Goal: Task Accomplishment & Management: Complete application form

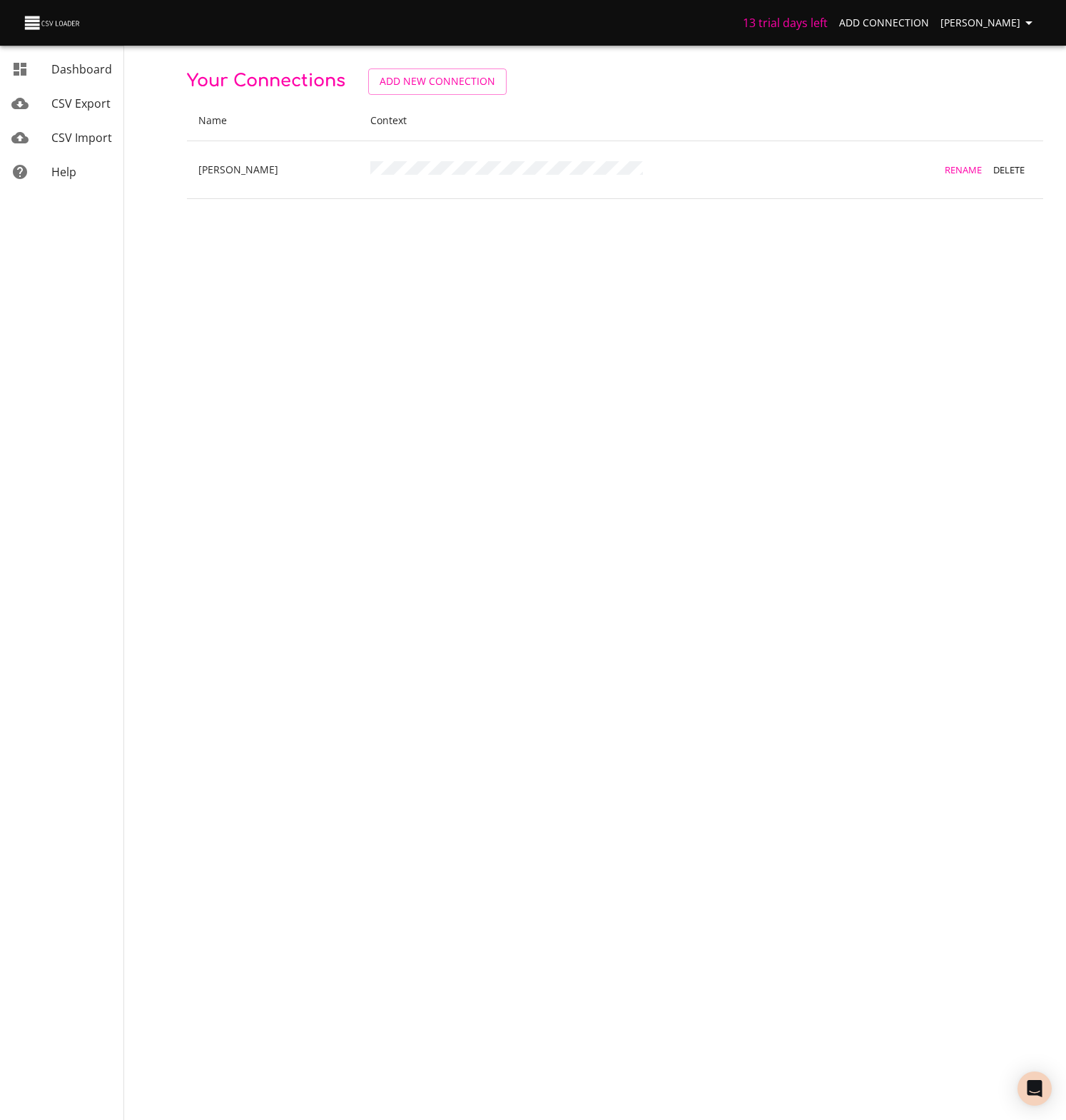
click at [80, 139] on span "CSV Import" at bounding box center [81, 138] width 60 height 16
click at [363, 84] on span "New Import" at bounding box center [369, 81] width 64 height 18
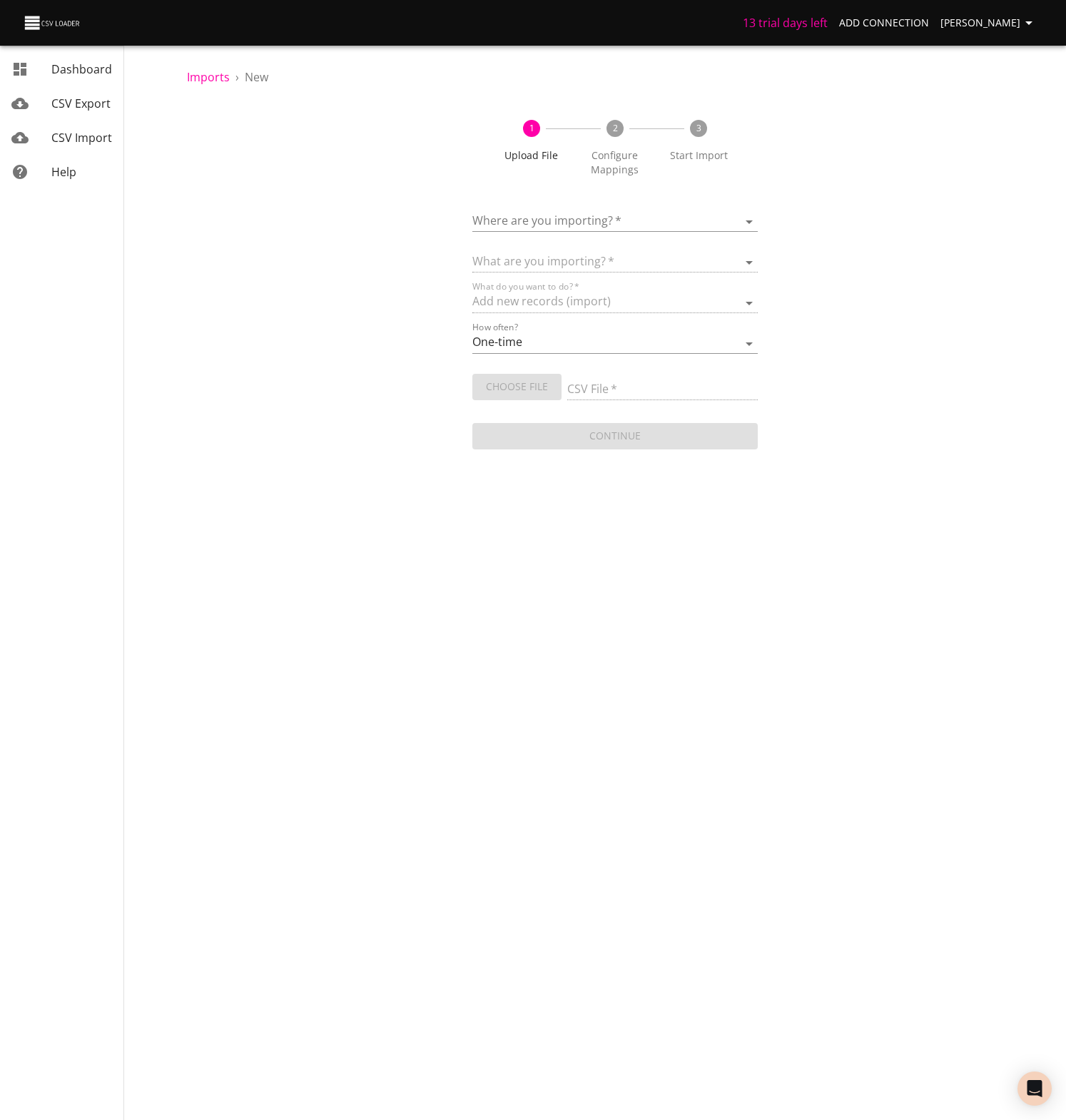
click at [668, 217] on body "13 trial days left Add Connection Matt Alexander Dashboard CSV Export CSV Impor…" at bounding box center [533, 560] width 1066 height 1120
click at [311, 241] on div at bounding box center [533, 560] width 1066 height 1120
click at [605, 210] on div "Where are you importing?   * ​" at bounding box center [614, 216] width 285 height 32
click at [602, 218] on body "13 trial days left Add Connection Matt Alexander Dashboard CSV Export CSV Impor…" at bounding box center [533, 560] width 1066 height 1120
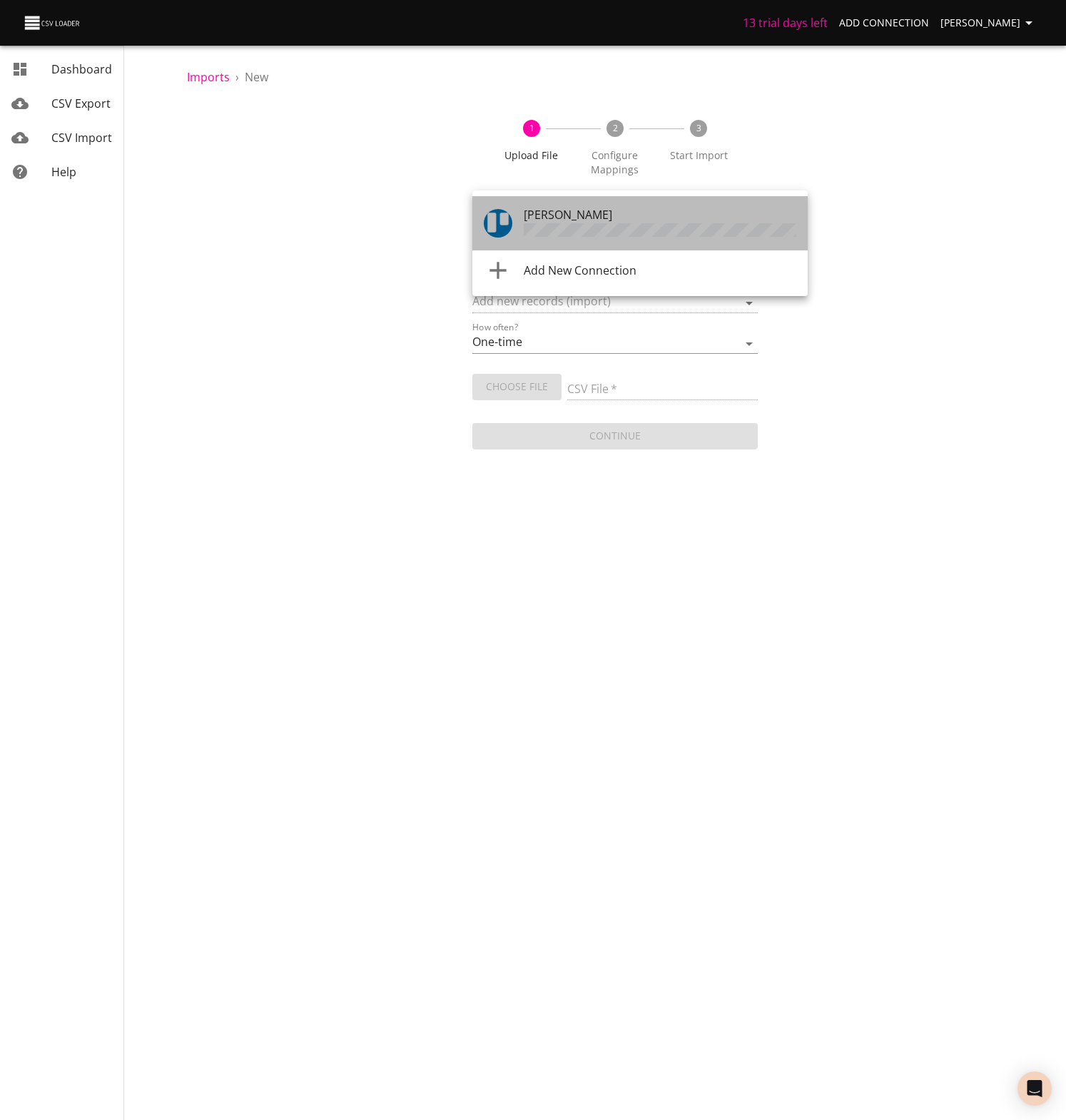
click at [563, 219] on div "Trello" at bounding box center [660, 223] width 272 height 34
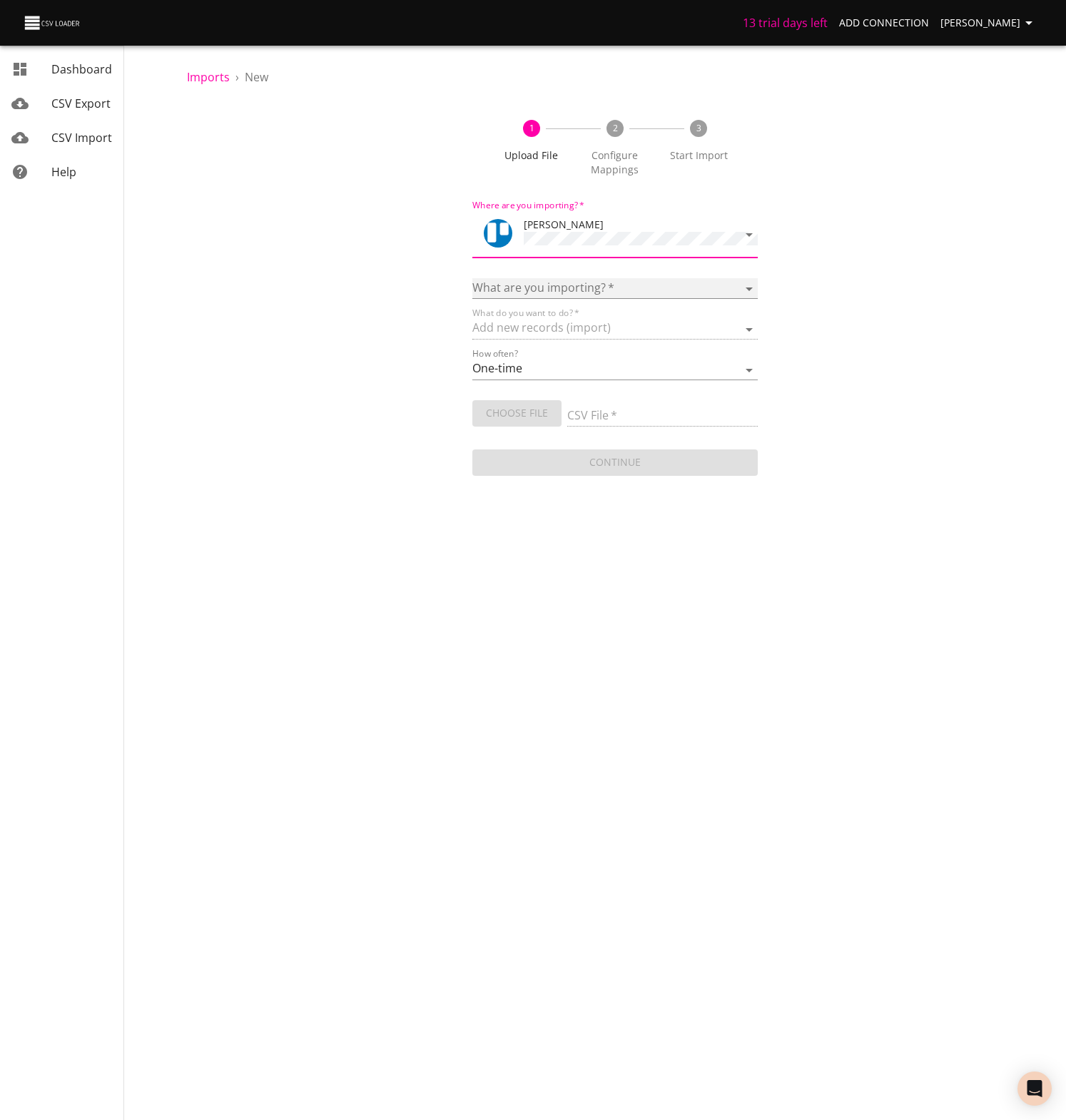
click at [737, 283] on select "Boards Cards Checkitems Checklists" at bounding box center [614, 288] width 285 height 21
click at [740, 274] on div "What are you importing?   * Boards Cards Checkitems Checklists" at bounding box center [614, 283] width 285 height 32
click at [742, 282] on select "Boards Cards Checkitems Checklists" at bounding box center [614, 288] width 285 height 21
select select "cards"
click at [472, 278] on select "Boards Cards Checkitems Checklists" at bounding box center [614, 288] width 285 height 21
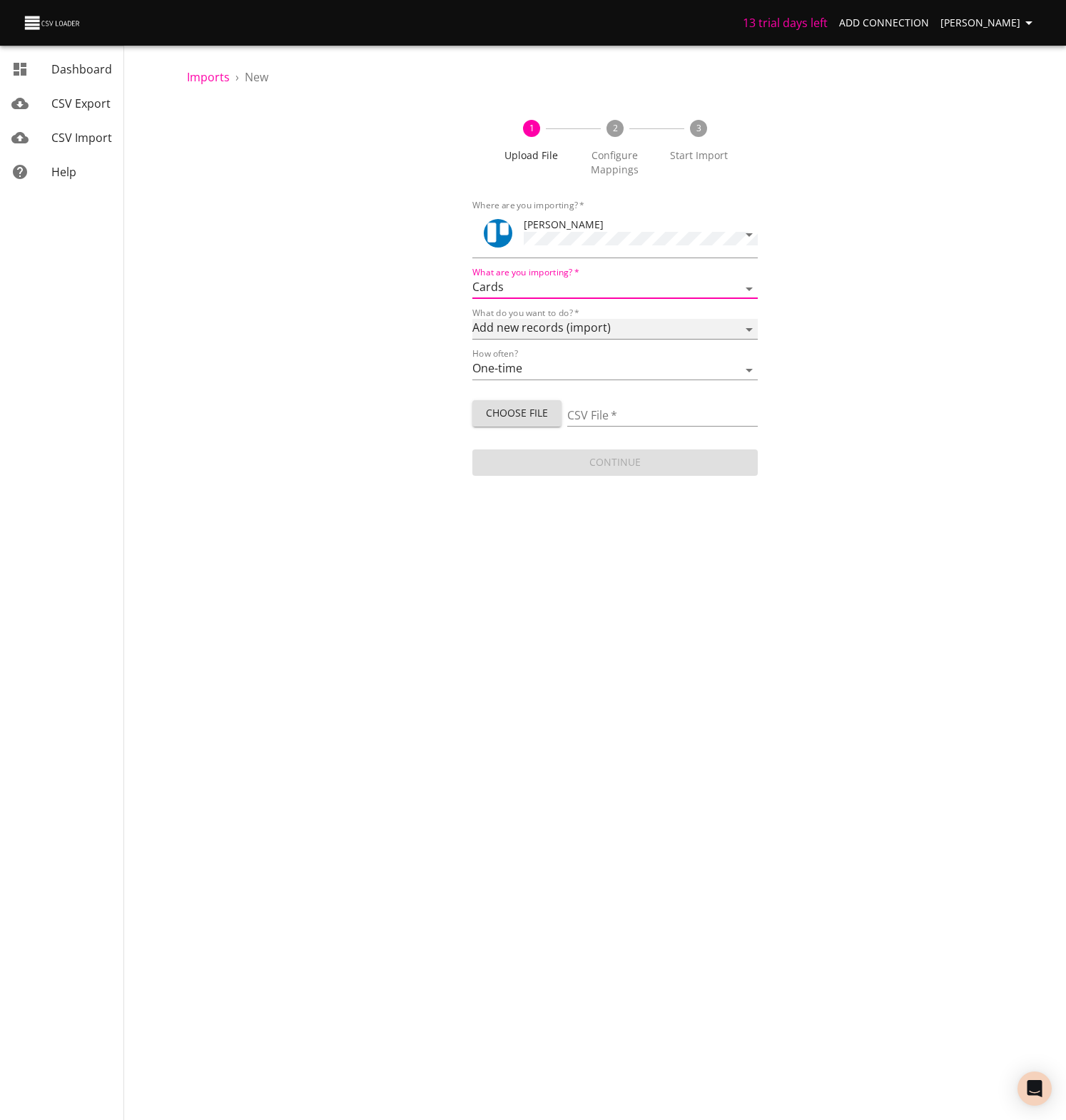
click at [642, 324] on select "Add new records (import) Update existing records (update) Add new and update ex…" at bounding box center [614, 329] width 285 height 21
click at [472, 319] on select "Add new records (import) Update existing records (update) Add new and update ex…" at bounding box center [614, 329] width 285 height 21
click at [542, 364] on select "One-time Auto import" at bounding box center [614, 370] width 285 height 21
click at [472, 360] on select "One-time Auto import" at bounding box center [614, 370] width 285 height 21
click at [521, 416] on span "Choose File" at bounding box center [517, 413] width 67 height 18
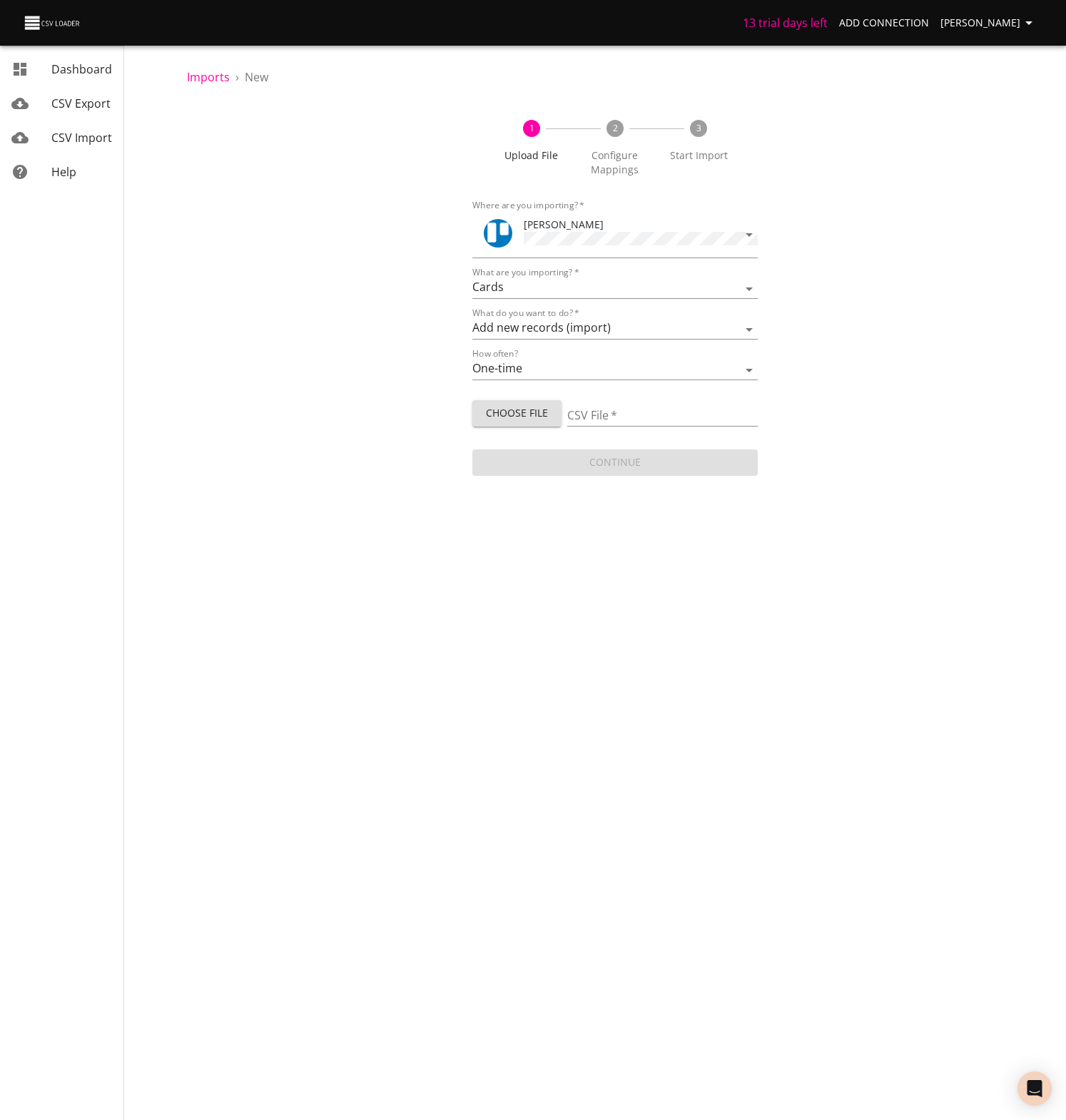
type input "UW-leads-import.xlsx"
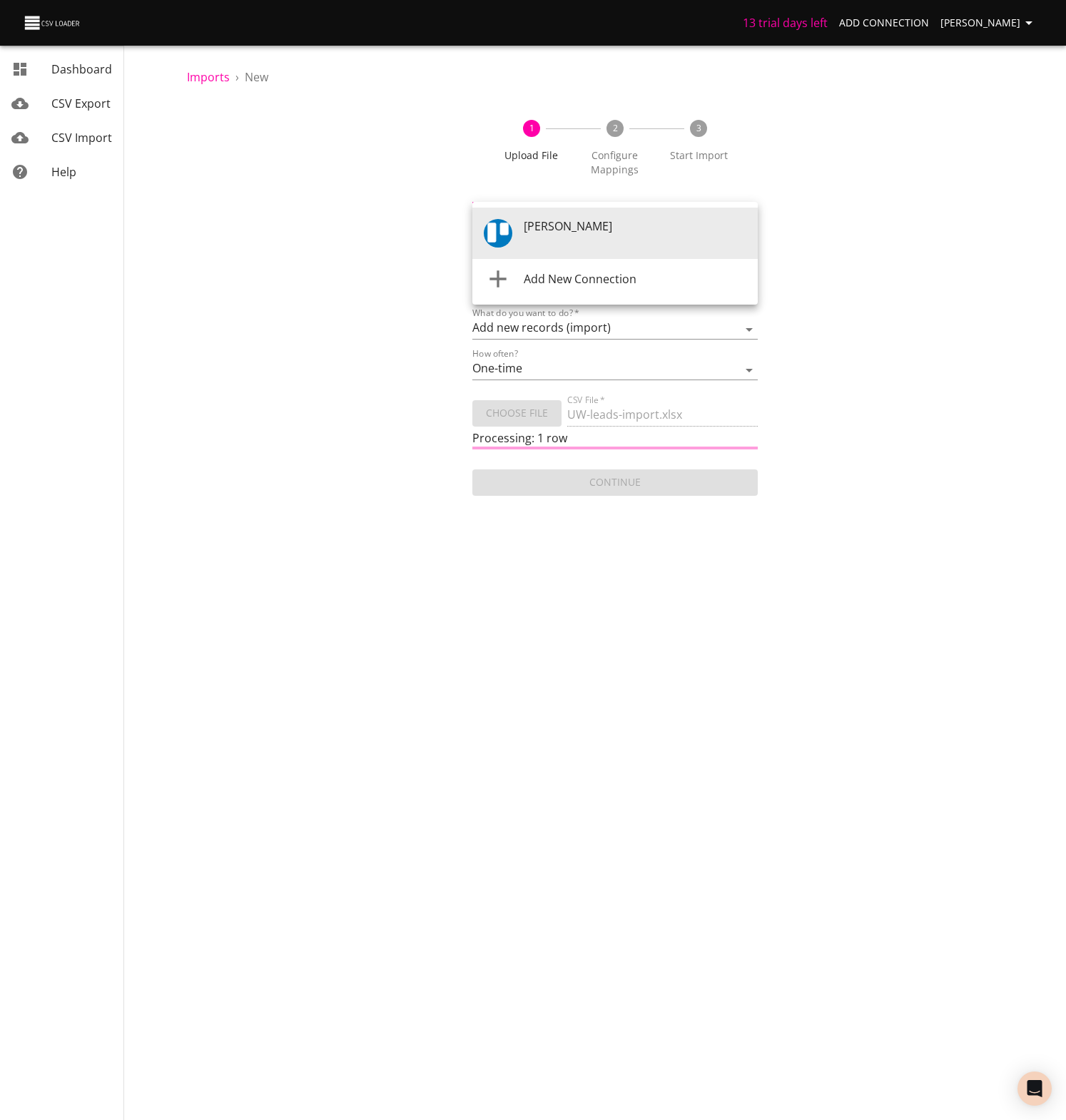
click at [646, 239] on body "13 trial days left Add Connection Matt Alexander Dashboard CSV Export CSV Impor…" at bounding box center [533, 560] width 1066 height 1120
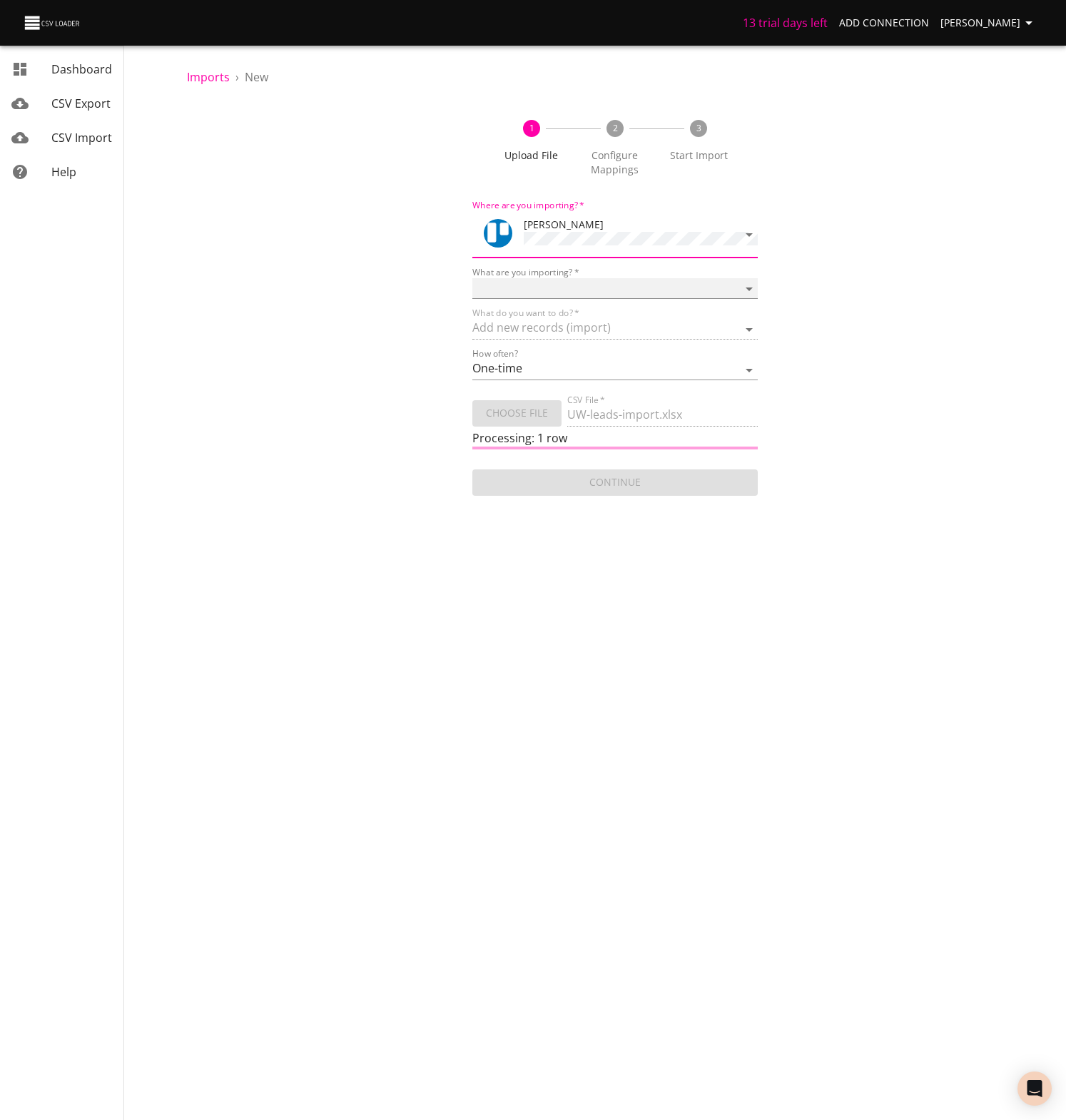
click at [739, 283] on select "Boards Cards Checkitems Checklists" at bounding box center [614, 288] width 285 height 21
select select "cards"
click at [472, 278] on select "Boards Cards Checkitems Checklists" at bounding box center [614, 288] width 285 height 21
click at [746, 322] on select "Add new records (import) Update existing records (update) Add new and update ex…" at bounding box center [614, 329] width 285 height 21
click at [472, 319] on select "Add new records (import) Update existing records (update) Add new and update ex…" at bounding box center [614, 329] width 285 height 21
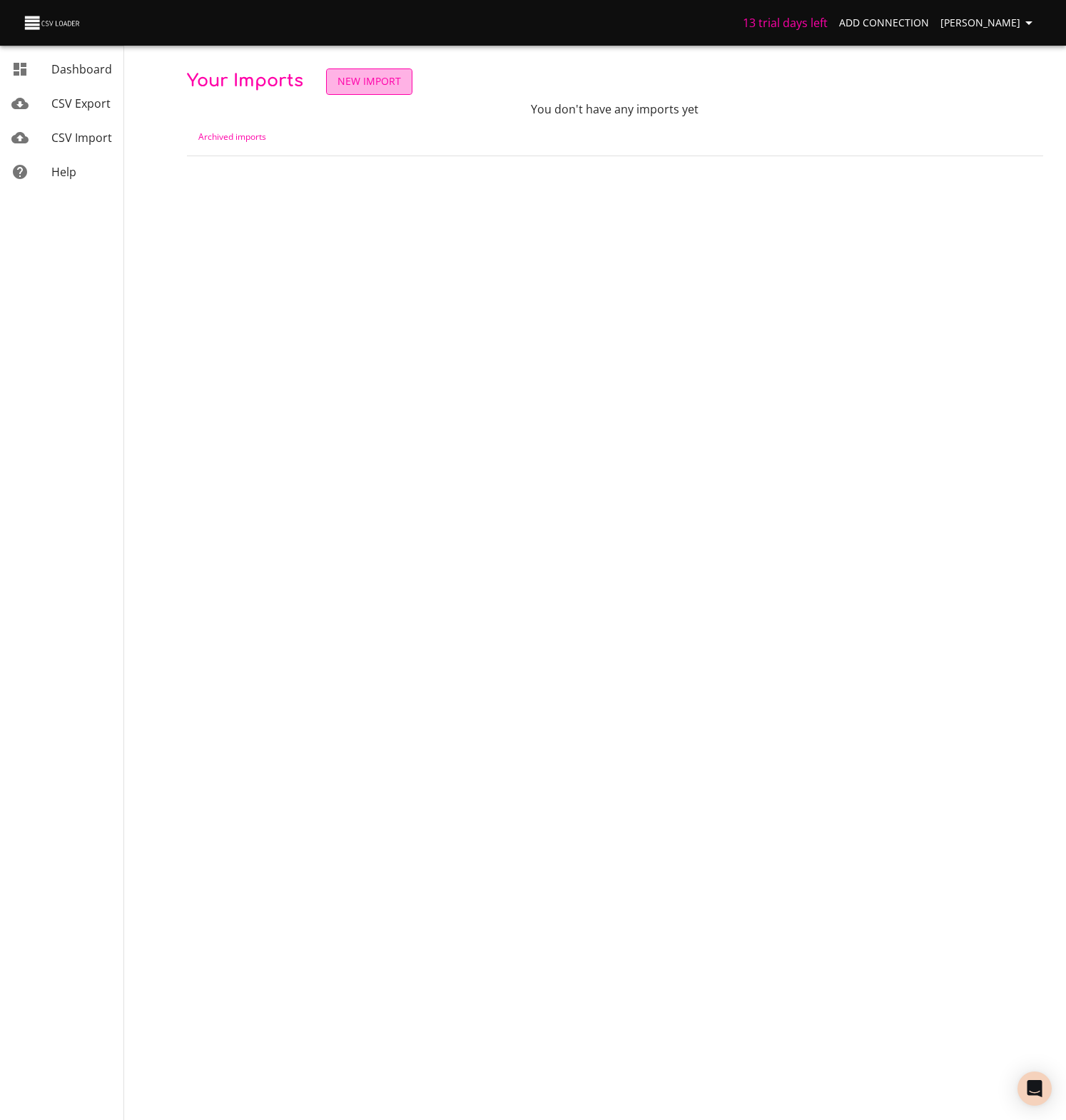
click at [372, 84] on span "New Import" at bounding box center [369, 81] width 64 height 18
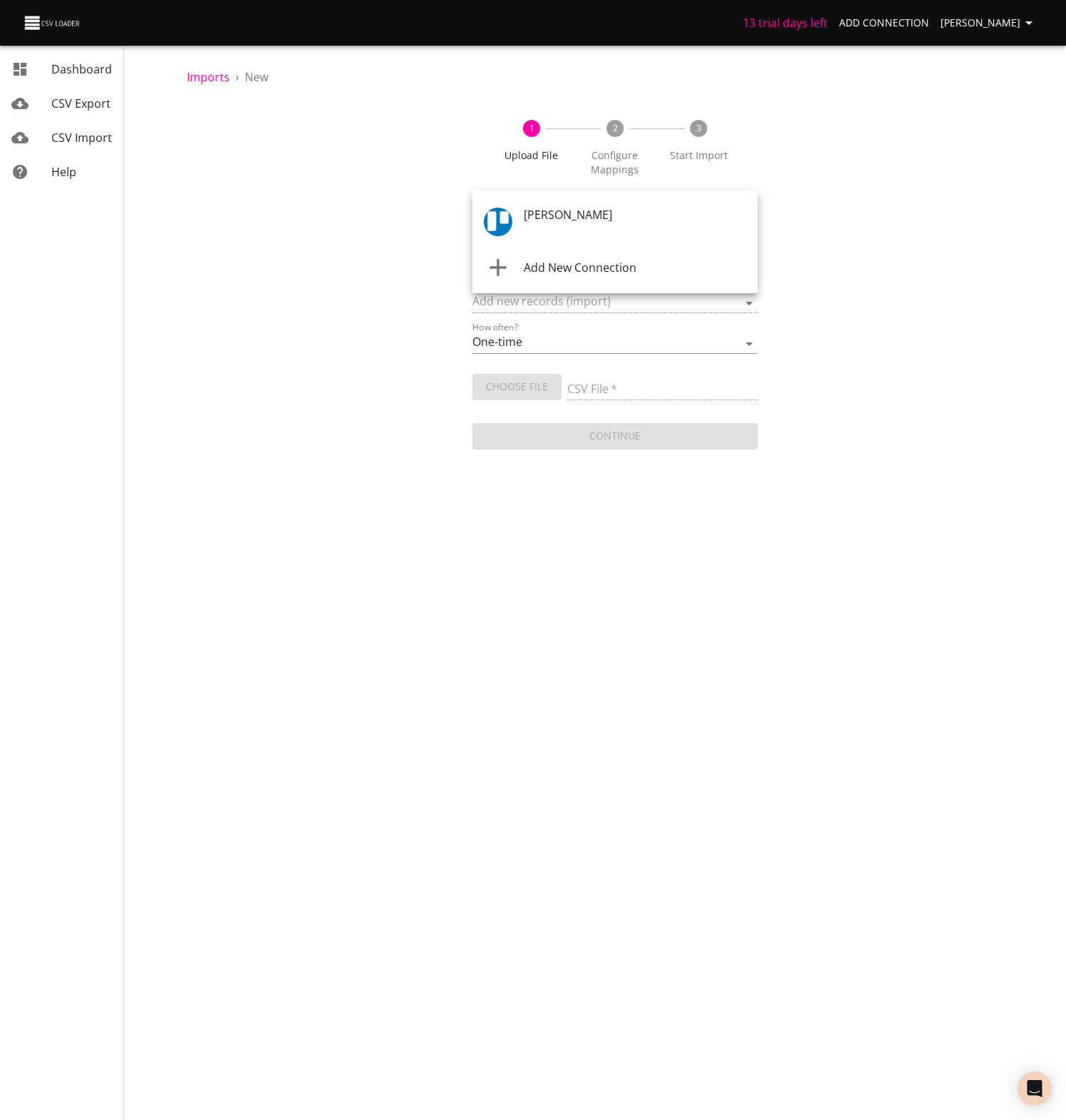
click at [750, 219] on body "13 trial days left Add Connection Matt Alexander Dashboard CSV Export CSV Impor…" at bounding box center [533, 560] width 1066 height 1120
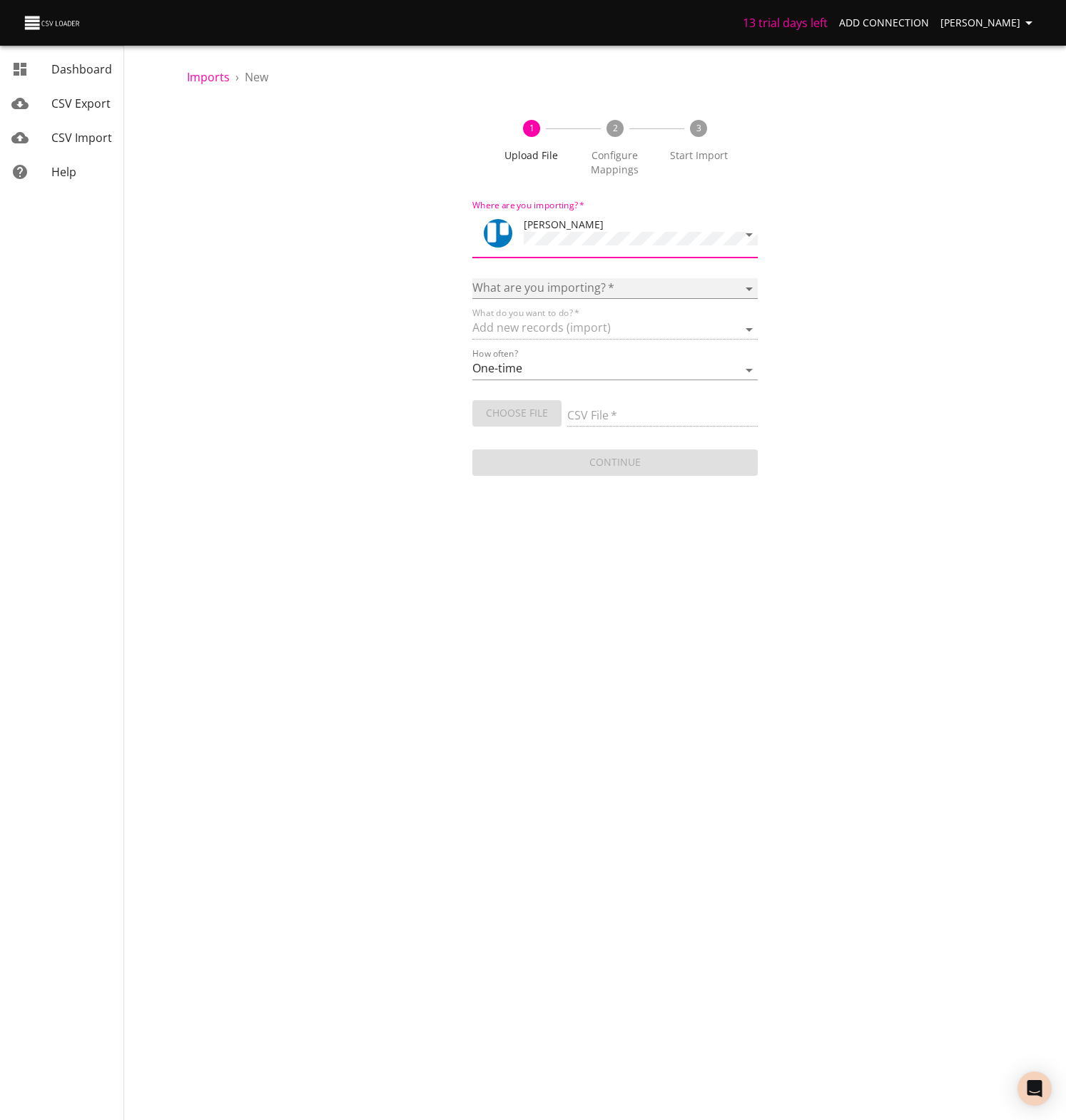
click at [750, 285] on select "Boards Cards Checkitems Checklists" at bounding box center [614, 288] width 285 height 21
select select "cards"
click at [472, 278] on select "Boards Cards Checkitems Checklists" at bounding box center [614, 288] width 285 height 21
click at [610, 311] on div "What do you want to do?   * Add new records (import) Update existing records (u…" at bounding box center [614, 324] width 285 height 32
click at [610, 324] on select "Add new records (import) Update existing records (update) Add new and update ex…" at bounding box center [614, 329] width 285 height 21
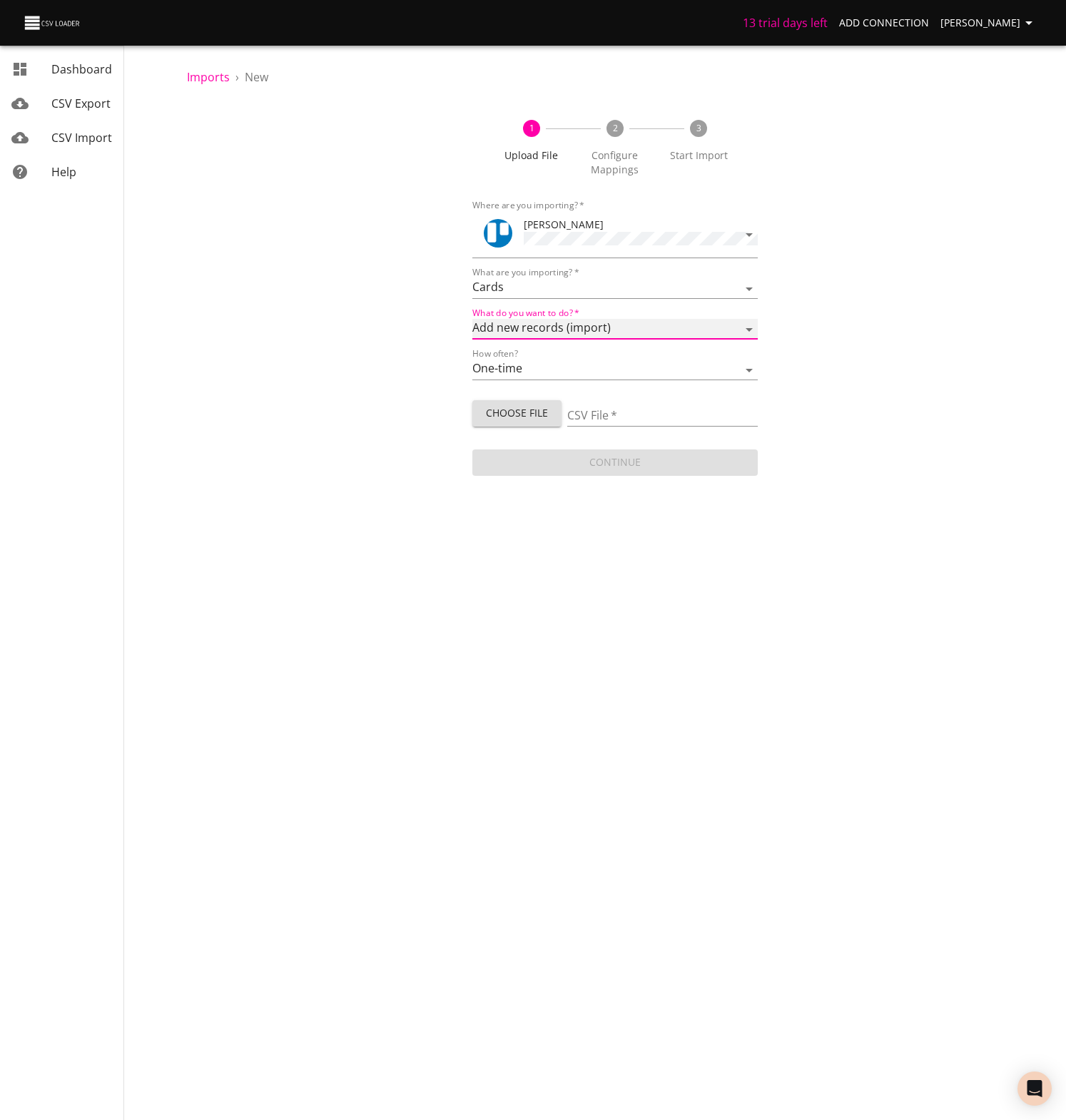
click at [472, 319] on select "Add new records (import) Update existing records (update) Add new and update ex…" at bounding box center [614, 329] width 285 height 21
click at [531, 409] on span "Choose File" at bounding box center [517, 413] width 67 height 18
type input "UW-leads-import - Sheet1.csv"
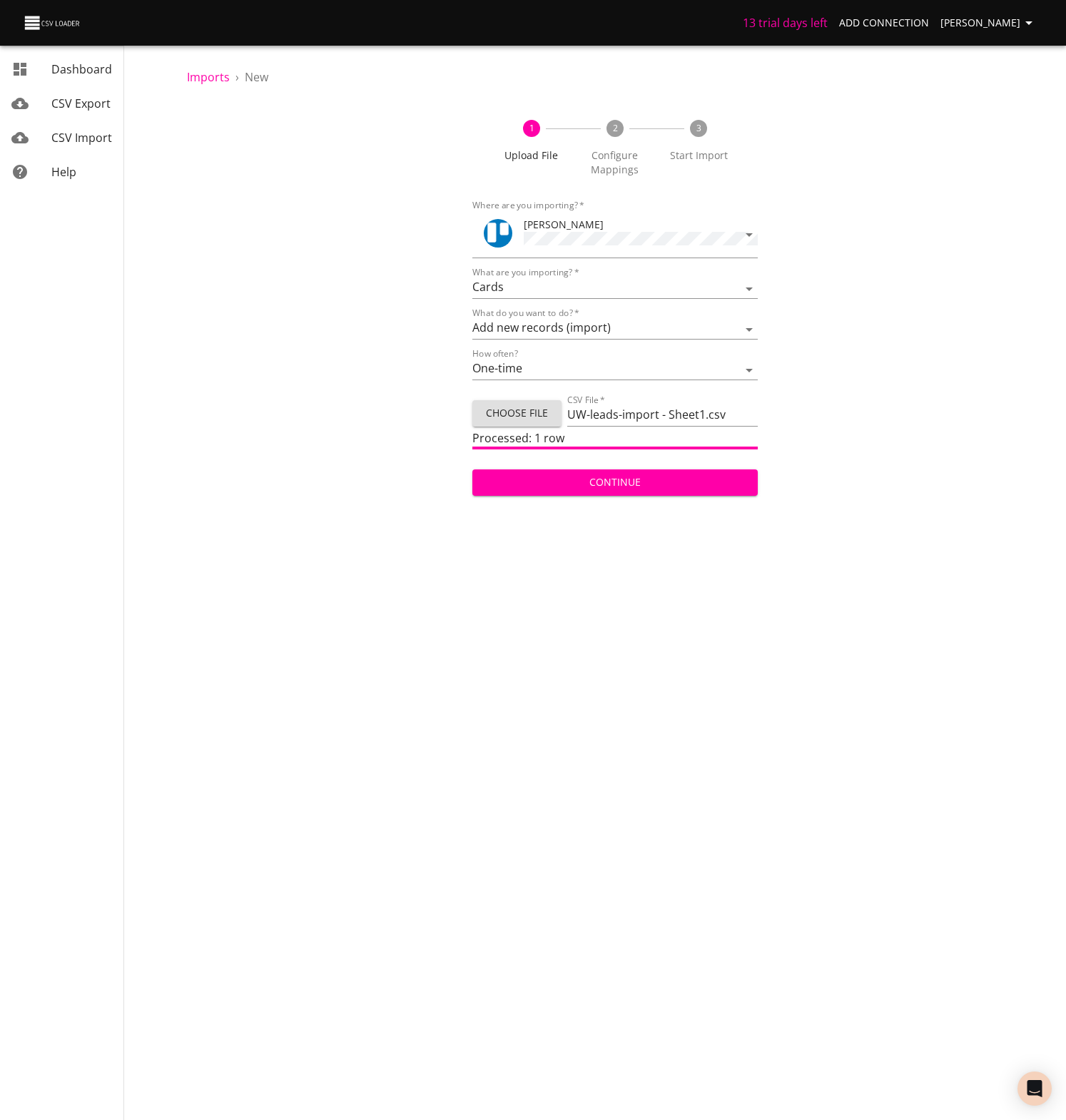
click at [626, 482] on span "Continue" at bounding box center [614, 482] width 262 height 18
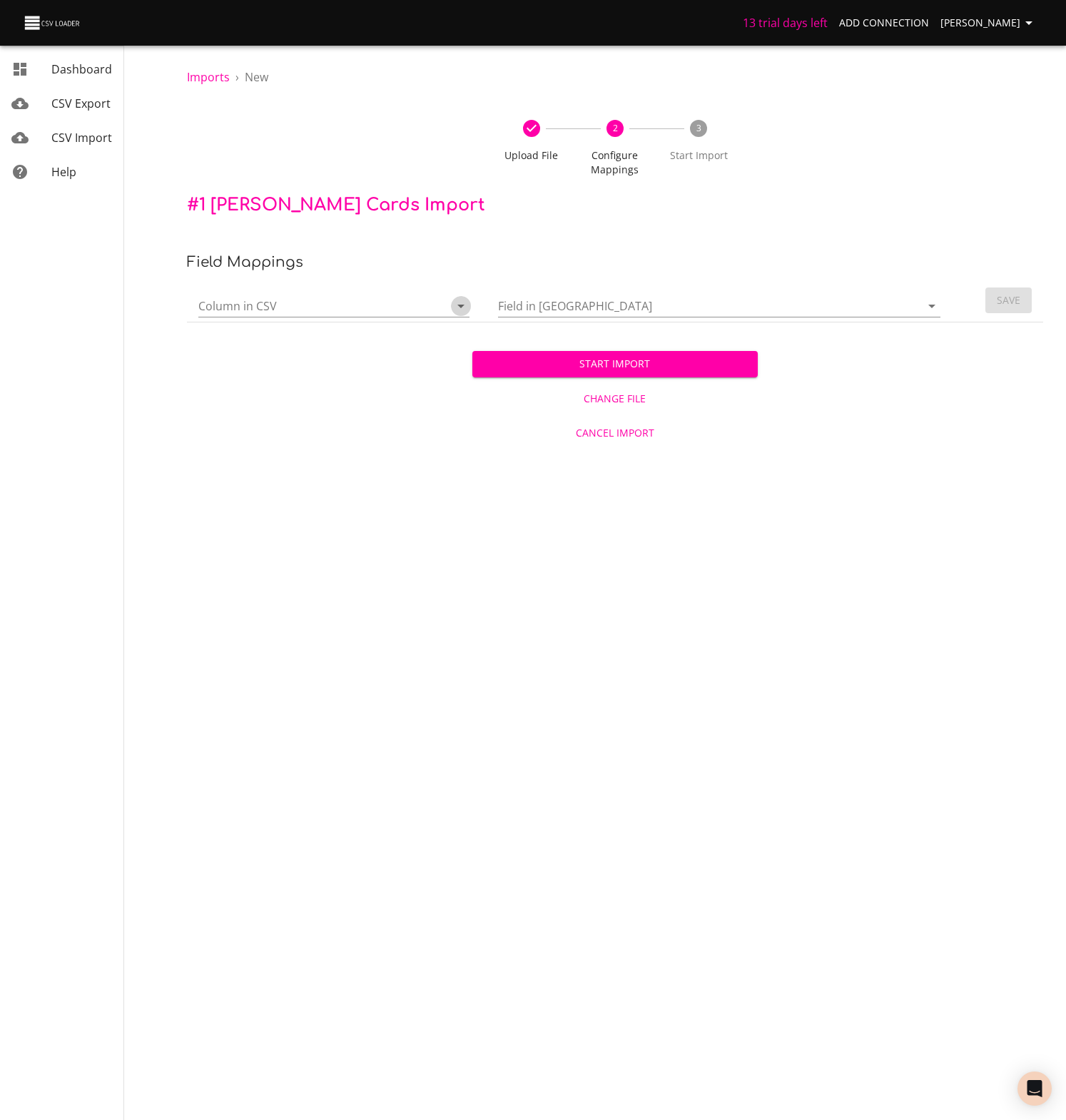
click at [458, 307] on icon "Open" at bounding box center [461, 306] width 17 height 17
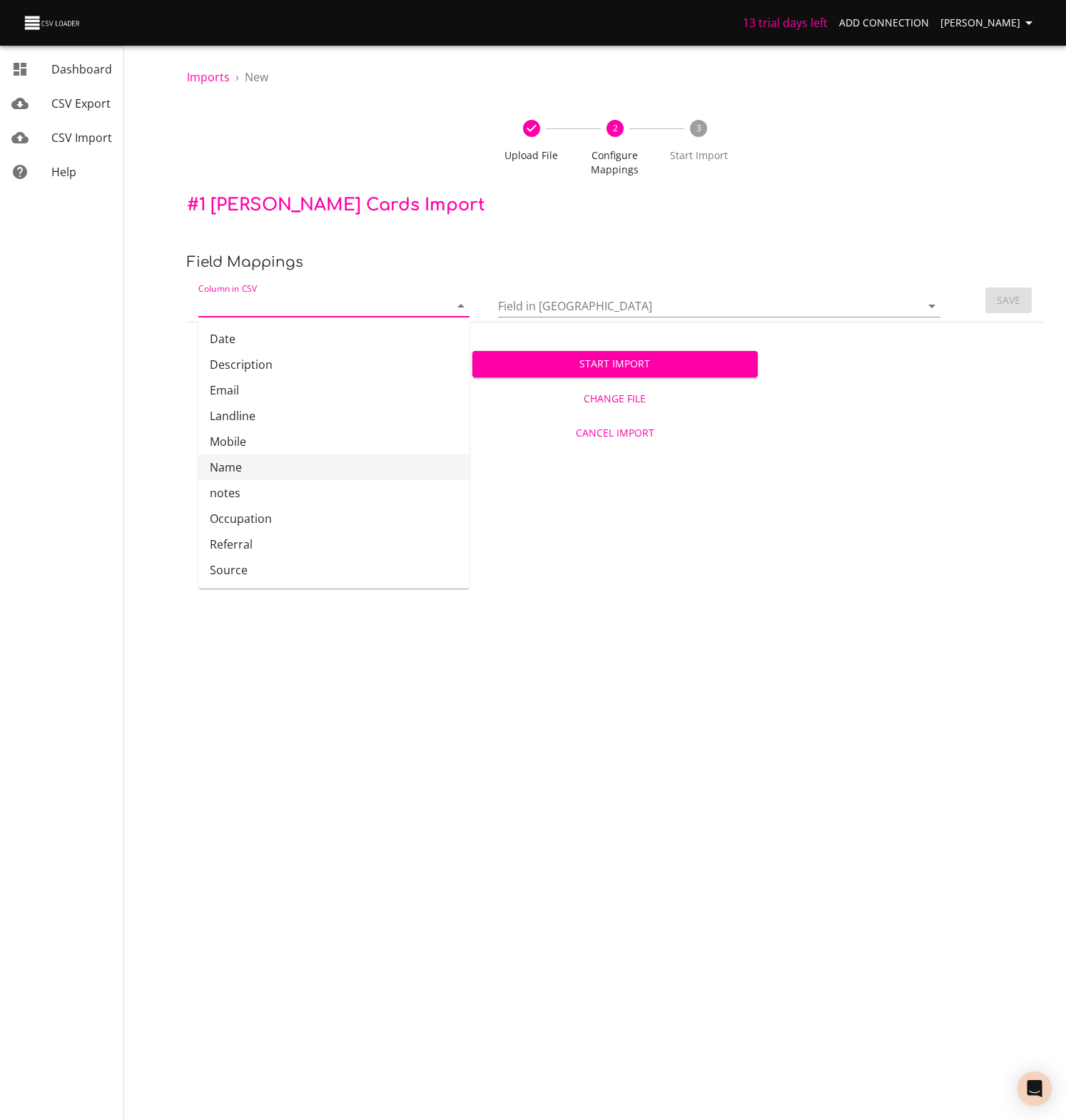
click at [239, 470] on li "Name" at bounding box center [334, 467] width 271 height 26
type input "Name"
click at [930, 305] on icon "Open" at bounding box center [931, 306] width 7 height 4
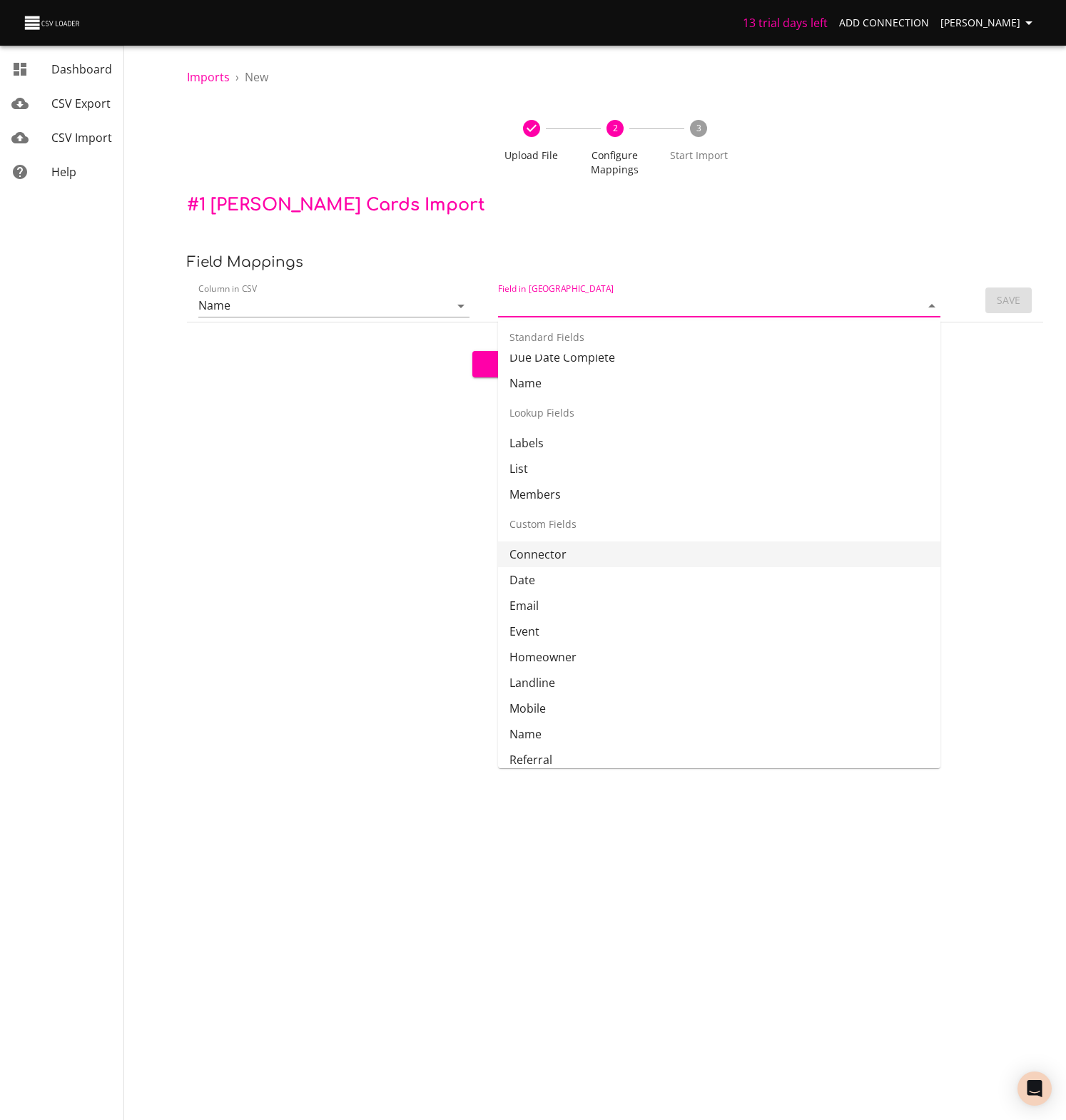
scroll to position [154, 0]
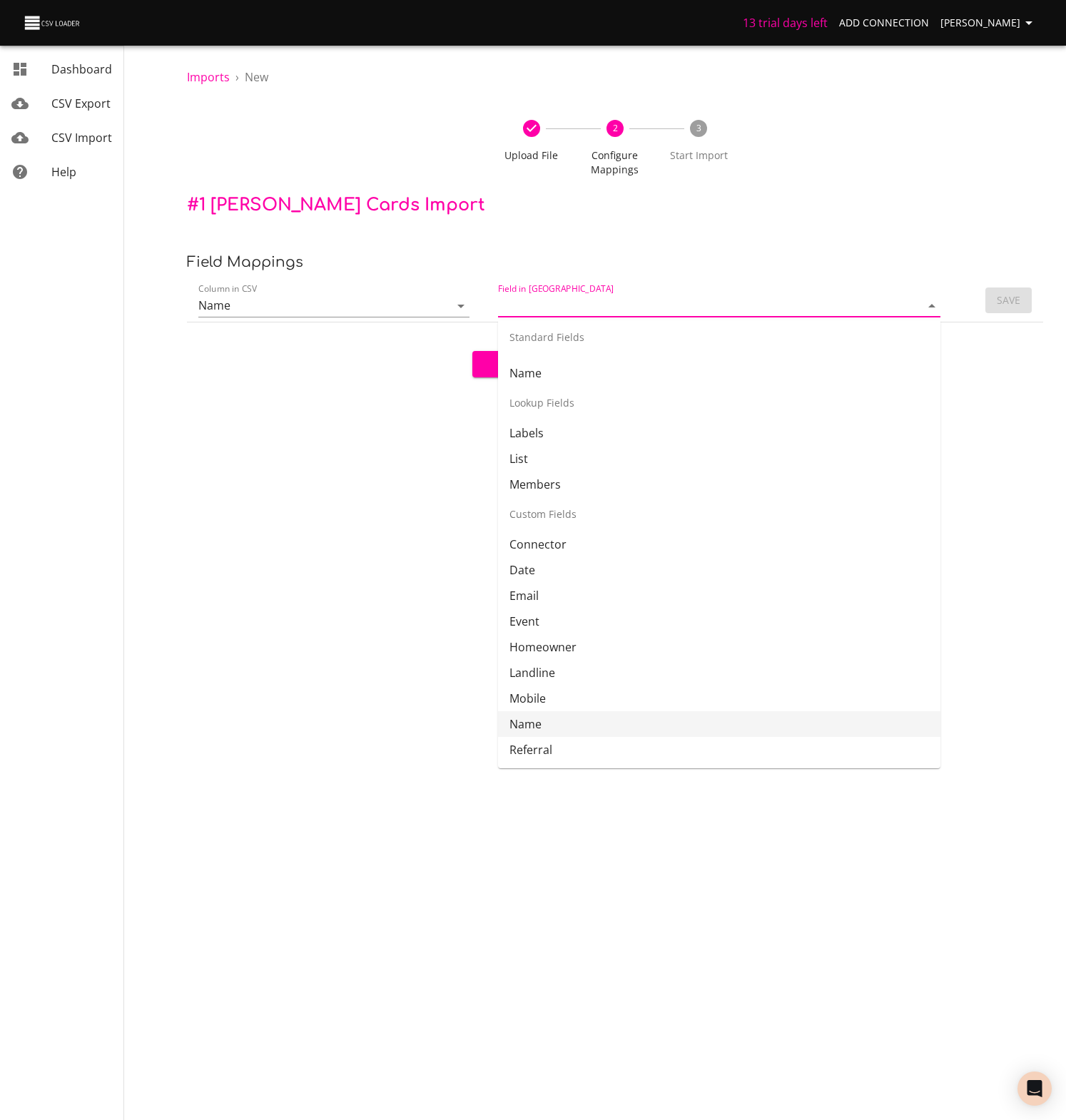
click at [527, 725] on li "Name" at bounding box center [719, 724] width 442 height 26
type input "Name"
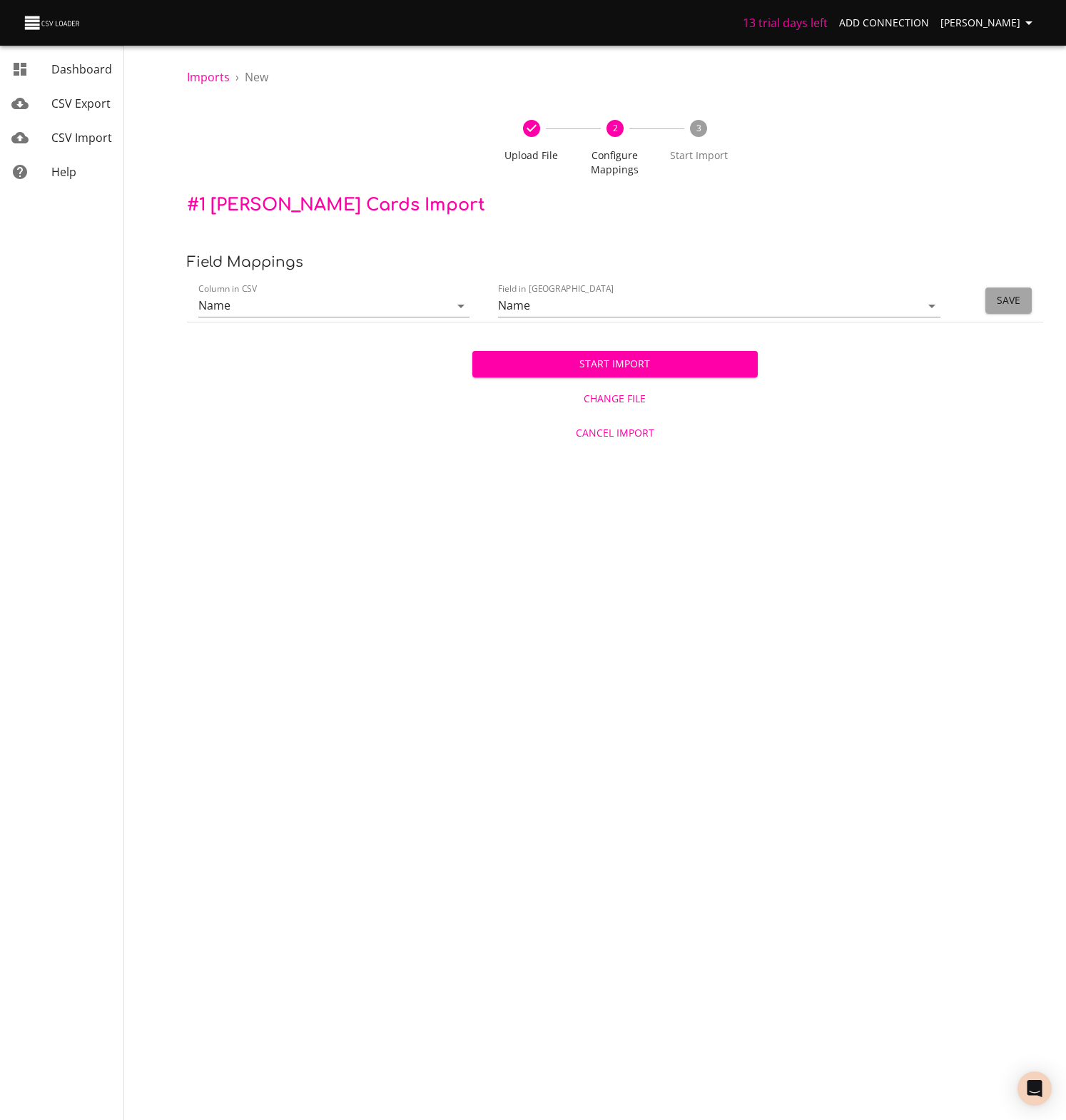
click at [999, 300] on span "Save" at bounding box center [1008, 300] width 24 height 18
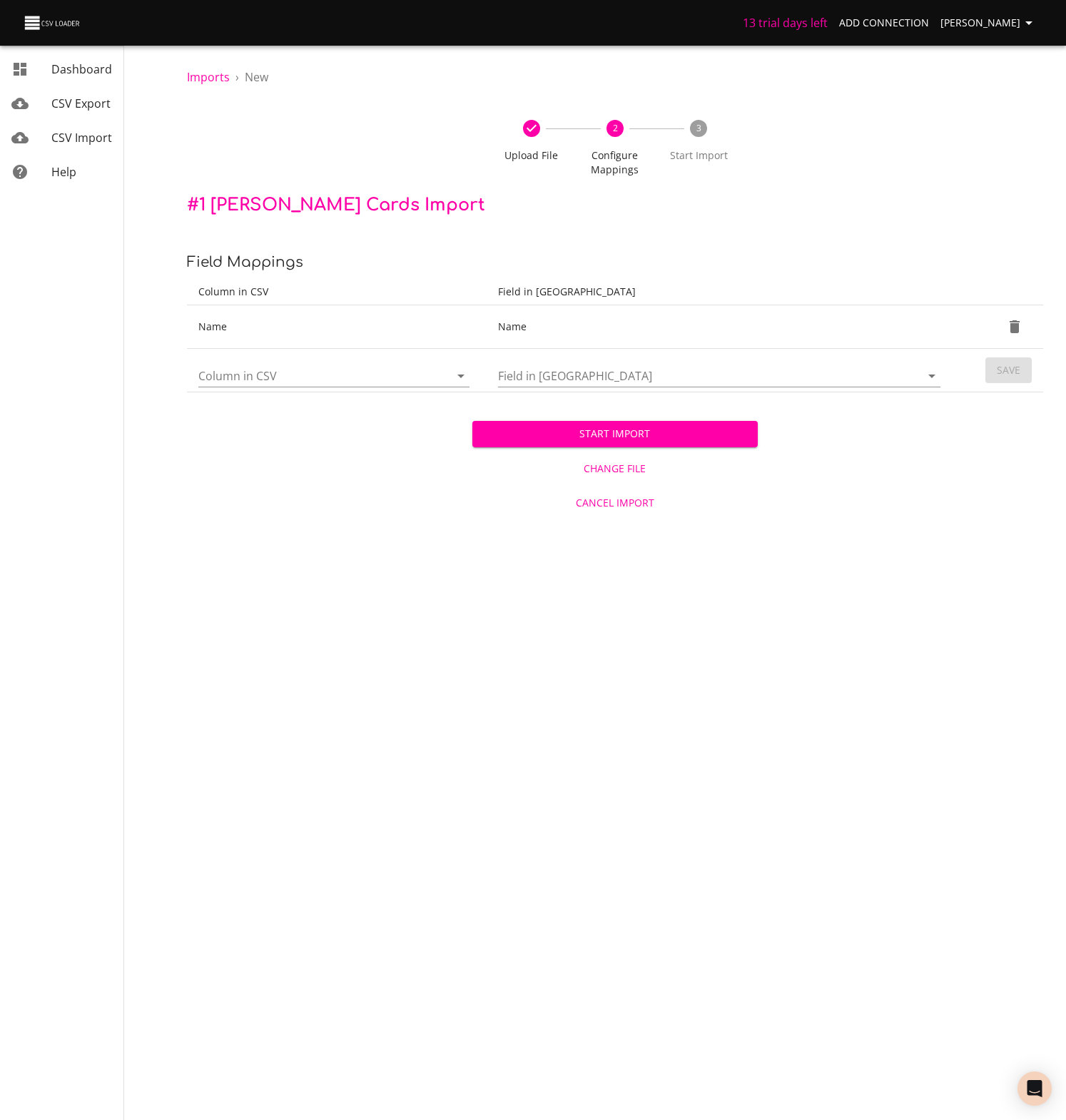
click at [460, 379] on icon "Open" at bounding box center [461, 376] width 17 height 17
click at [240, 428] on li "Description" at bounding box center [334, 435] width 271 height 26
type input "Description"
click at [934, 375] on icon "Open" at bounding box center [931, 376] width 7 height 4
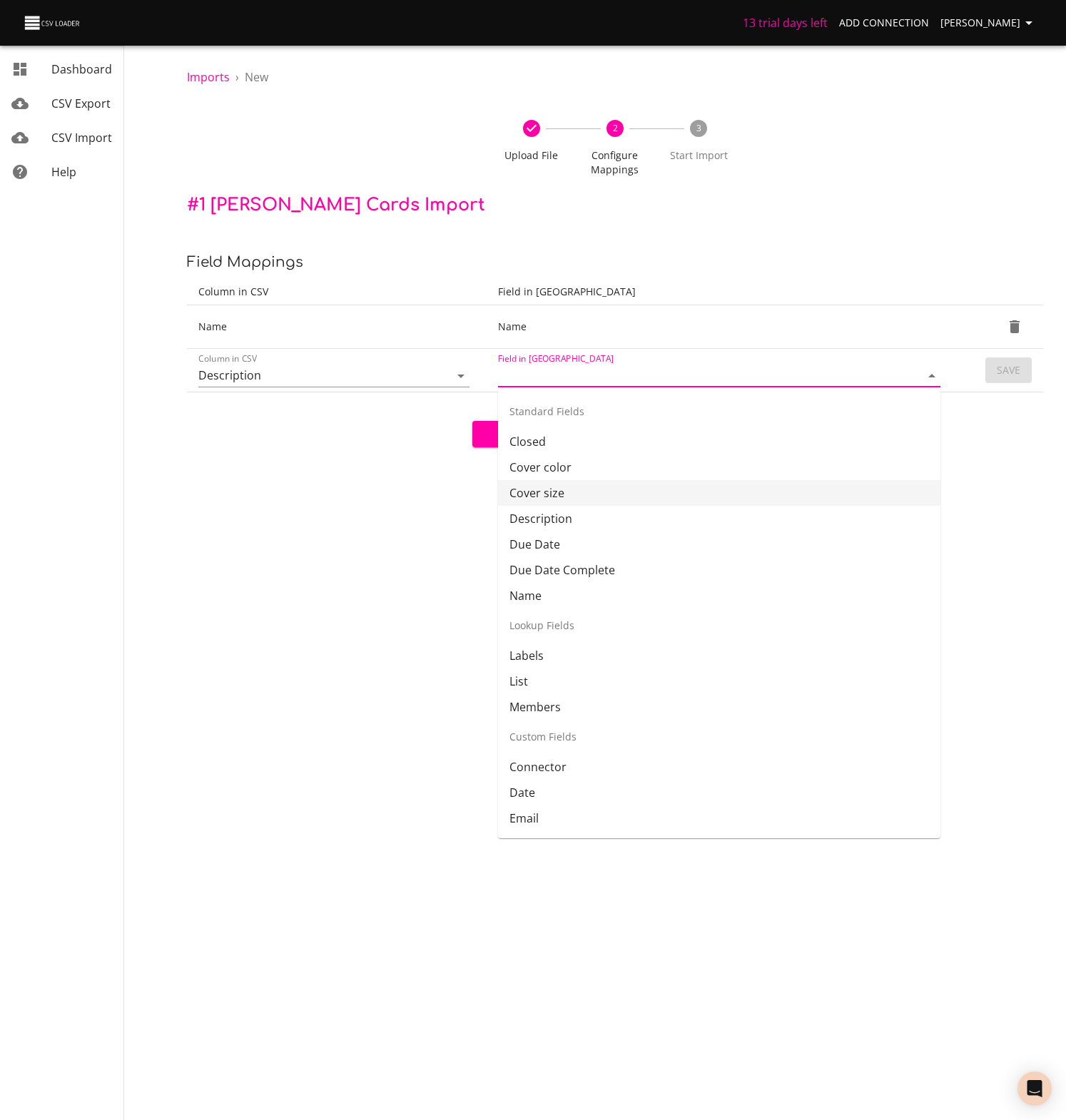
scroll to position [0, 0]
click at [547, 521] on li "Description" at bounding box center [719, 520] width 442 height 26
type input "Description"
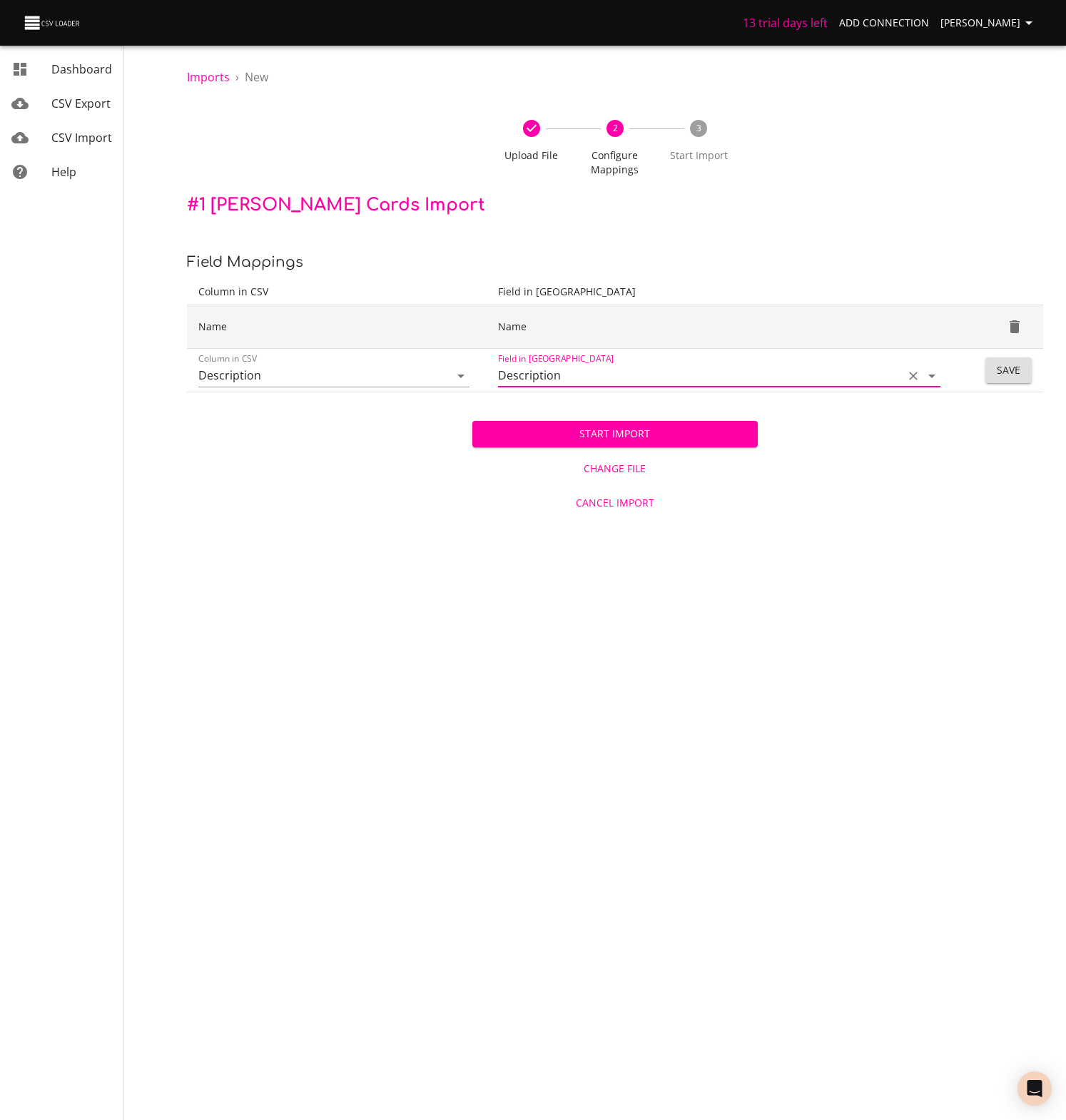
click at [416, 325] on td "Name" at bounding box center [337, 327] width 300 height 44
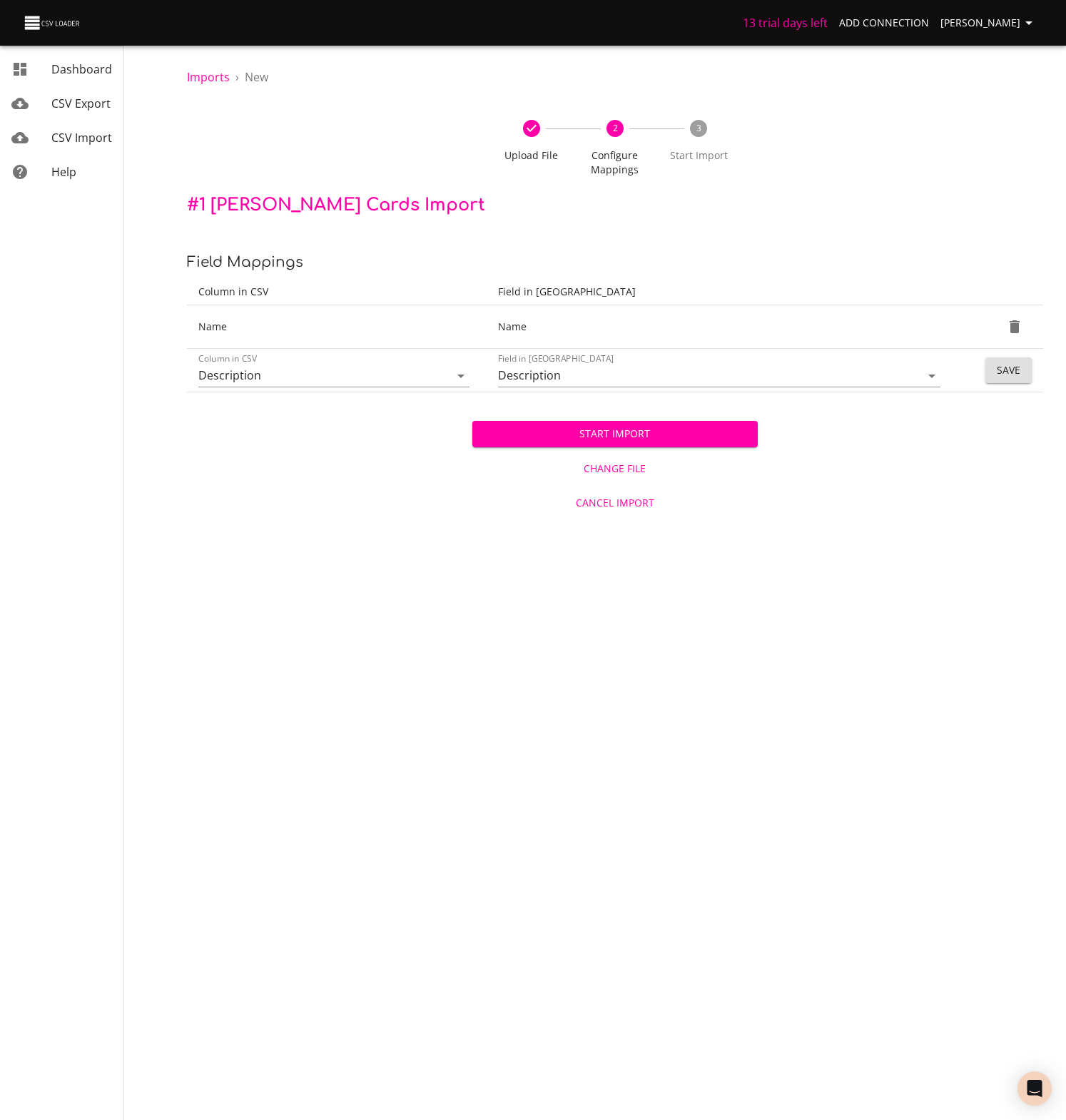
click at [1009, 371] on span "Save" at bounding box center [1008, 370] width 24 height 18
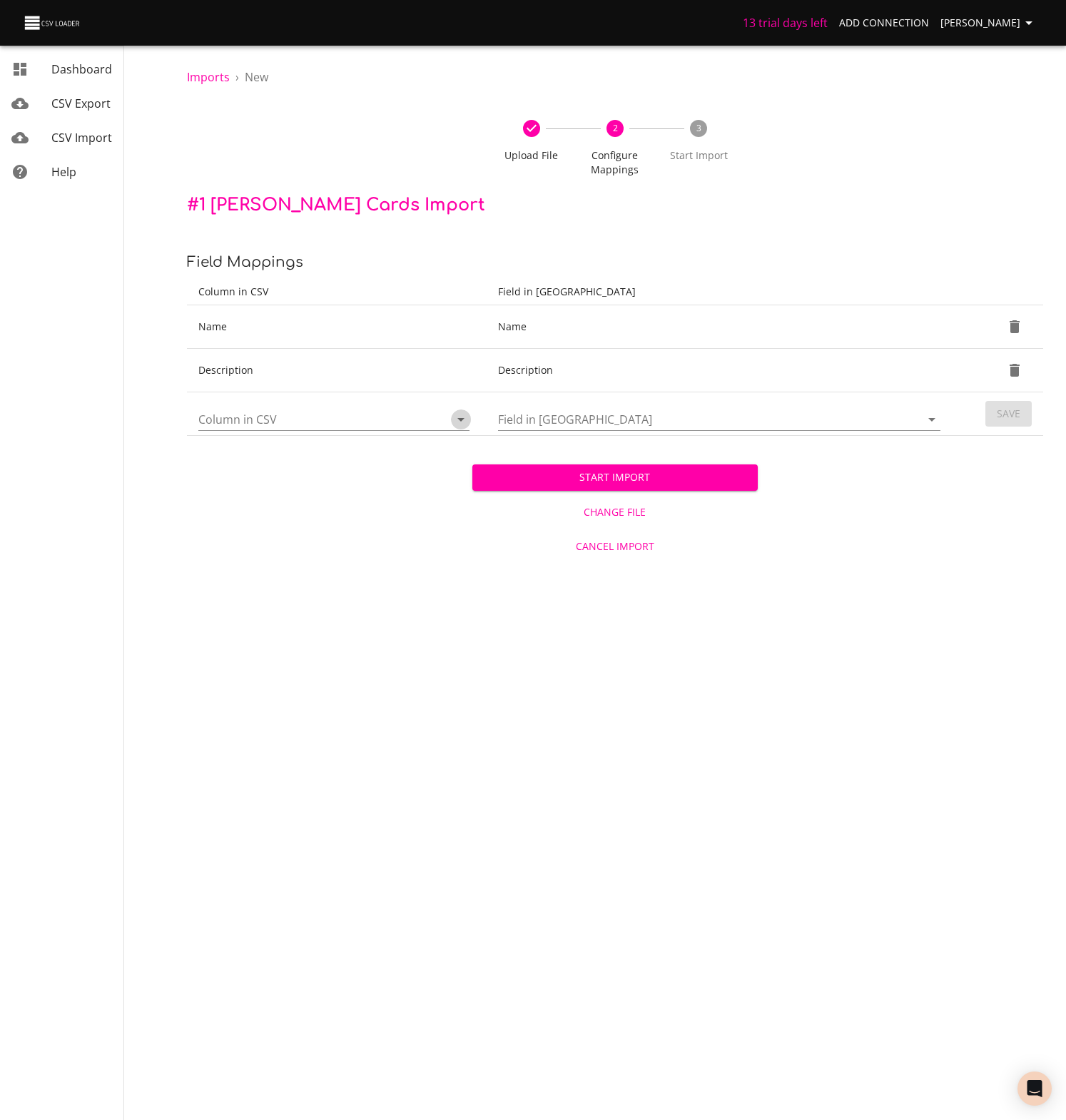
click at [455, 424] on icon "Open" at bounding box center [461, 419] width 17 height 17
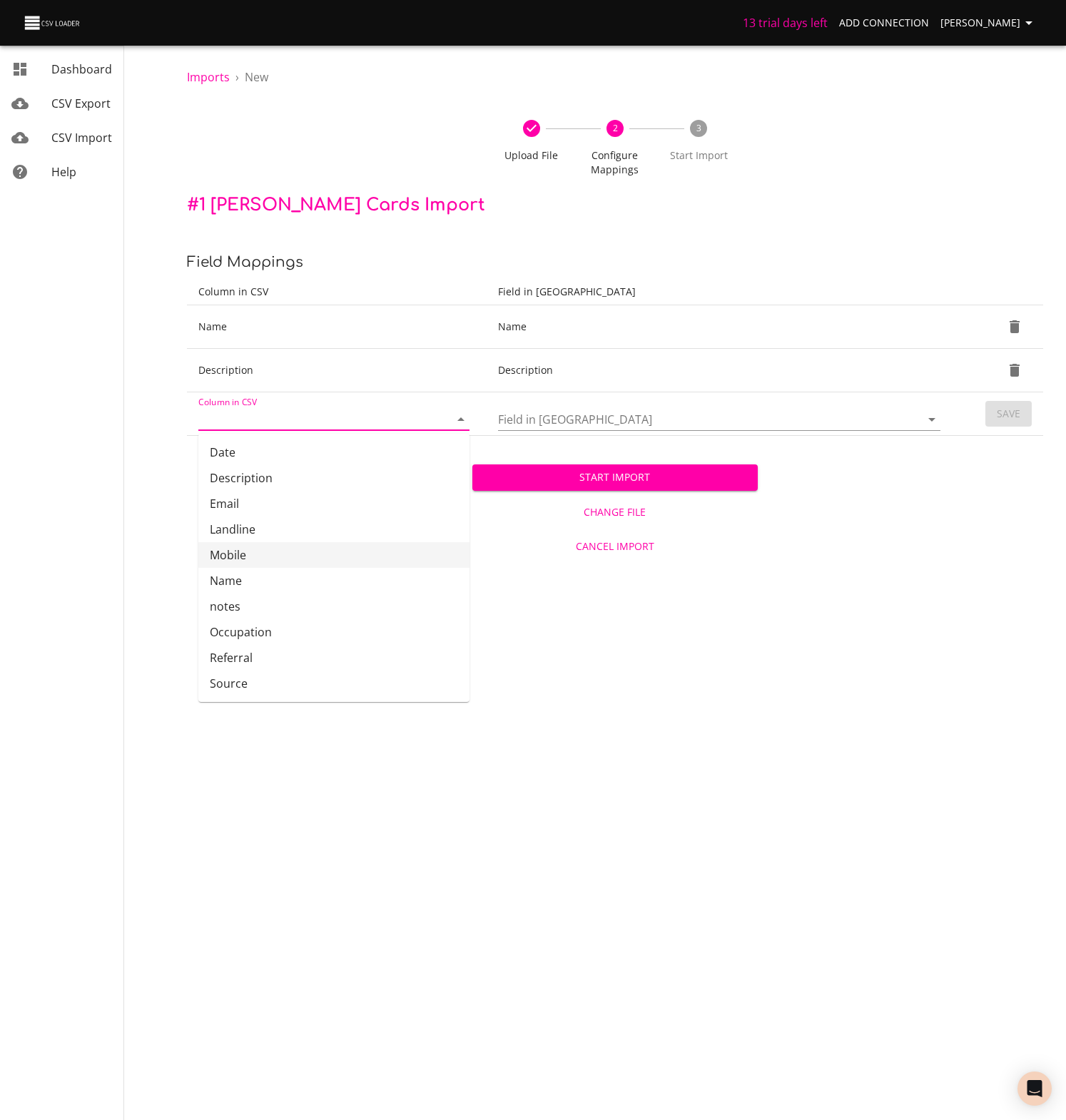
click at [236, 562] on li "Mobile" at bounding box center [334, 555] width 271 height 26
type input "Mobile"
click at [931, 415] on icon "Open" at bounding box center [931, 419] width 17 height 17
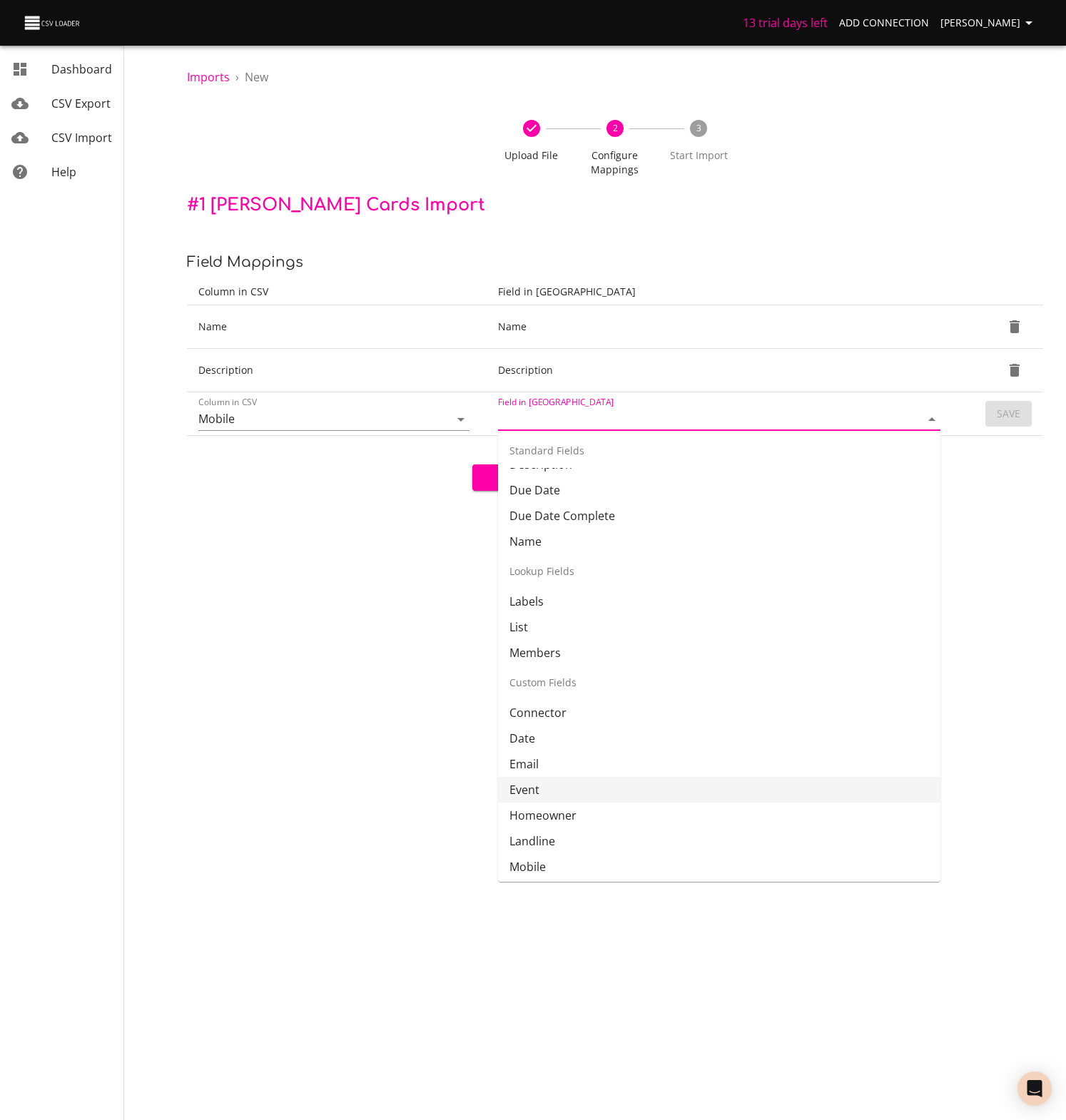
scroll to position [120, 0]
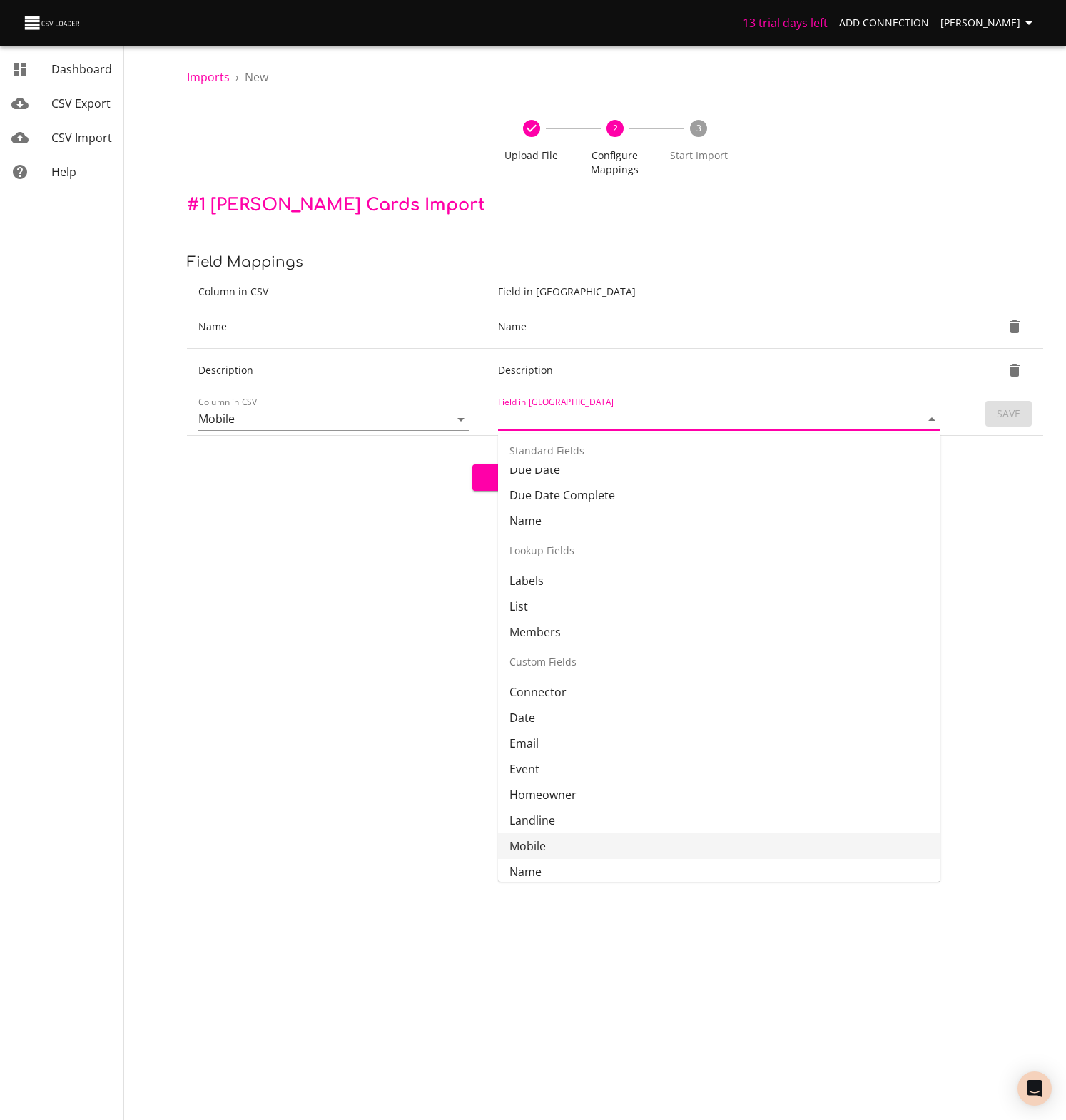
click at [531, 847] on li "Mobile" at bounding box center [719, 846] width 442 height 26
type input "Mobile"
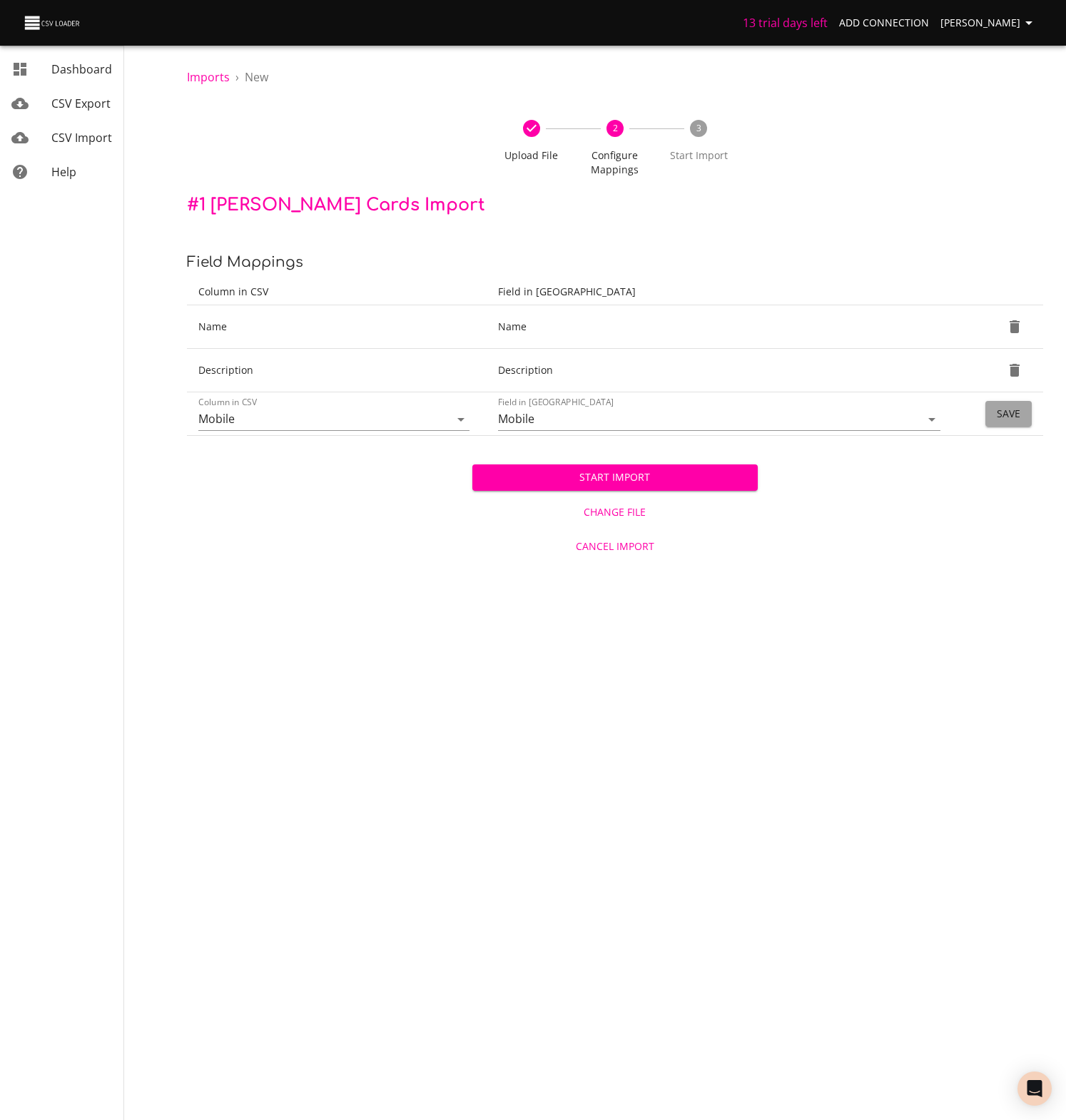
click at [1002, 418] on span "Save" at bounding box center [1008, 413] width 24 height 18
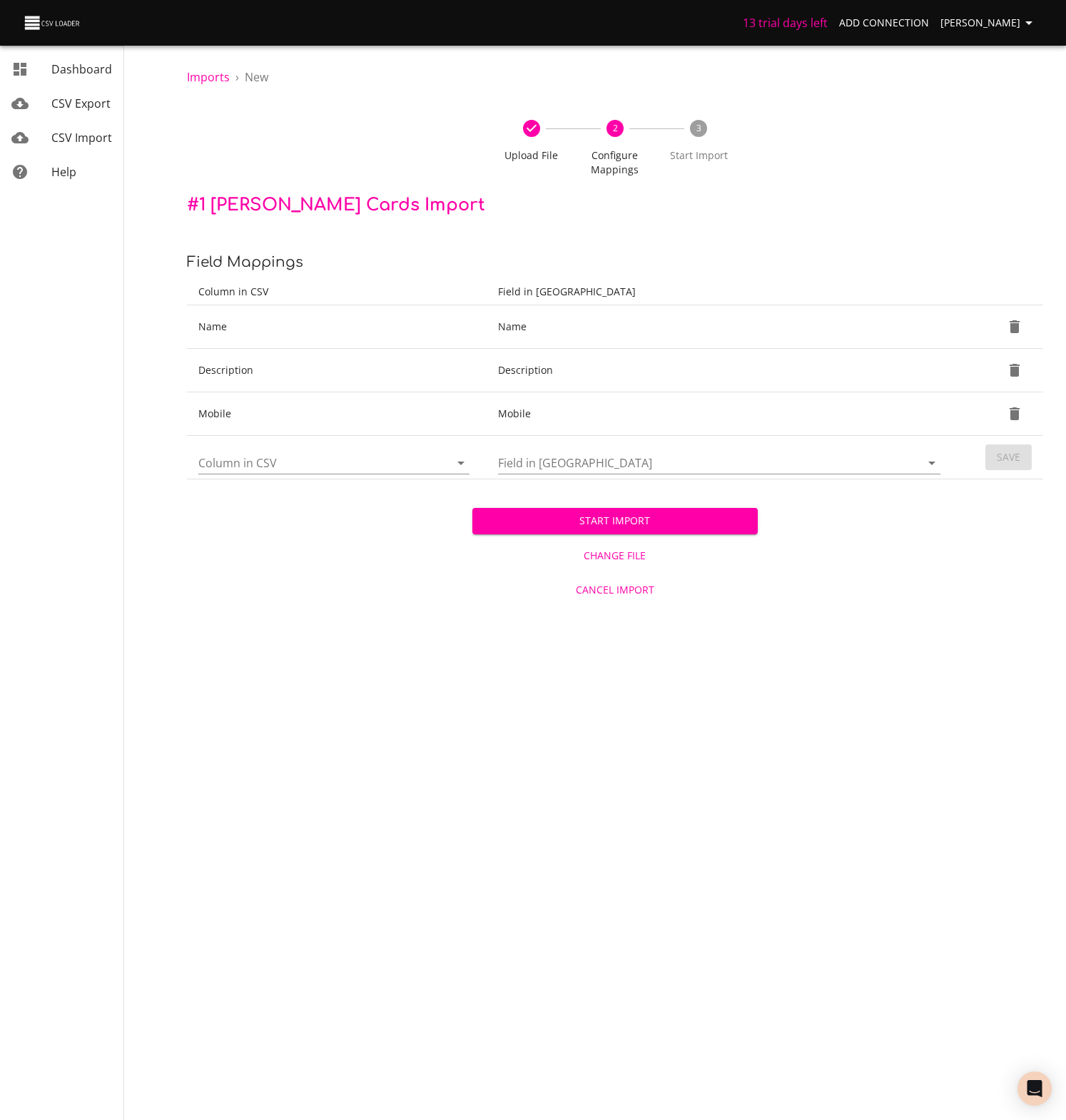
click at [461, 466] on icon "Open" at bounding box center [461, 463] width 17 height 17
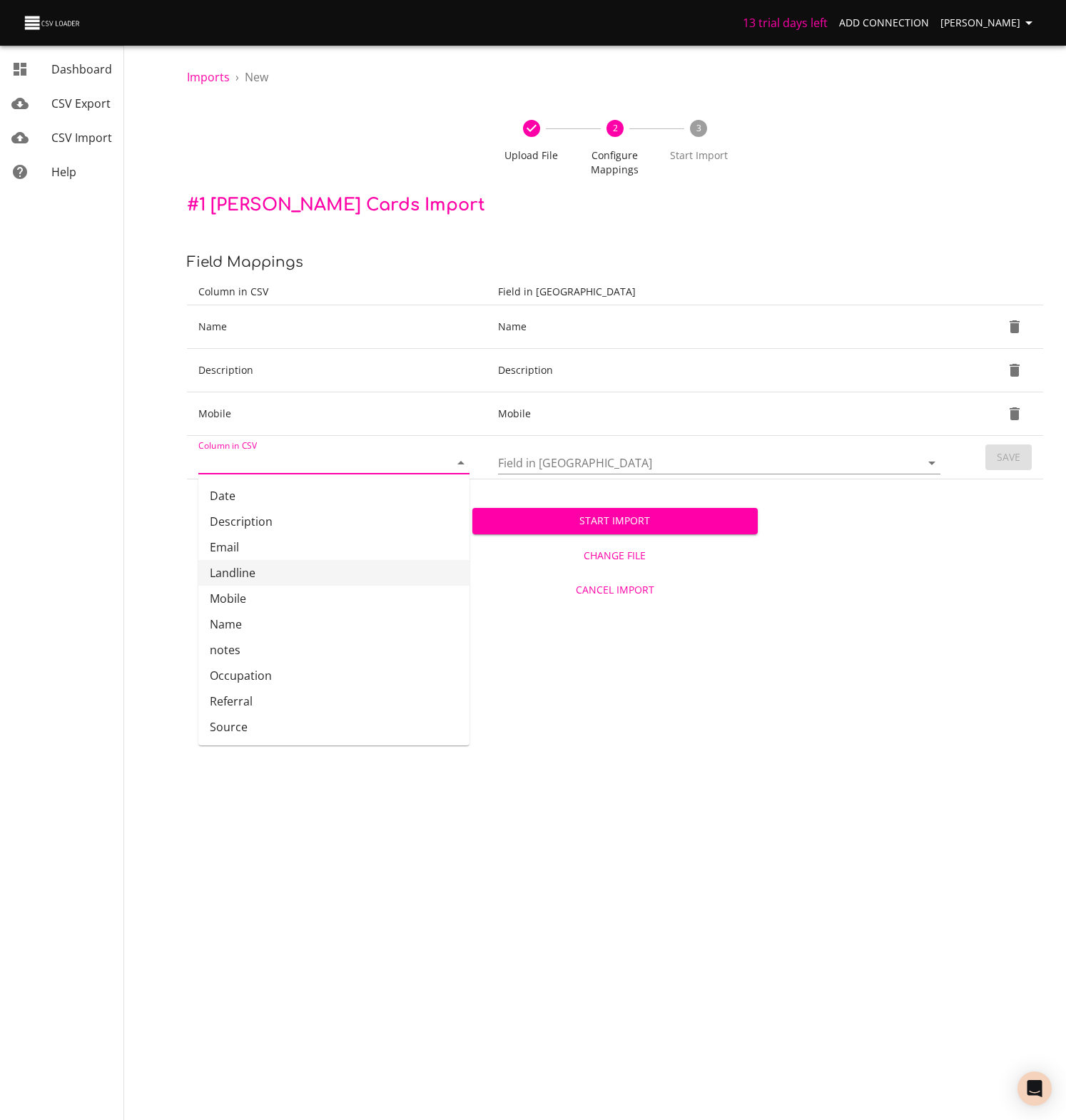
click at [232, 573] on li "Landline" at bounding box center [334, 573] width 271 height 26
type input "Landline"
click at [931, 463] on icon "Open" at bounding box center [931, 463] width 7 height 4
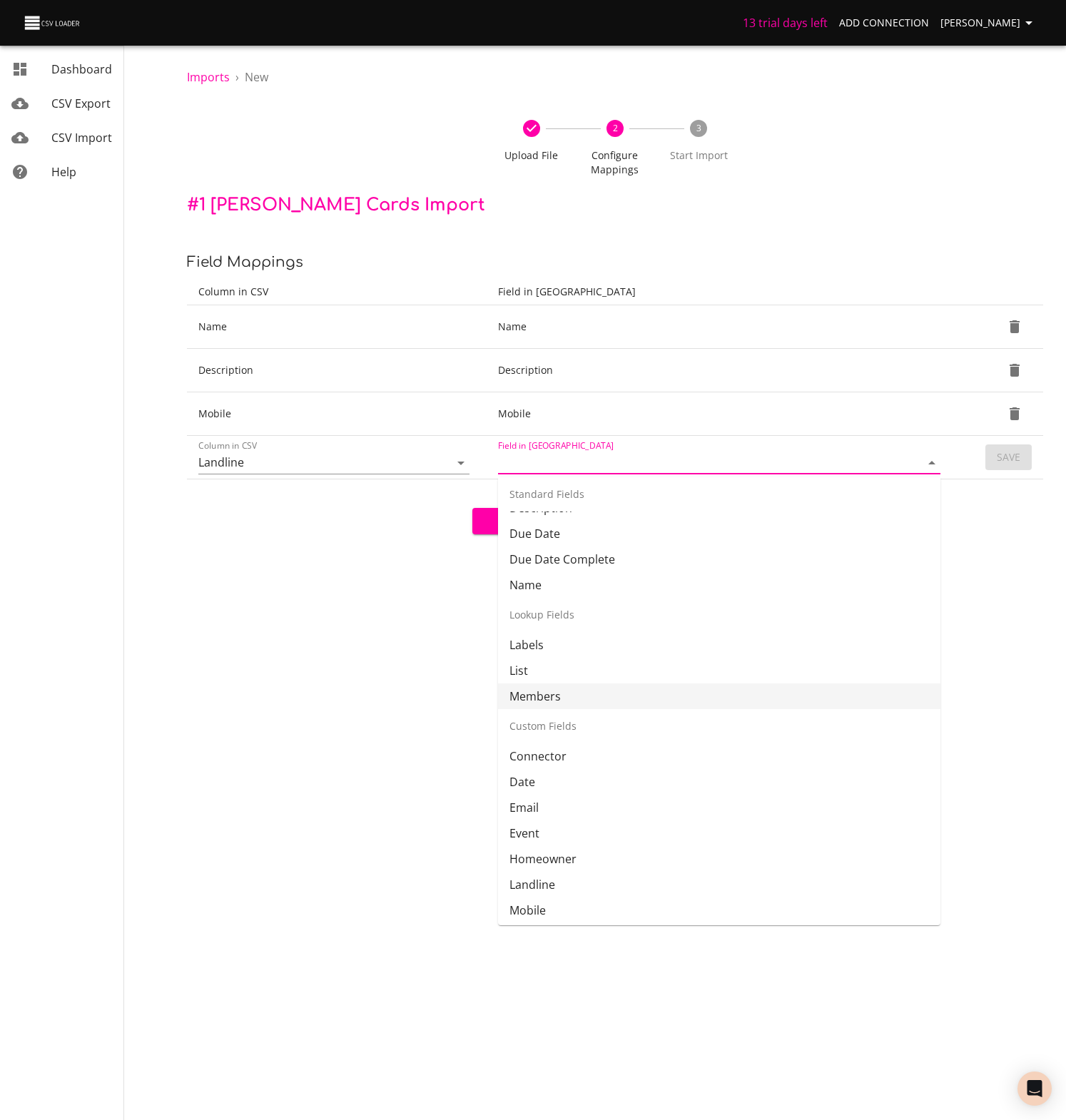
scroll to position [100, 0]
click at [531, 883] on li "Landline" at bounding box center [719, 884] width 442 height 26
type input "Landline"
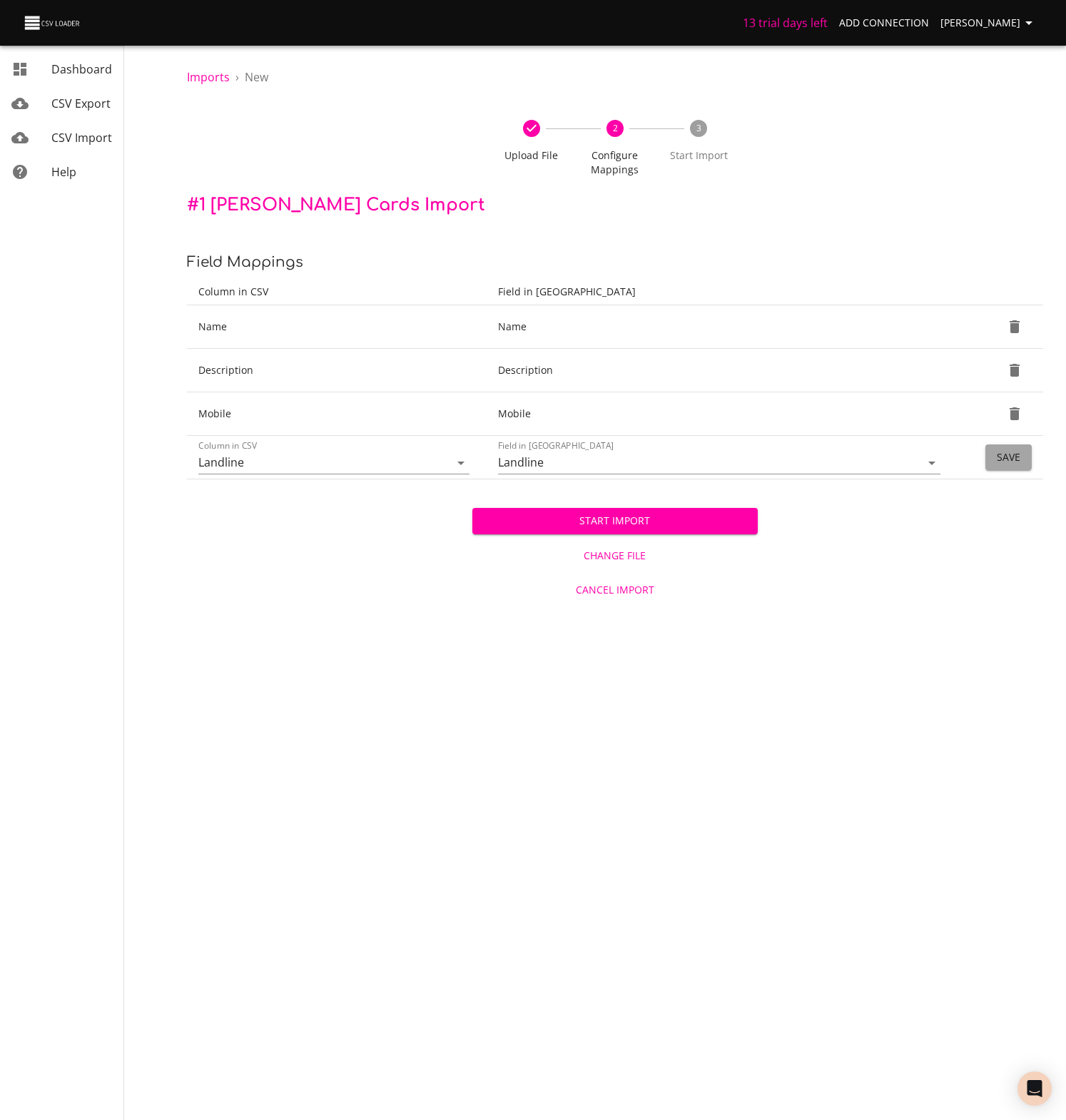
click at [1019, 456] on span "Save" at bounding box center [1008, 457] width 24 height 18
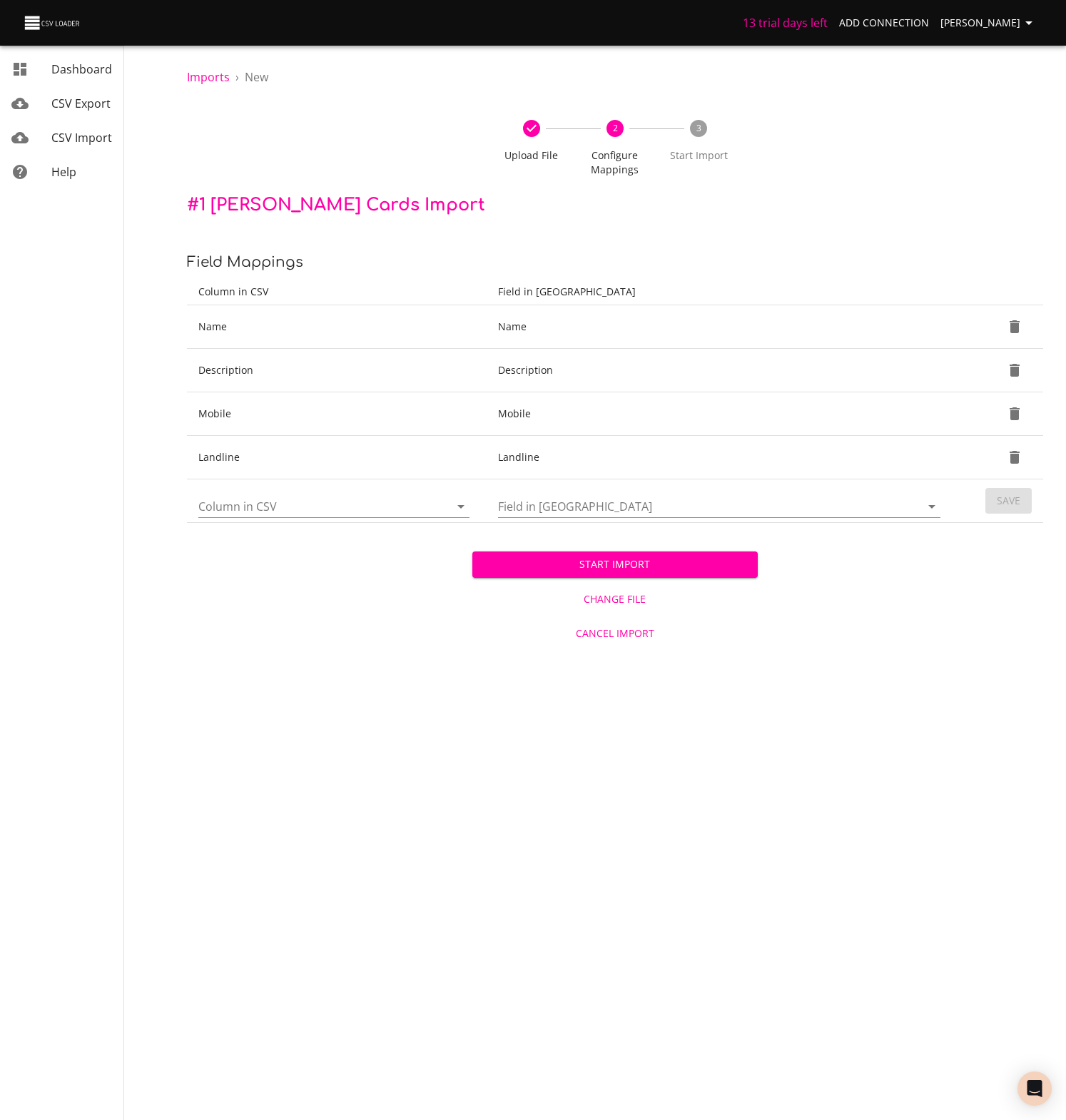
click at [461, 506] on icon "Open" at bounding box center [461, 506] width 7 height 4
click at [222, 591] on li "Email" at bounding box center [334, 591] width 271 height 26
type input "Email"
click at [931, 504] on icon "Open" at bounding box center [931, 506] width 17 height 17
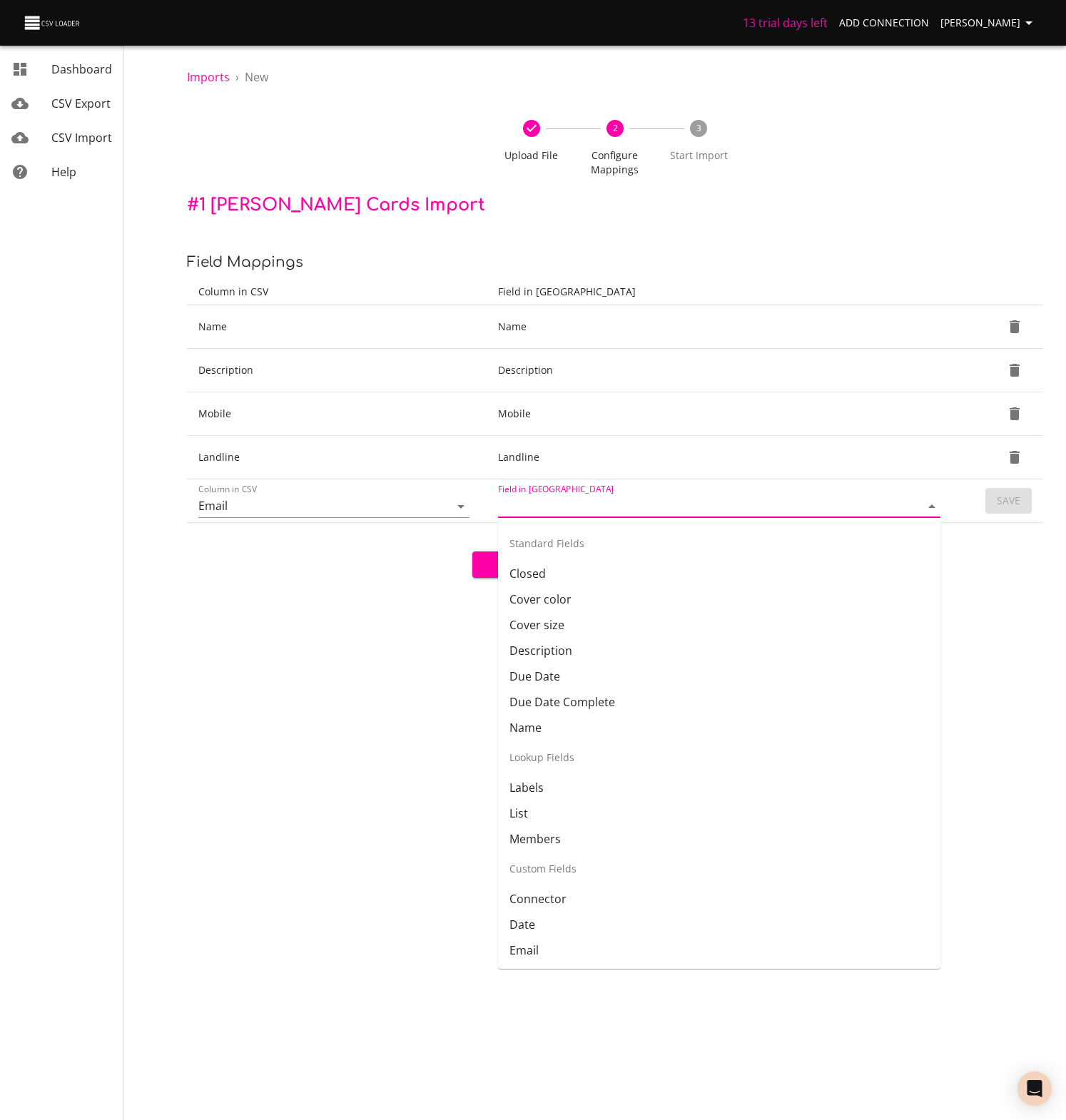
scroll to position [71, 0]
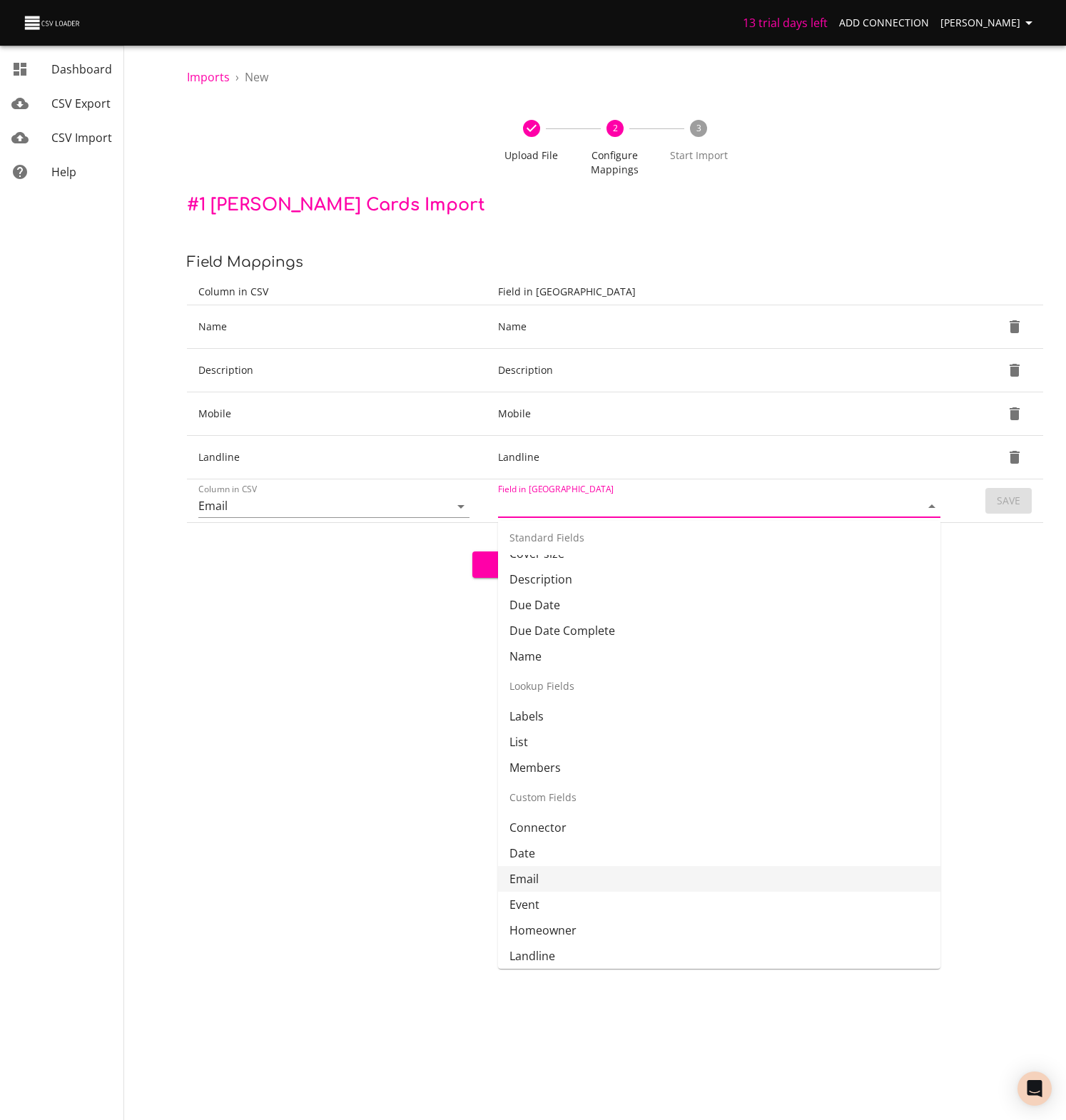
click at [521, 878] on li "Email" at bounding box center [719, 879] width 442 height 26
type input "Email"
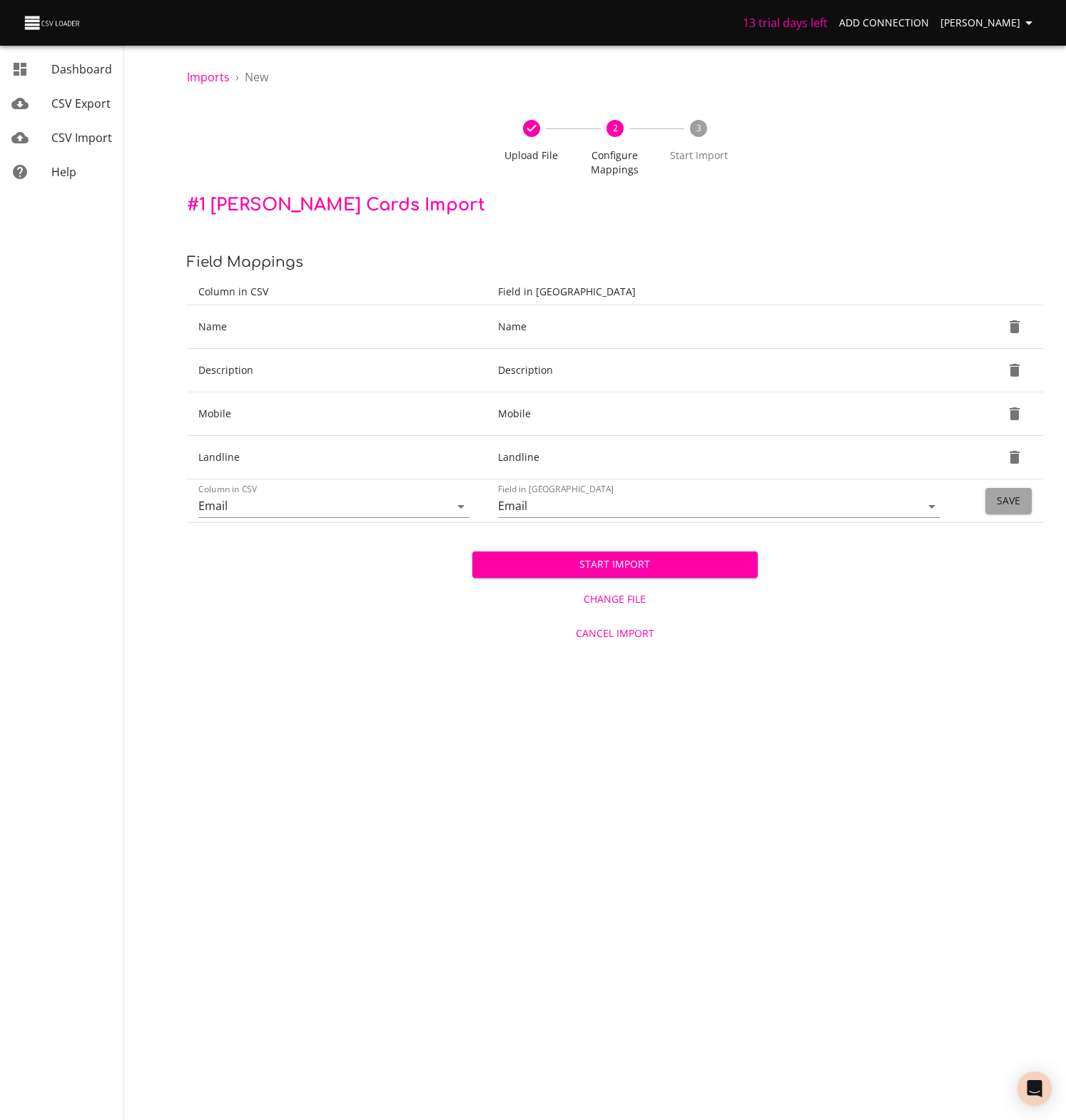
click at [1015, 495] on span "Save" at bounding box center [1008, 500] width 24 height 18
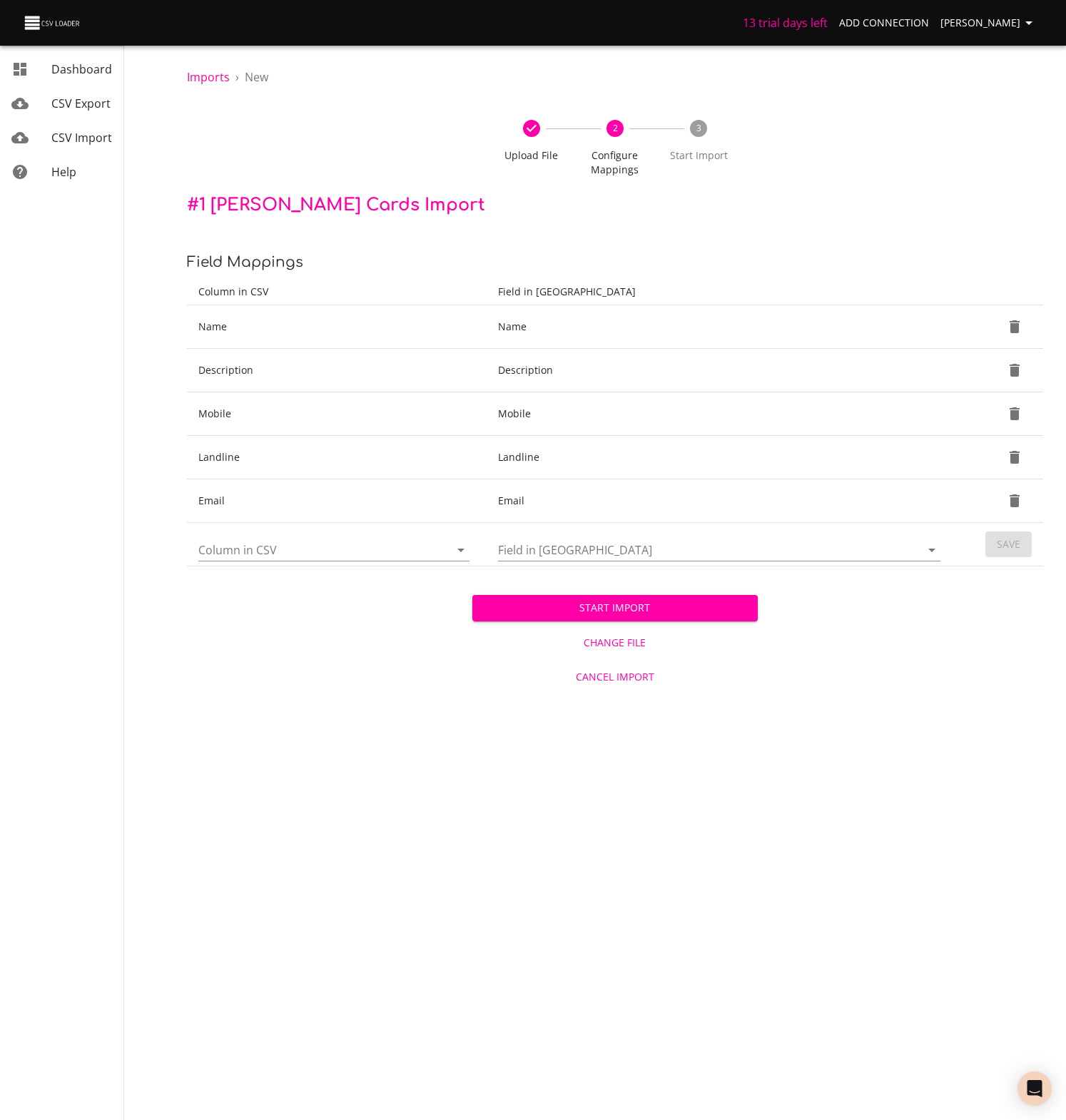
click at [459, 551] on icon "Open" at bounding box center [461, 550] width 17 height 17
click at [236, 787] on li "Referral" at bounding box center [334, 788] width 271 height 26
type input "Referral"
click at [934, 549] on icon "Open" at bounding box center [931, 550] width 17 height 17
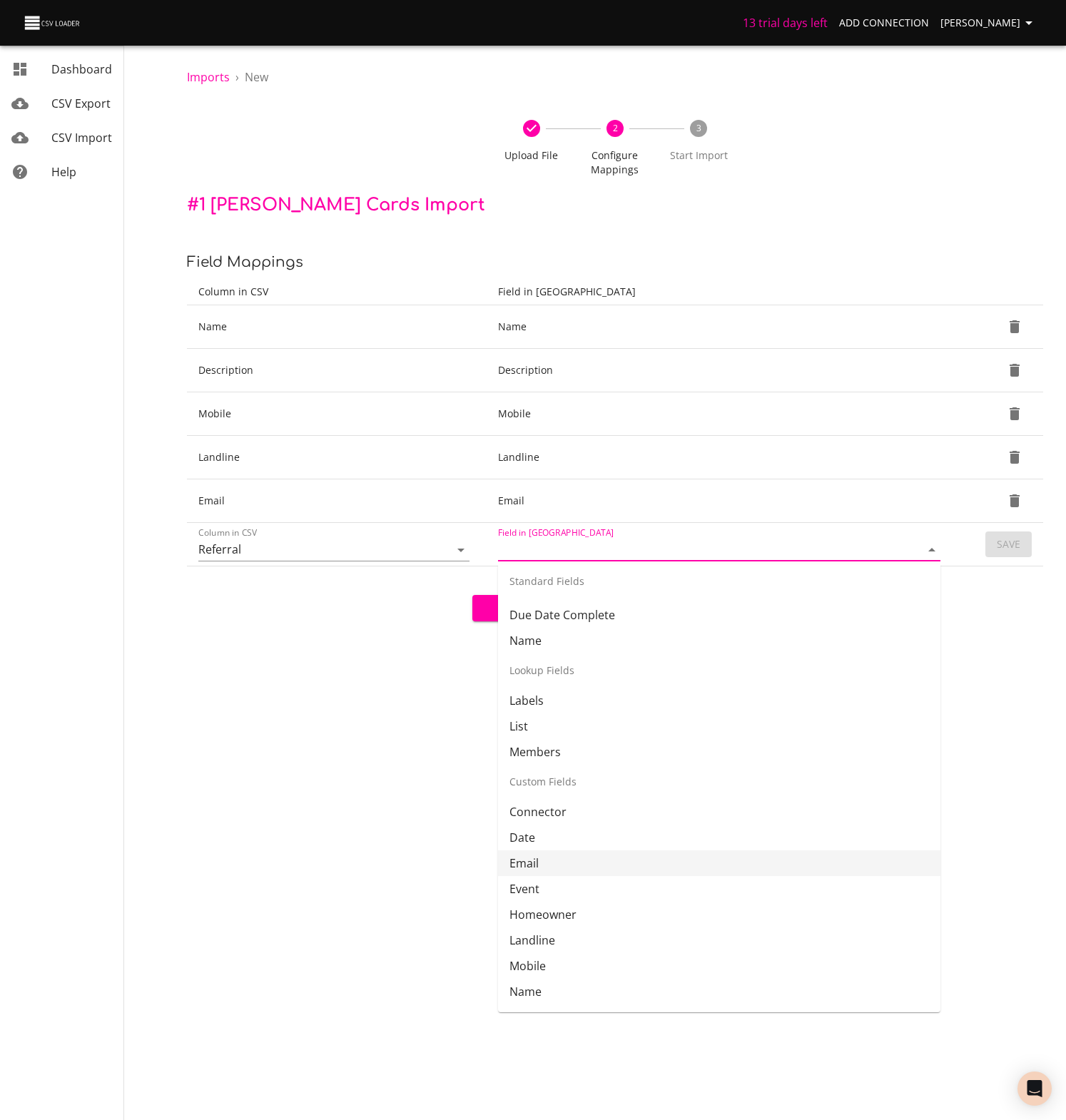
scroll to position [154, 0]
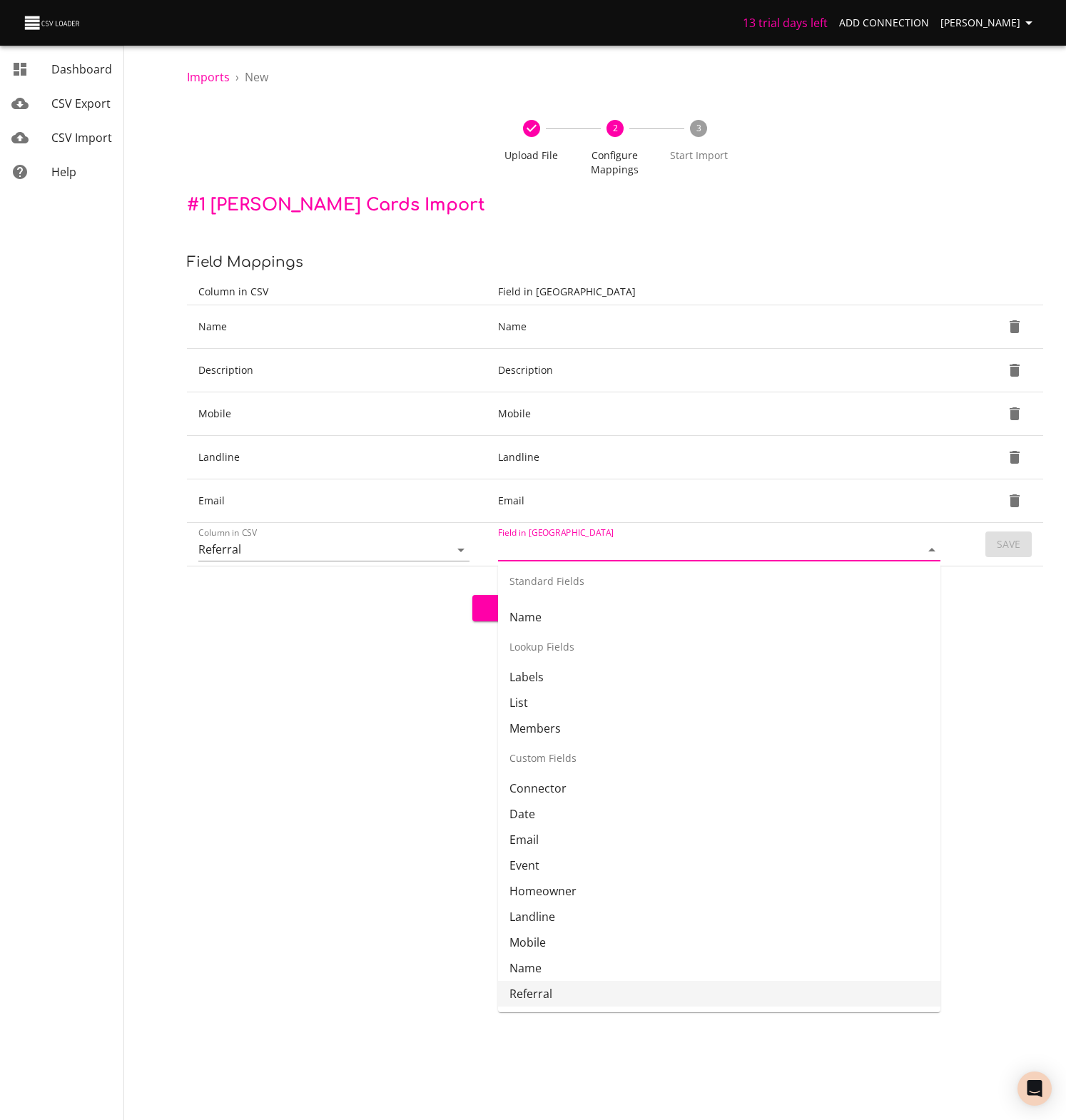
click at [528, 995] on li "Referral" at bounding box center [719, 994] width 442 height 26
type input "Referral"
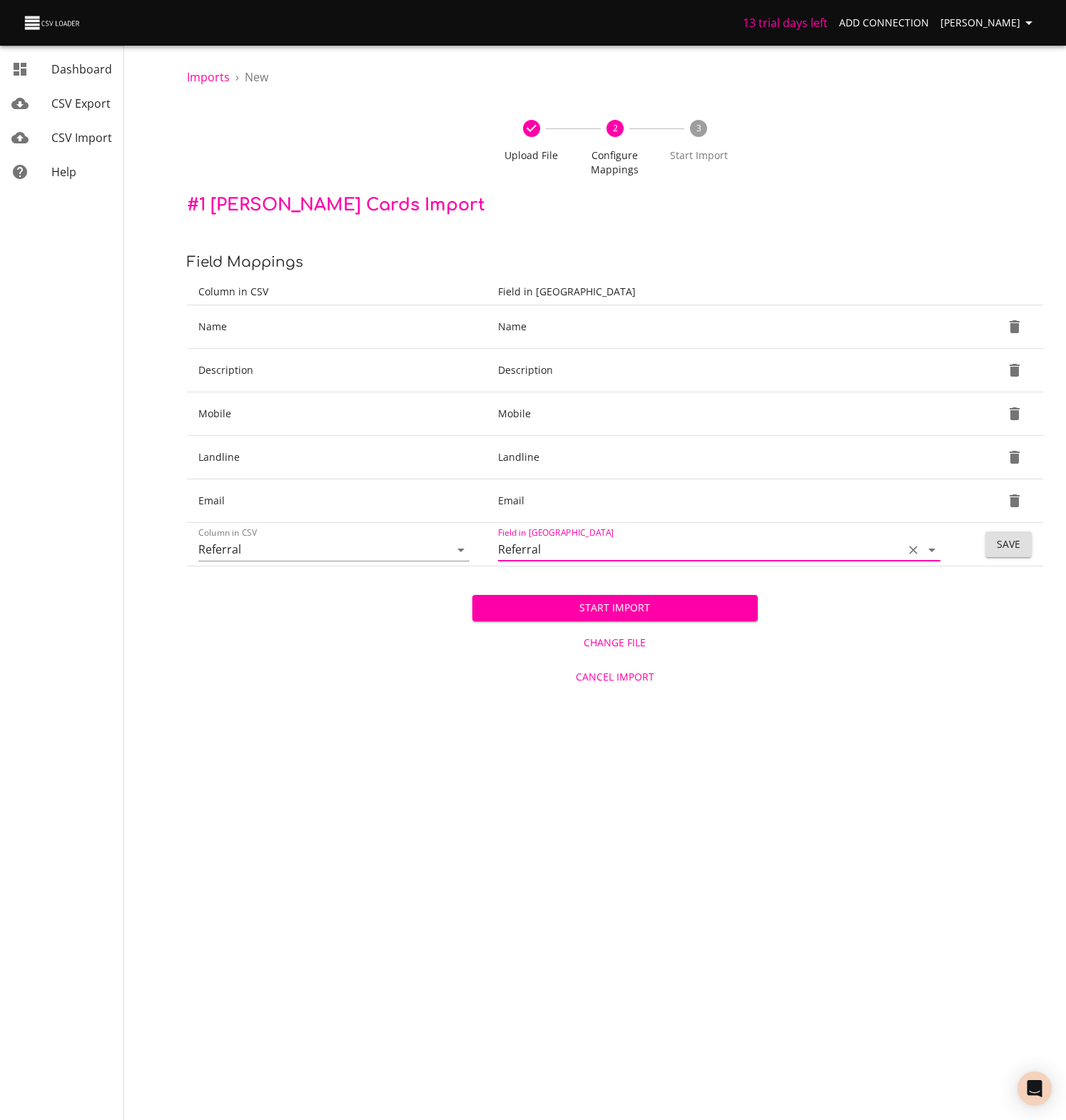
click at [999, 542] on span "Save" at bounding box center [1008, 544] width 24 height 18
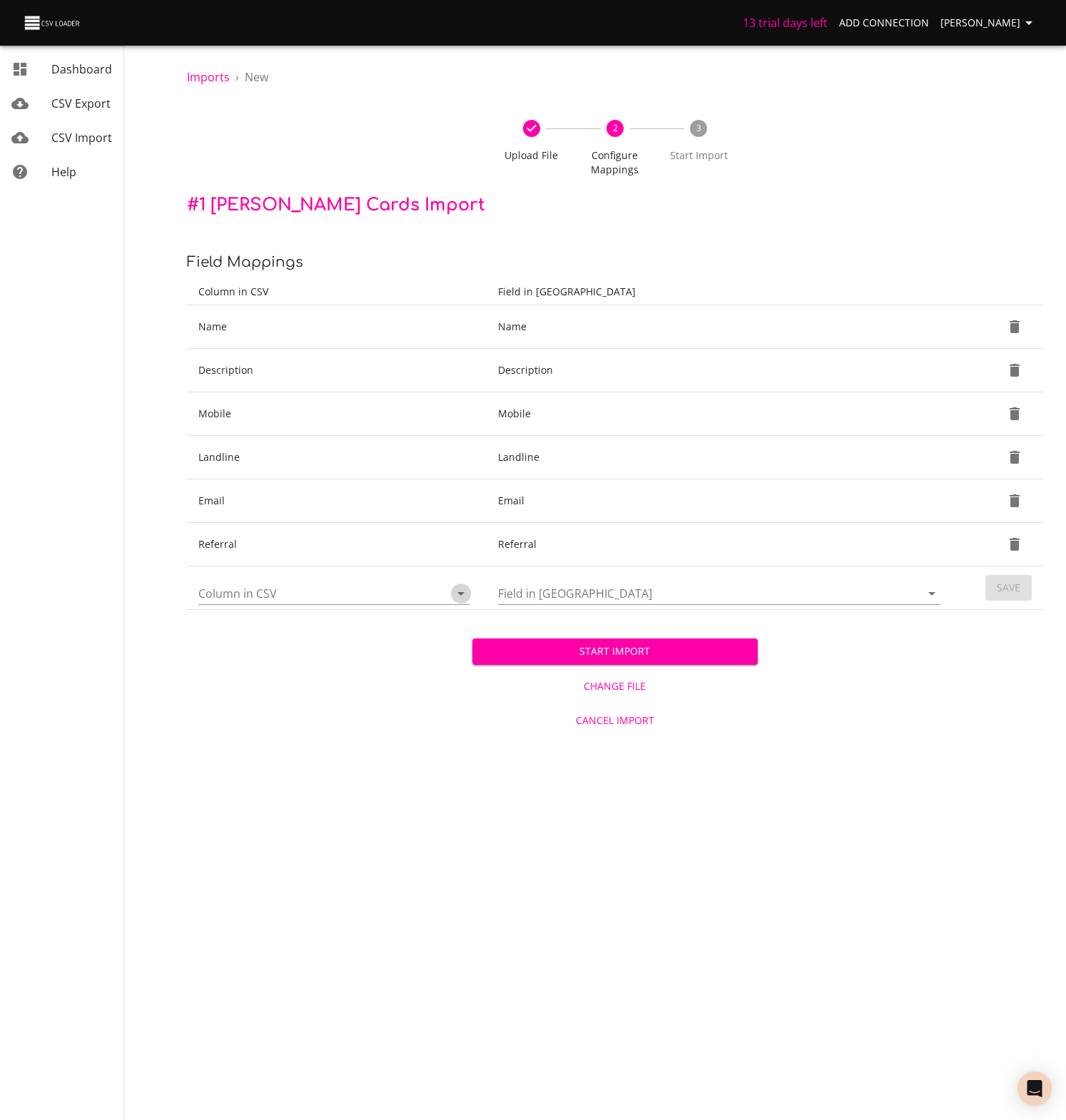
click at [462, 593] on icon "Open" at bounding box center [461, 594] width 7 height 4
click at [234, 861] on li "Source" at bounding box center [334, 858] width 271 height 26
type input "Source"
click at [931, 588] on icon "Open" at bounding box center [931, 593] width 17 height 17
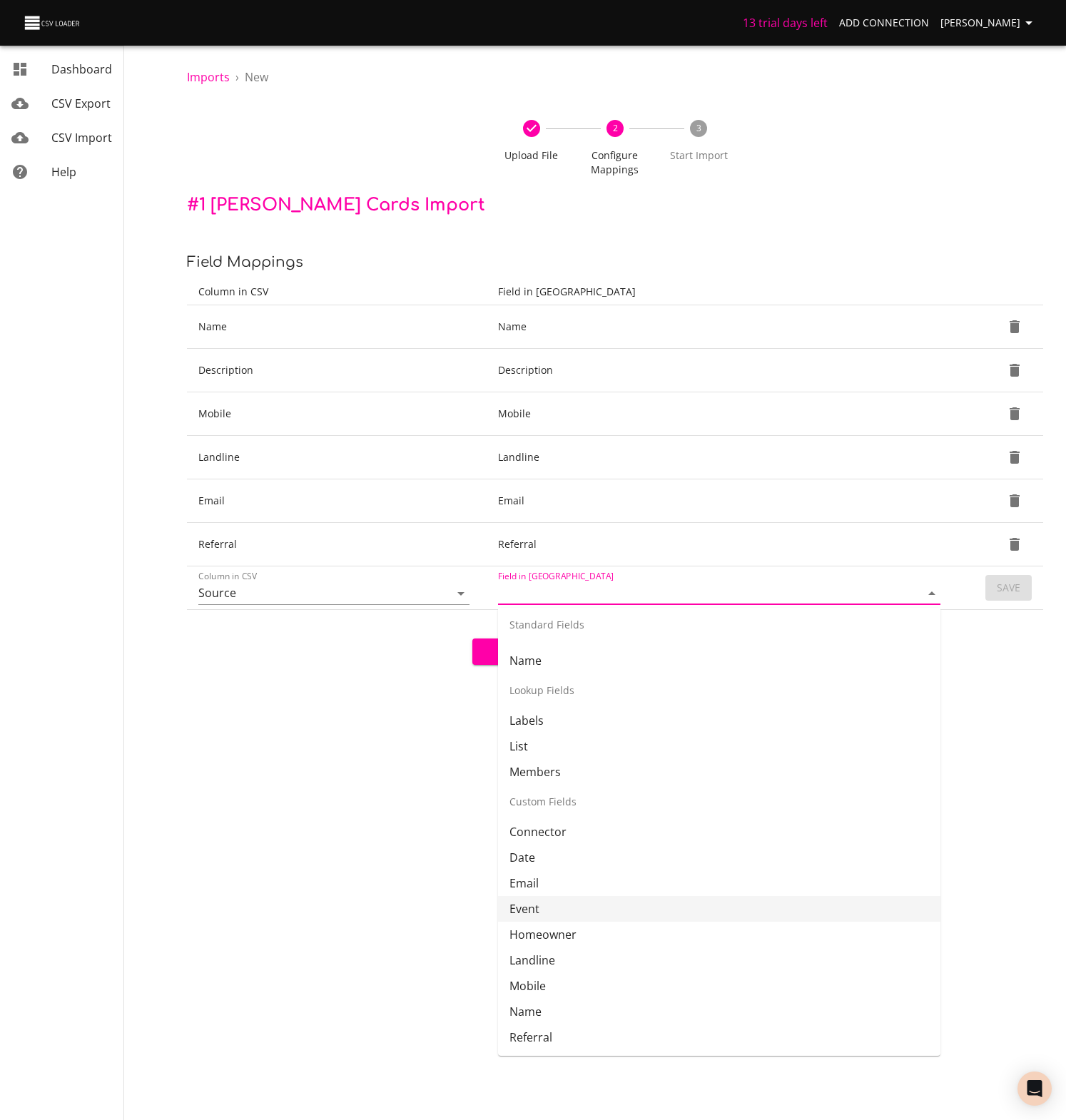
click at [529, 910] on li "Event" at bounding box center [719, 909] width 442 height 26
type input "Event"
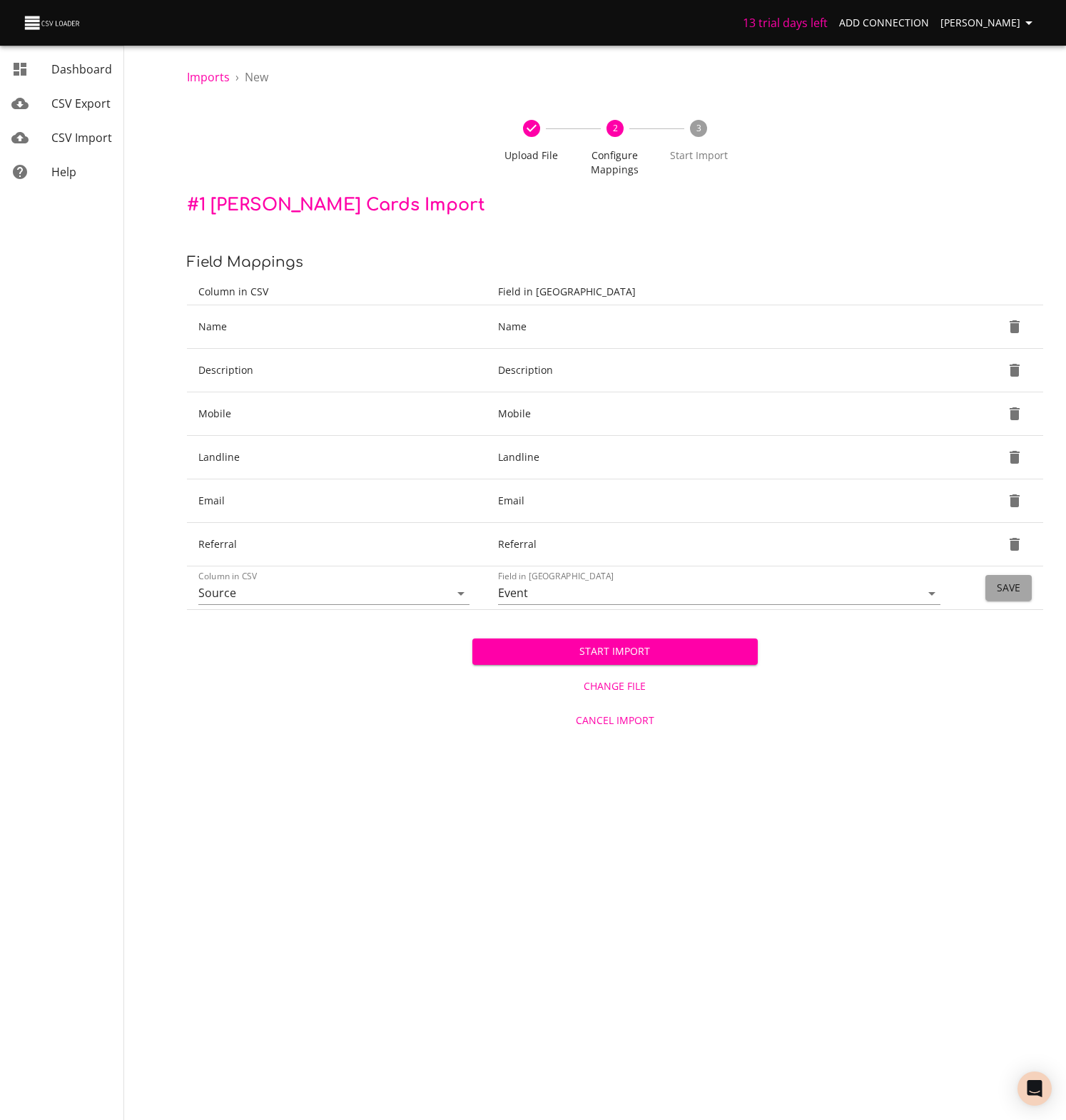
click at [1012, 594] on span "Save" at bounding box center [1008, 588] width 24 height 18
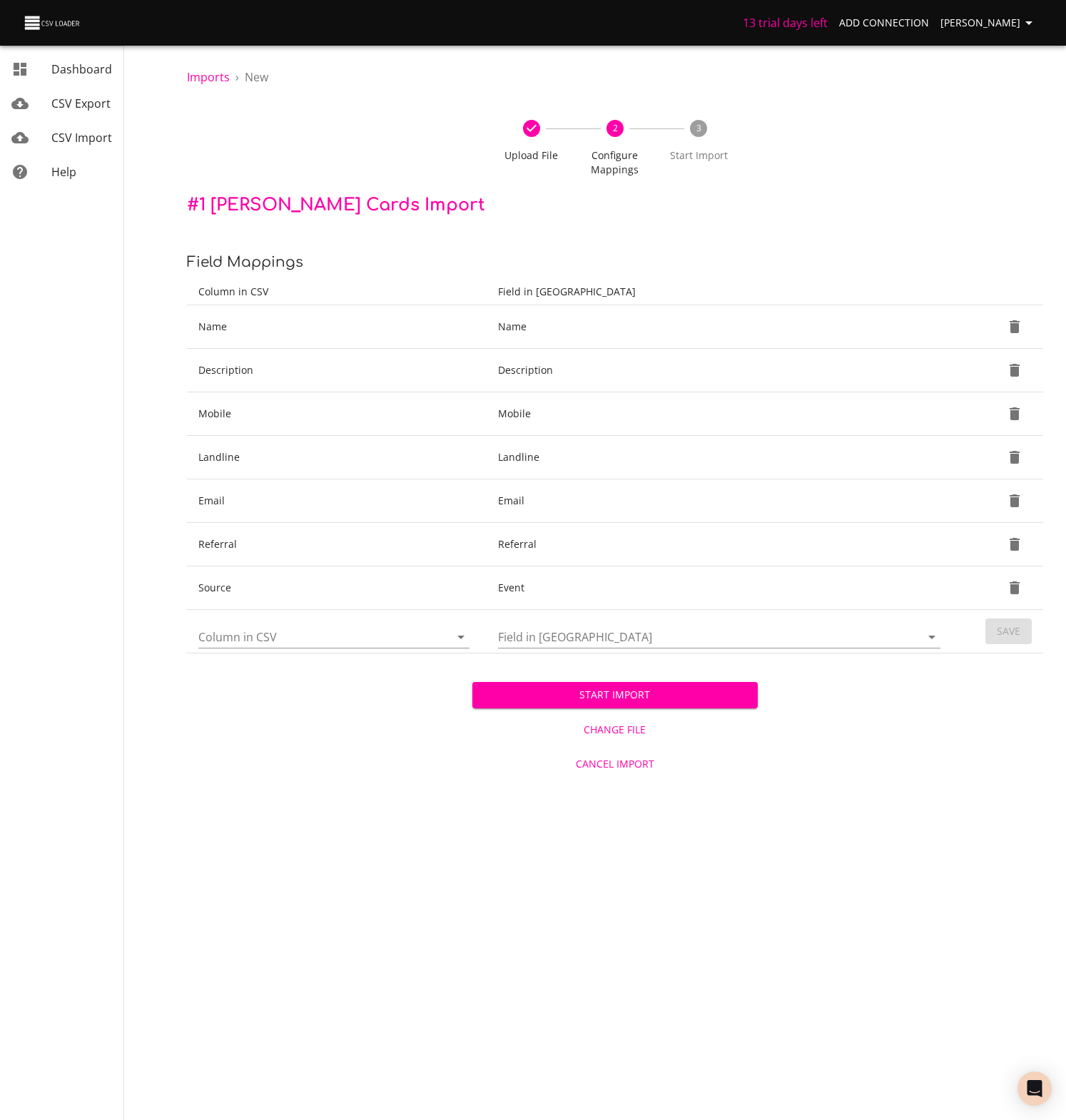
click at [454, 636] on icon "Open" at bounding box center [461, 637] width 17 height 17
click at [227, 671] on li "Date" at bounding box center [334, 670] width 271 height 26
type input "Date"
click at [928, 637] on icon "Open" at bounding box center [931, 637] width 17 height 17
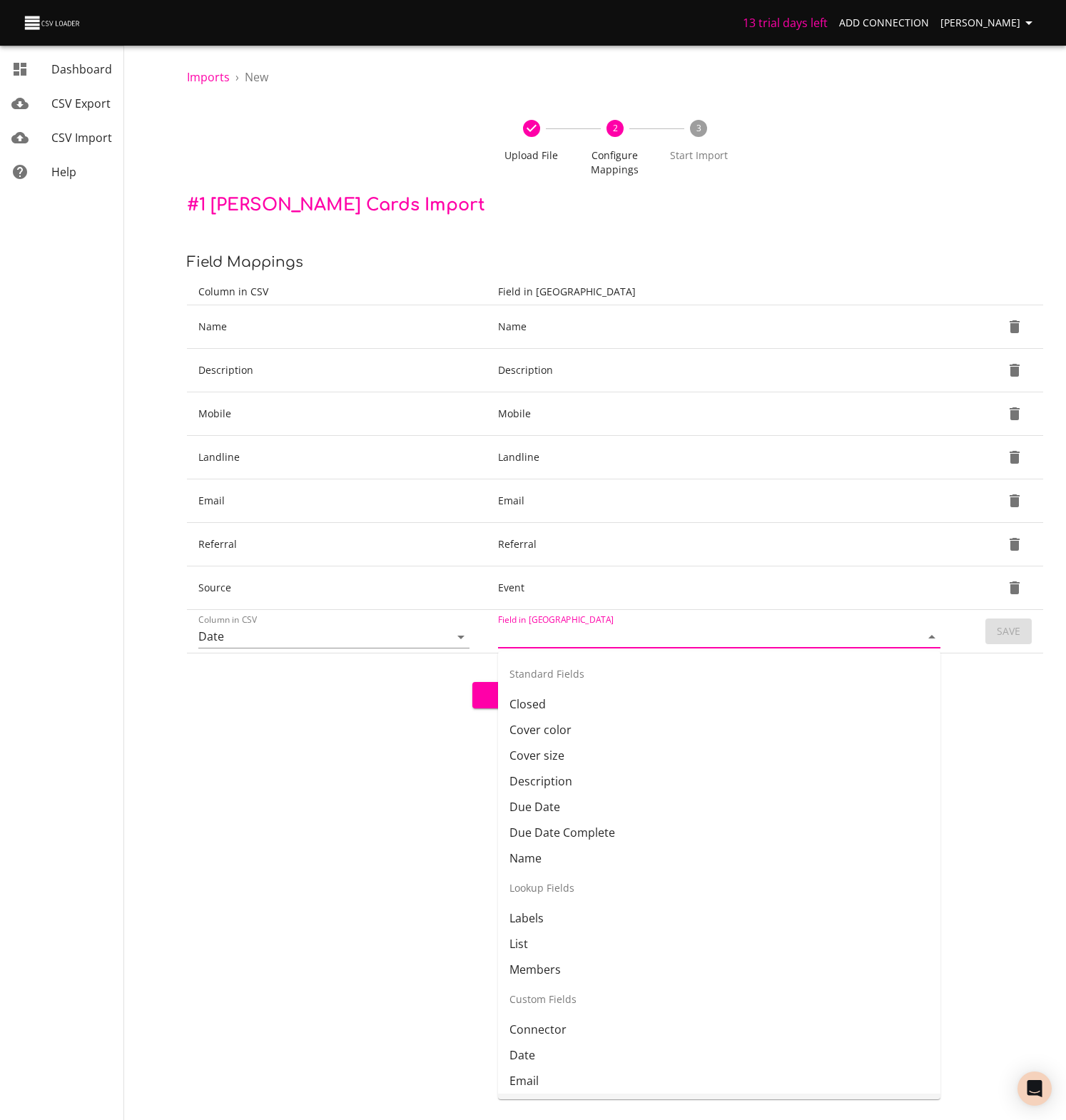
scroll to position [20, 0]
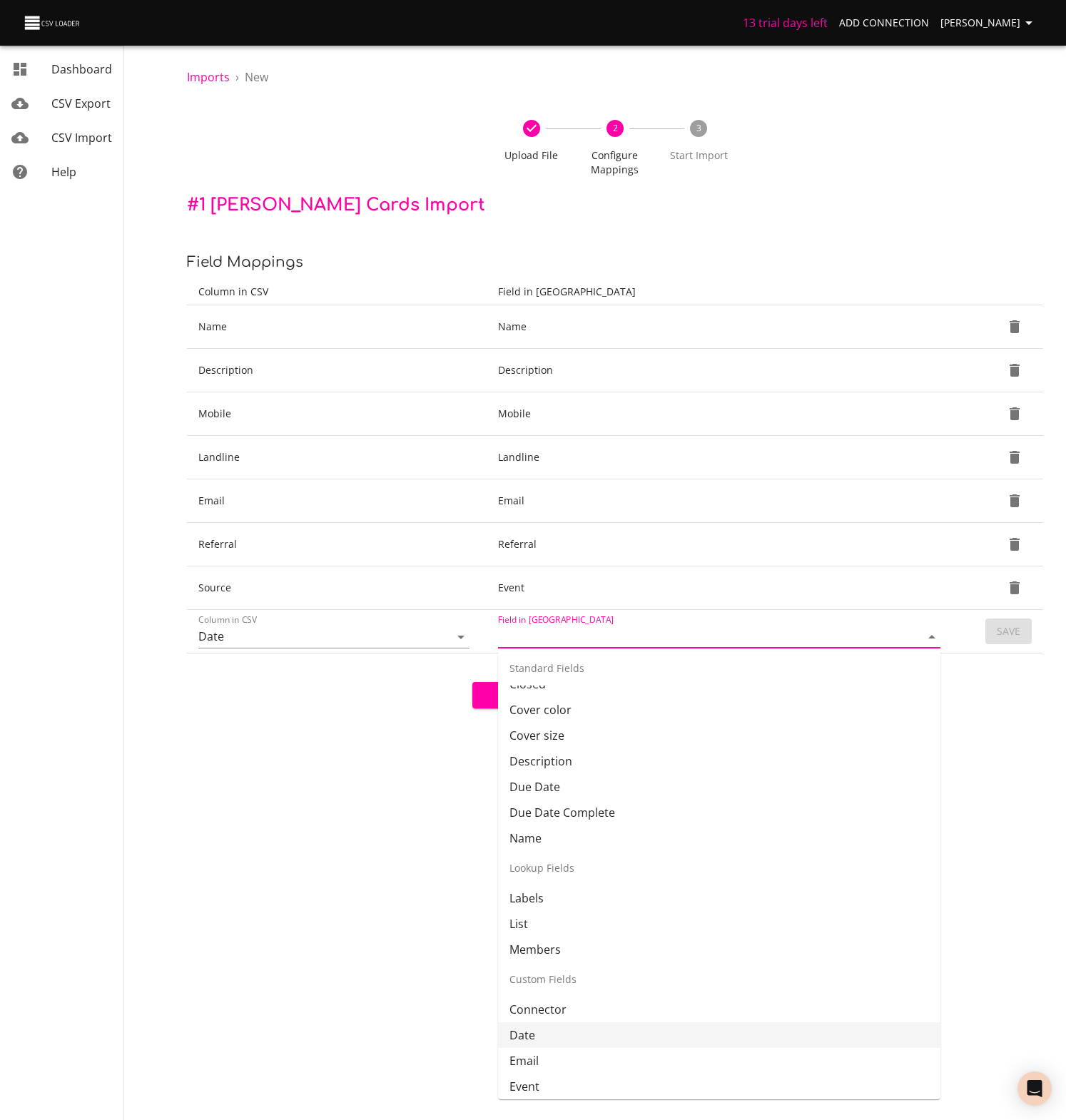
click at [531, 1037] on li "Date" at bounding box center [719, 1035] width 442 height 26
type input "Date"
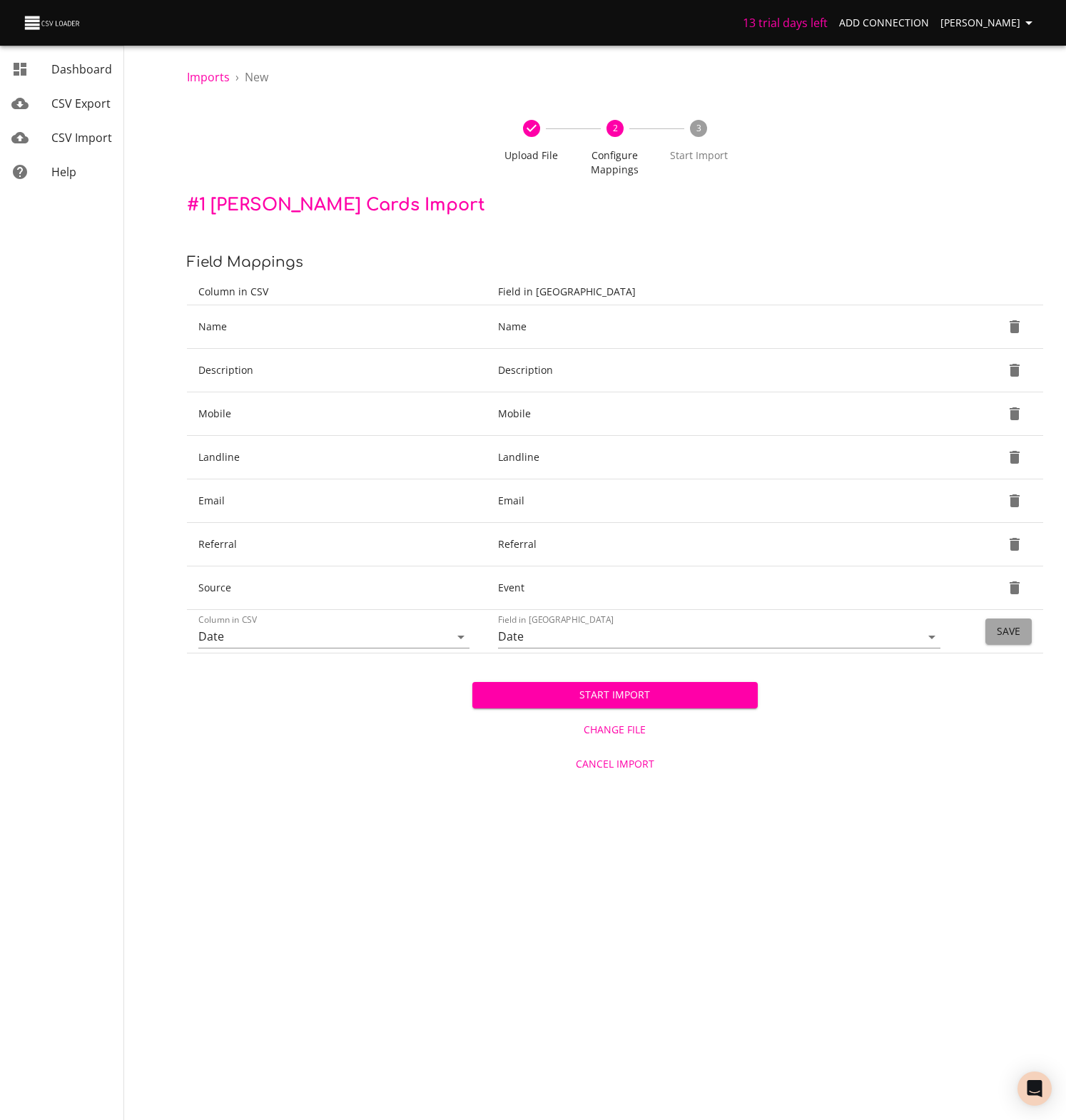
click at [1009, 629] on span "Save" at bounding box center [1008, 631] width 24 height 18
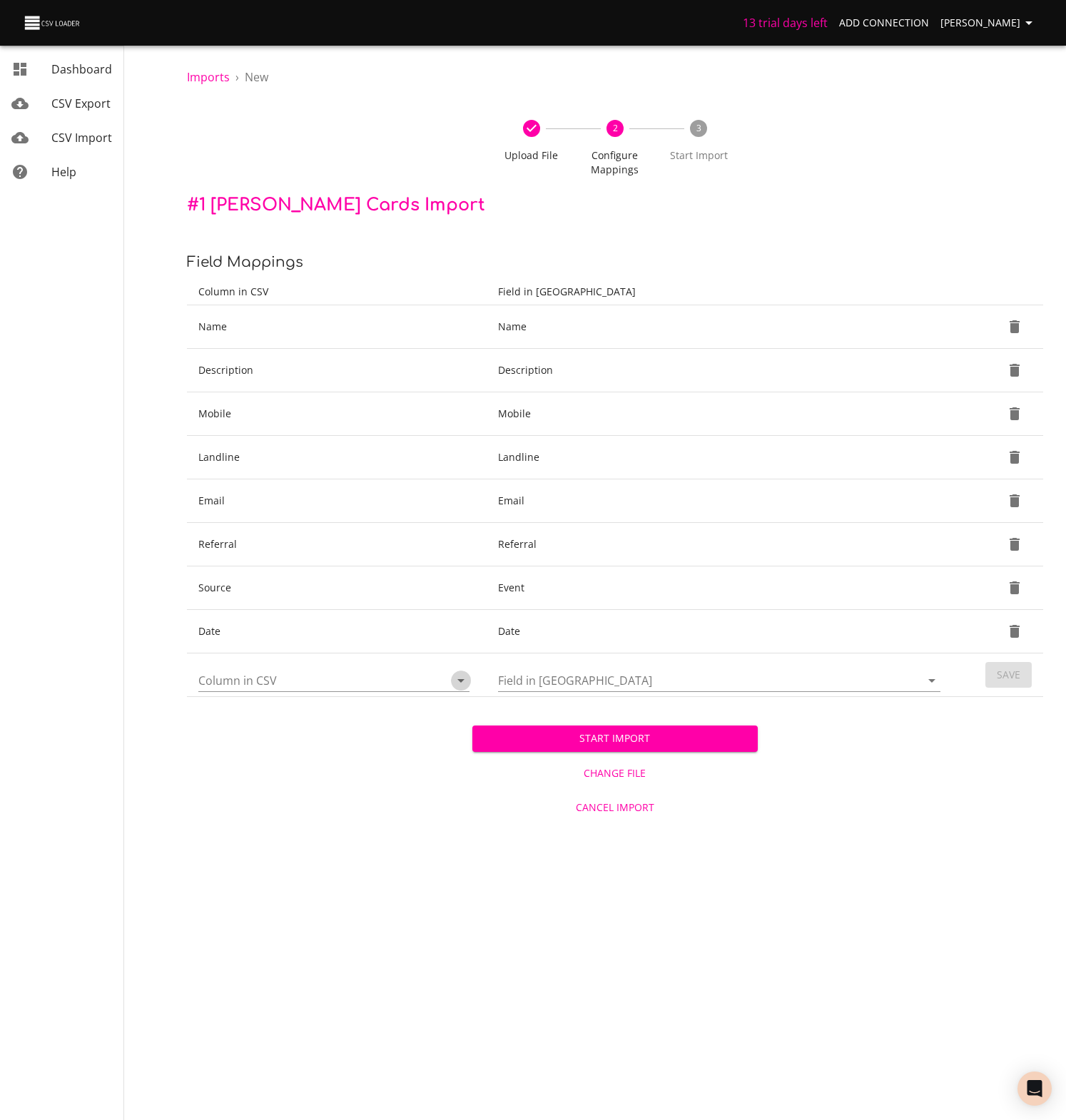
click at [461, 682] on icon "Open" at bounding box center [461, 680] width 17 height 17
click at [228, 868] on li "notes" at bounding box center [334, 868] width 271 height 26
type input "notes"
click at [931, 679] on icon "Open" at bounding box center [931, 680] width 17 height 17
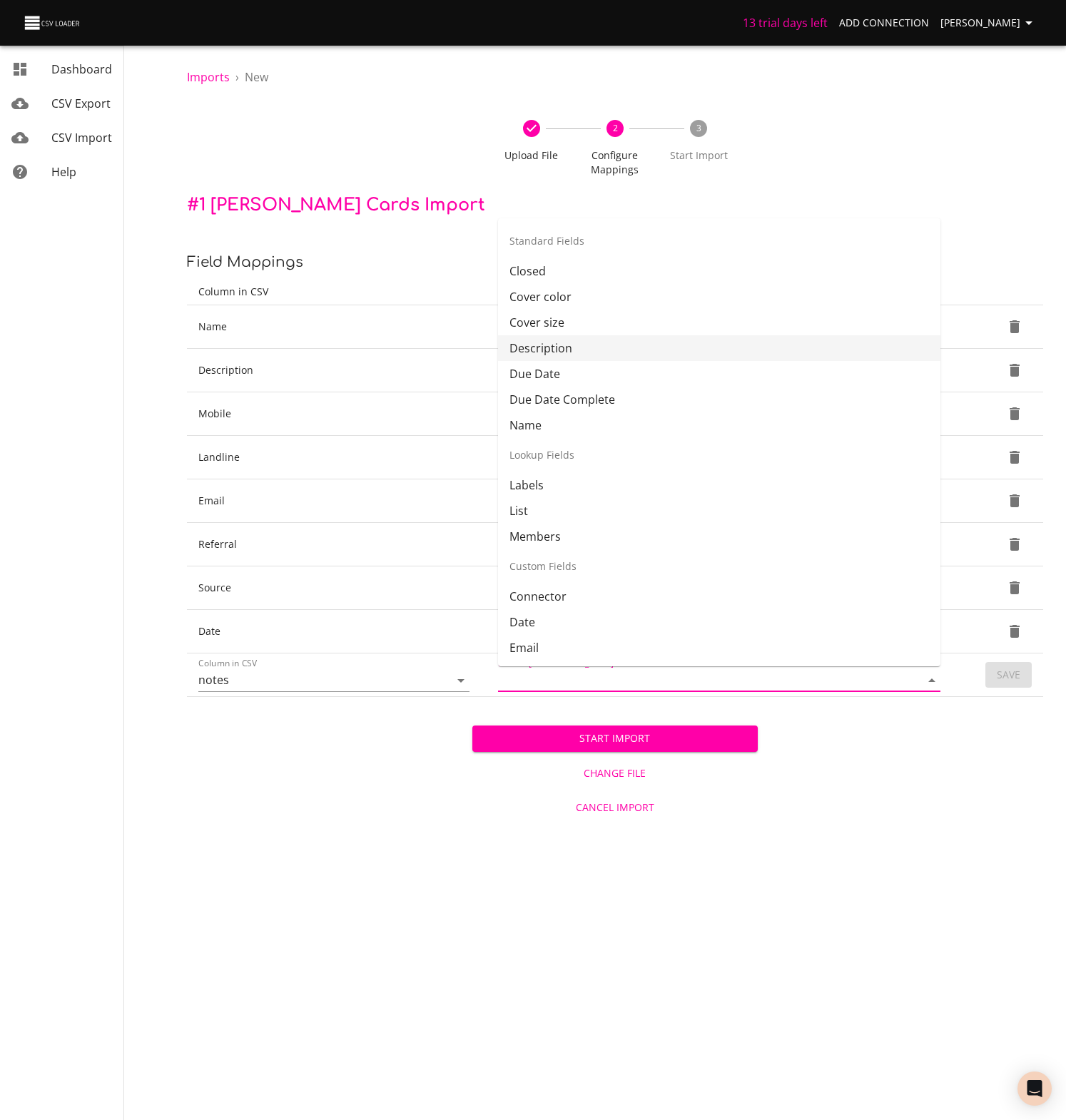
click at [537, 350] on li "Description" at bounding box center [719, 348] width 442 height 26
type input "Description"
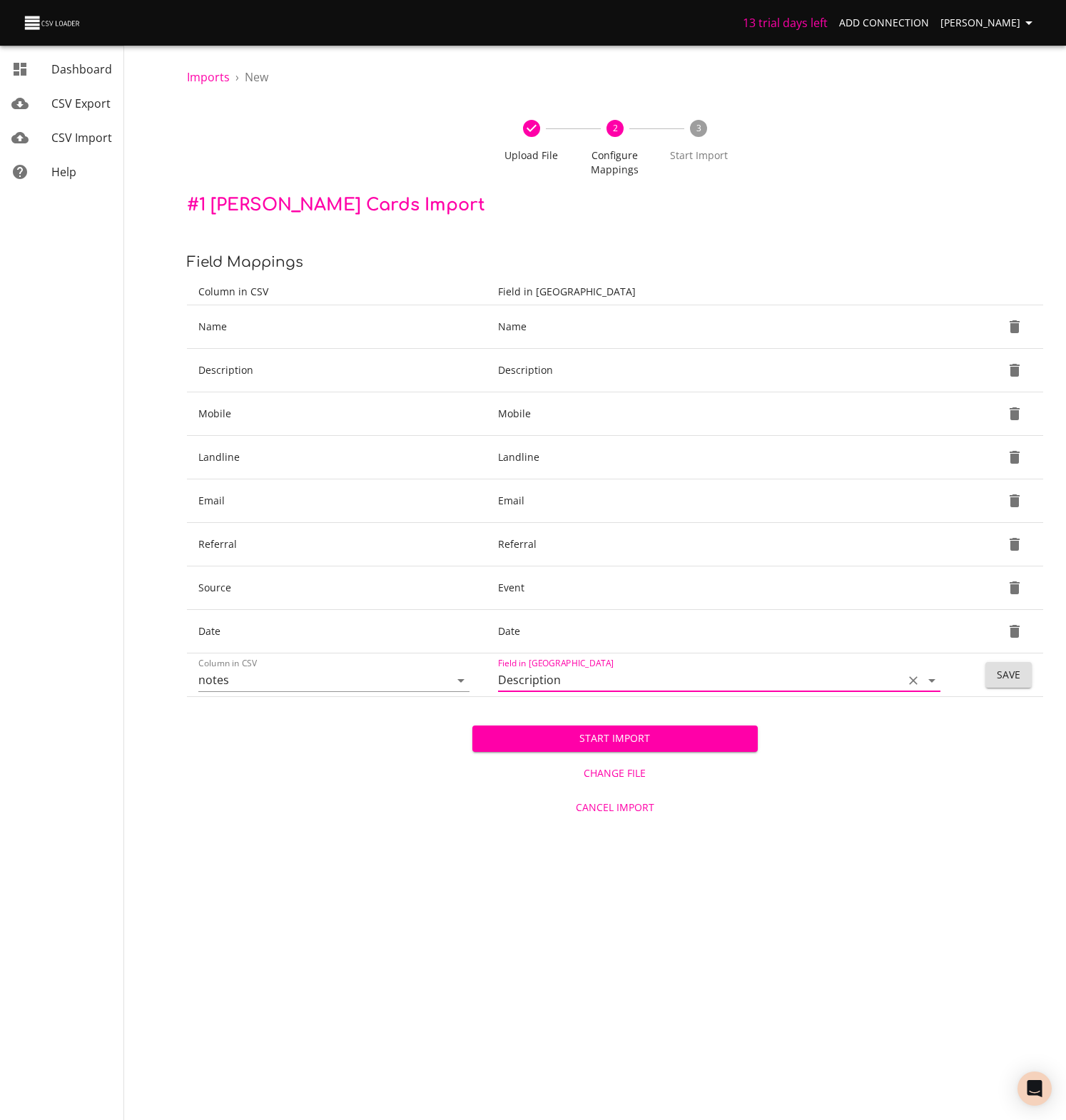
click at [996, 670] on span "Save" at bounding box center [1008, 675] width 24 height 18
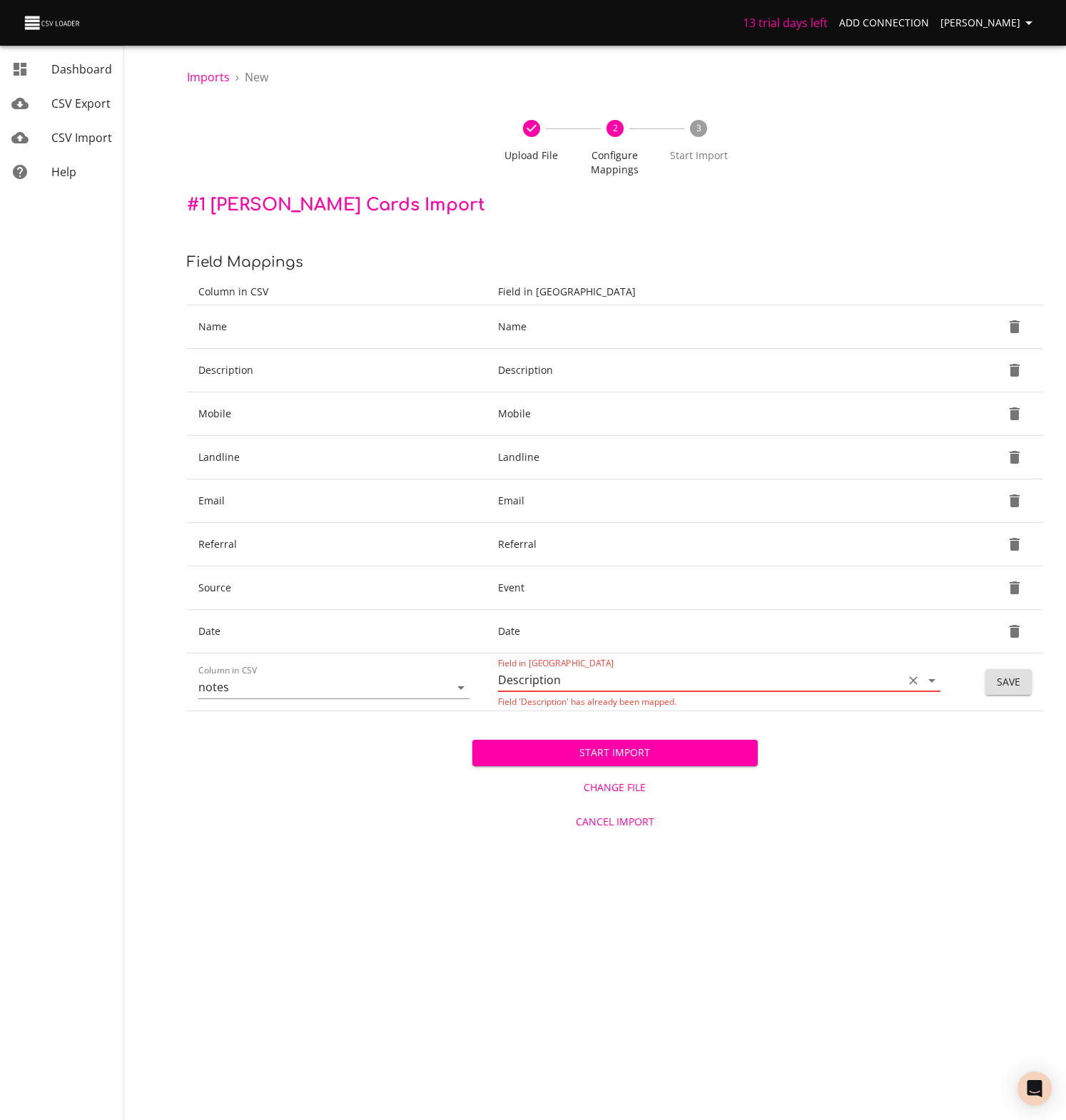
click at [929, 677] on icon "Open" at bounding box center [931, 680] width 17 height 17
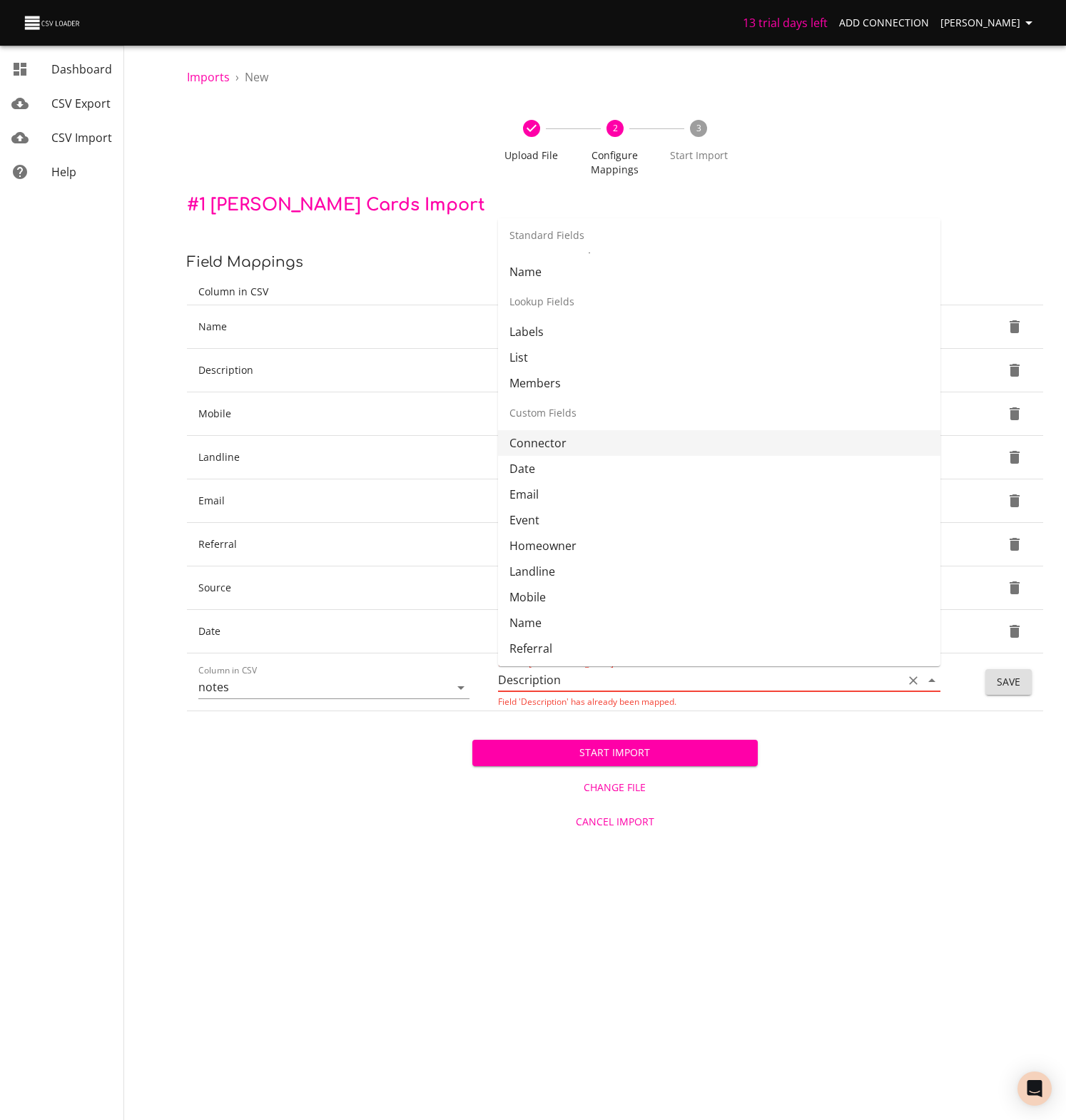
scroll to position [154, 0]
click at [441, 689] on icon "Clear" at bounding box center [442, 687] width 8 height 8
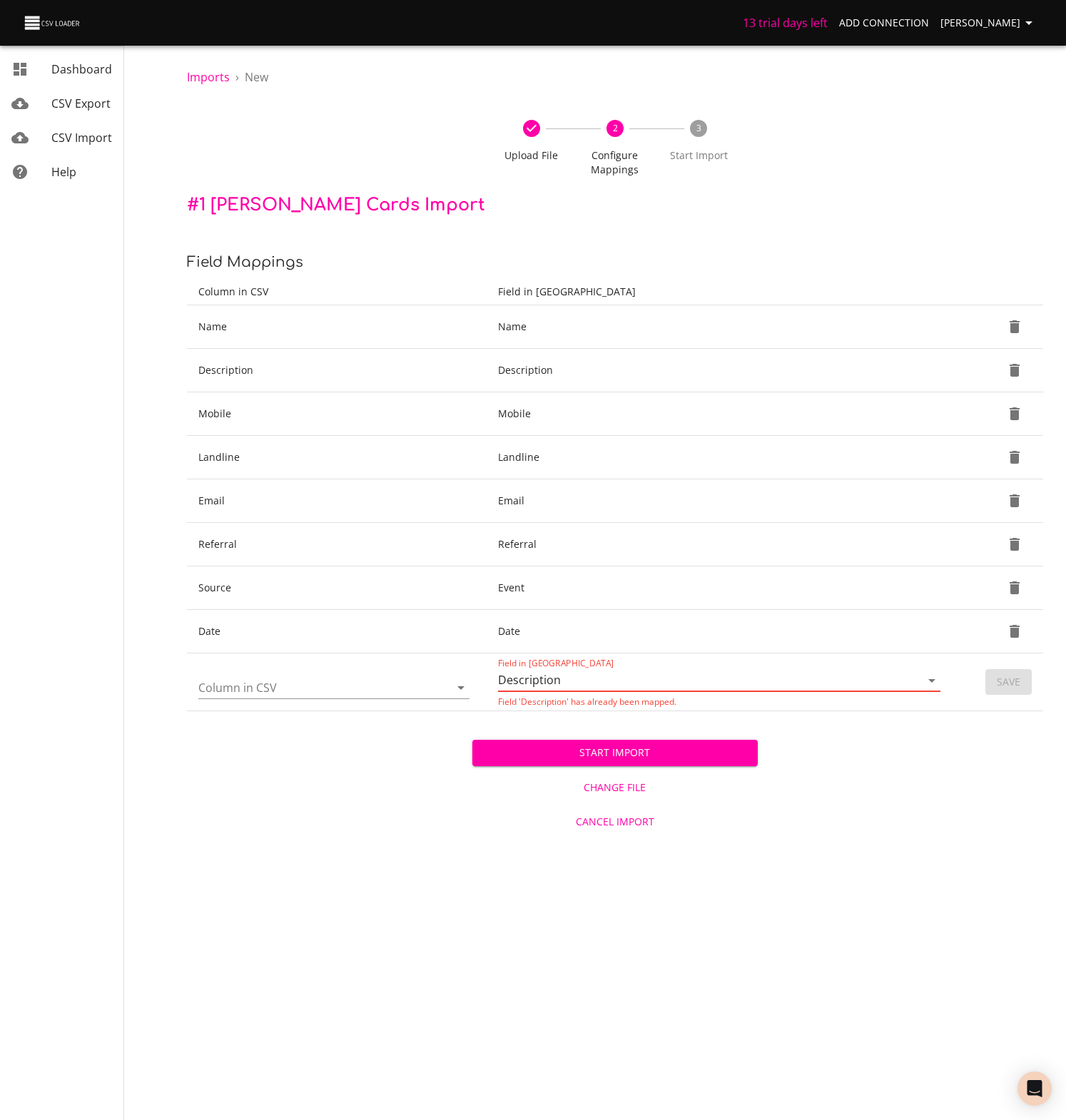
click at [918, 721] on div "Start Import Change File Cancel Import" at bounding box center [614, 774] width 856 height 127
click at [890, 679] on input "Description" at bounding box center [697, 679] width 398 height 22
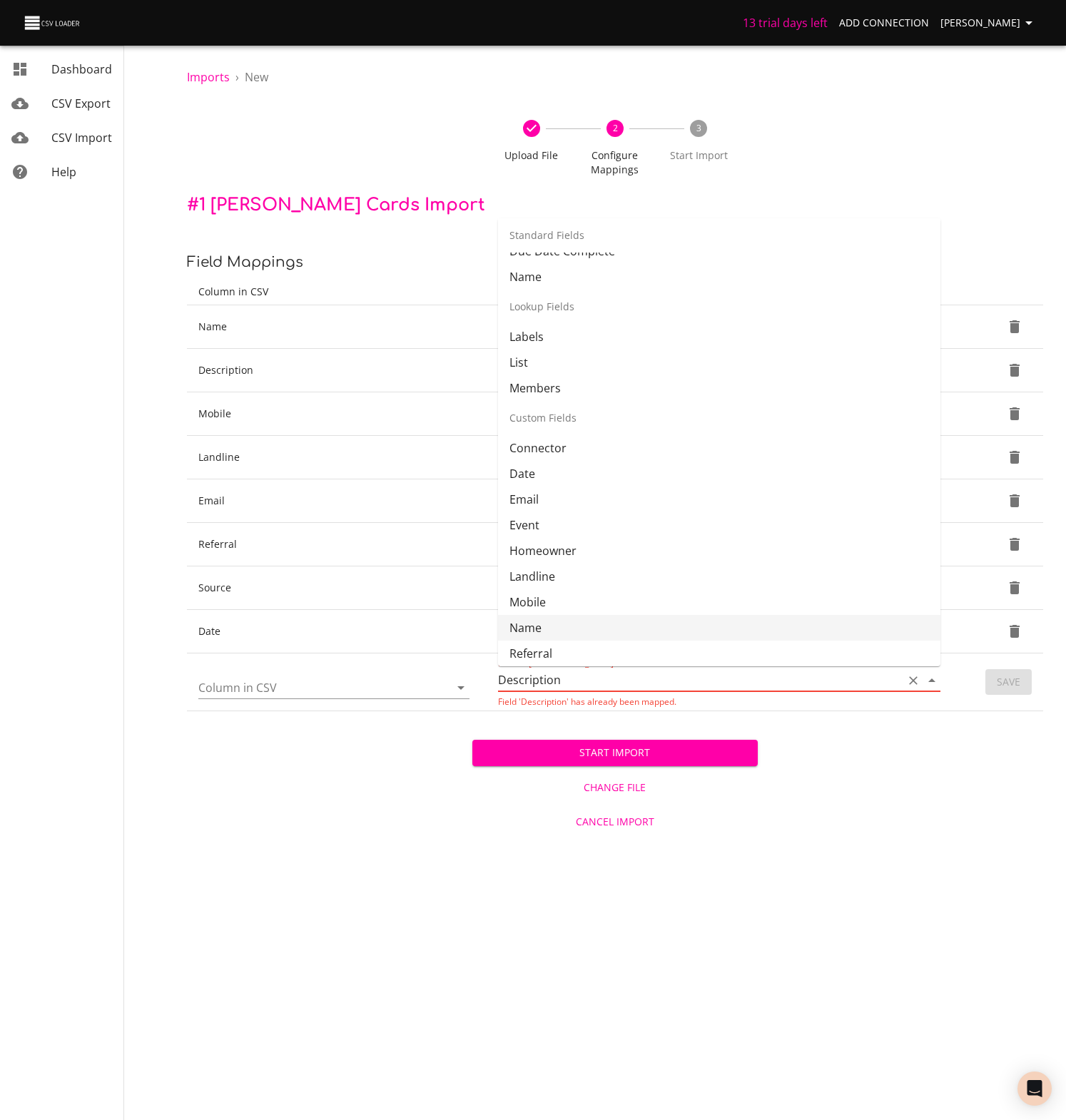
click at [538, 630] on li "Name" at bounding box center [719, 628] width 442 height 26
type input "Name"
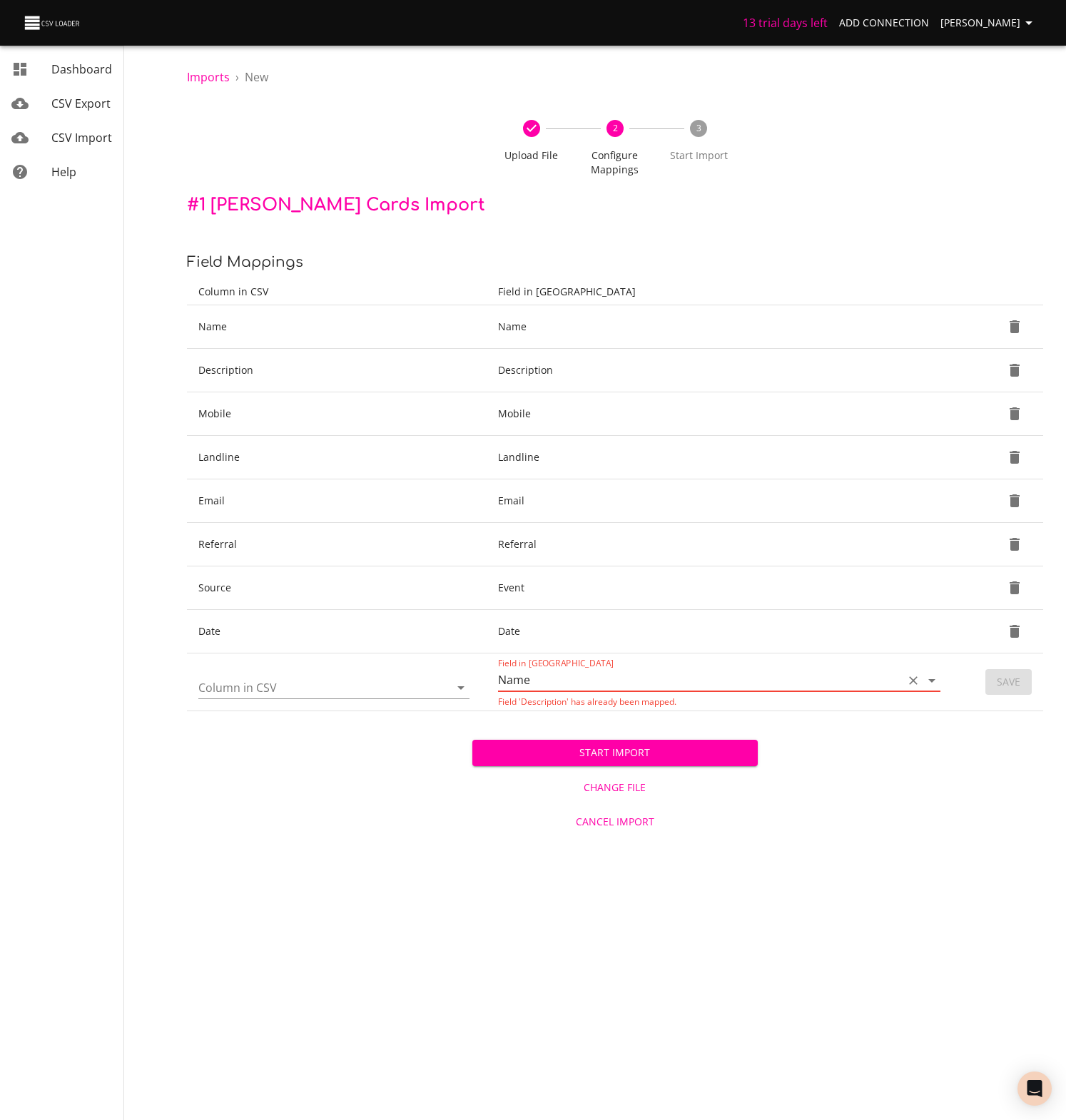
click at [585, 694] on div "Field in Trello Name Field 'Description' has already been mapped." at bounding box center [719, 681] width 442 height 48
click at [914, 679] on icon "Clear" at bounding box center [913, 680] width 15 height 15
click at [929, 678] on icon "Open" at bounding box center [931, 680] width 17 height 17
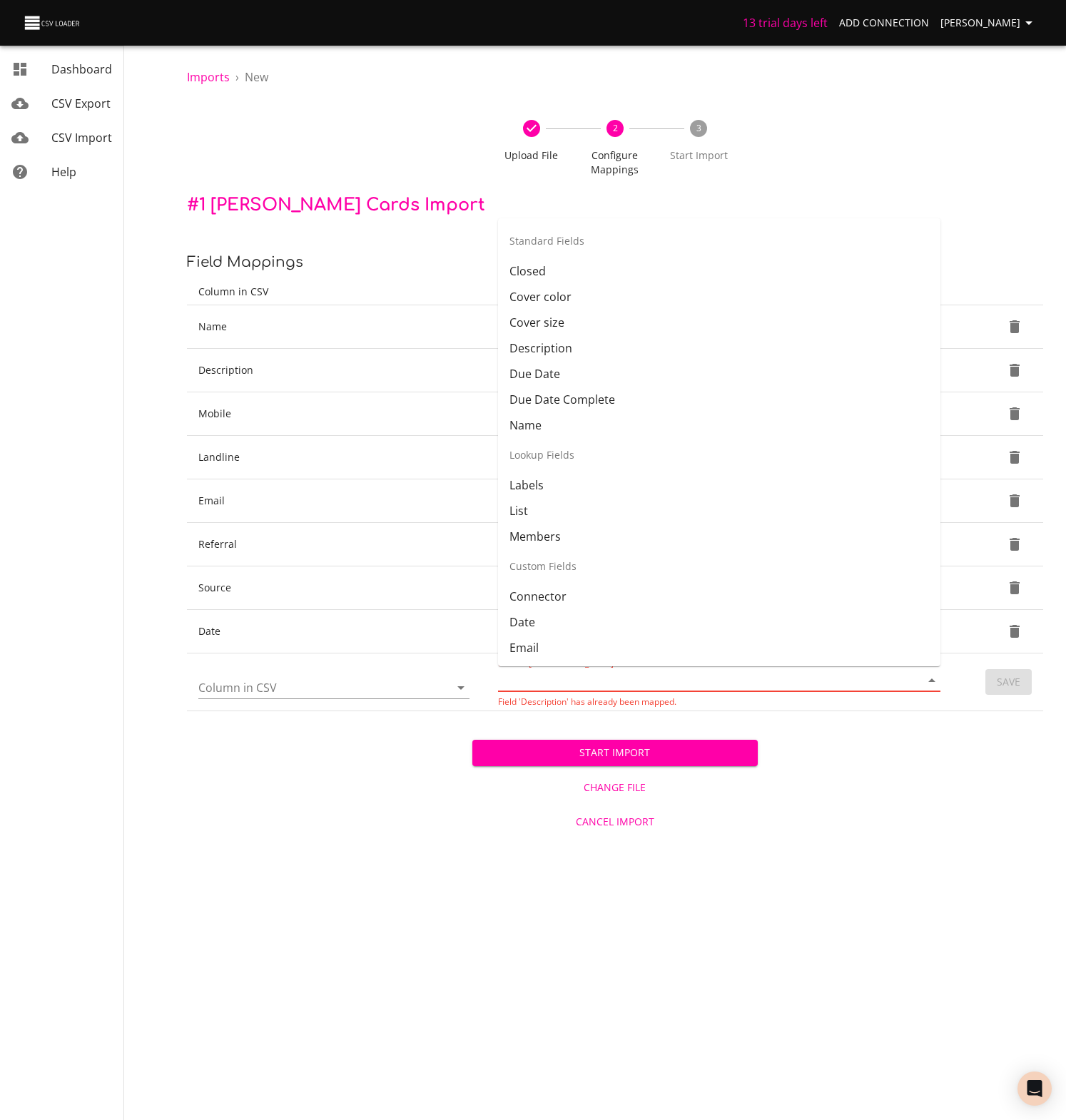
scroll to position [122, 0]
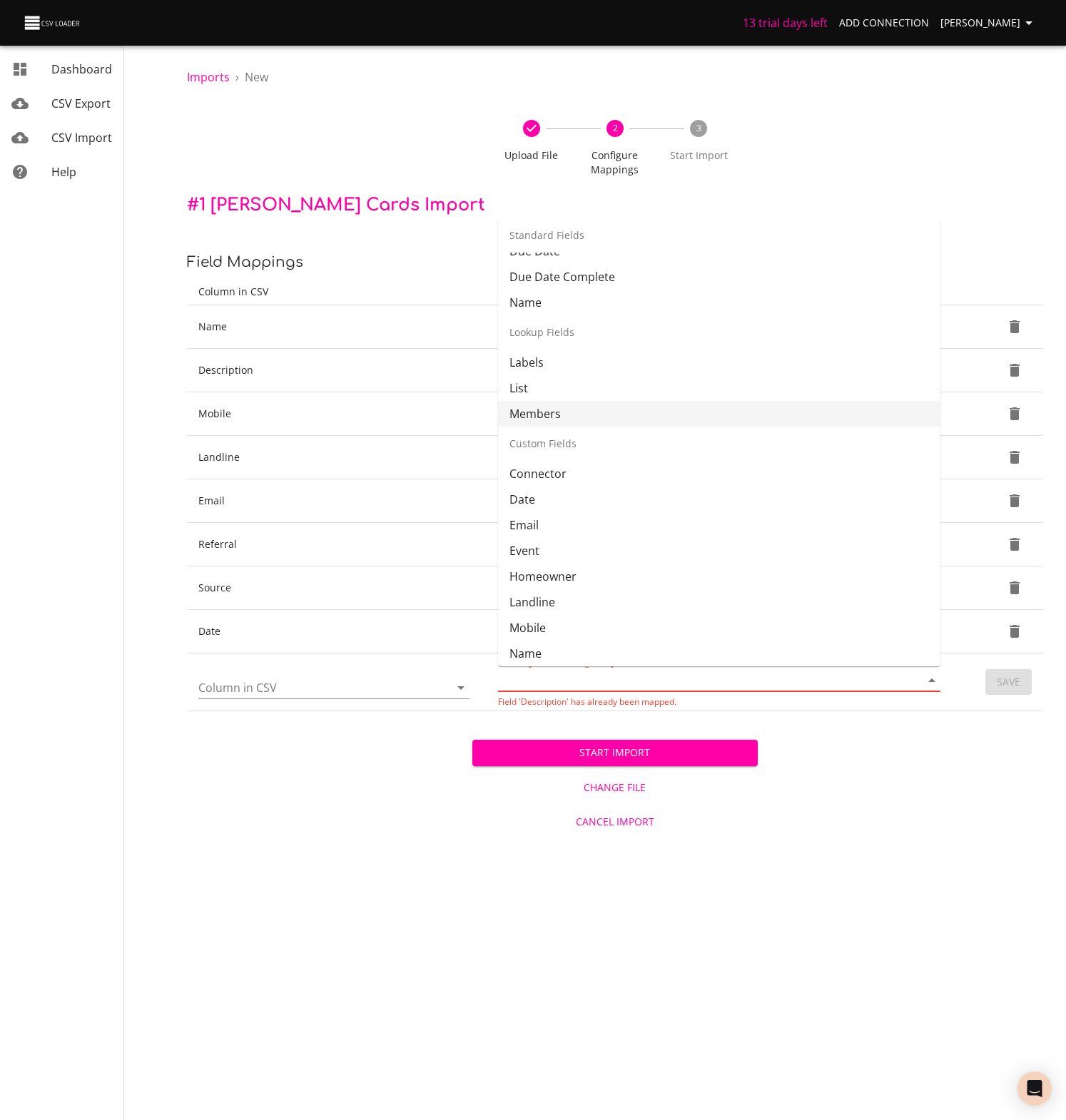
click at [528, 413] on li "Members" at bounding box center [719, 414] width 442 height 26
type input "Members"
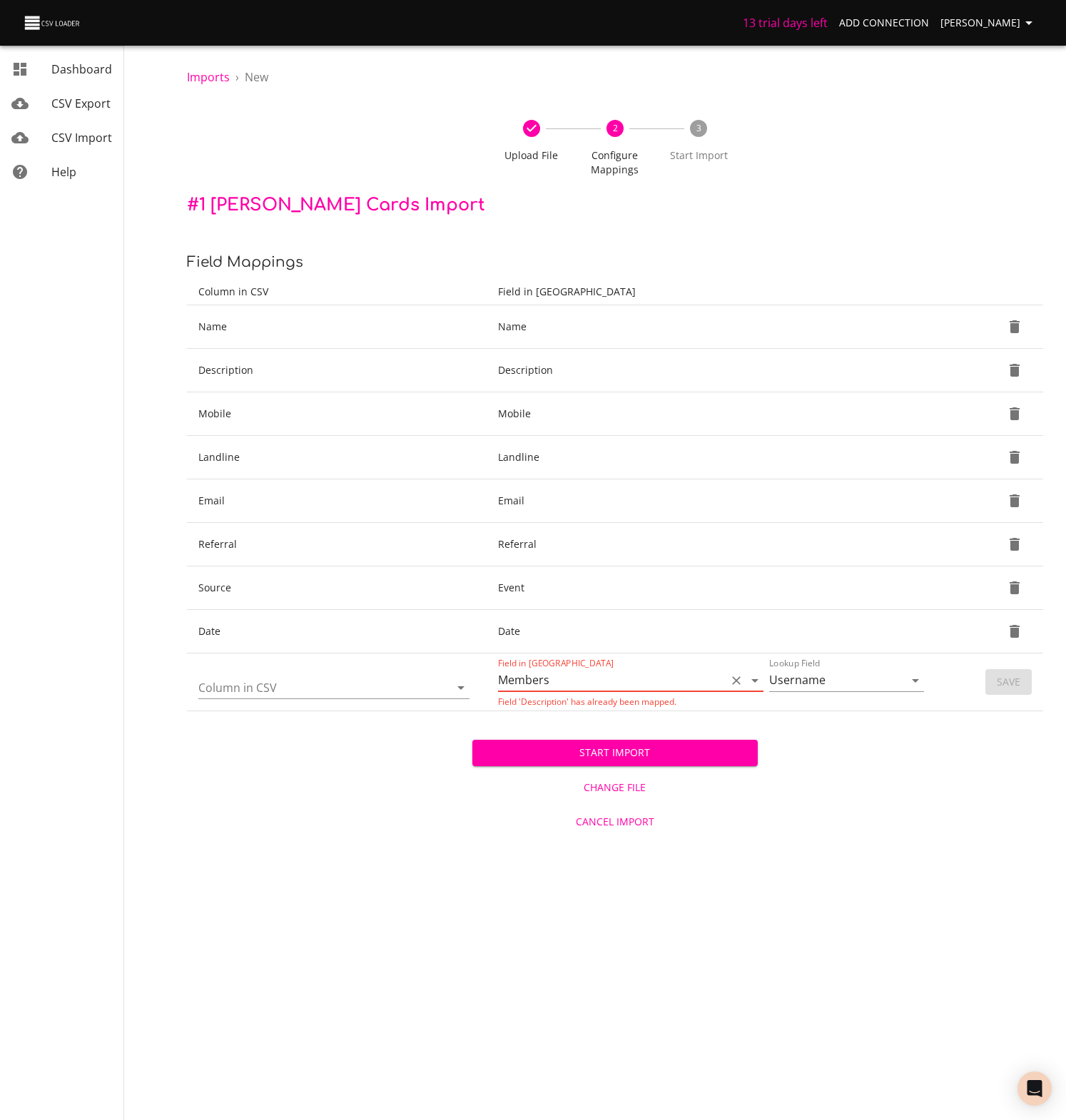
click at [740, 680] on icon "Clear" at bounding box center [736, 680] width 15 height 15
drag, startPoint x: 210, startPoint y: 737, endPoint x: 255, endPoint y: 679, distance: 73.4
click at [210, 737] on div "Start Import Change File Cancel Import" at bounding box center [614, 774] width 856 height 127
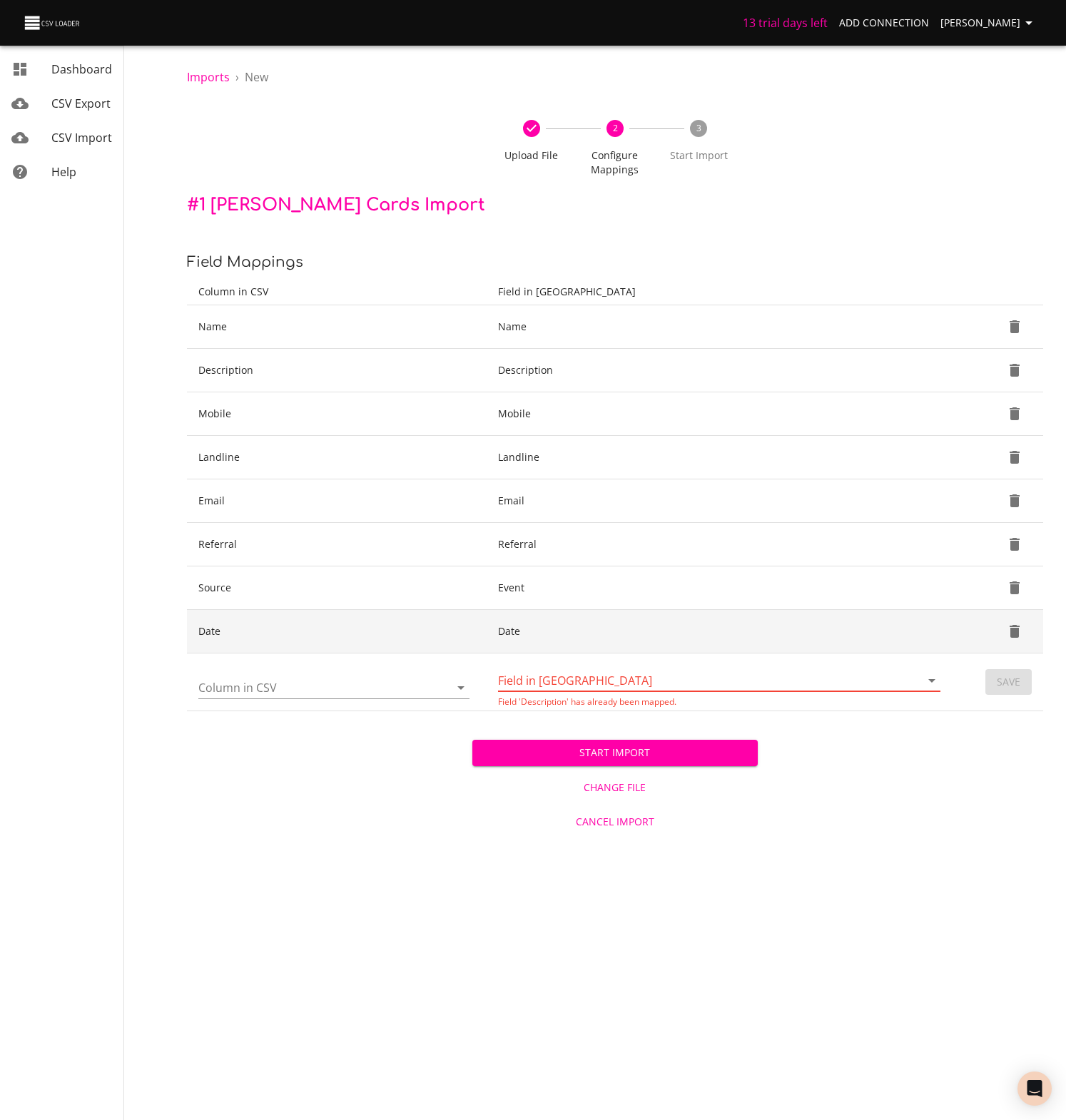
click at [280, 637] on td "Date" at bounding box center [337, 631] width 300 height 44
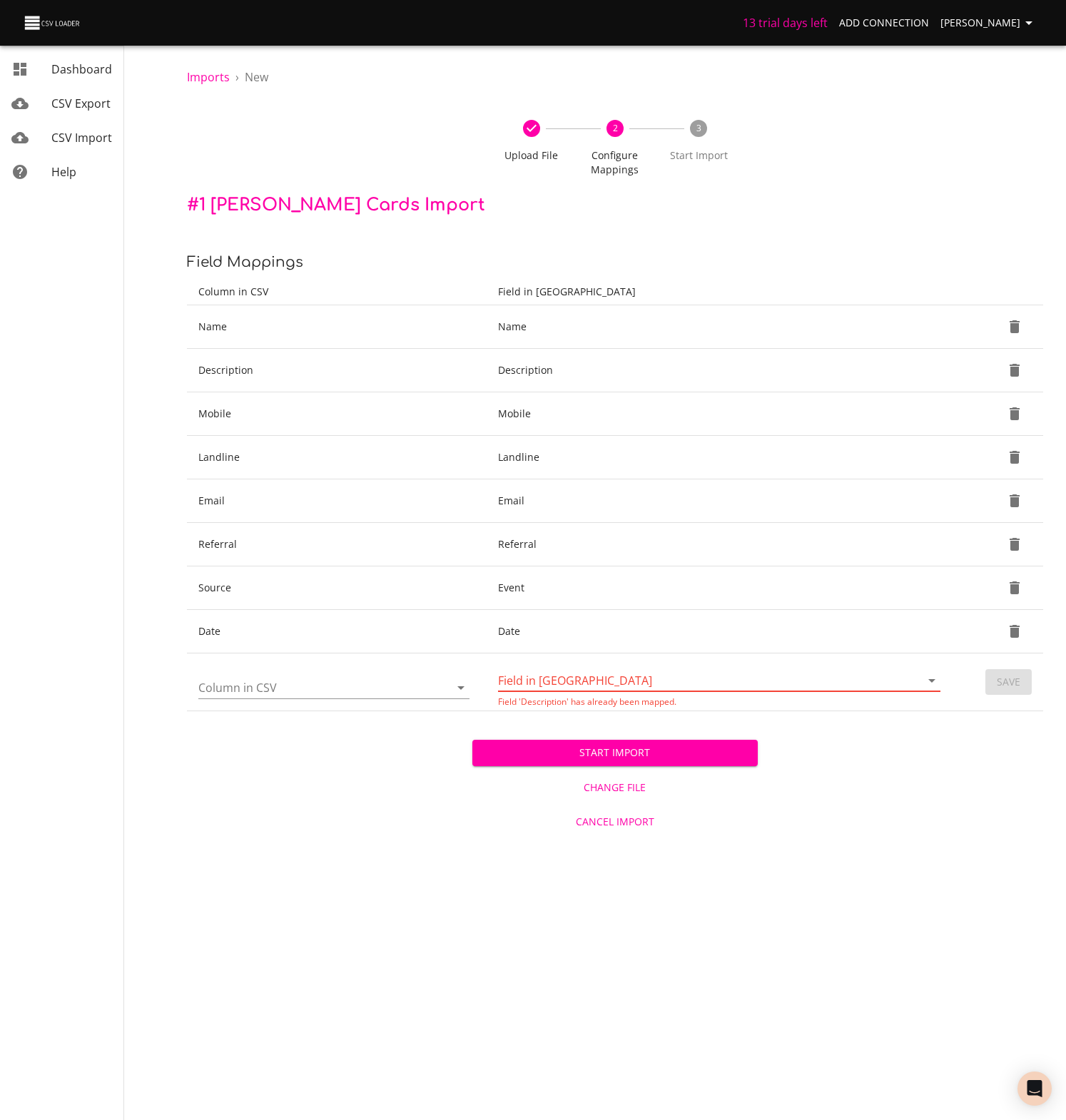
click at [454, 686] on icon "Open" at bounding box center [461, 687] width 17 height 17
click at [454, 686] on icon "Close" at bounding box center [461, 687] width 17 height 17
drag, startPoint x: 1052, startPoint y: 772, endPoint x: 980, endPoint y: 763, distance: 72.6
click at [1051, 772] on div "Imports › New Upload File 2 Configure Mappings 3 Start Import # 1 Trello Cards …" at bounding box center [614, 418] width 901 height 838
click at [929, 679] on icon "Open" at bounding box center [931, 680] width 17 height 17
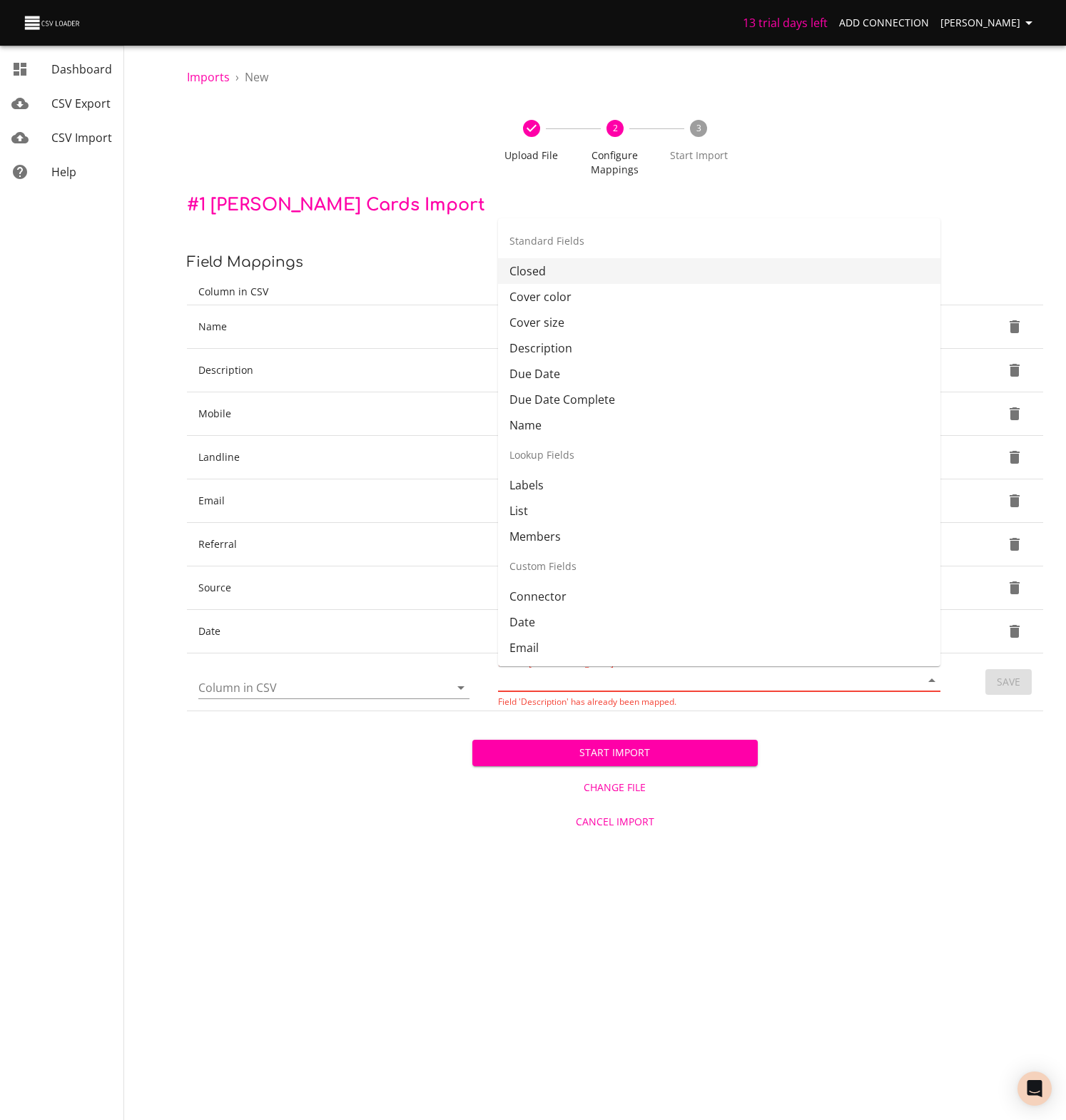
click at [542, 240] on div "Standard Fields" at bounding box center [719, 241] width 442 height 34
click at [528, 275] on li "Closed" at bounding box center [719, 271] width 442 height 26
type input "Closed"
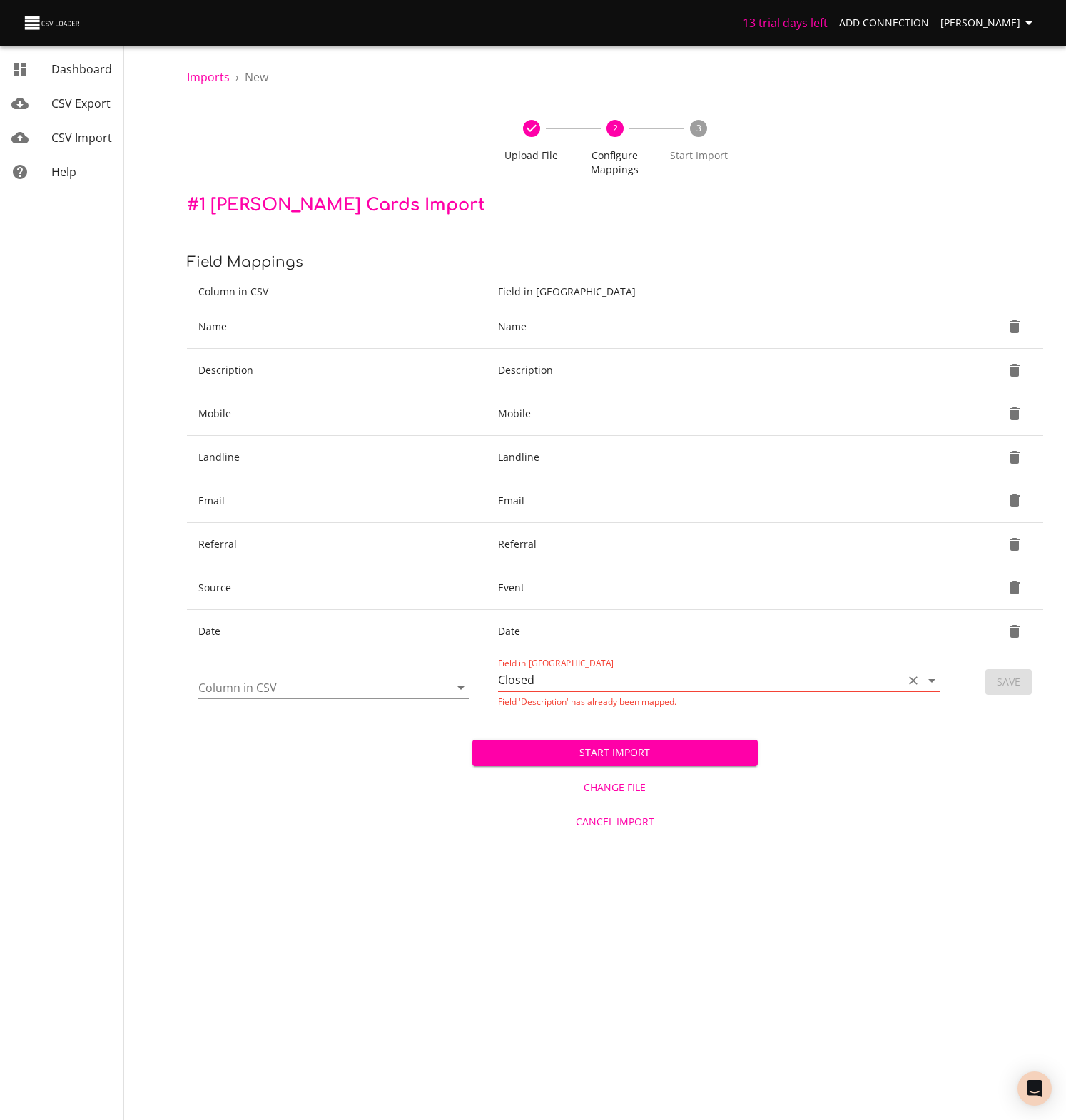
click at [458, 689] on icon "Open" at bounding box center [461, 687] width 17 height 17
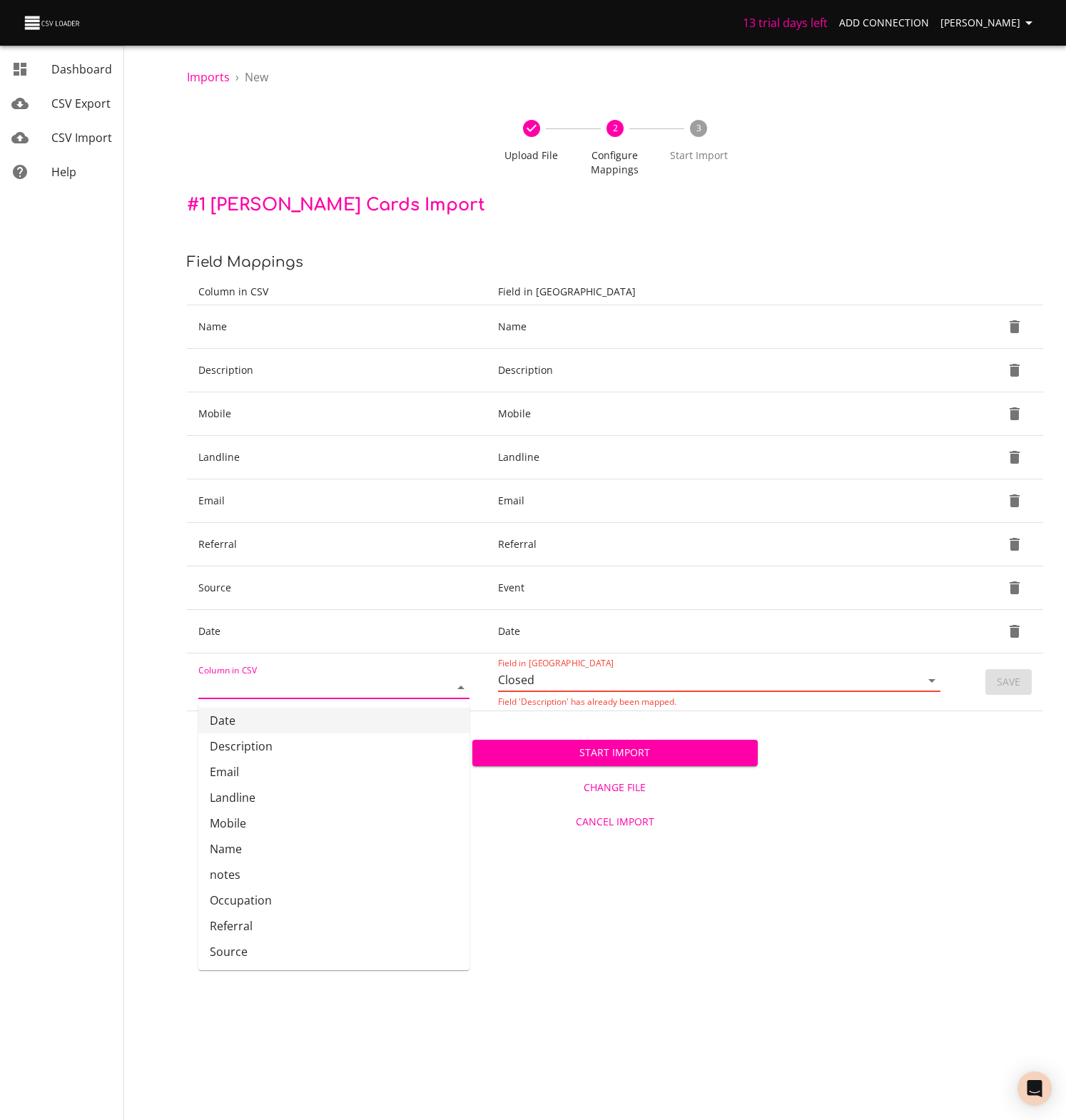
click at [243, 721] on li "Date" at bounding box center [334, 721] width 271 height 26
type input "Date"
click at [468, 689] on icon "Open" at bounding box center [461, 687] width 17 height 17
click at [1029, 682] on button "Save" at bounding box center [1008, 682] width 47 height 26
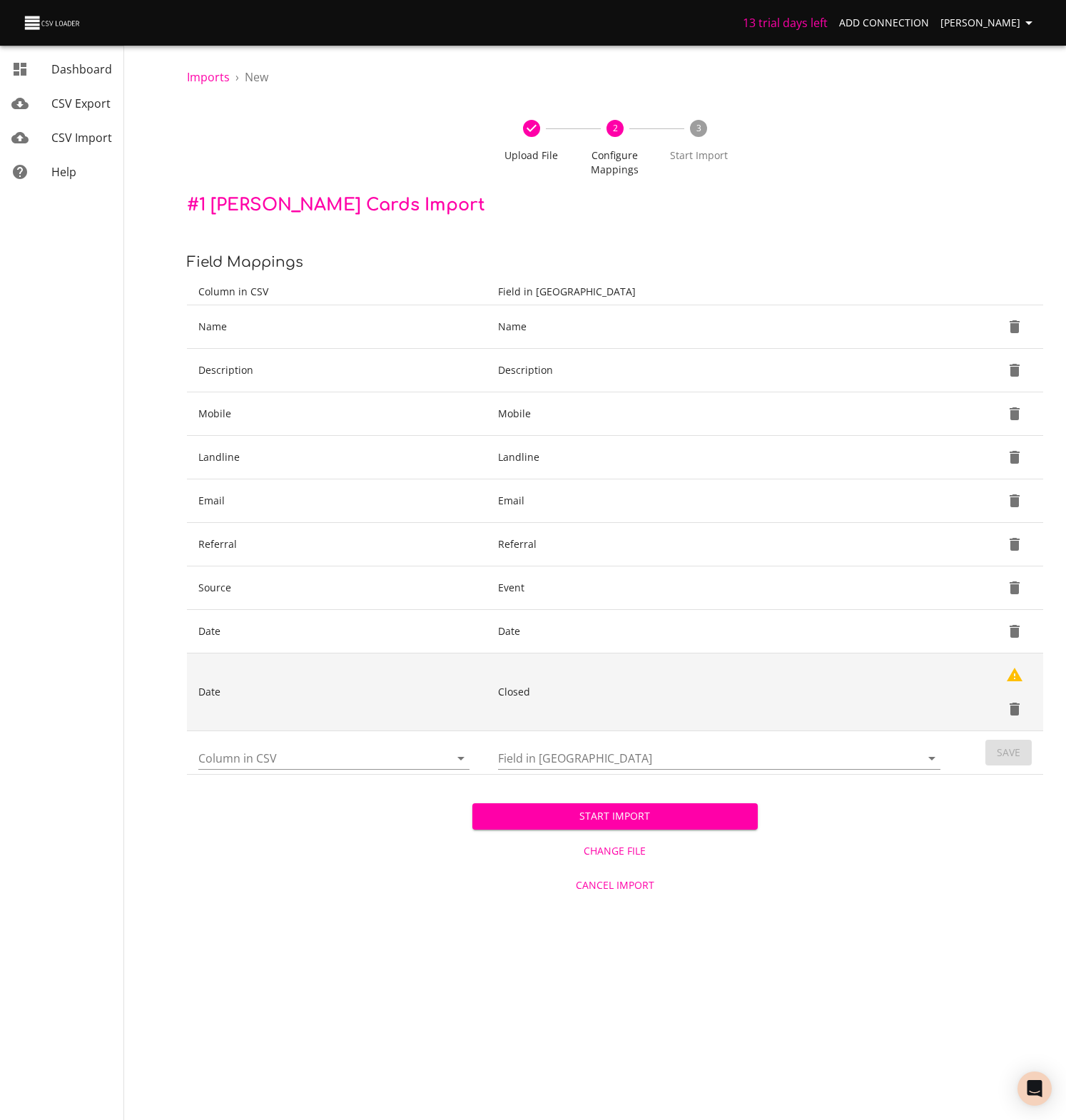
click at [1014, 706] on icon "Delete" at bounding box center [1014, 708] width 10 height 13
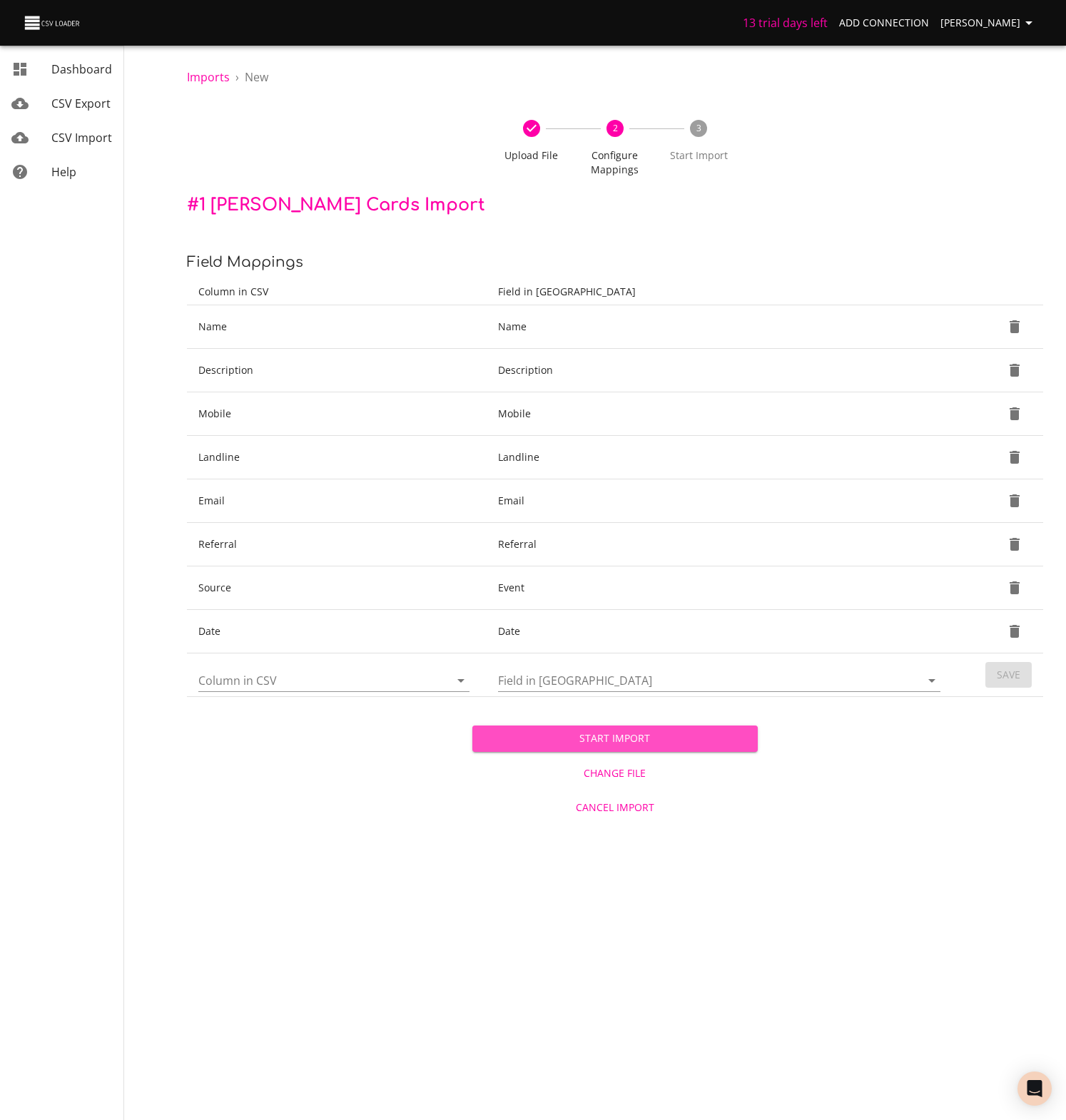
click at [604, 737] on span "Start Import" at bounding box center [614, 738] width 262 height 18
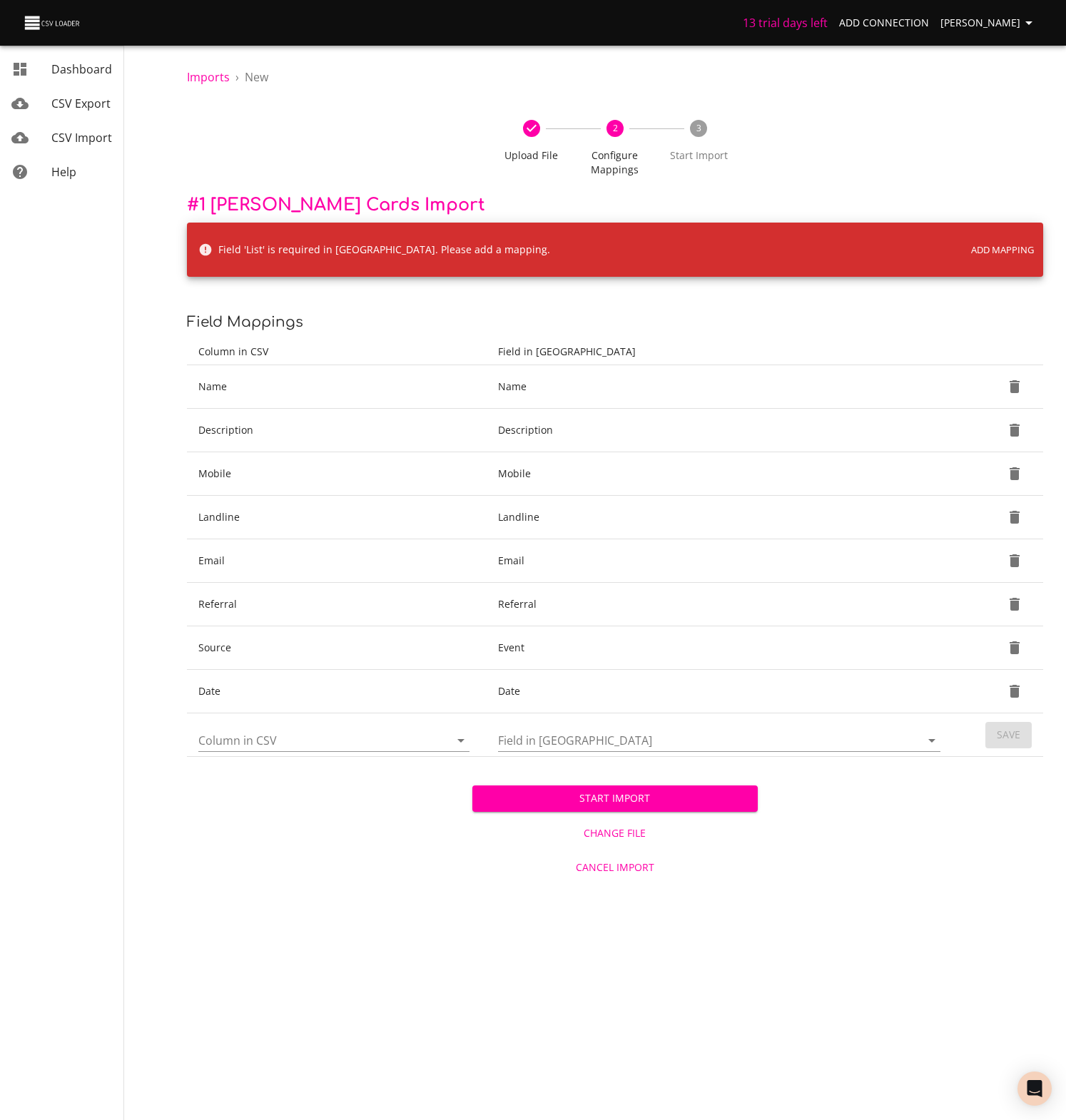
click at [455, 734] on icon "Open" at bounding box center [461, 740] width 17 height 17
click at [466, 736] on icon "Close" at bounding box center [461, 740] width 17 height 17
click at [1007, 254] on span "Add Mapping" at bounding box center [1002, 249] width 63 height 16
type input "List"
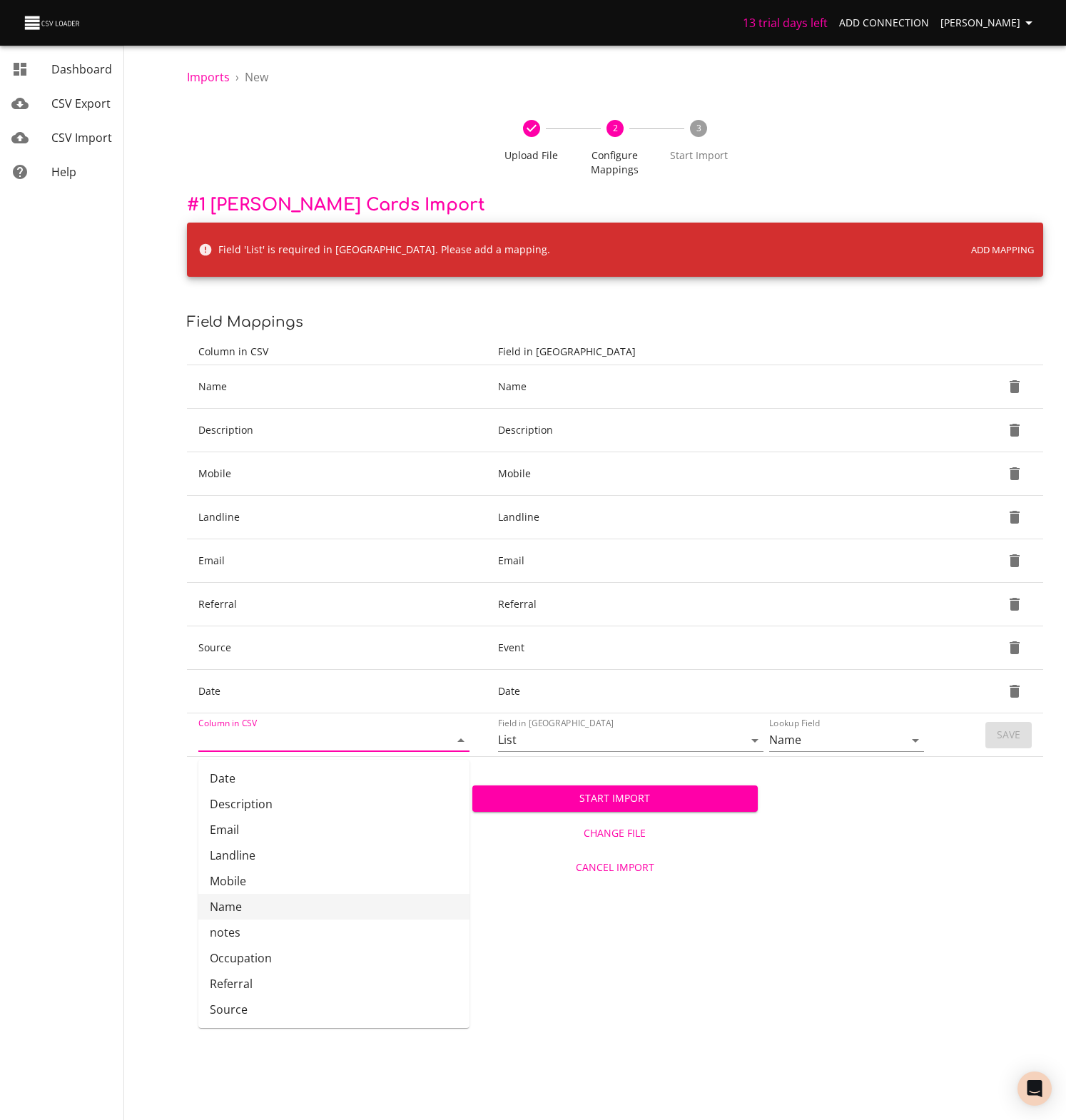
click at [230, 908] on li "Name" at bounding box center [334, 907] width 271 height 26
type input "Name"
click at [757, 742] on icon "Open" at bounding box center [755, 740] width 17 height 17
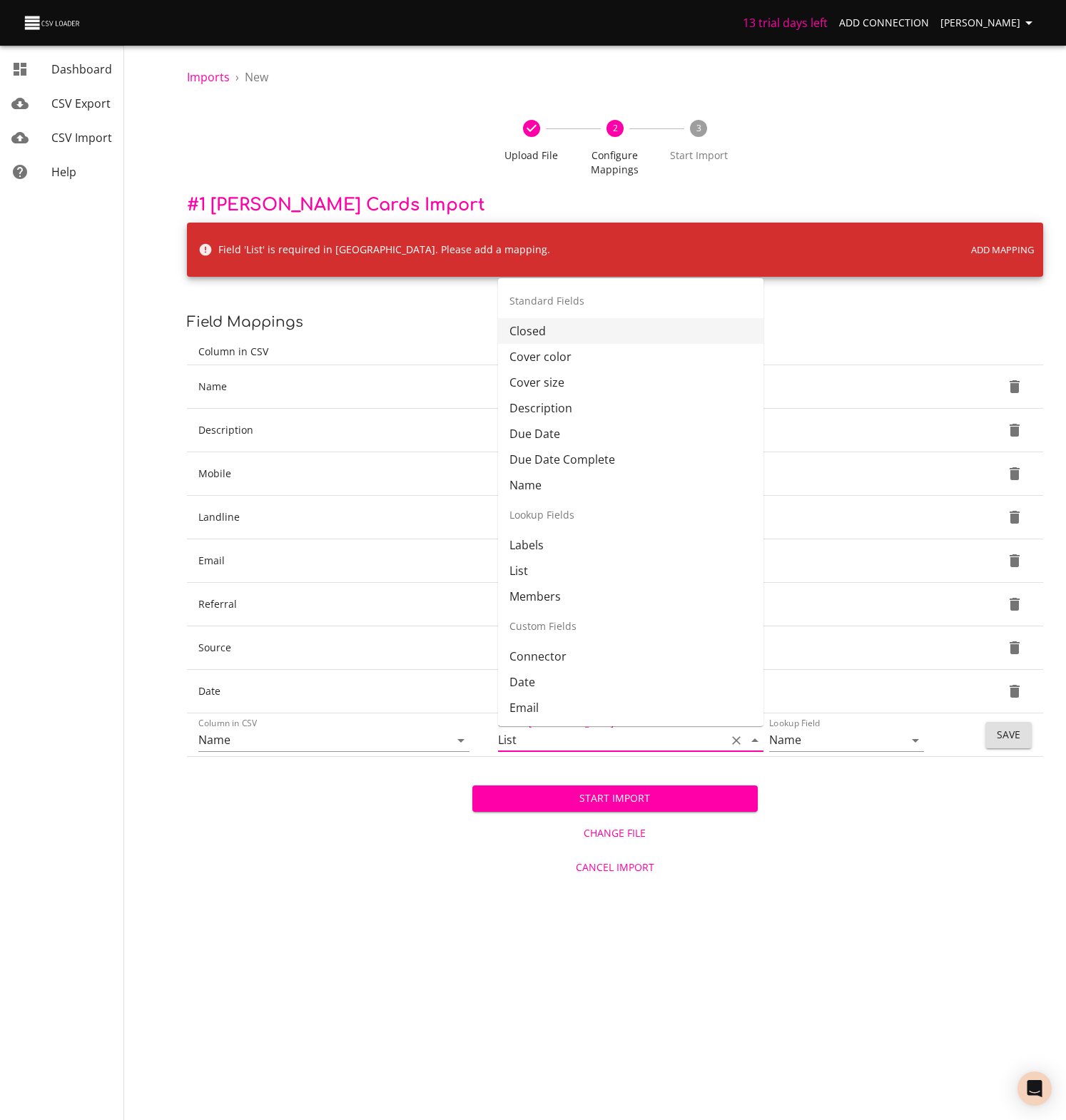
click at [757, 742] on icon "Close" at bounding box center [755, 740] width 17 height 17
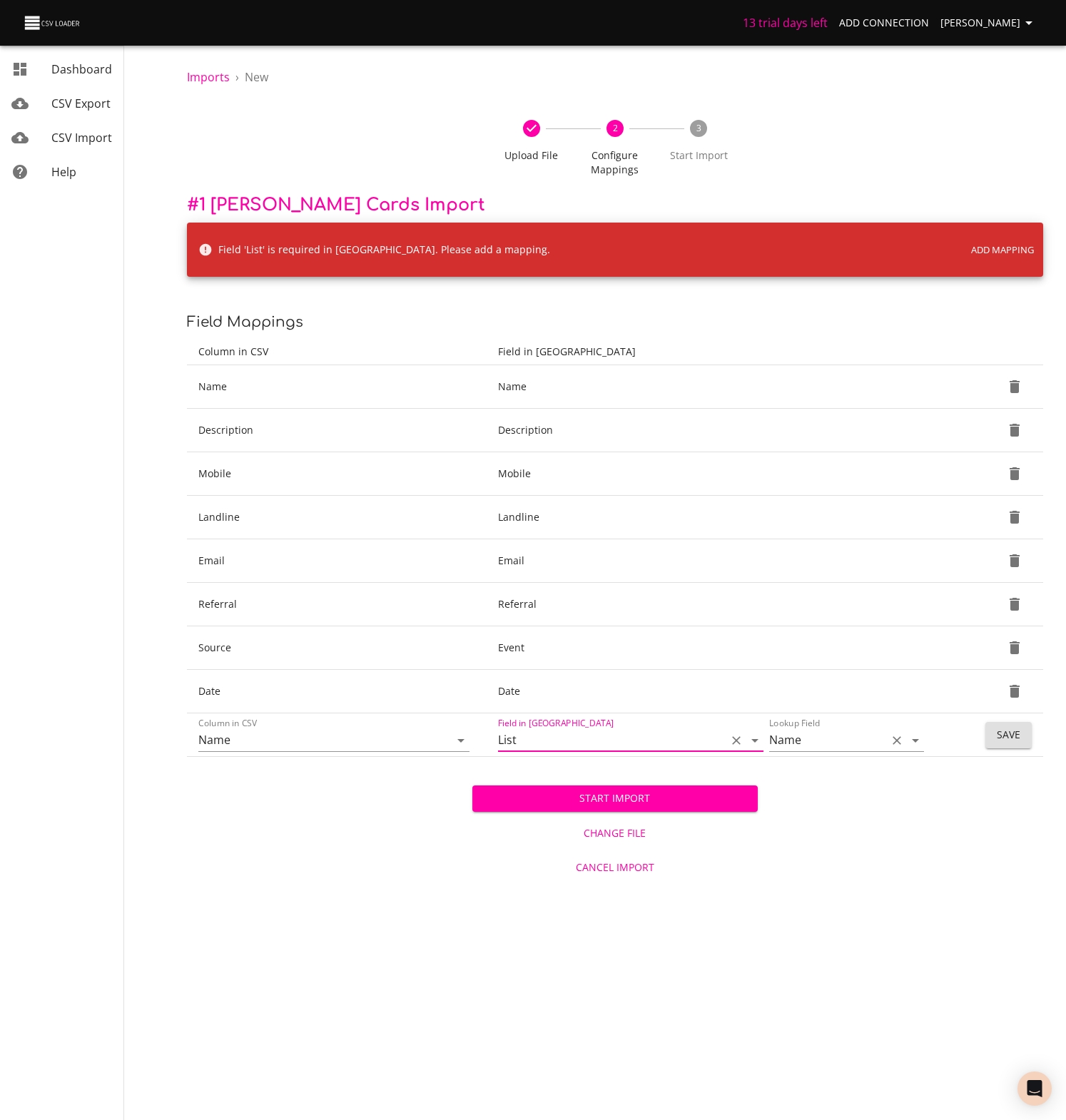
click at [915, 744] on icon "Open" at bounding box center [915, 740] width 17 height 17
click at [915, 744] on icon "Close" at bounding box center [915, 740] width 17 height 17
click at [1013, 740] on span "Save" at bounding box center [1008, 734] width 24 height 18
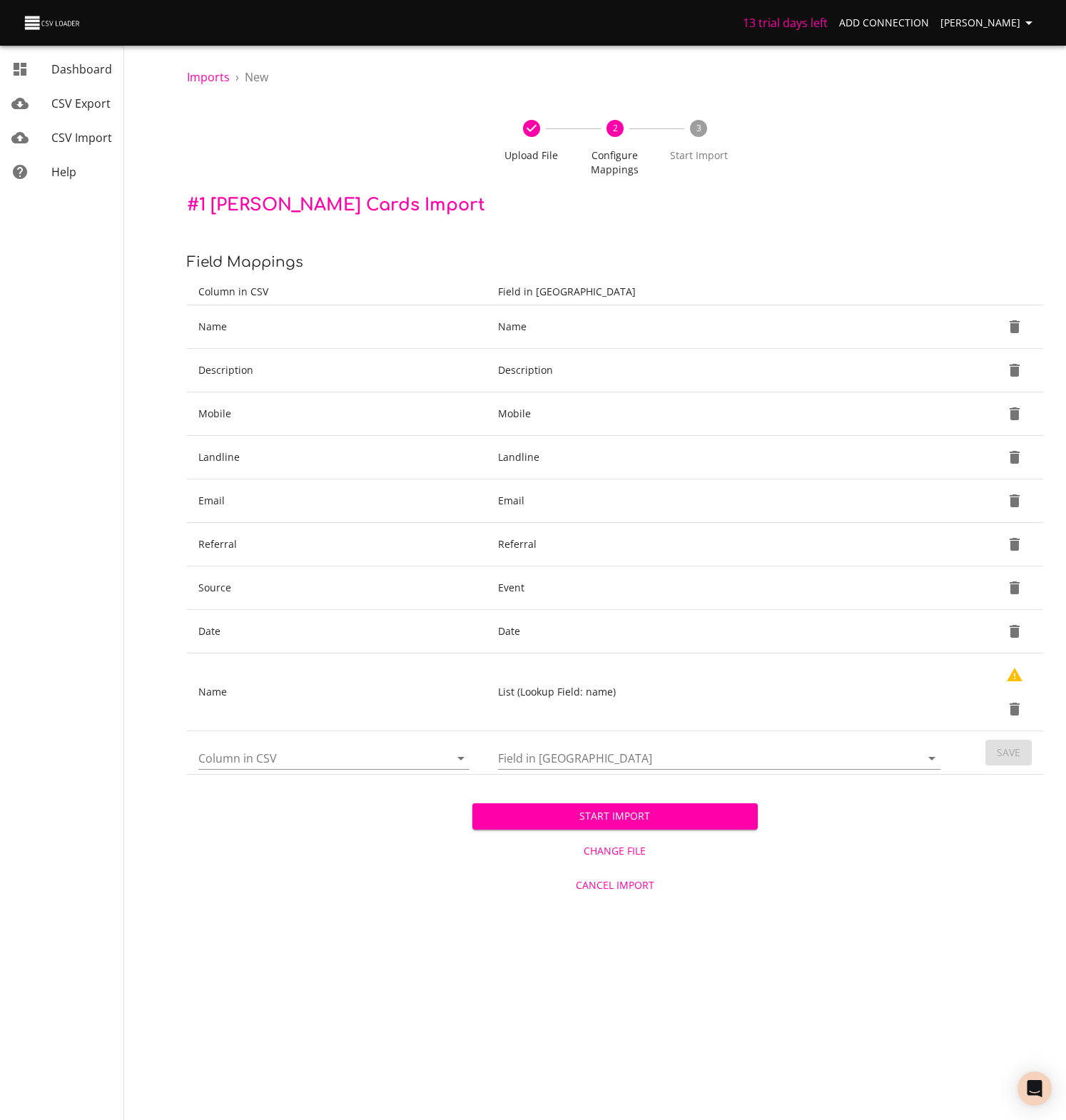
click at [580, 812] on span "Start Import" at bounding box center [614, 816] width 262 height 18
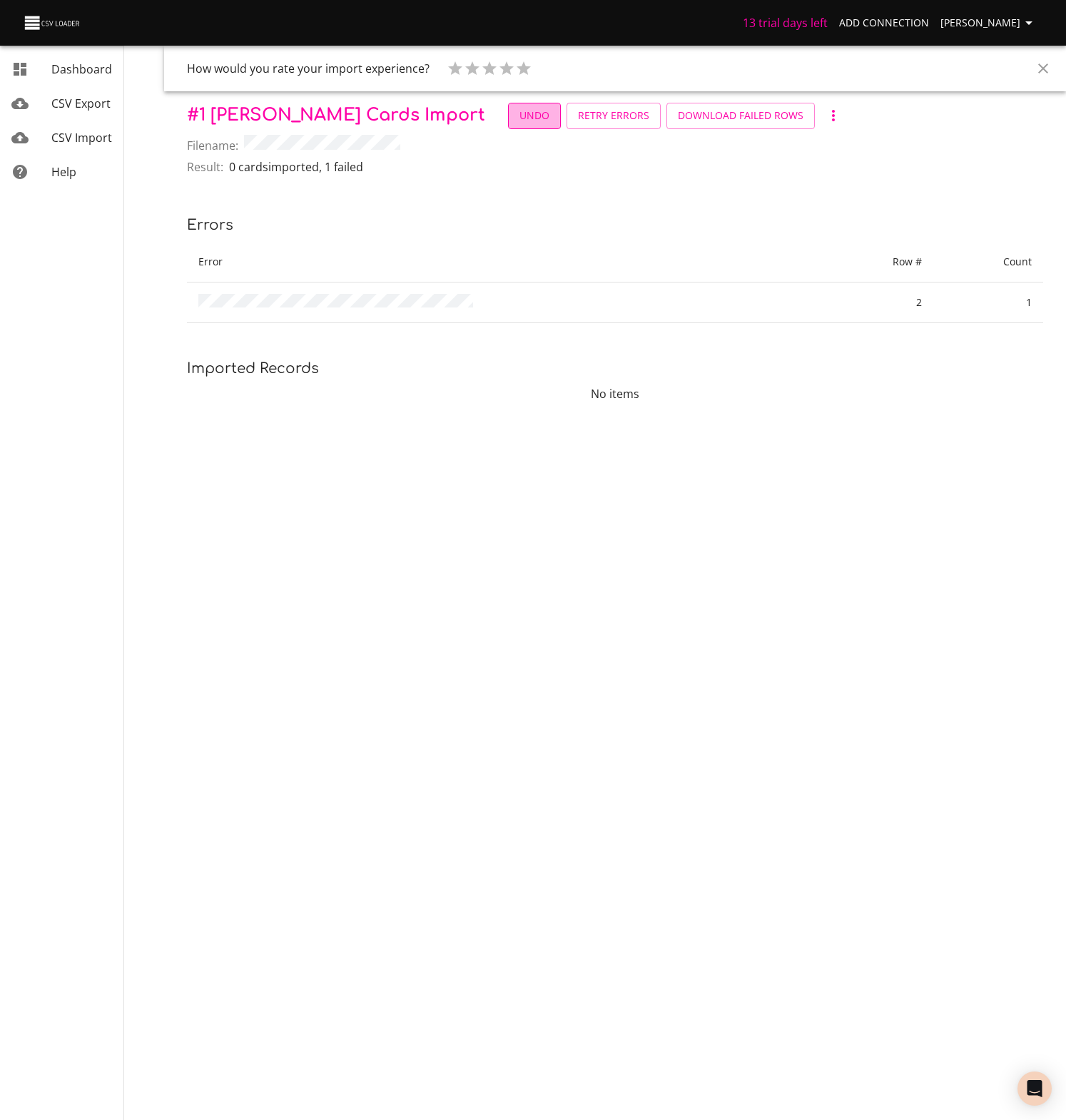
click at [520, 118] on span "Undo" at bounding box center [534, 116] width 30 height 18
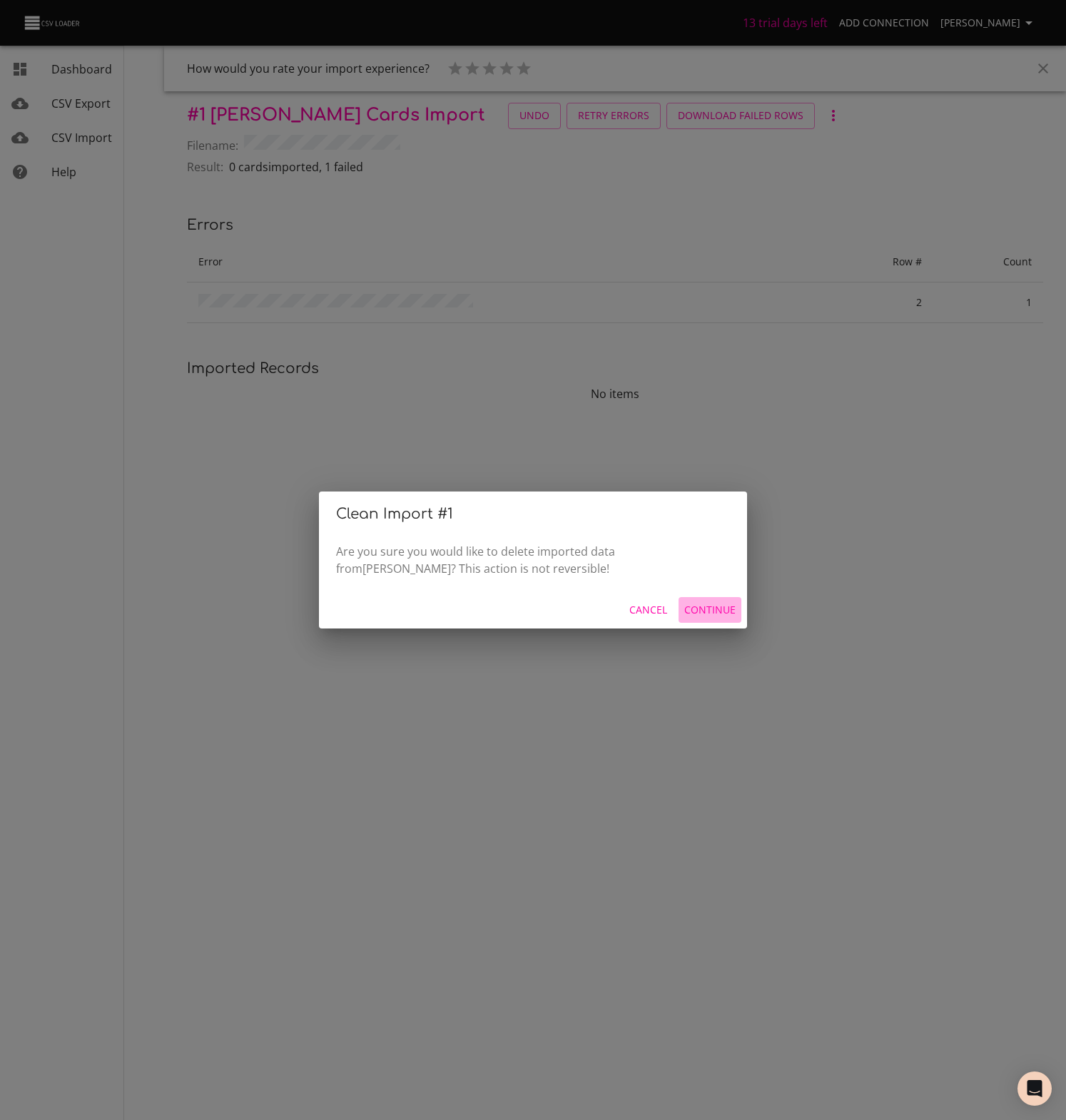
click at [721, 610] on span "Continue" at bounding box center [709, 610] width 51 height 18
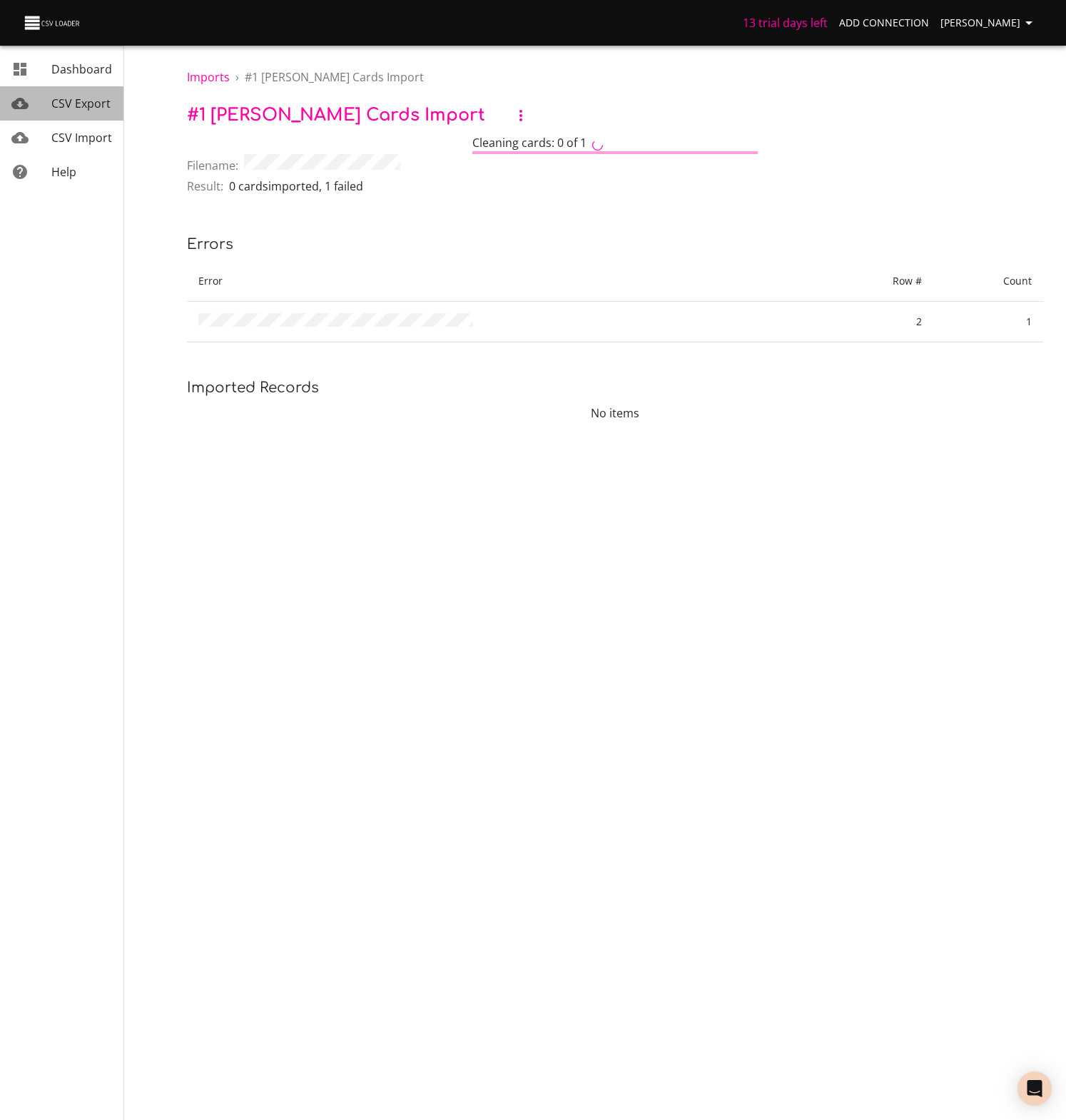
click at [86, 106] on span "CSV Export" at bounding box center [80, 103] width 59 height 16
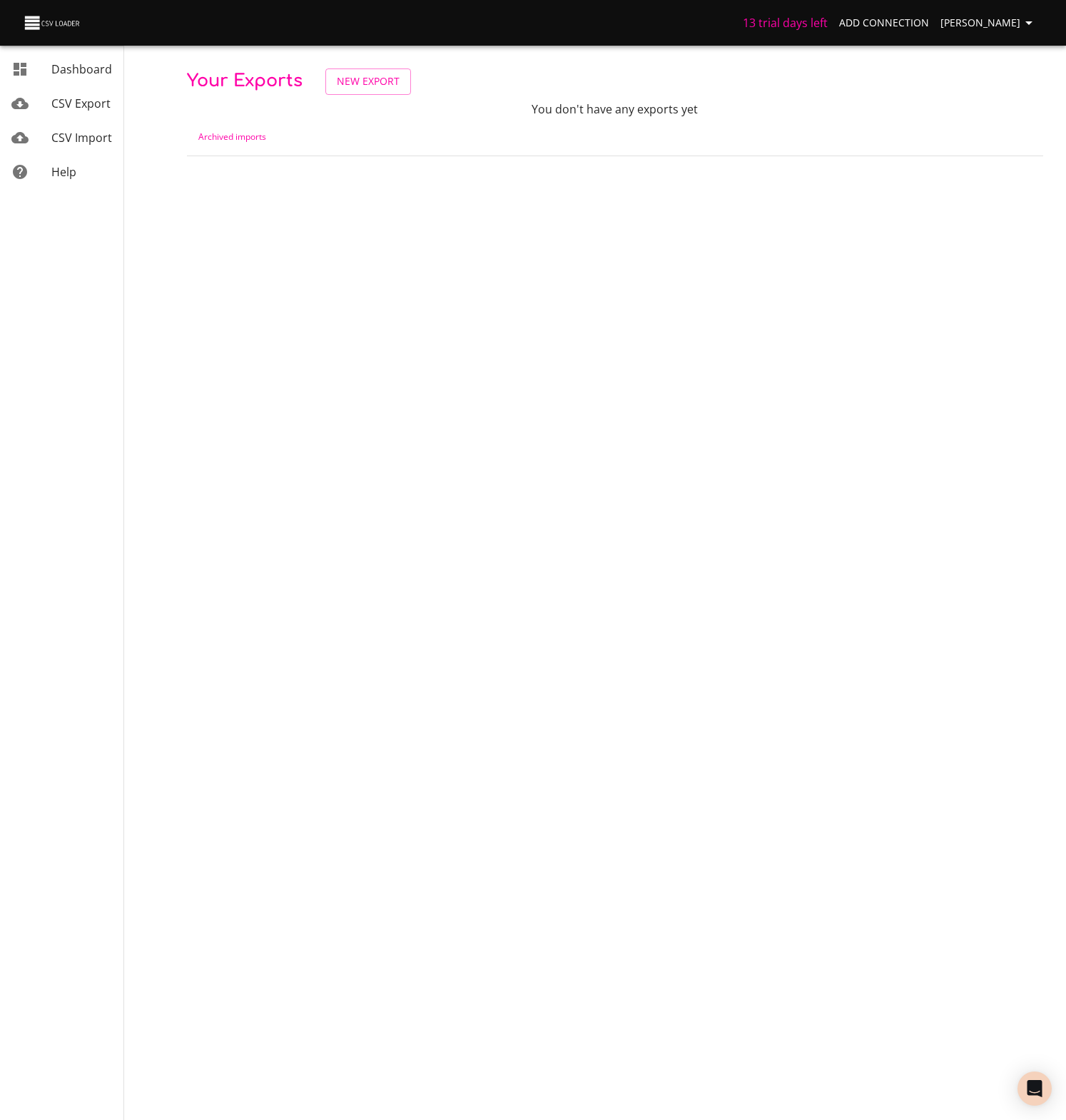
click at [80, 137] on span "CSV Import" at bounding box center [81, 138] width 60 height 16
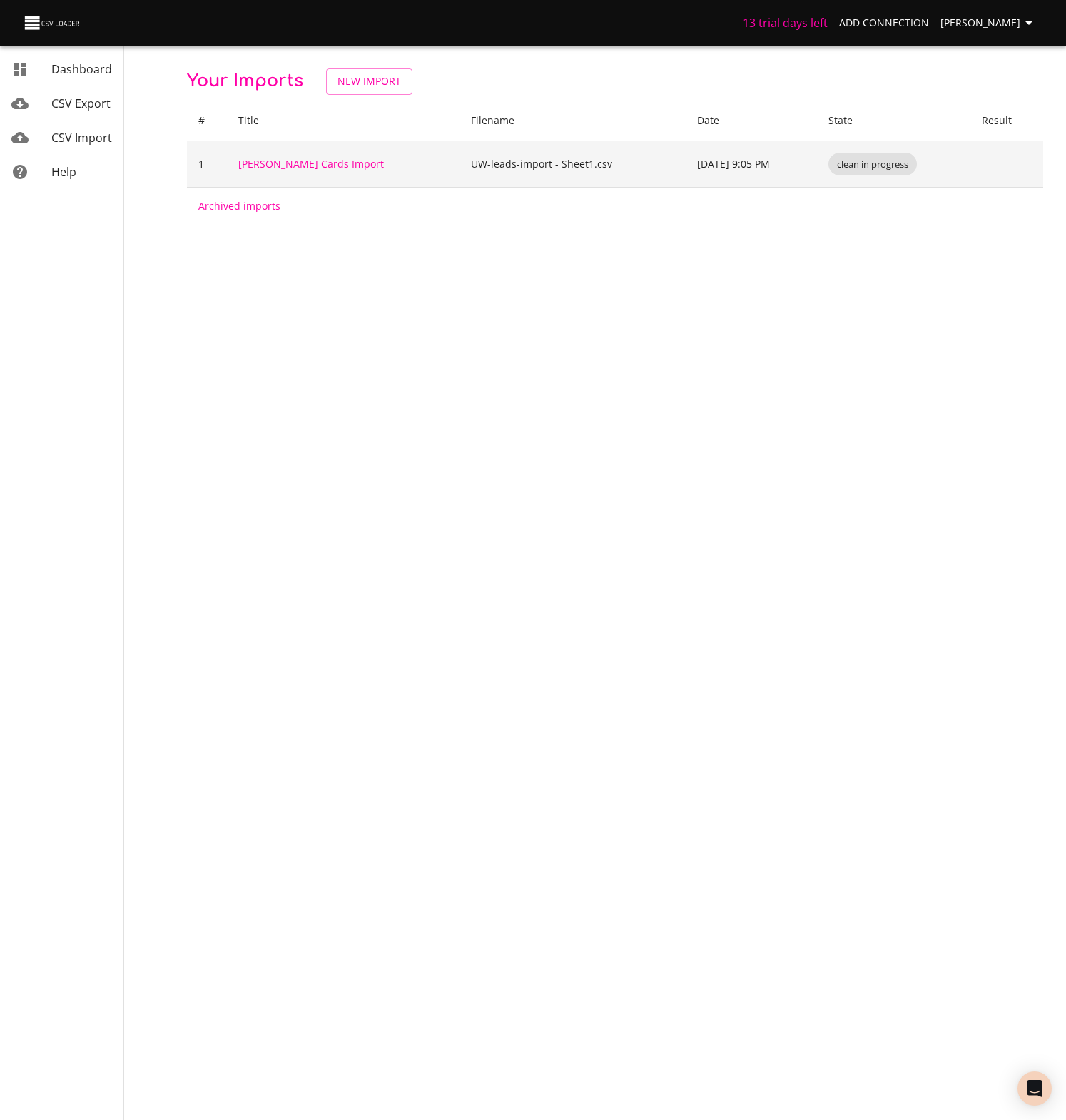
click at [849, 163] on span "clean in progress" at bounding box center [872, 164] width 89 height 14
click at [282, 168] on link "[PERSON_NAME] Cards Import" at bounding box center [311, 164] width 145 height 14
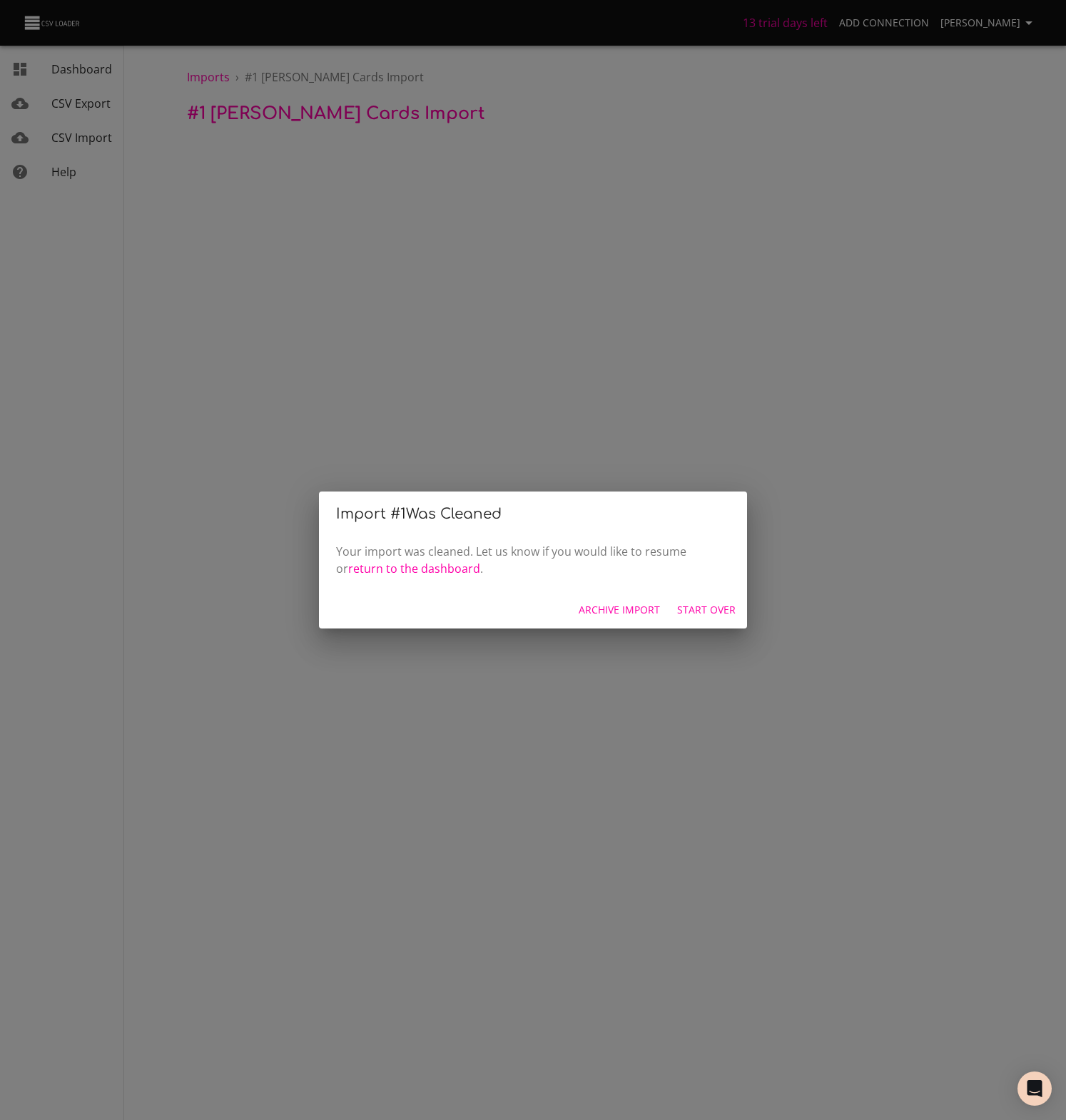
click at [709, 610] on span "Start Over" at bounding box center [706, 610] width 58 height 18
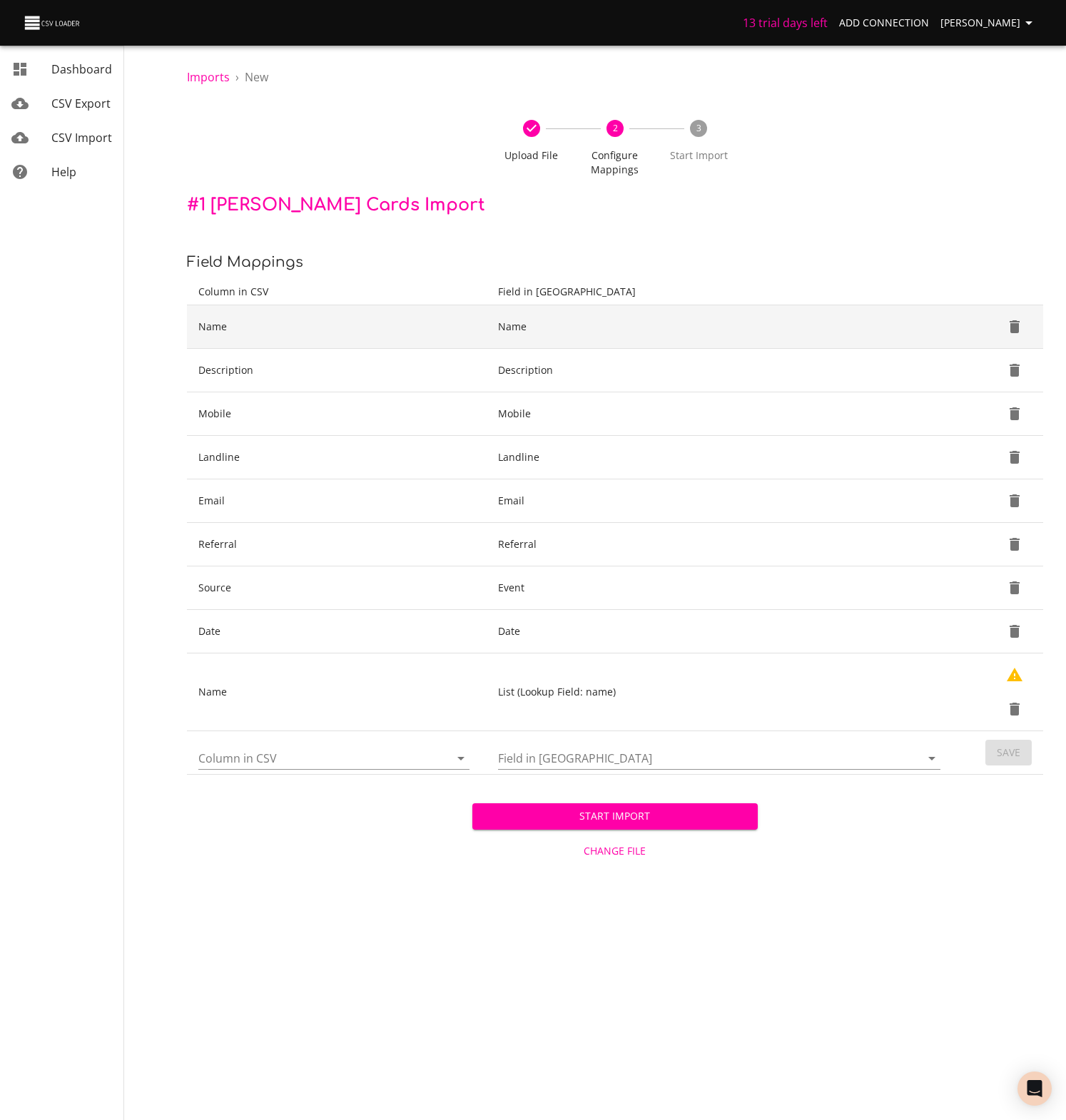
click at [1014, 326] on icon "Delete" at bounding box center [1014, 327] width 10 height 13
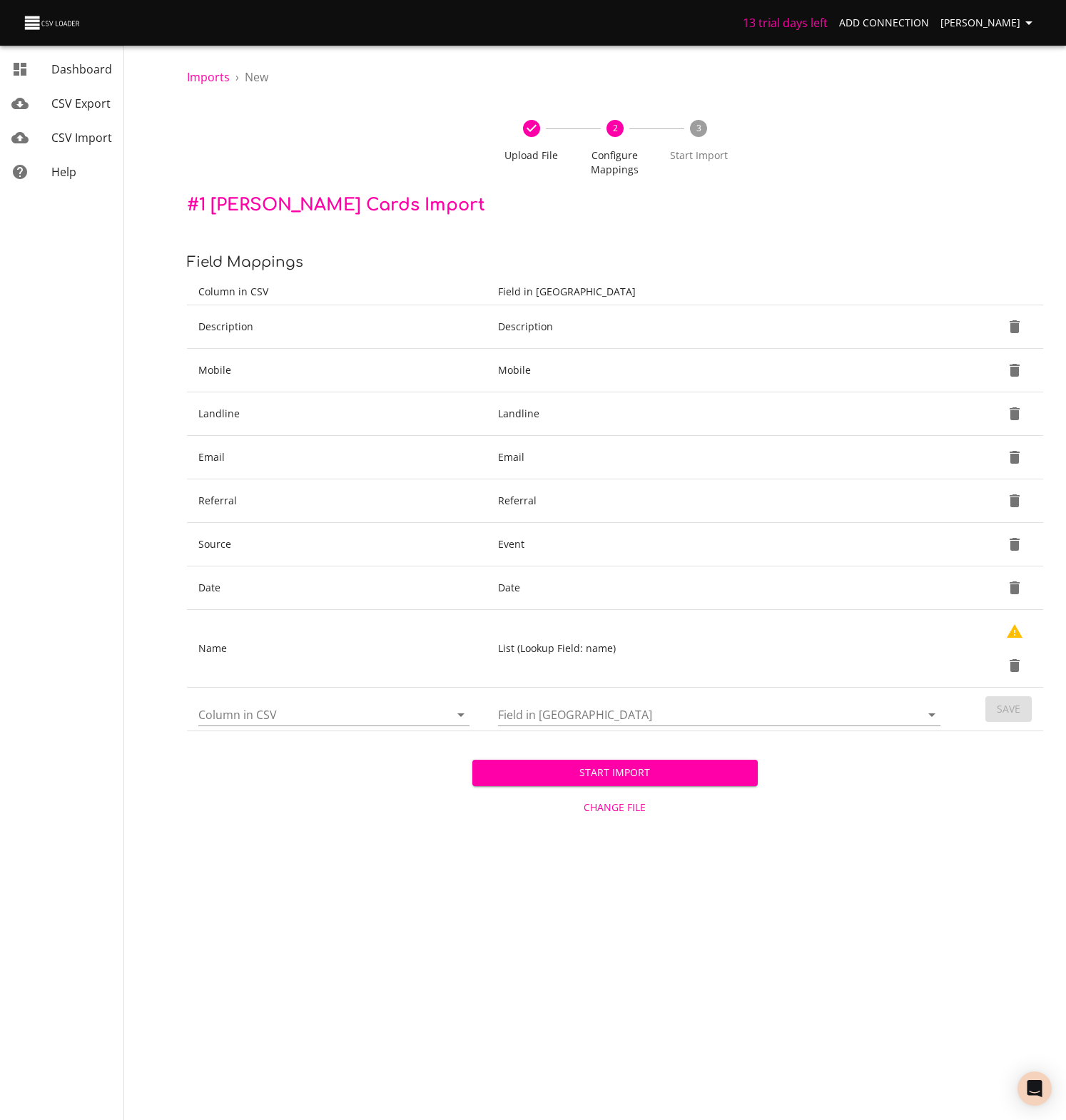
click at [1014, 326] on icon "Delete" at bounding box center [1014, 327] width 10 height 13
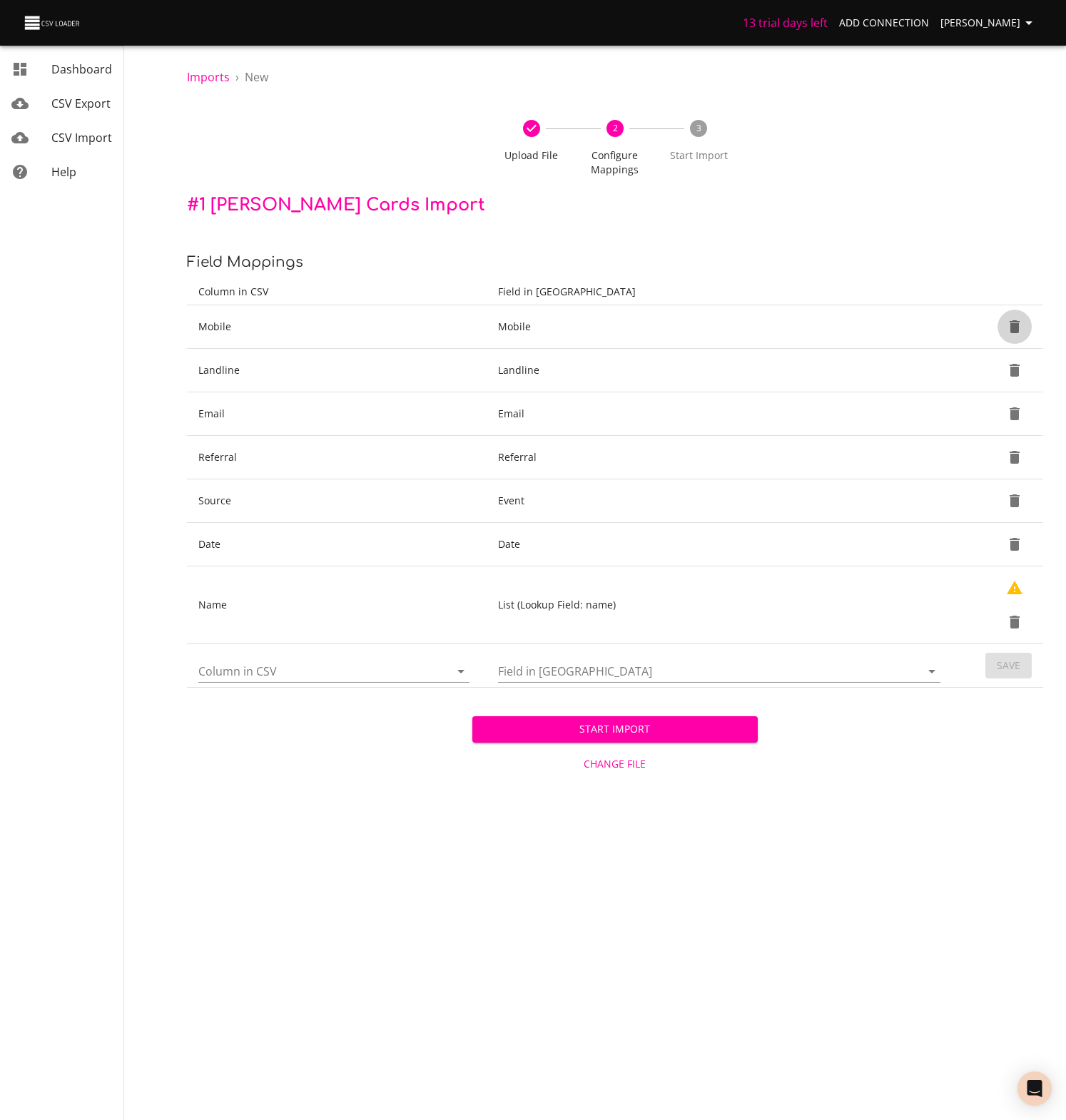
click at [1014, 326] on icon "Delete" at bounding box center [1014, 327] width 10 height 13
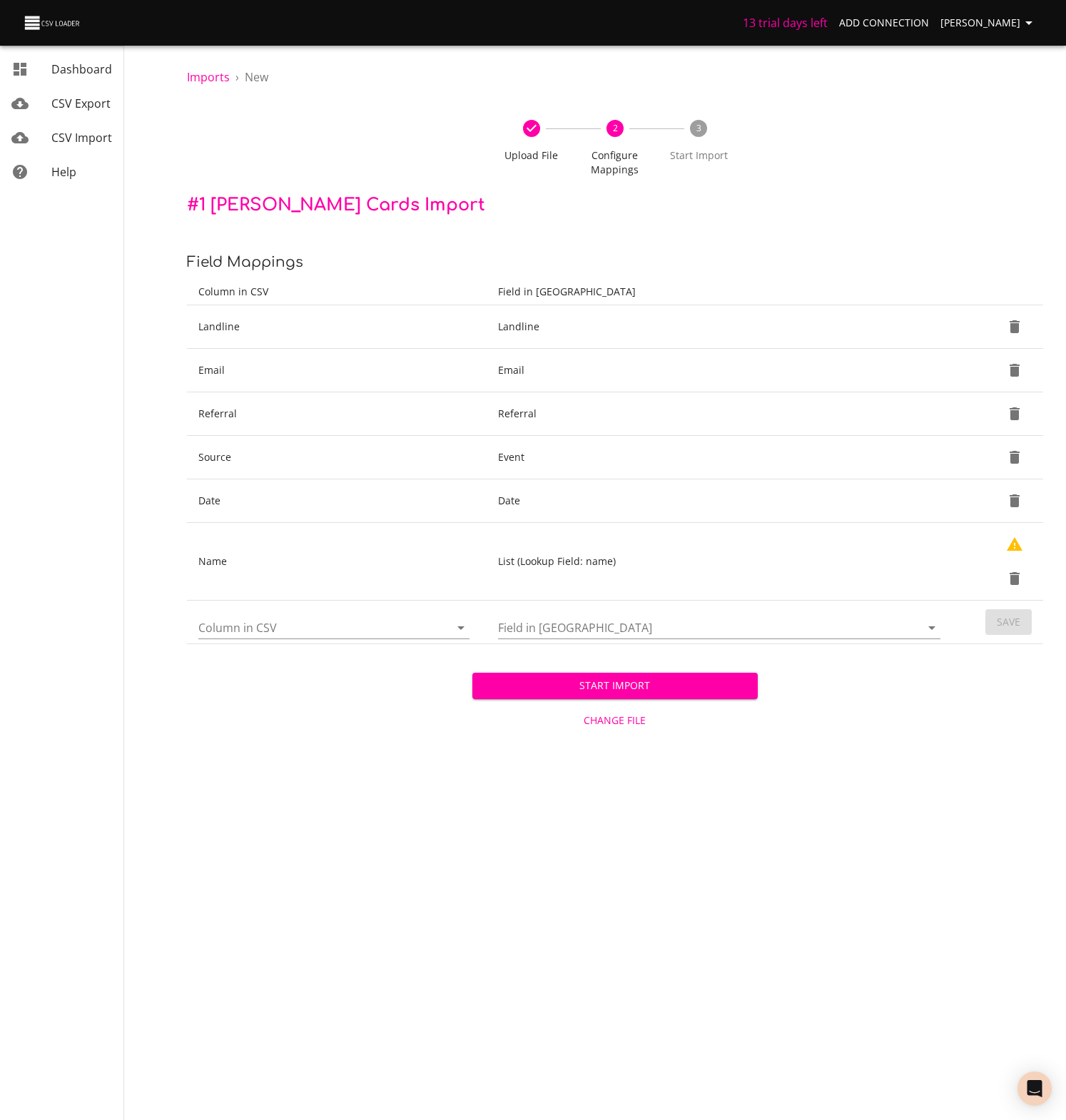
click at [1014, 326] on icon "Delete" at bounding box center [1014, 327] width 10 height 13
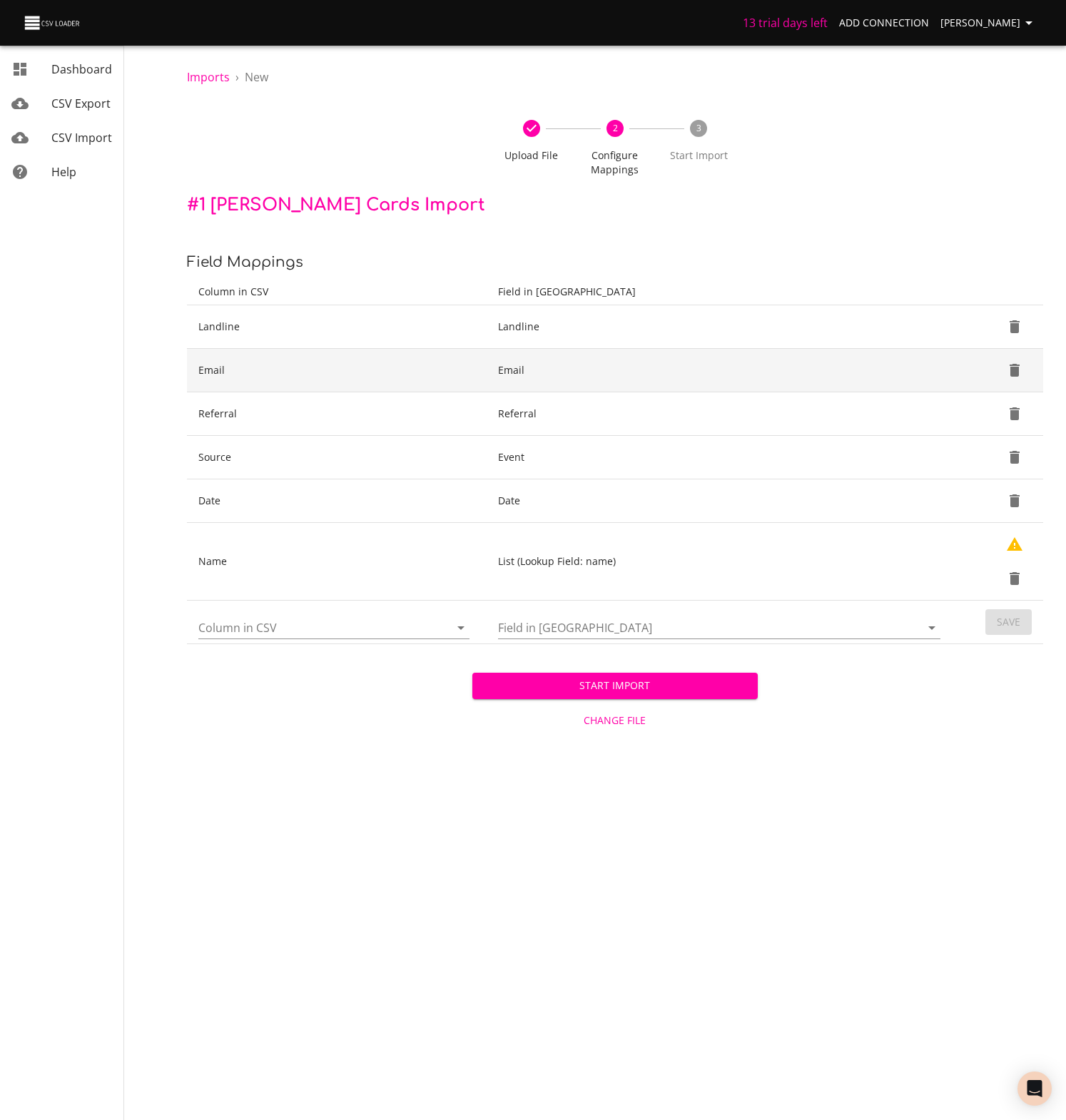
click at [1014, 363] on icon "Delete" at bounding box center [1014, 370] width 10 height 13
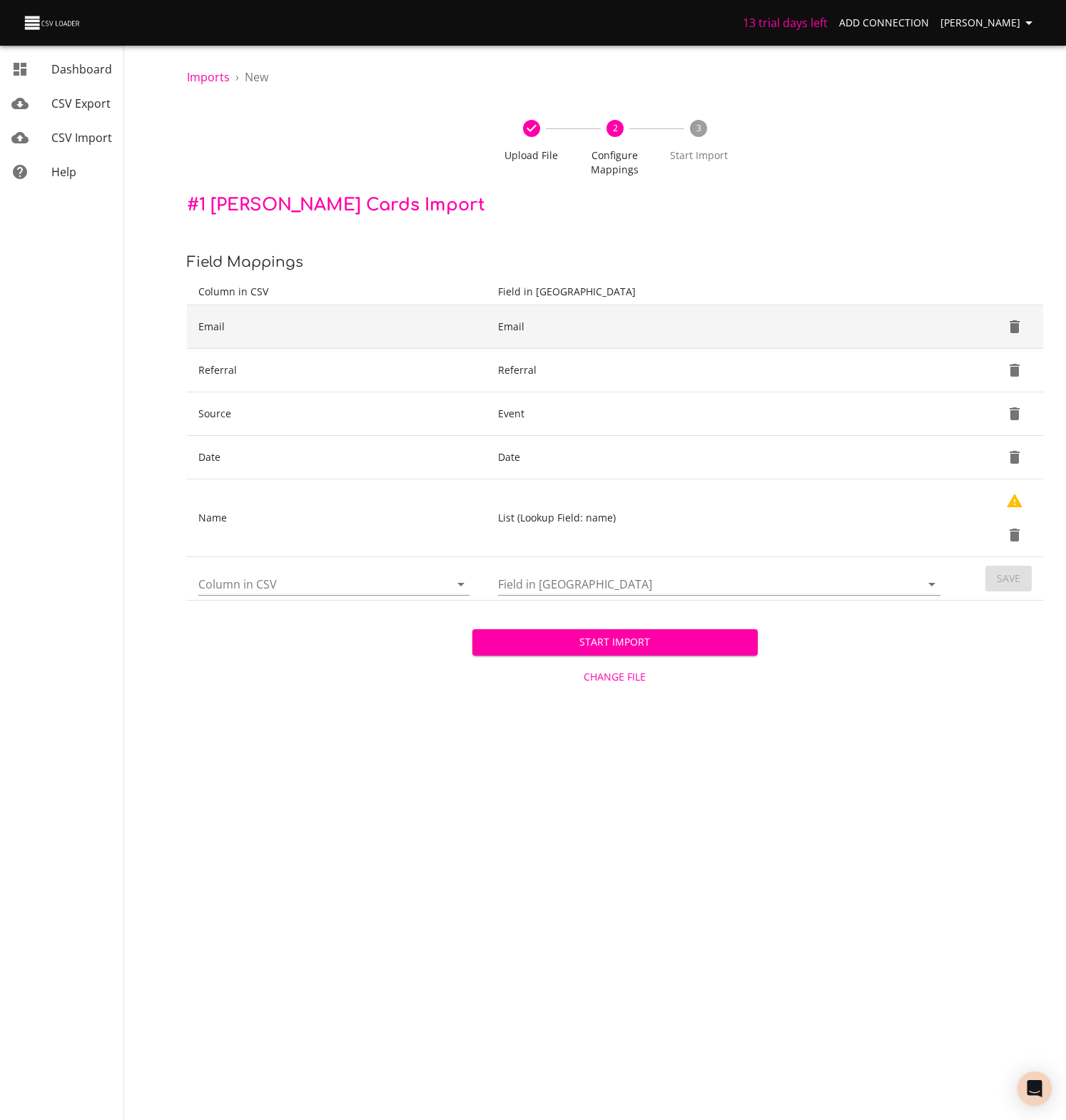
click at [1014, 326] on icon "Delete" at bounding box center [1014, 327] width 10 height 13
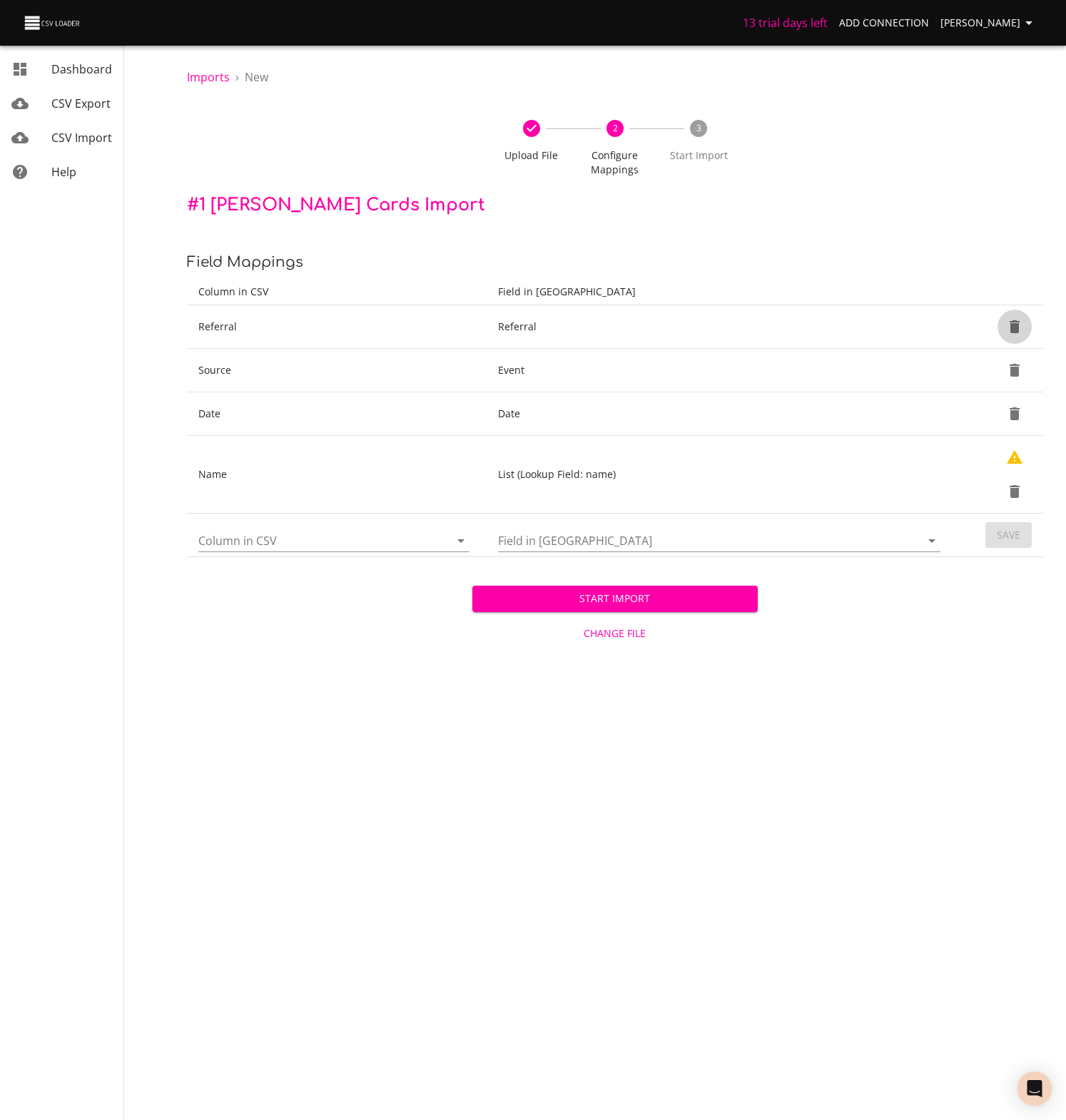
click at [1014, 326] on icon "Delete" at bounding box center [1014, 327] width 10 height 13
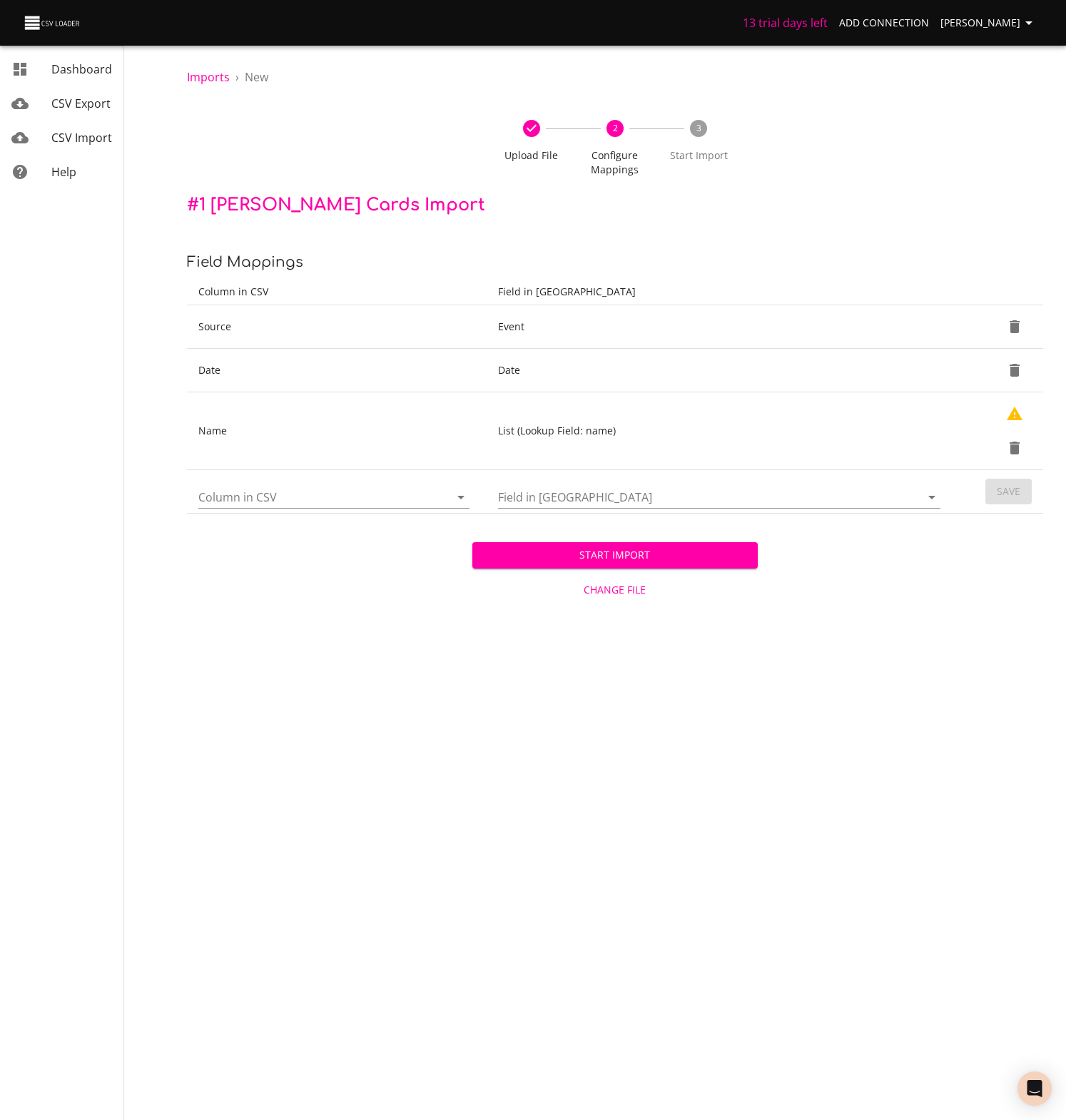
click at [1014, 326] on icon "Delete" at bounding box center [1014, 327] width 10 height 13
click at [1014, 363] on icon "Delete" at bounding box center [1014, 370] width 10 height 13
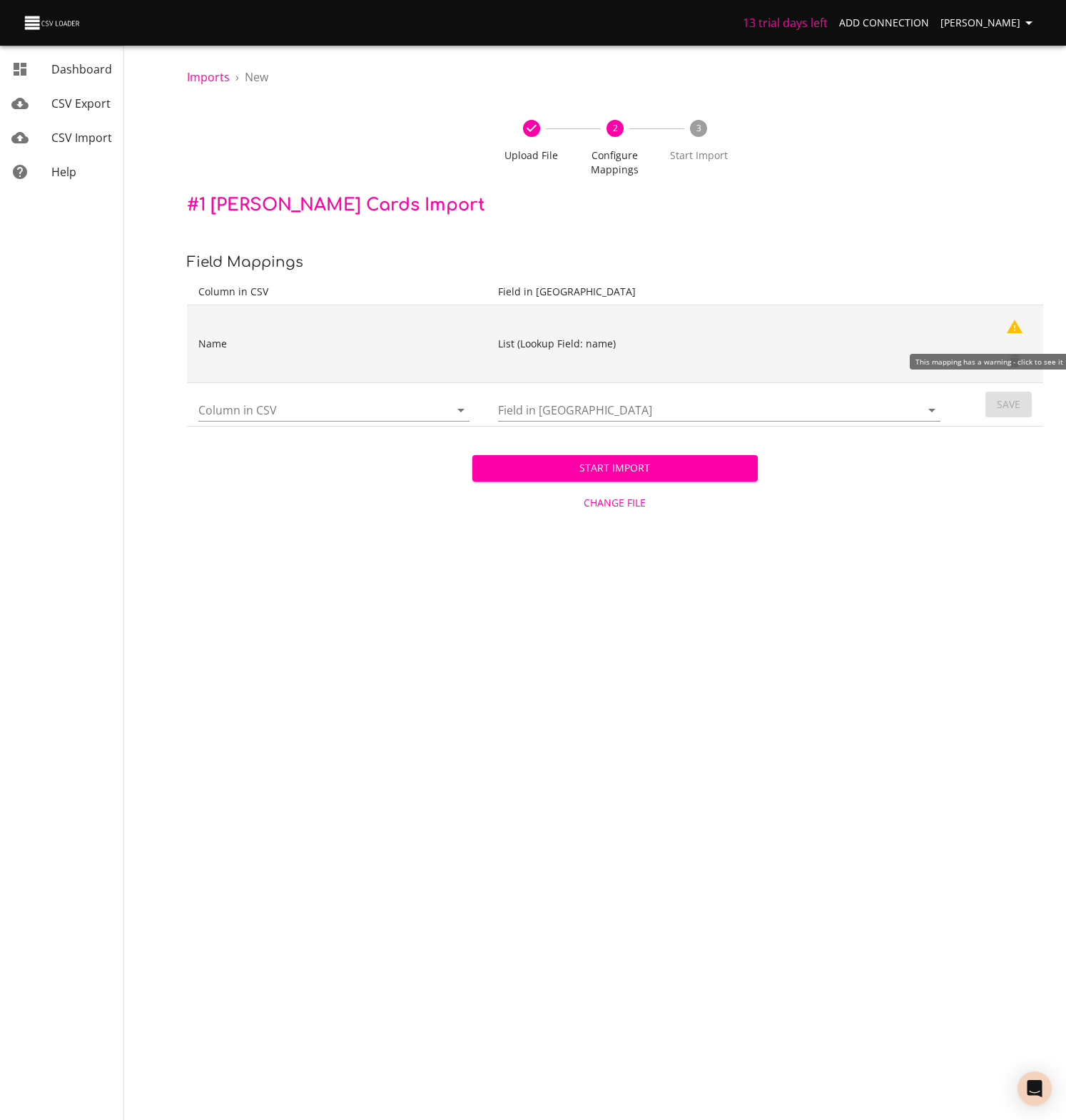
click at [1016, 325] on icon "Show Warnings" at bounding box center [1014, 327] width 16 height 14
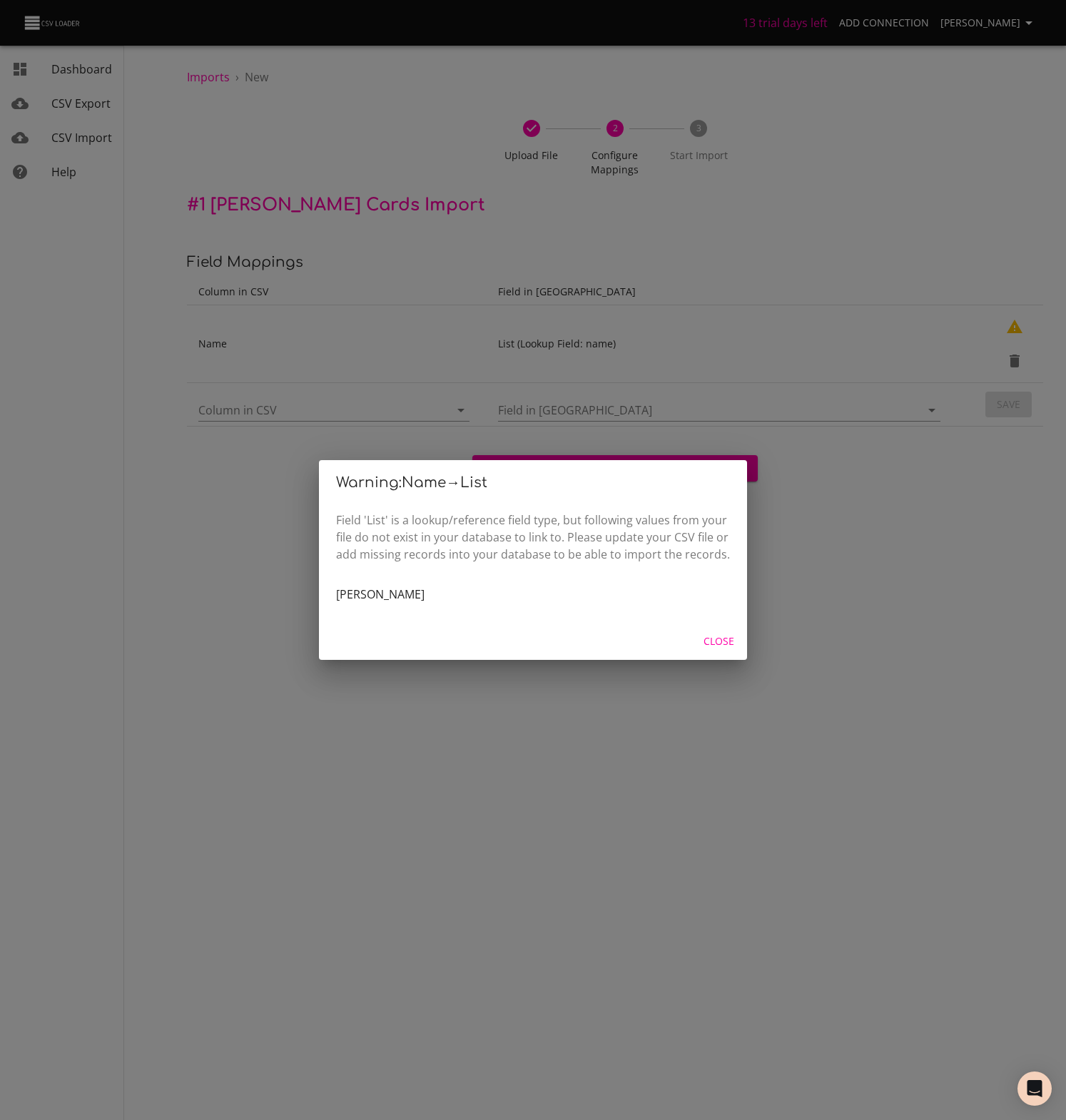
click at [1015, 369] on div "Warning: Name → List Field 'List' is a lookup/reference field type, but followi…" at bounding box center [533, 560] width 1066 height 1120
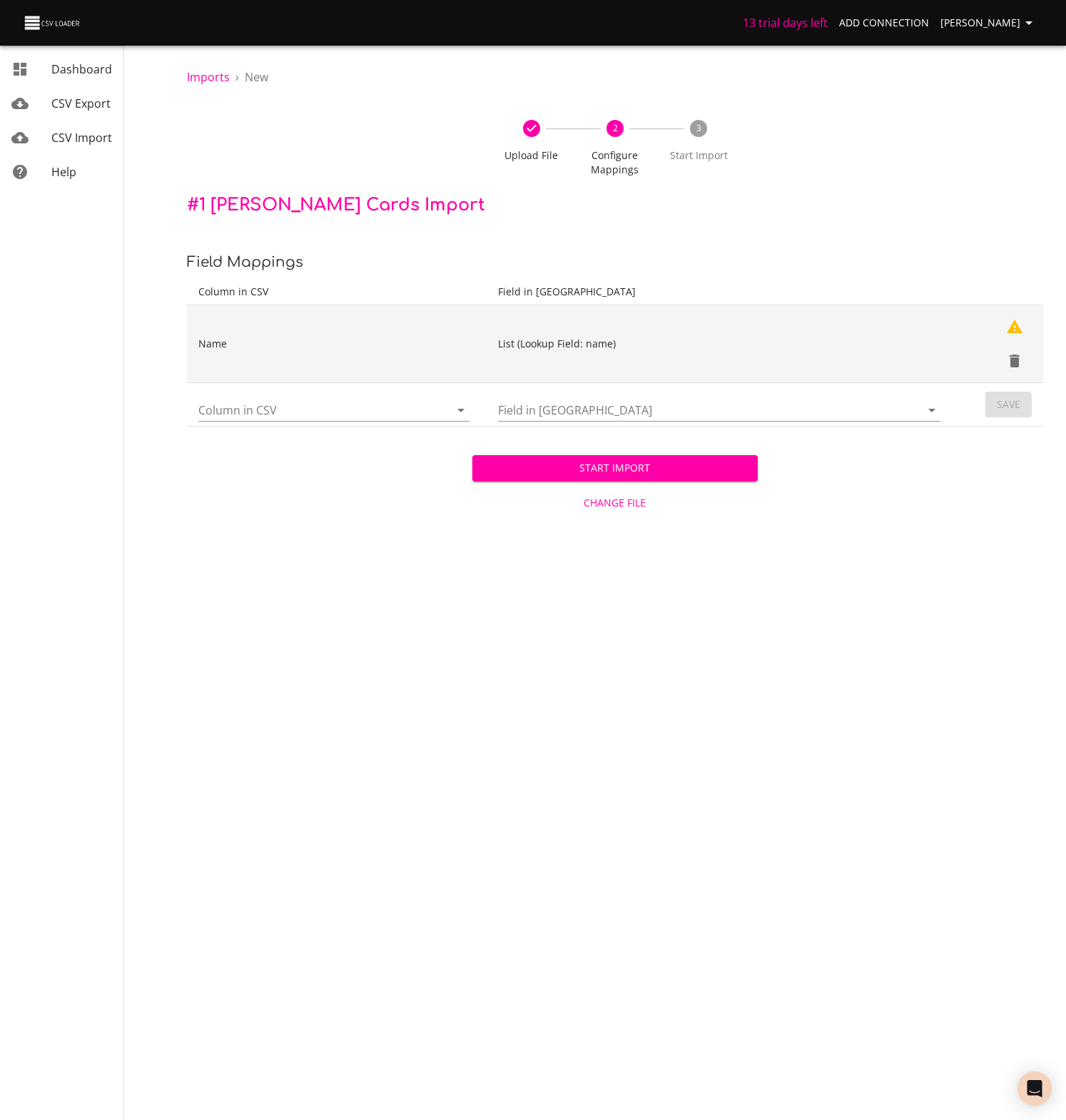
click at [1015, 362] on icon "Delete" at bounding box center [1014, 360] width 10 height 13
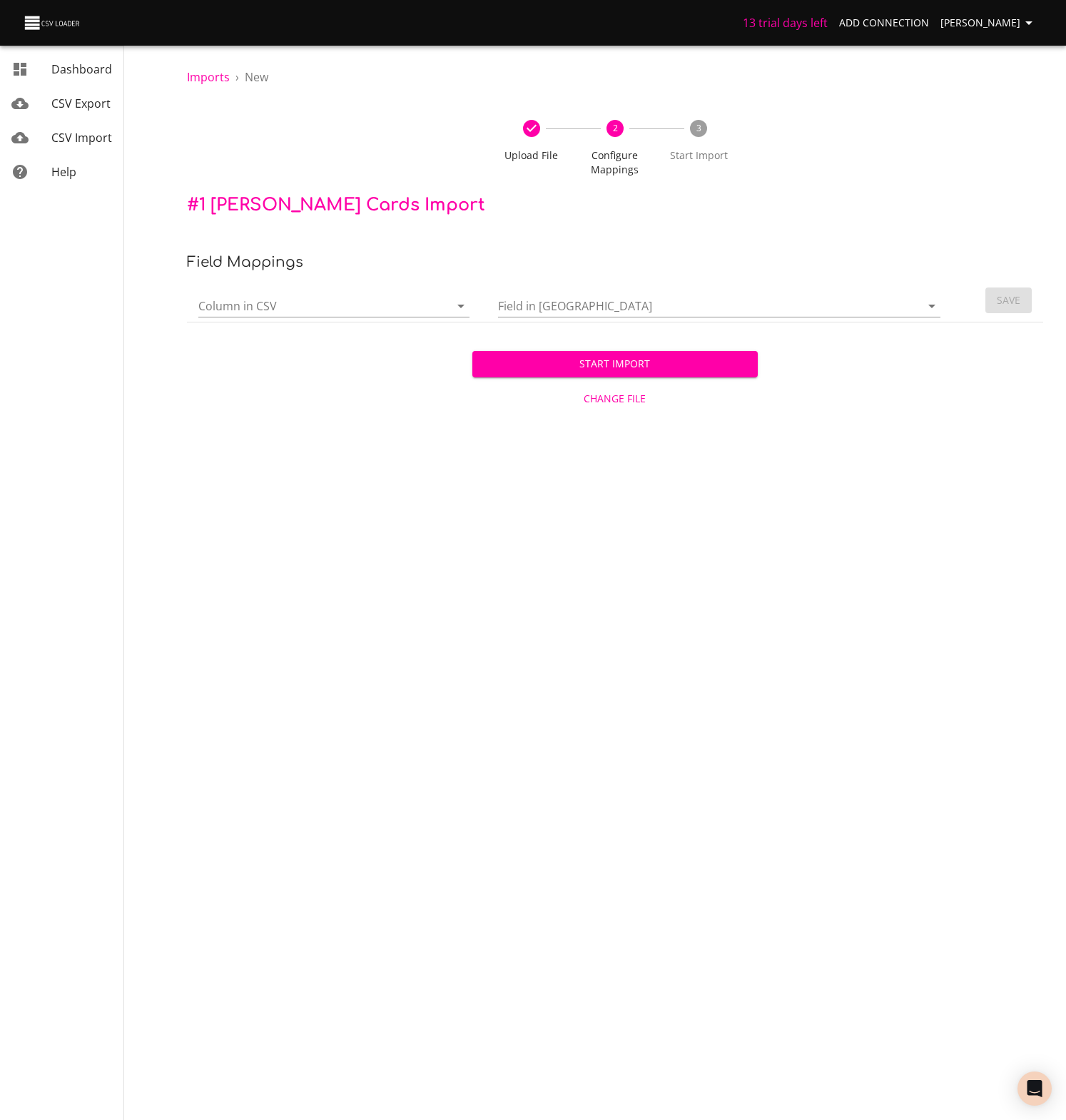
click at [615, 397] on span "Change File" at bounding box center [615, 399] width 274 height 18
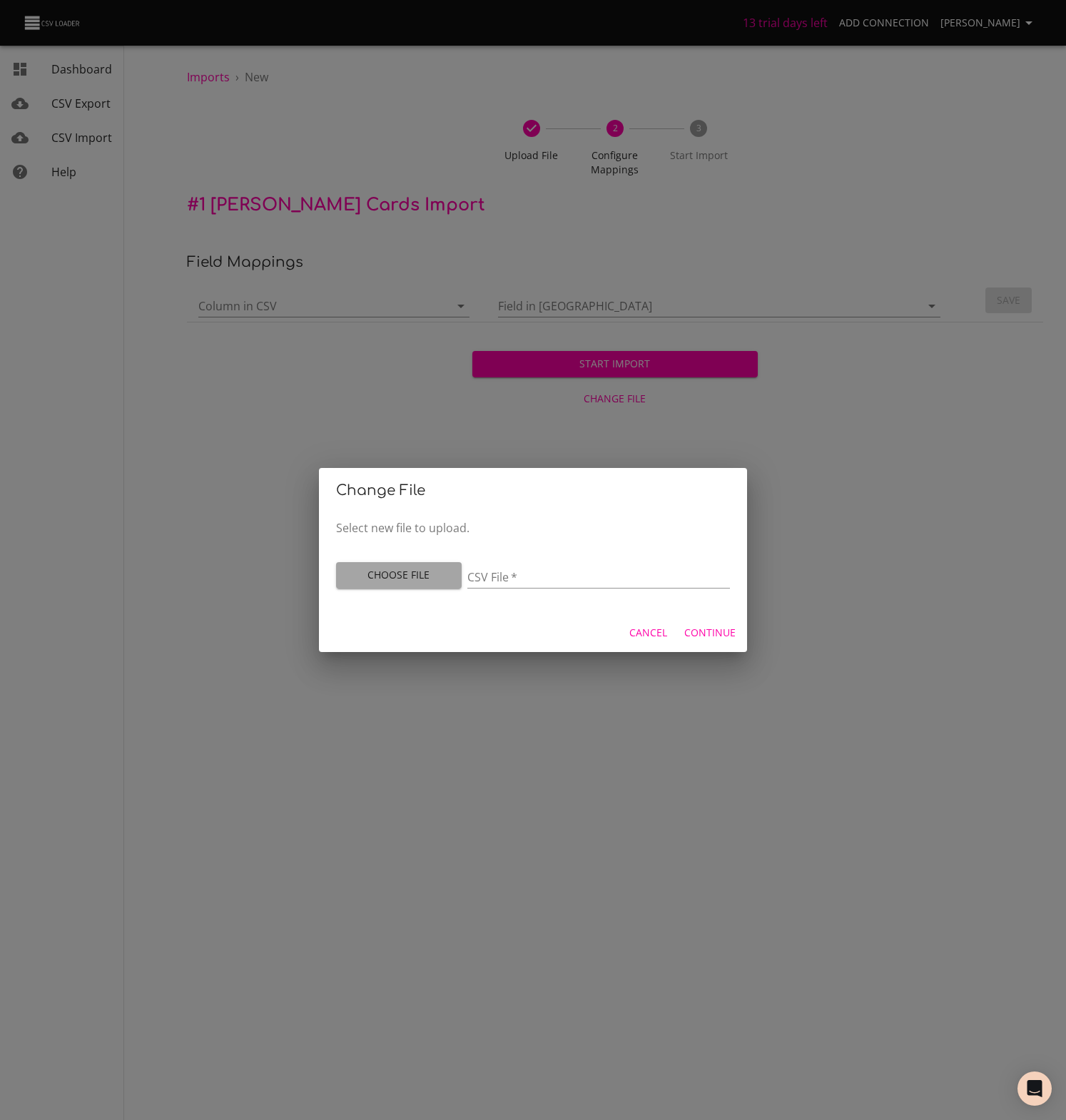
click at [413, 575] on span "Choose File" at bounding box center [399, 575] width 103 height 18
type input "UW-leads-import - Sheet1 (1).csv"
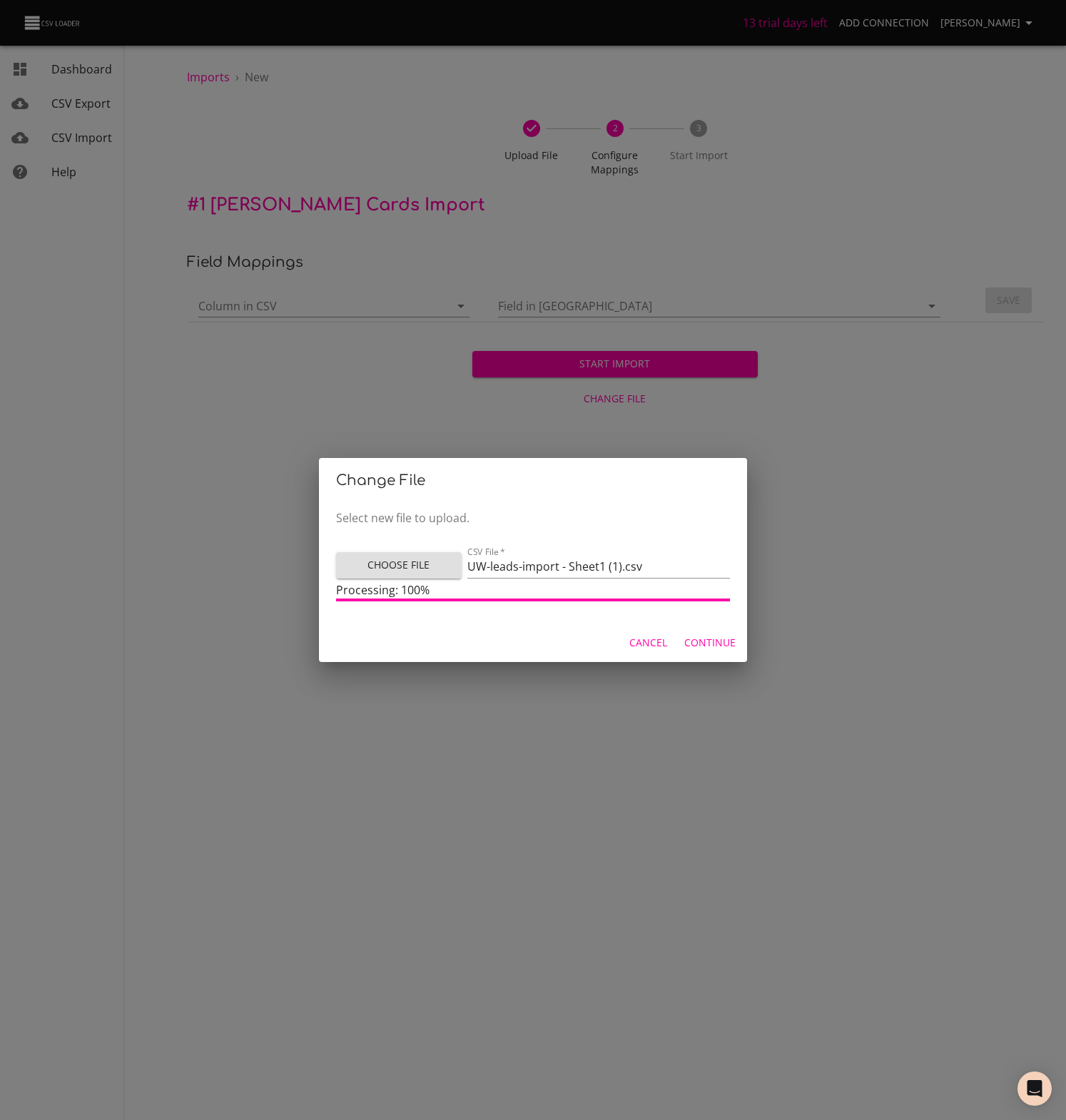
click at [708, 643] on span "Continue" at bounding box center [709, 643] width 51 height 18
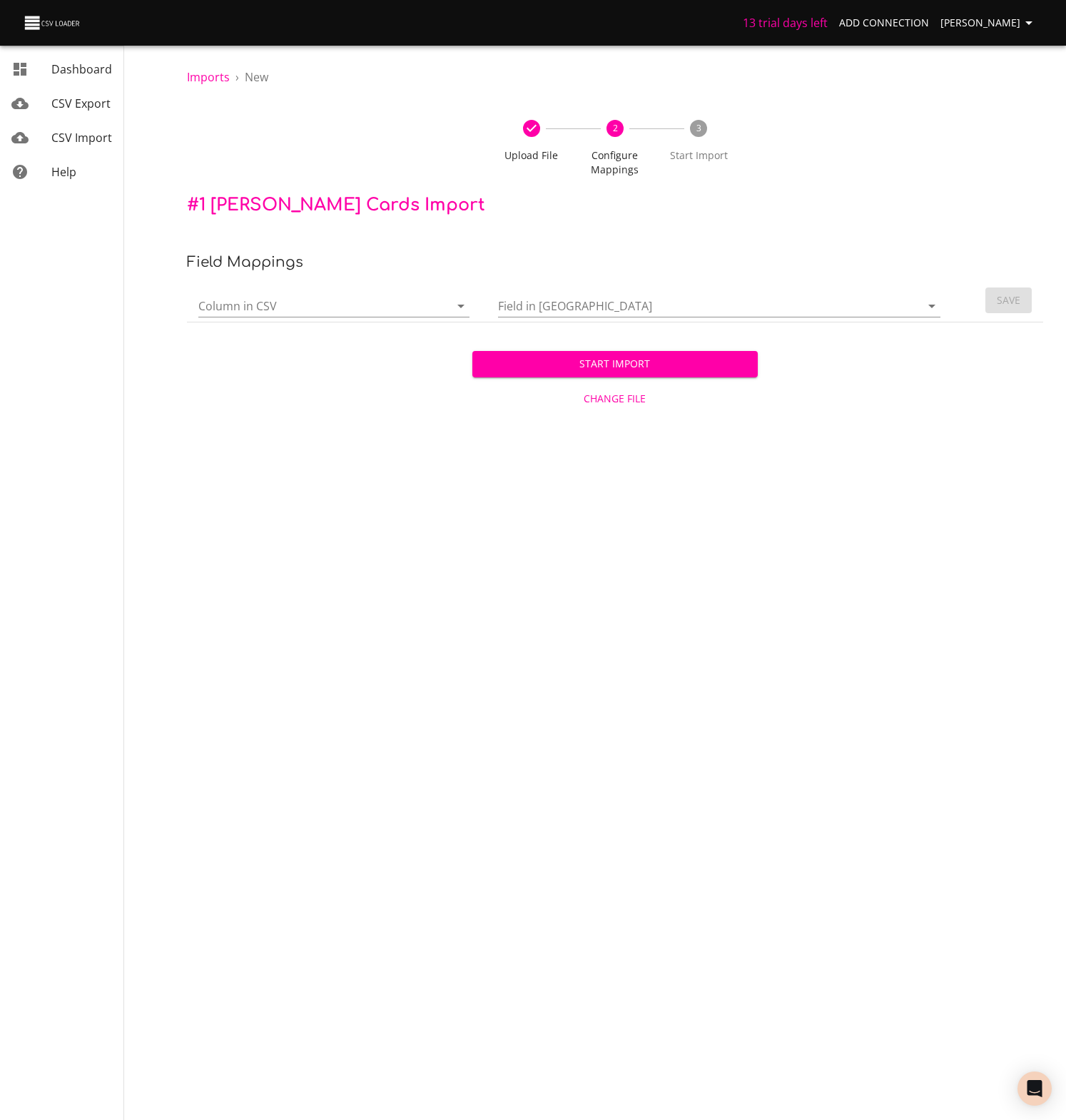
click at [461, 308] on icon "Open" at bounding box center [461, 306] width 17 height 17
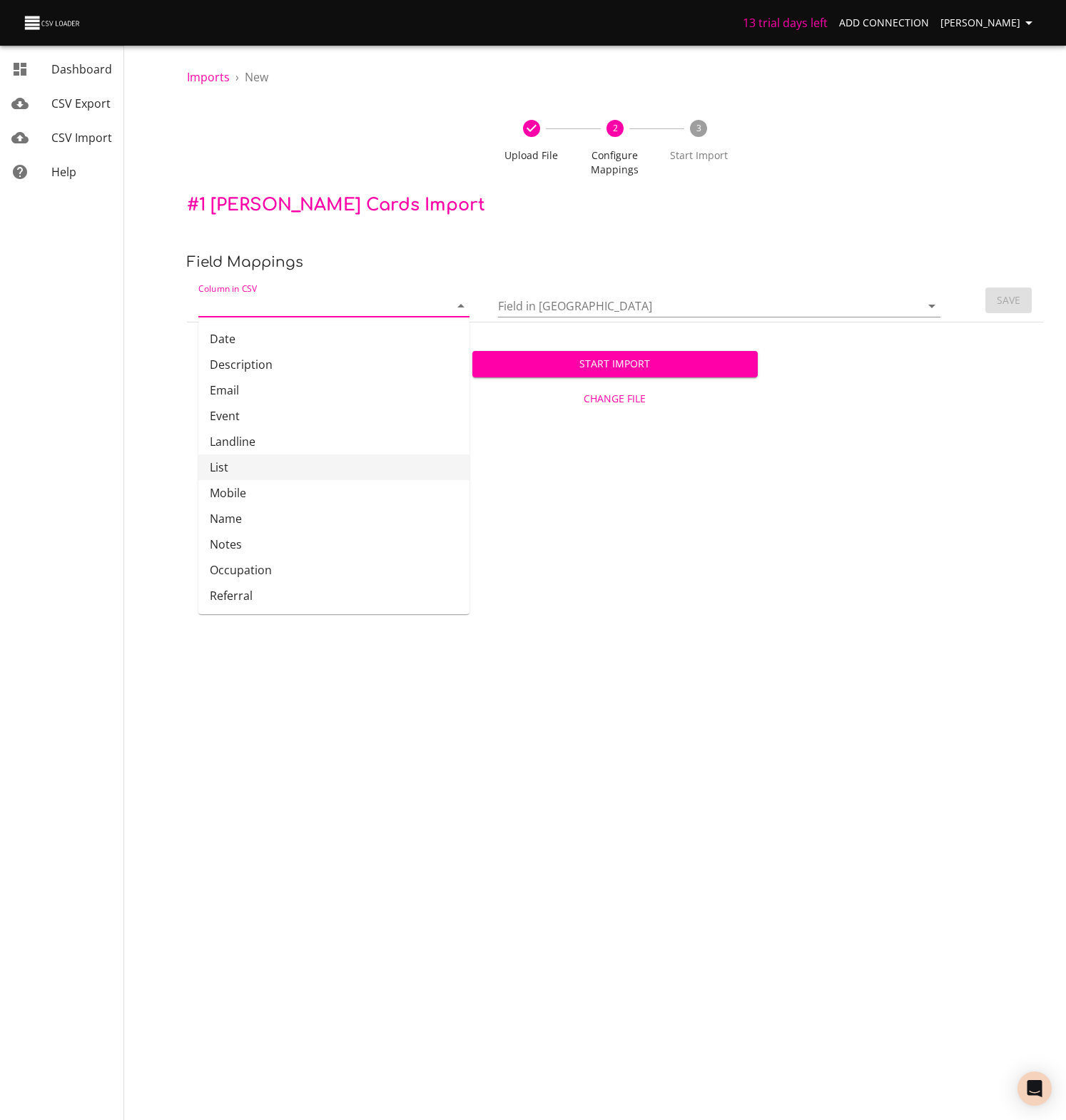
click at [221, 467] on li "List" at bounding box center [334, 467] width 271 height 26
type input "List"
click at [927, 306] on icon "Open" at bounding box center [931, 306] width 17 height 17
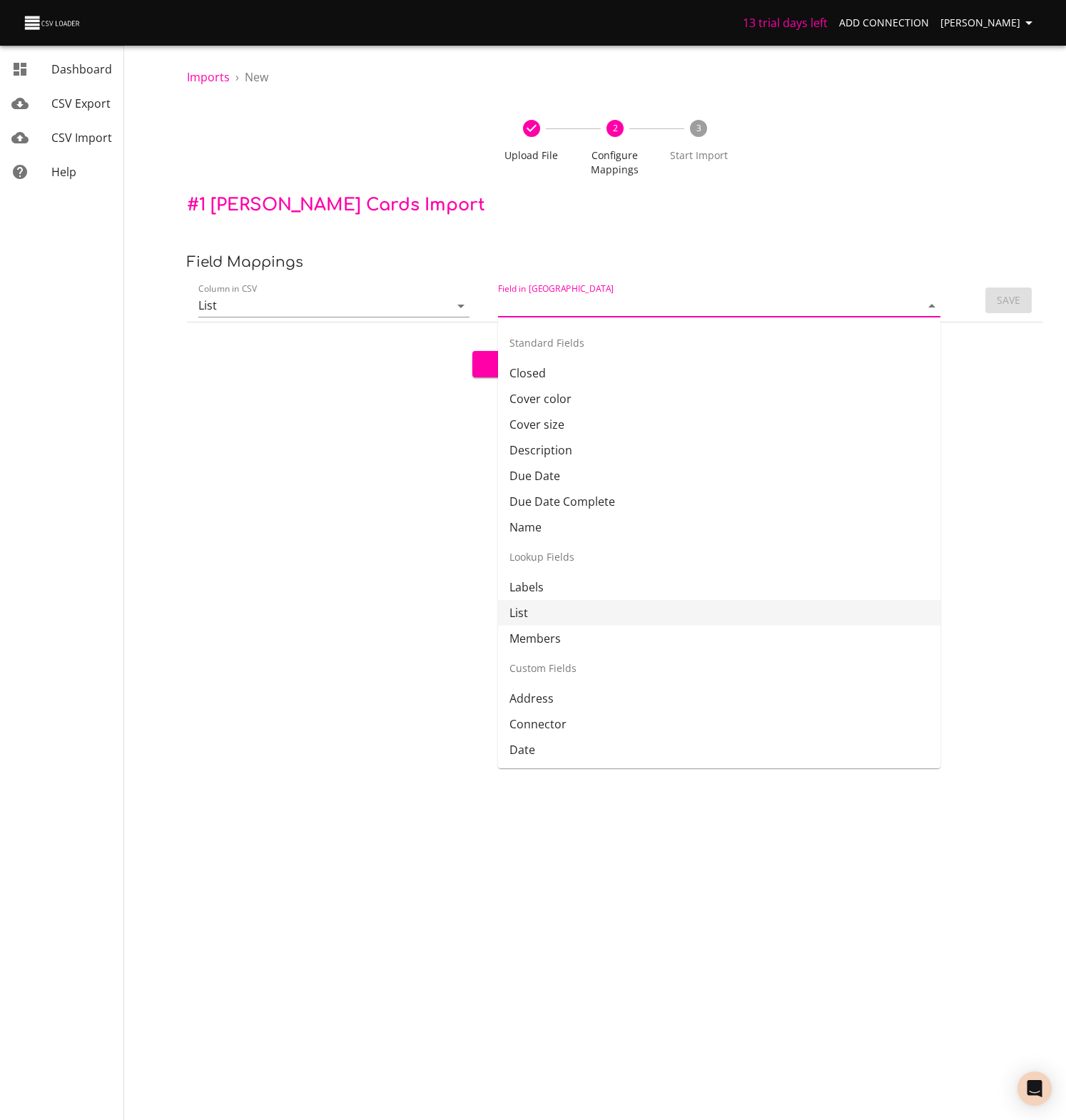
click at [523, 612] on li "List" at bounding box center [719, 613] width 442 height 26
type input "List"
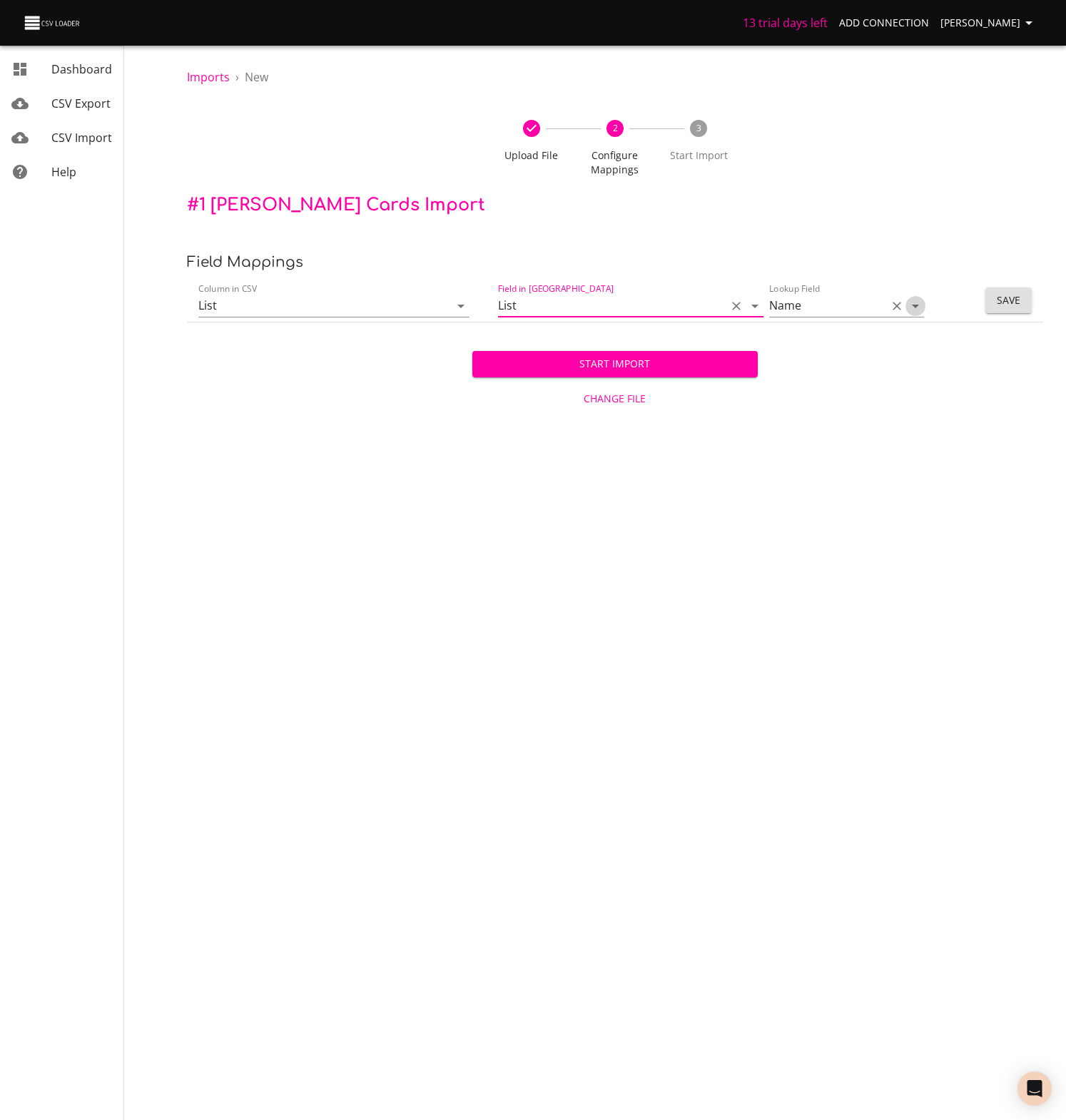
click at [918, 304] on icon "Open" at bounding box center [914, 306] width 7 height 4
click at [790, 396] on li "Name" at bounding box center [846, 399] width 155 height 26
click at [999, 299] on span "Save" at bounding box center [1008, 300] width 24 height 18
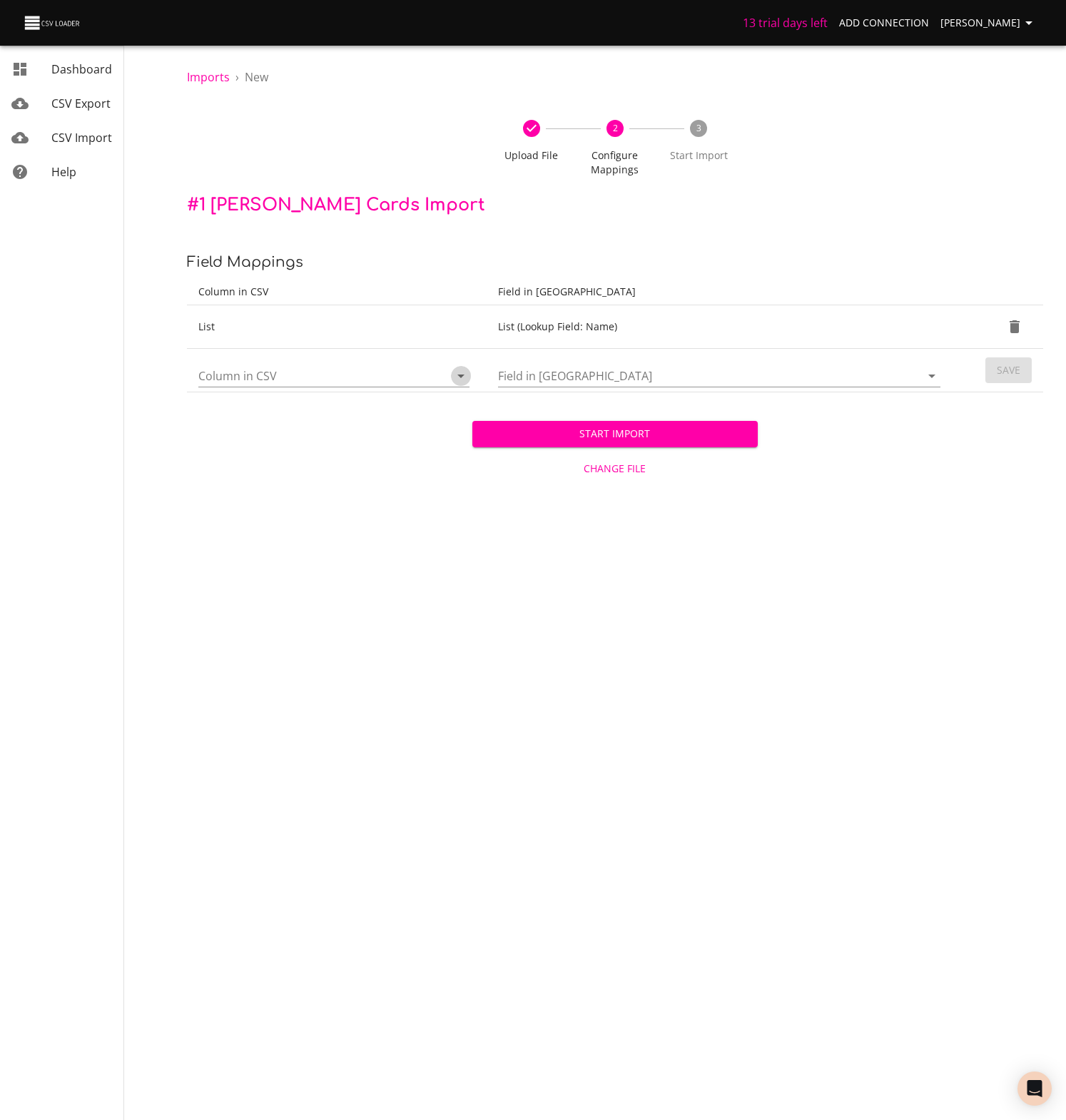
click at [460, 377] on icon "Open" at bounding box center [461, 376] width 17 height 17
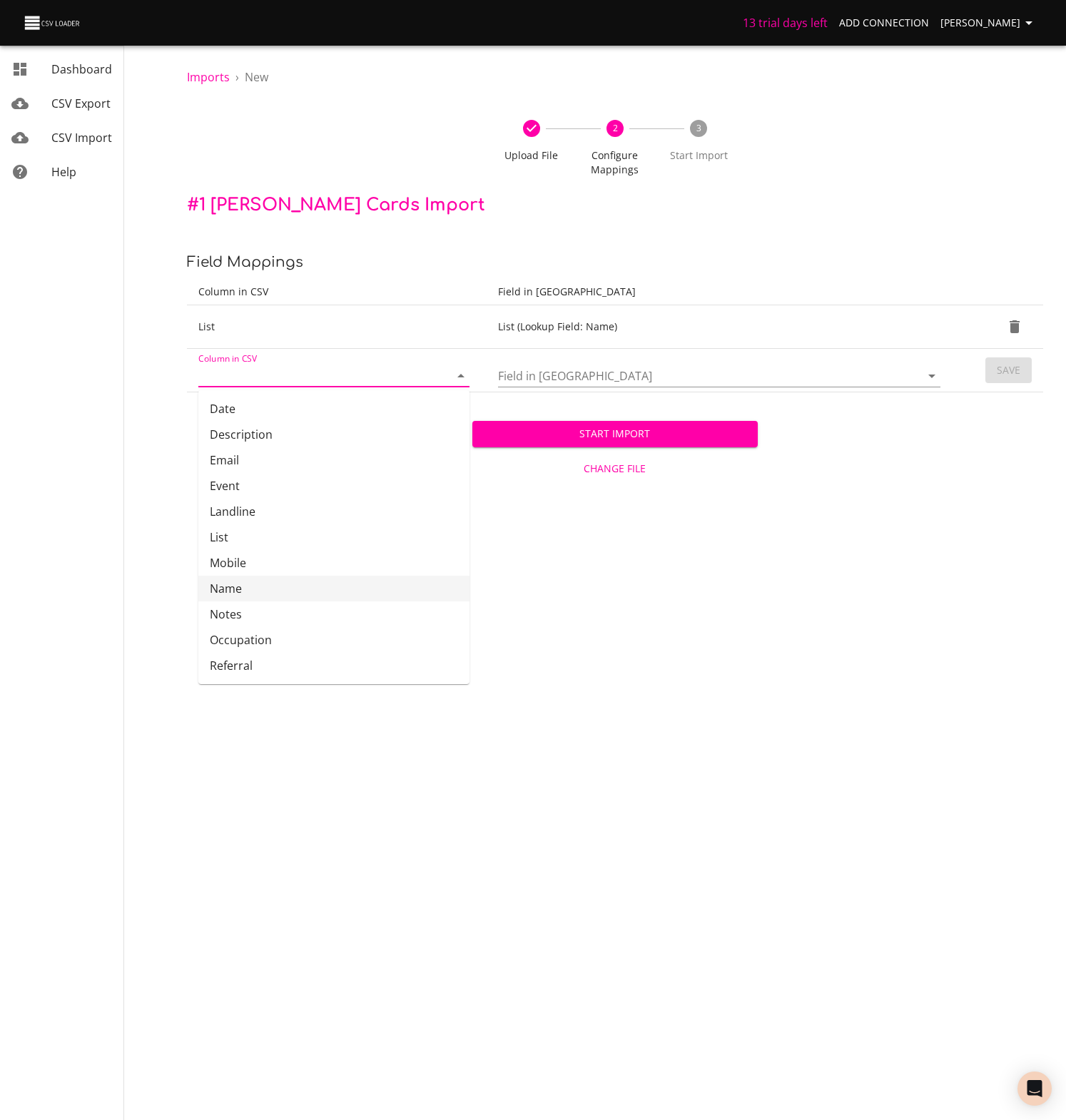
click at [227, 594] on li "Name" at bounding box center [334, 588] width 271 height 26
type input "Name"
click at [931, 371] on icon "Open" at bounding box center [931, 376] width 17 height 17
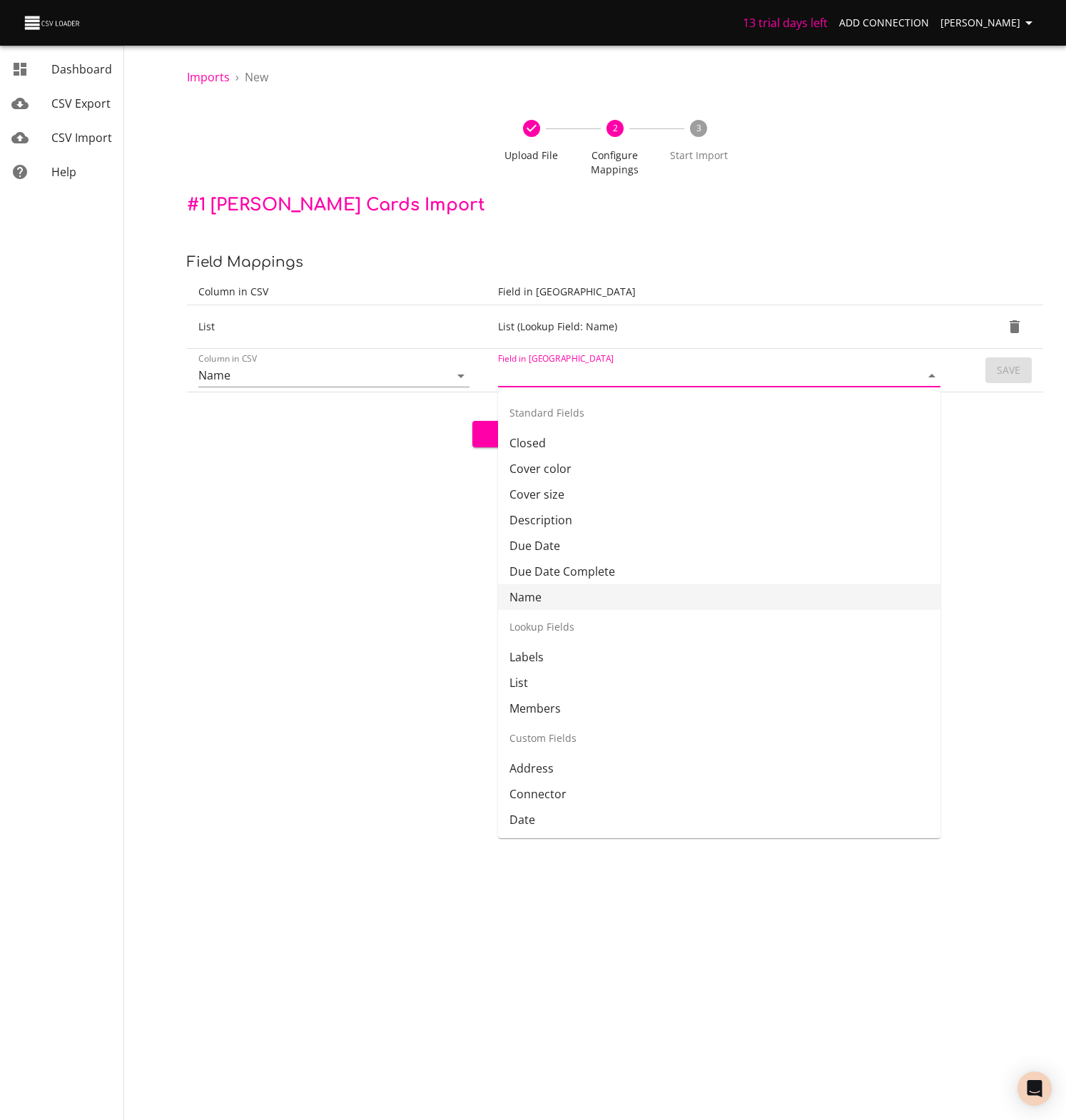
click at [522, 596] on li "Name" at bounding box center [719, 597] width 442 height 26
type input "Name"
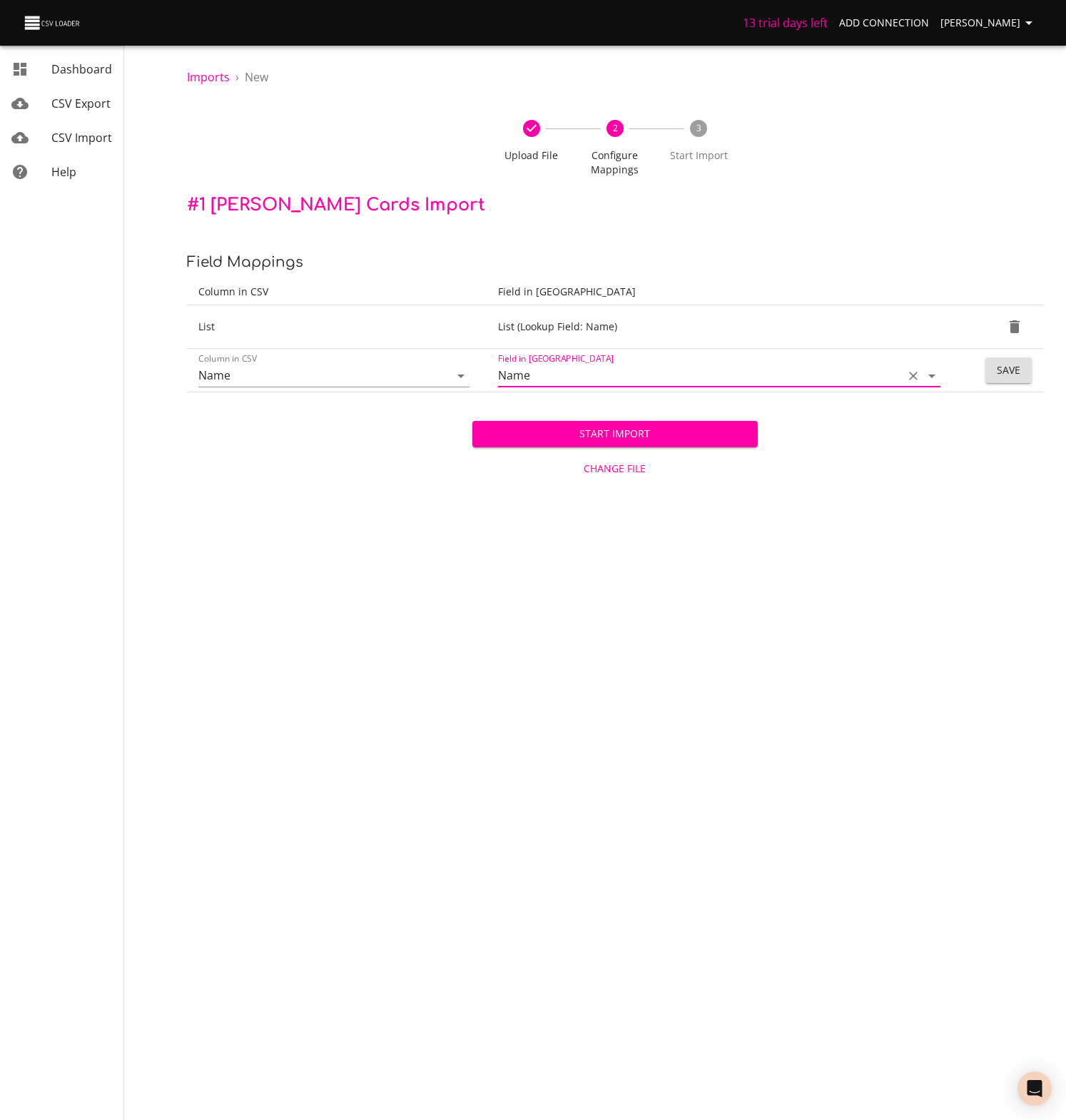
click at [1012, 363] on span "Save" at bounding box center [1008, 370] width 24 height 18
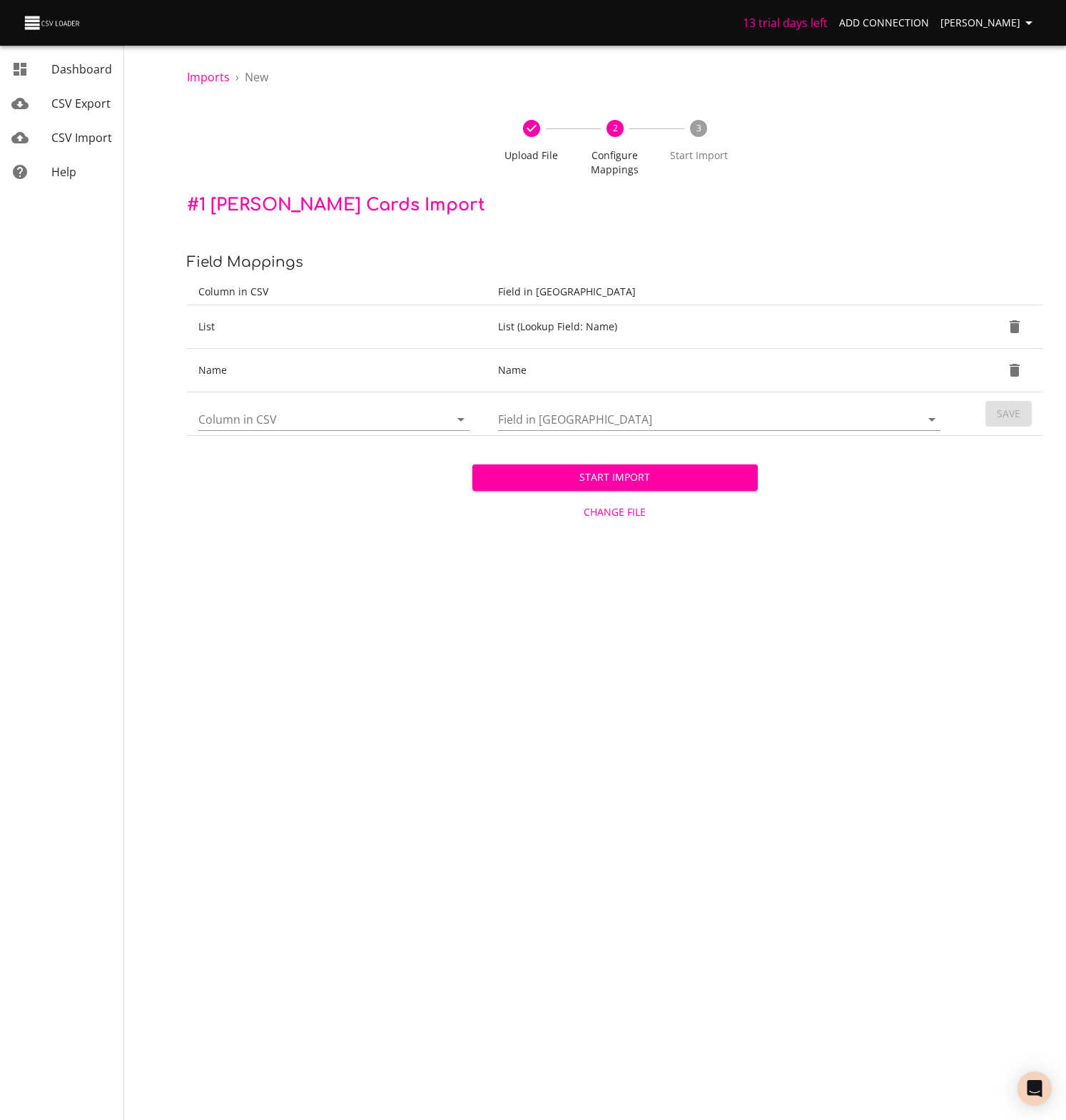
click at [458, 418] on icon "Open" at bounding box center [461, 419] width 17 height 17
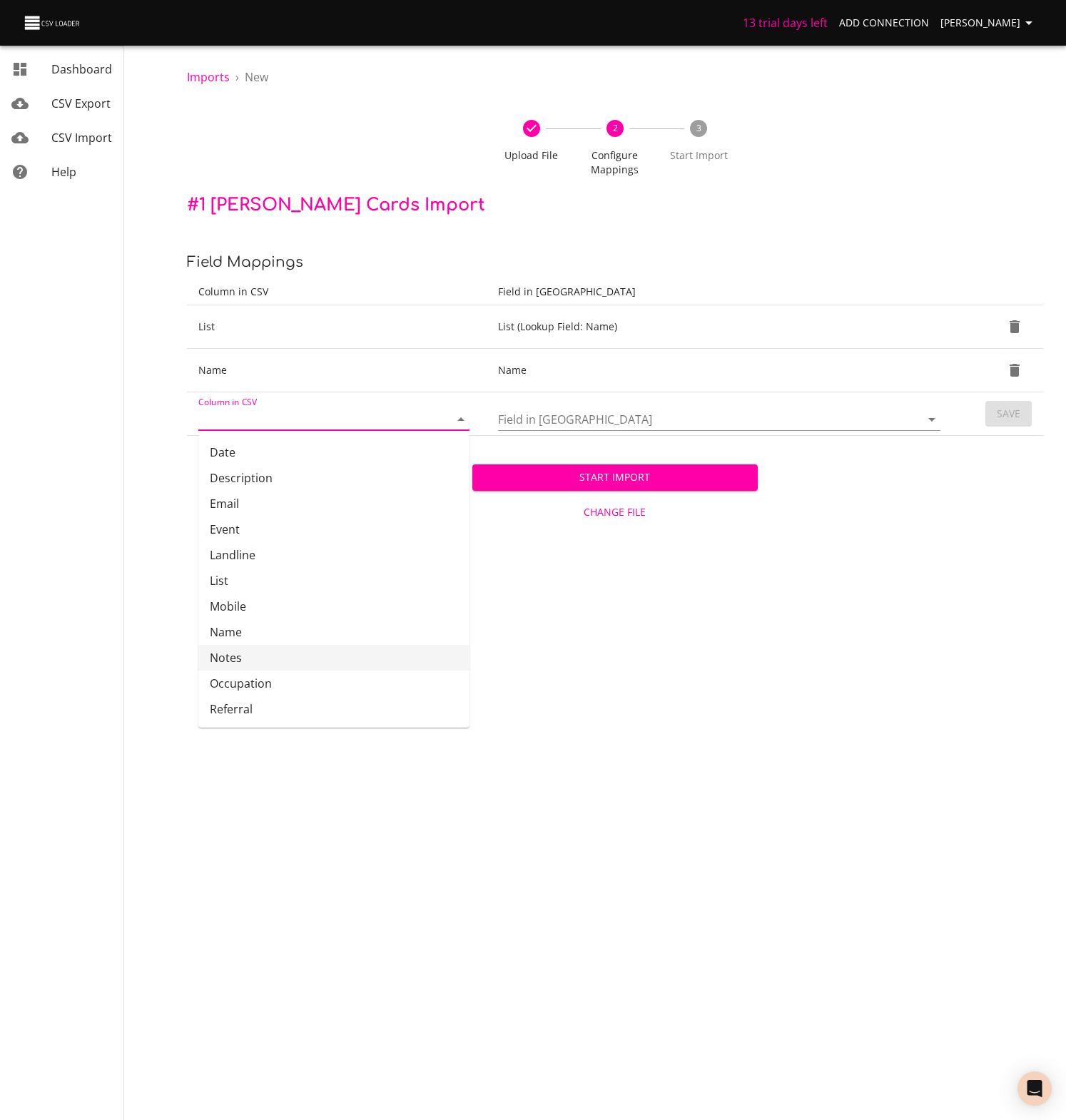
click at [223, 658] on li "Notes" at bounding box center [334, 658] width 271 height 26
type input "Notes"
click at [930, 419] on icon "Open" at bounding box center [931, 419] width 7 height 4
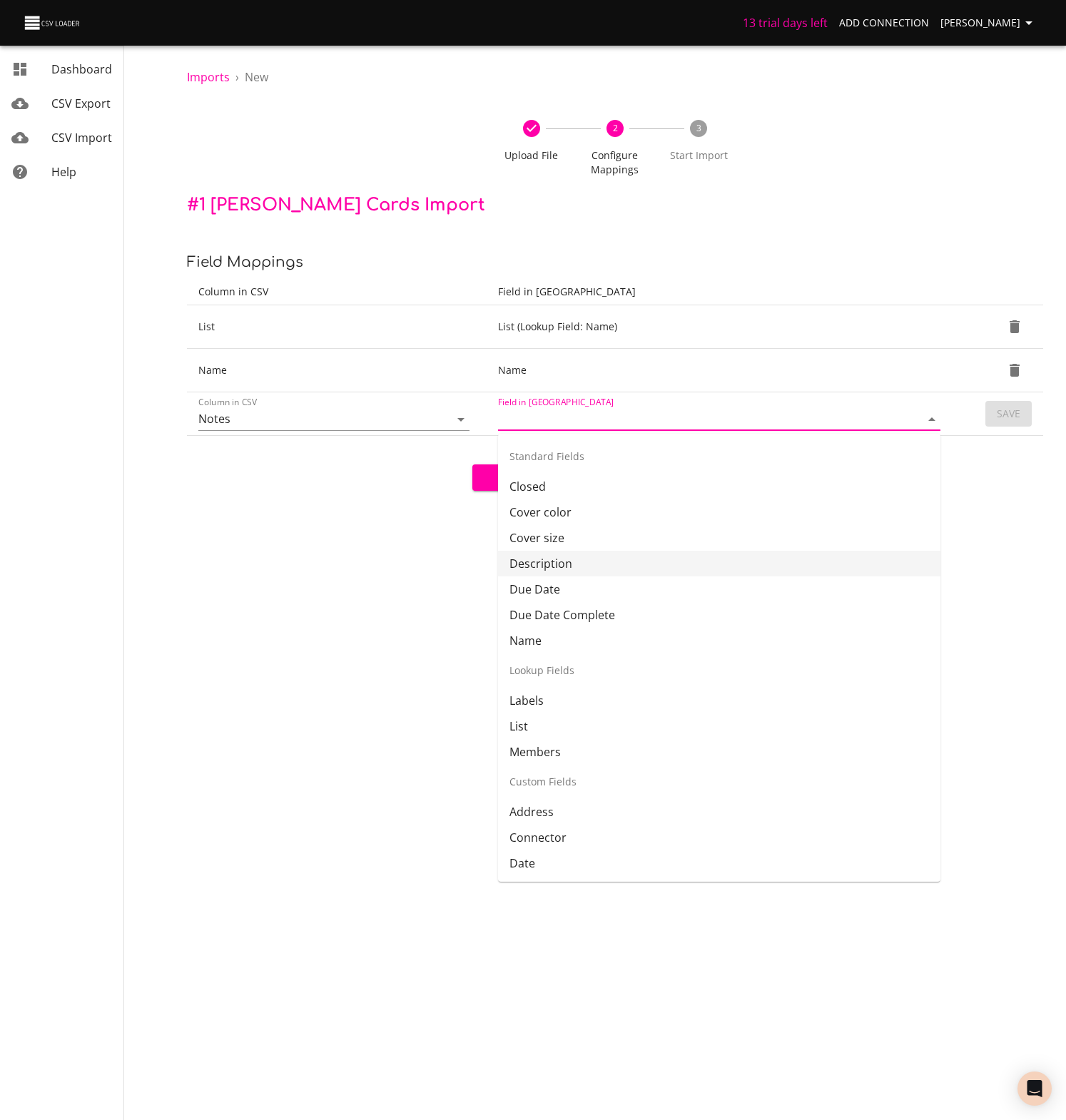
click at [540, 568] on li "Description" at bounding box center [719, 564] width 442 height 26
type input "Description"
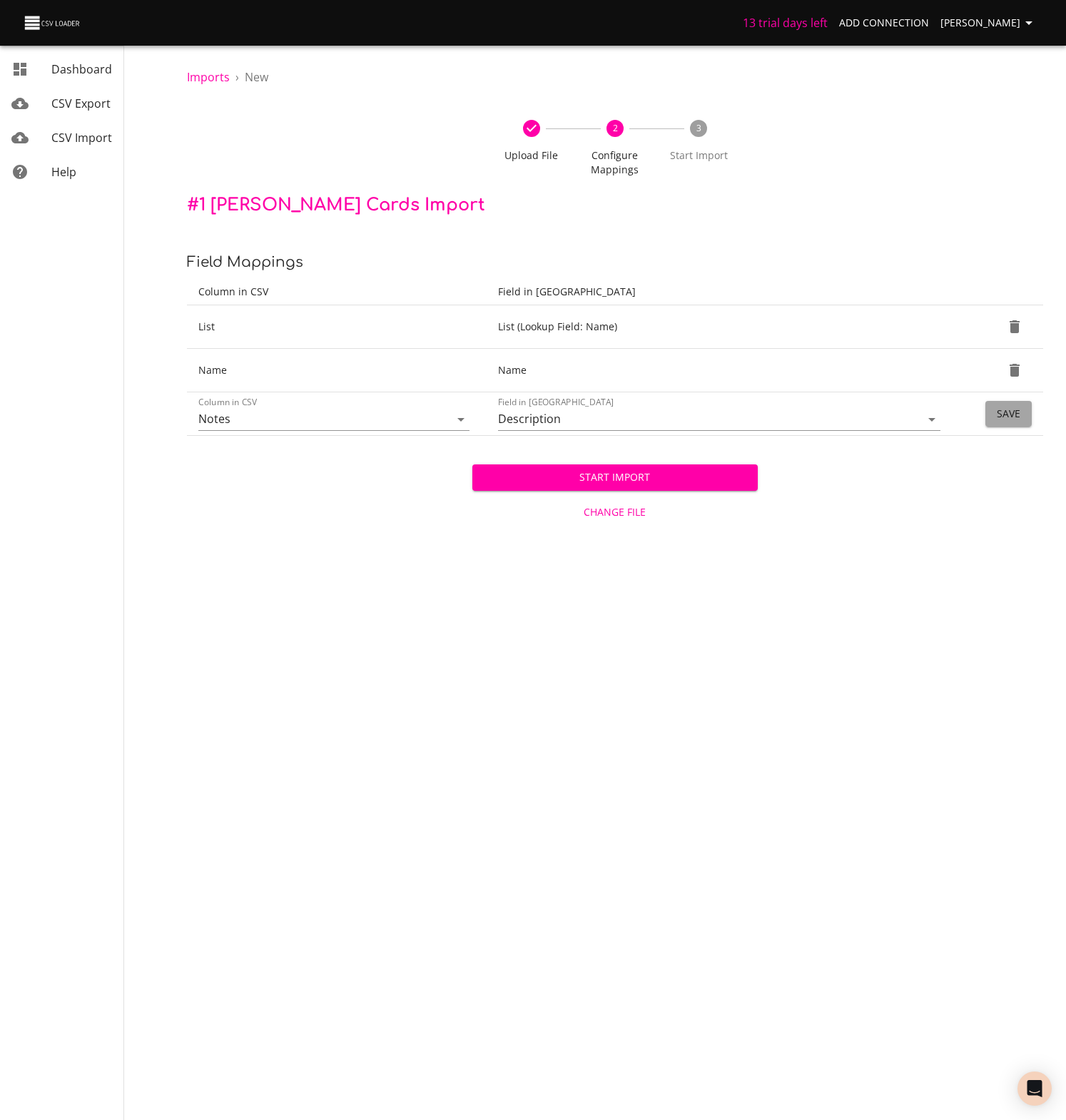
click at [1009, 413] on span "Save" at bounding box center [1008, 413] width 24 height 18
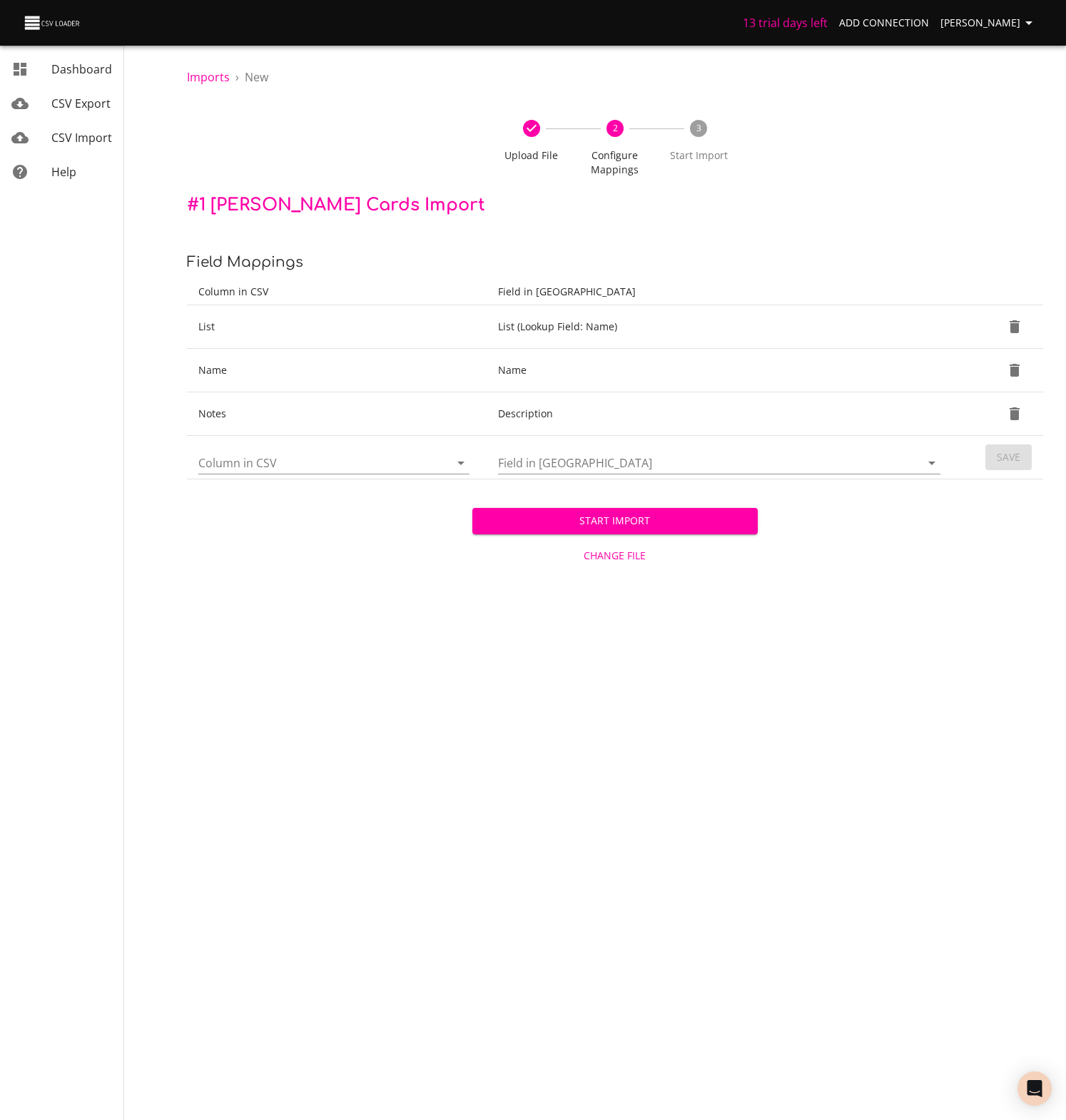
click at [460, 460] on icon "Open" at bounding box center [461, 463] width 17 height 17
click at [229, 646] on li "Mobile" at bounding box center [334, 650] width 271 height 26
type input "Mobile"
click at [927, 462] on icon "Open" at bounding box center [931, 463] width 17 height 17
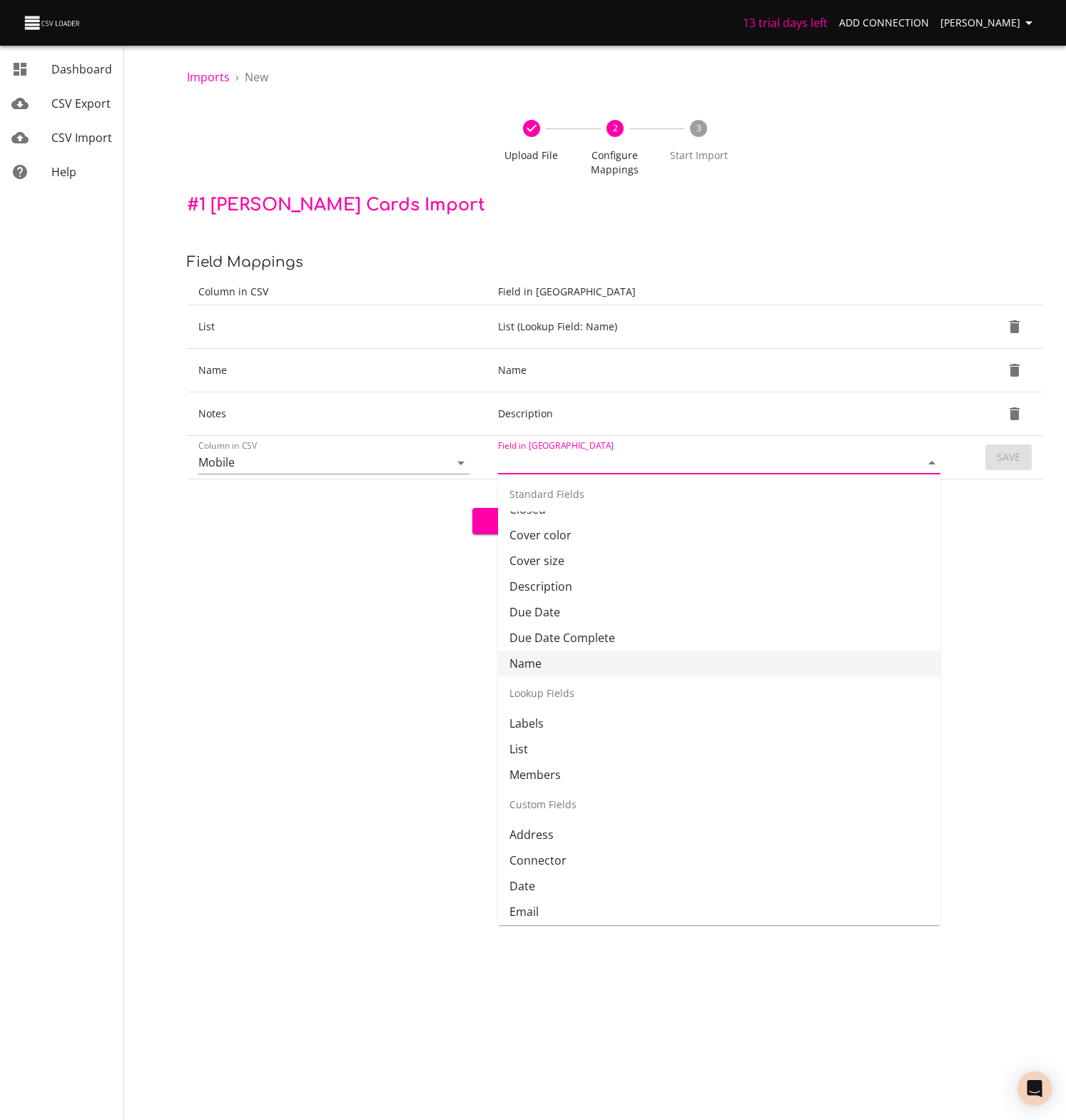
scroll to position [205, 0]
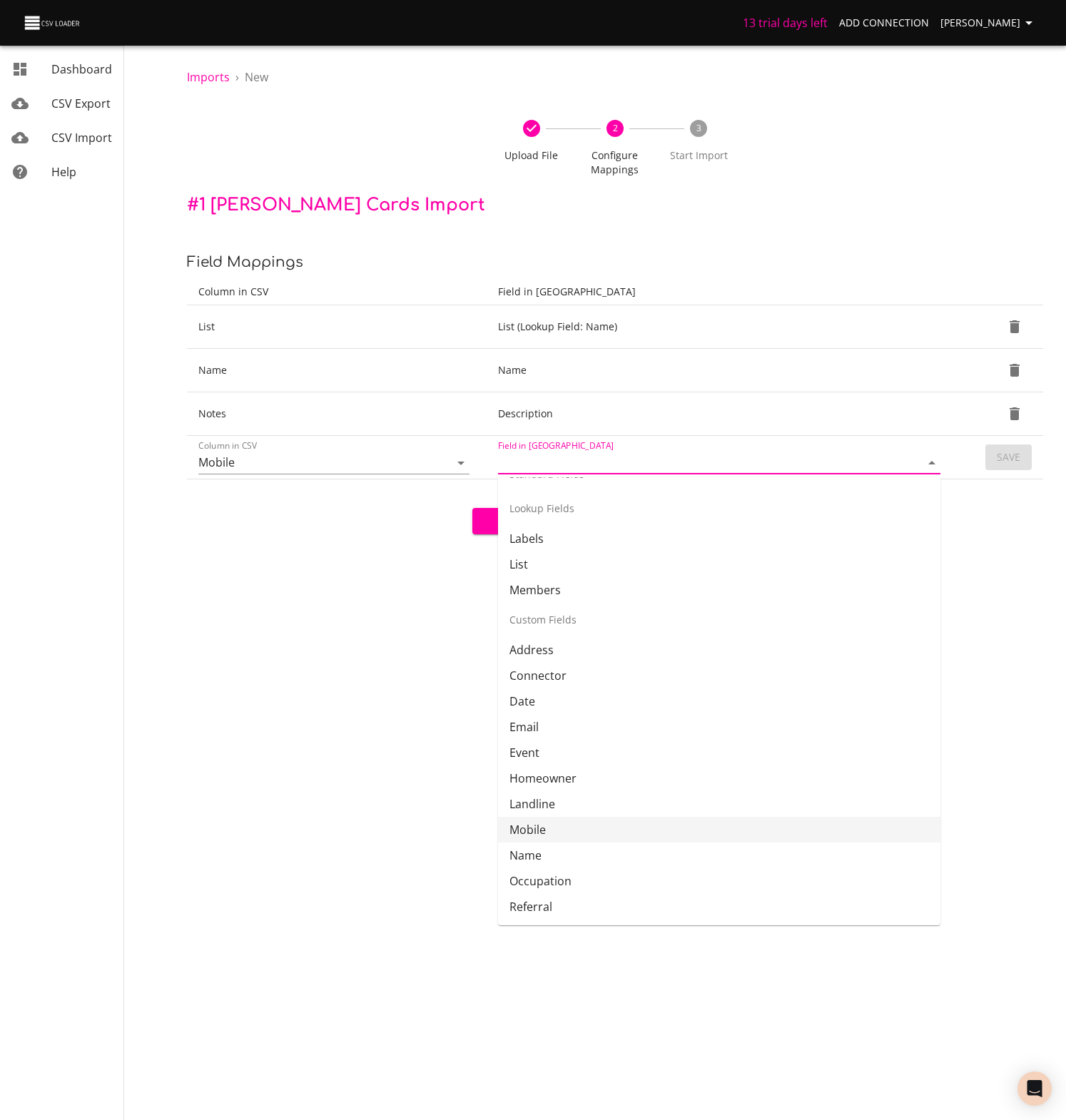
click at [533, 832] on li "Mobile" at bounding box center [719, 829] width 442 height 26
type input "Mobile"
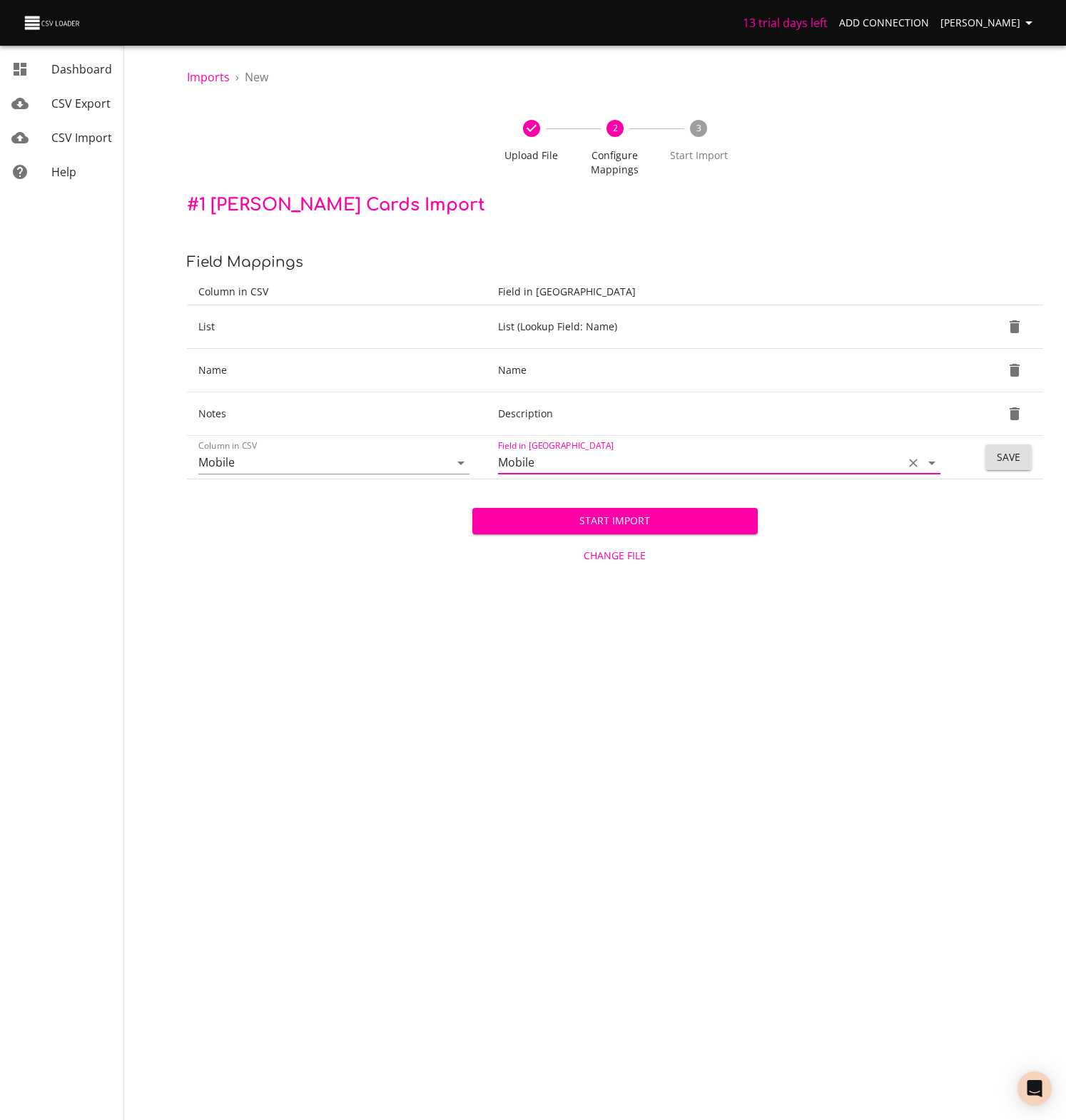
click at [1001, 457] on span "Save" at bounding box center [1008, 457] width 24 height 18
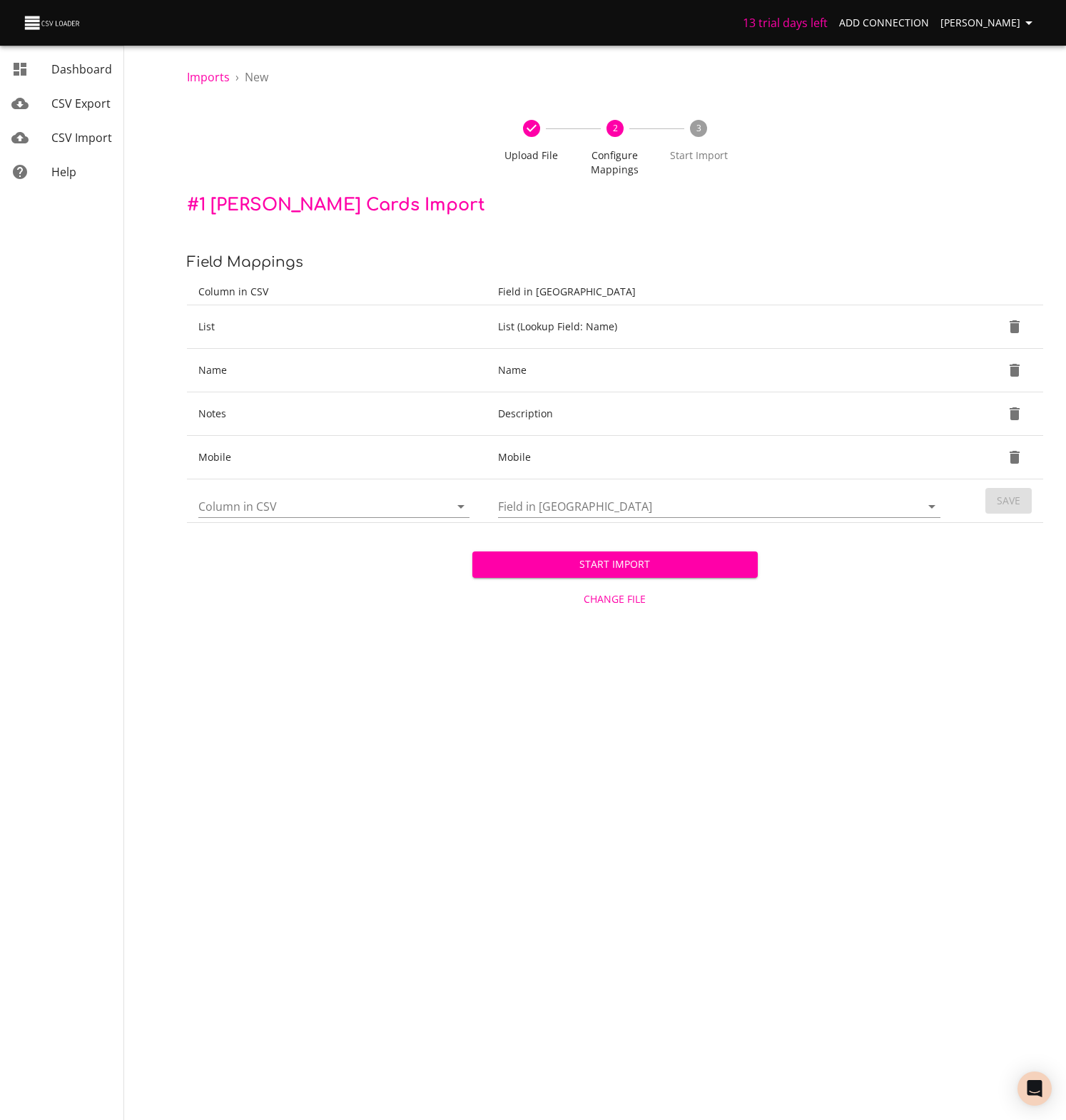
click at [459, 506] on icon "Open" at bounding box center [461, 506] width 7 height 4
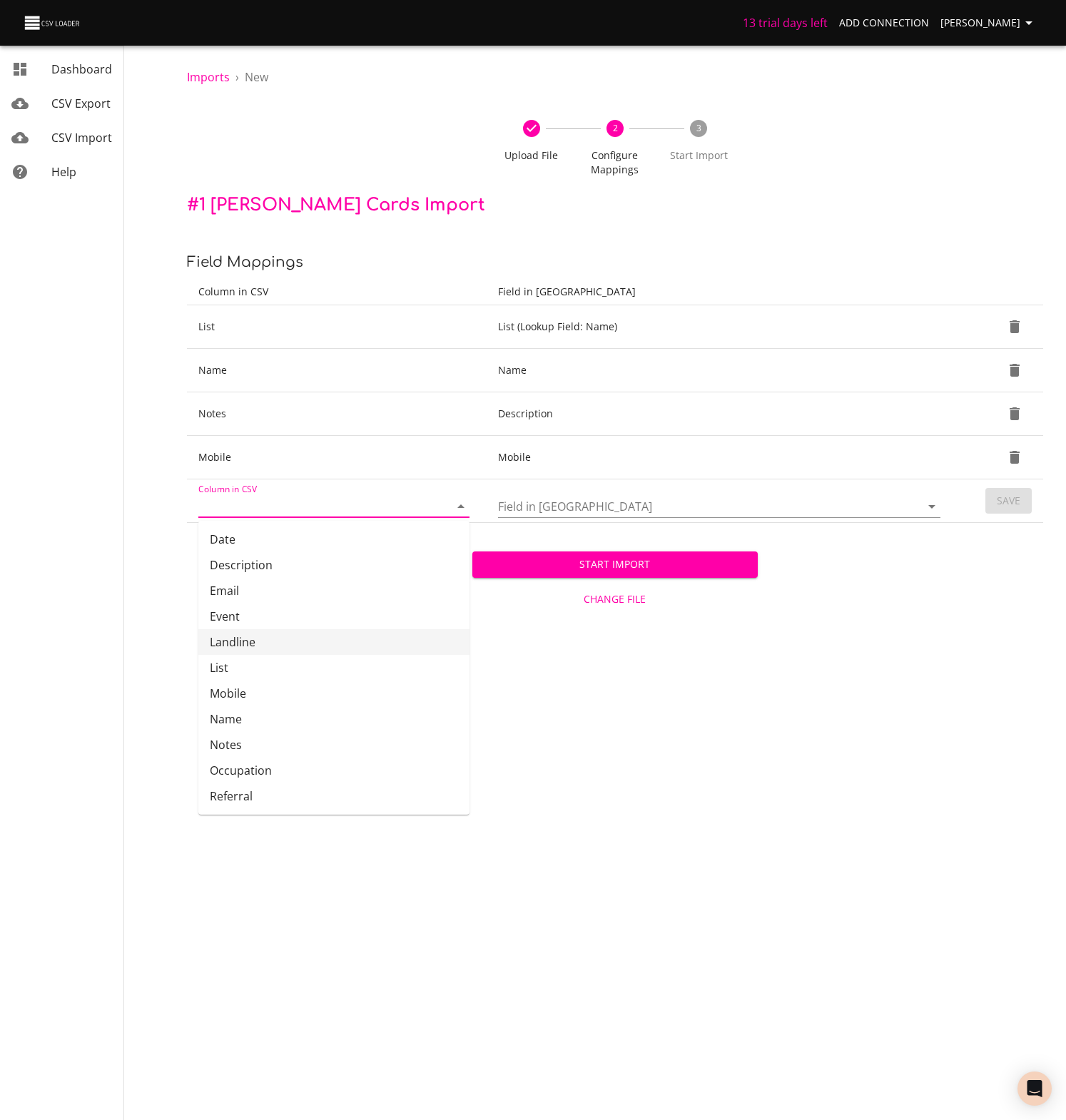
click at [223, 643] on li "Landline" at bounding box center [334, 642] width 271 height 26
type input "Landline"
click at [927, 502] on icon "Open" at bounding box center [931, 506] width 17 height 17
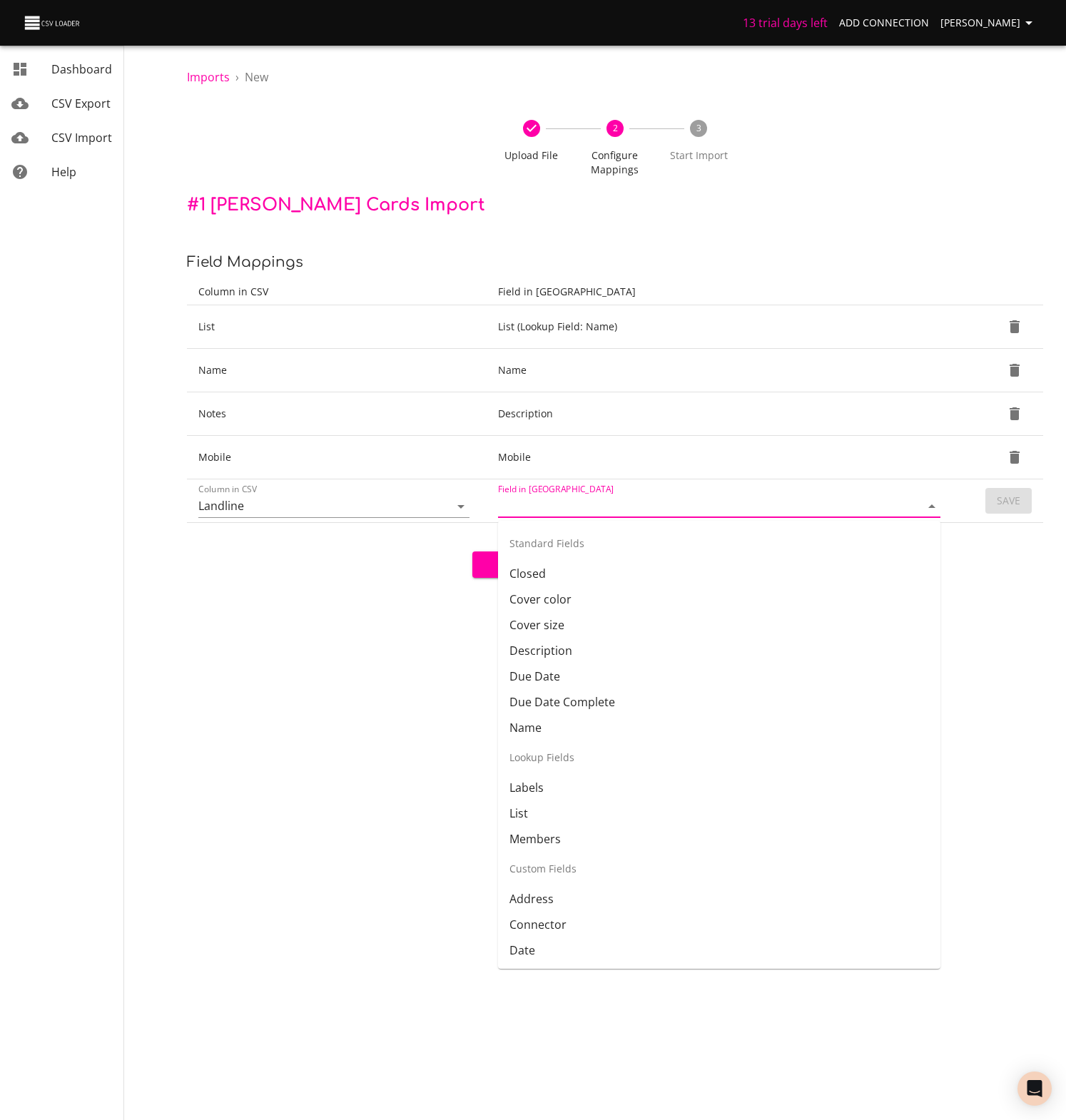
scroll to position [122, 0]
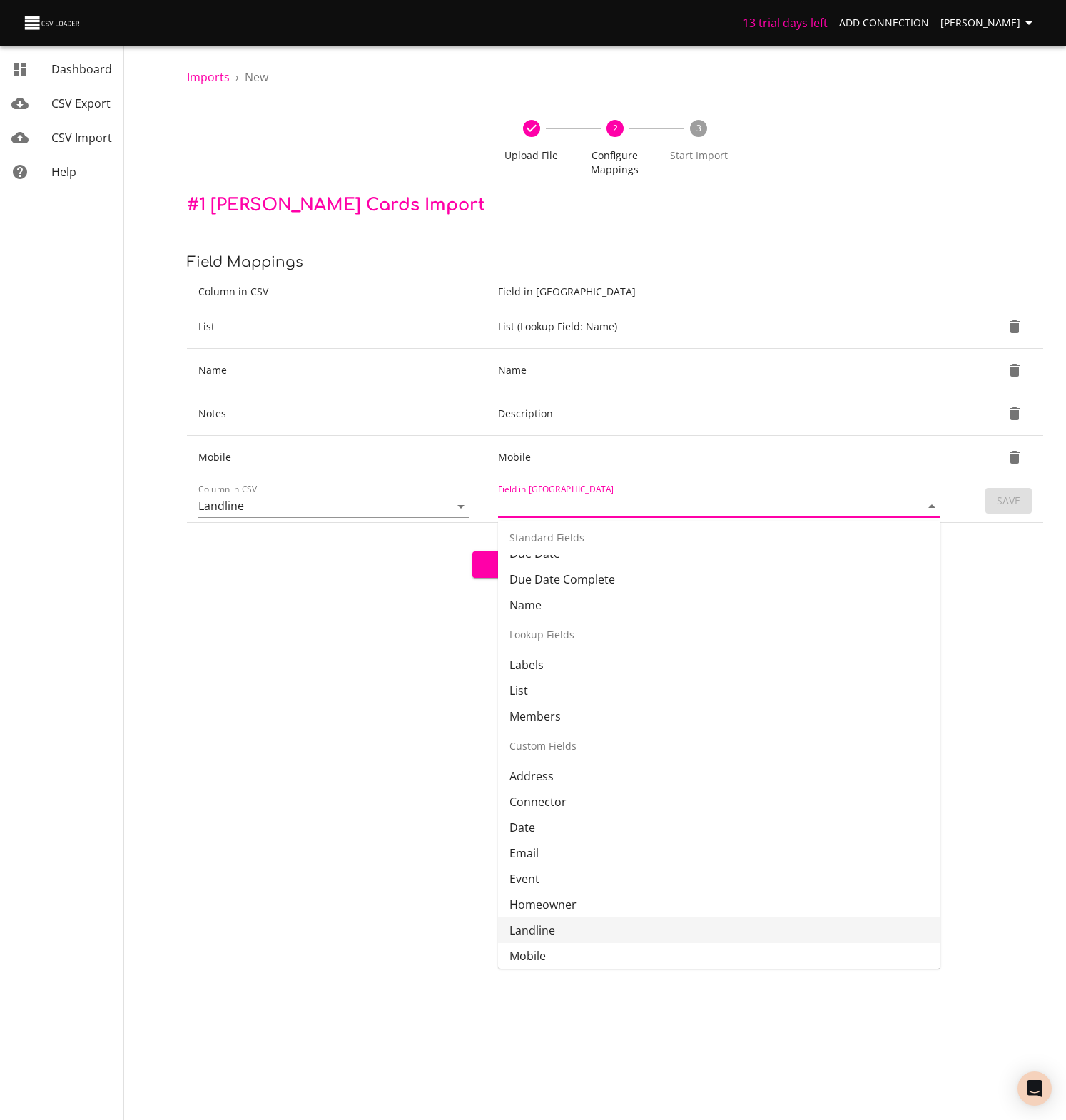
click at [528, 936] on li "Landline" at bounding box center [719, 930] width 442 height 26
type input "Landline"
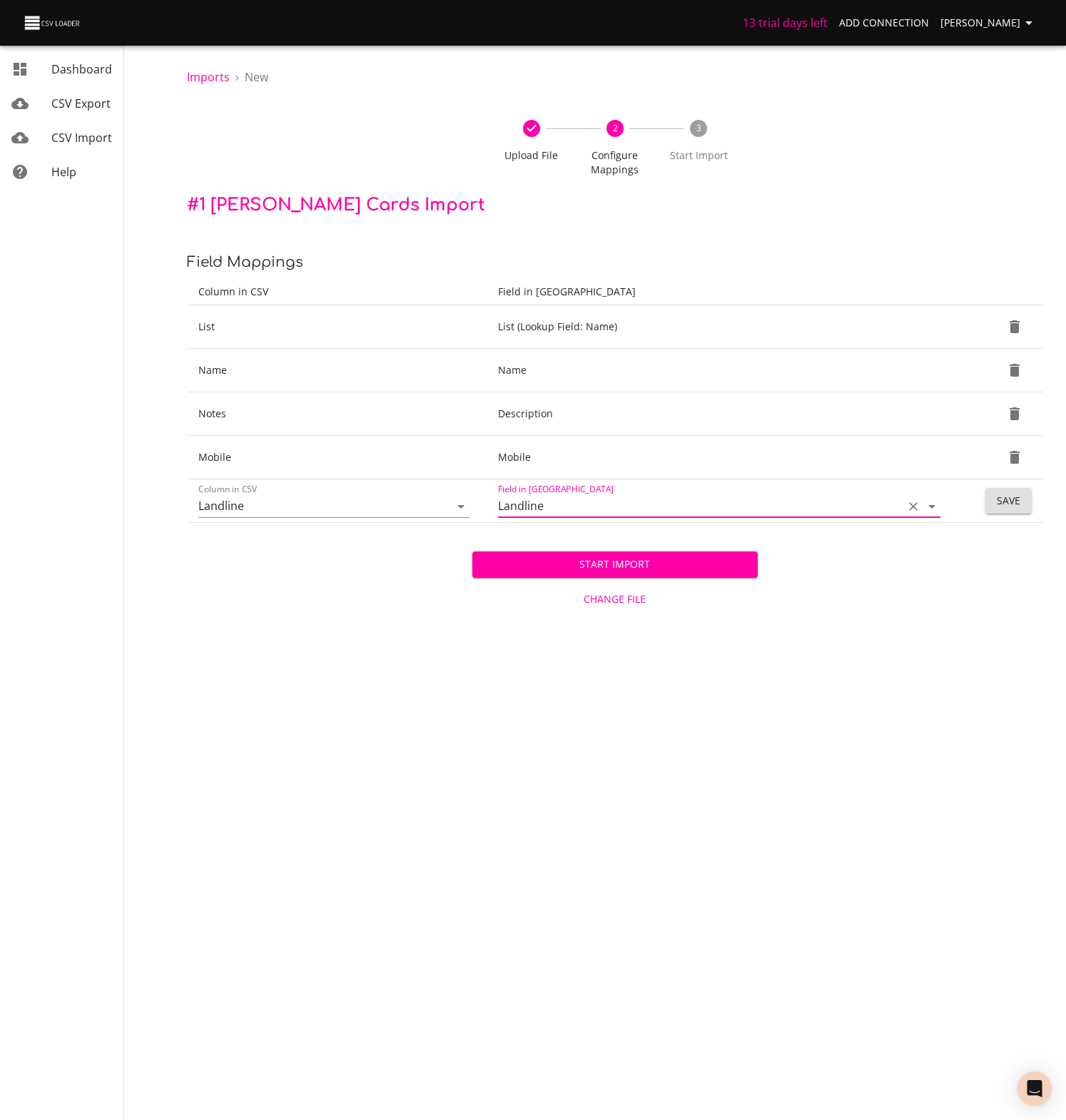
click at [1012, 496] on span "Save" at bounding box center [1008, 500] width 24 height 18
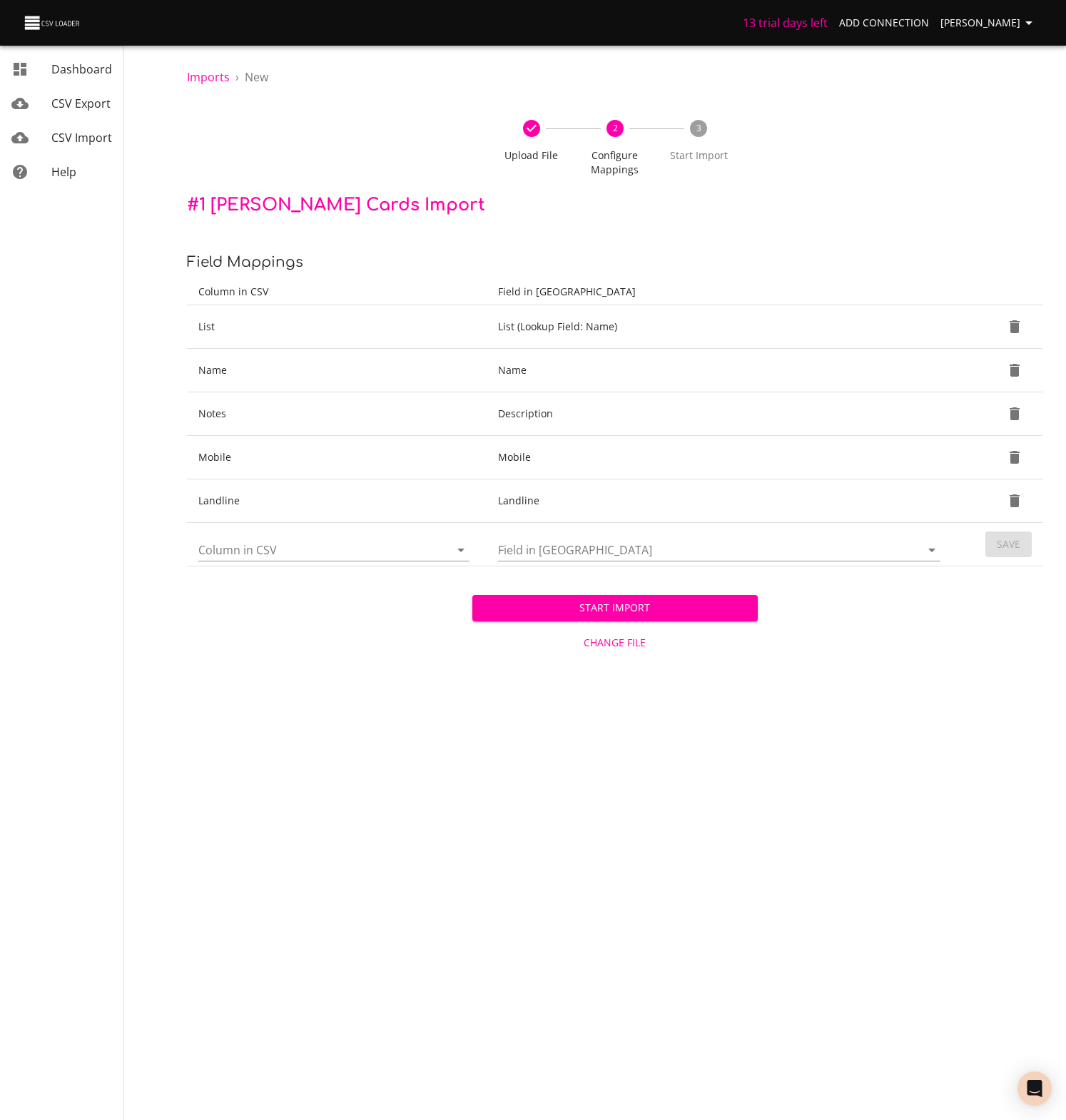
click at [461, 547] on icon "Open" at bounding box center [461, 550] width 17 height 17
click at [227, 632] on li "Email" at bounding box center [334, 634] width 271 height 26
type input "Email"
click at [931, 551] on icon "Open" at bounding box center [931, 550] width 7 height 4
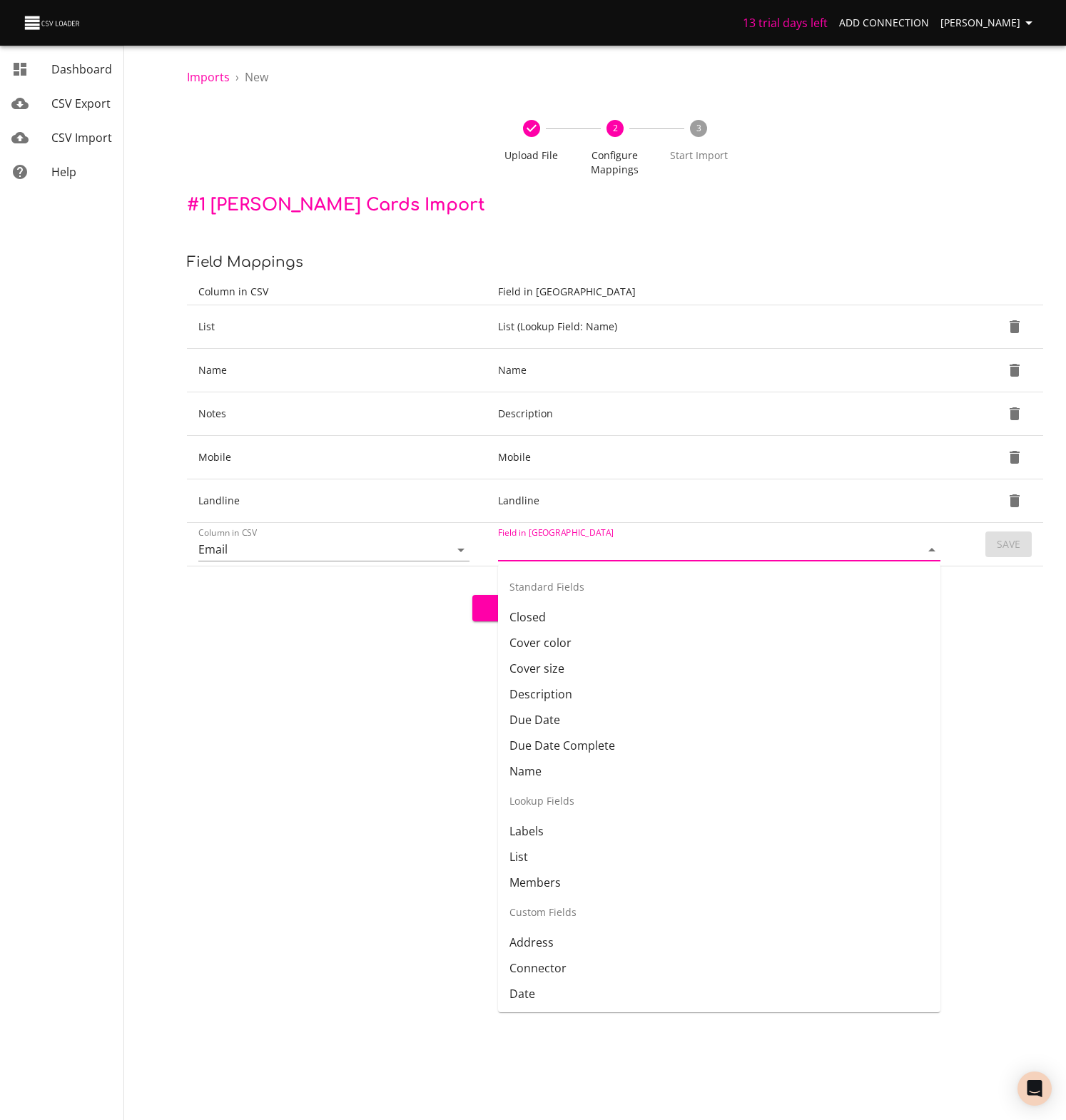
scroll to position [97, 0]
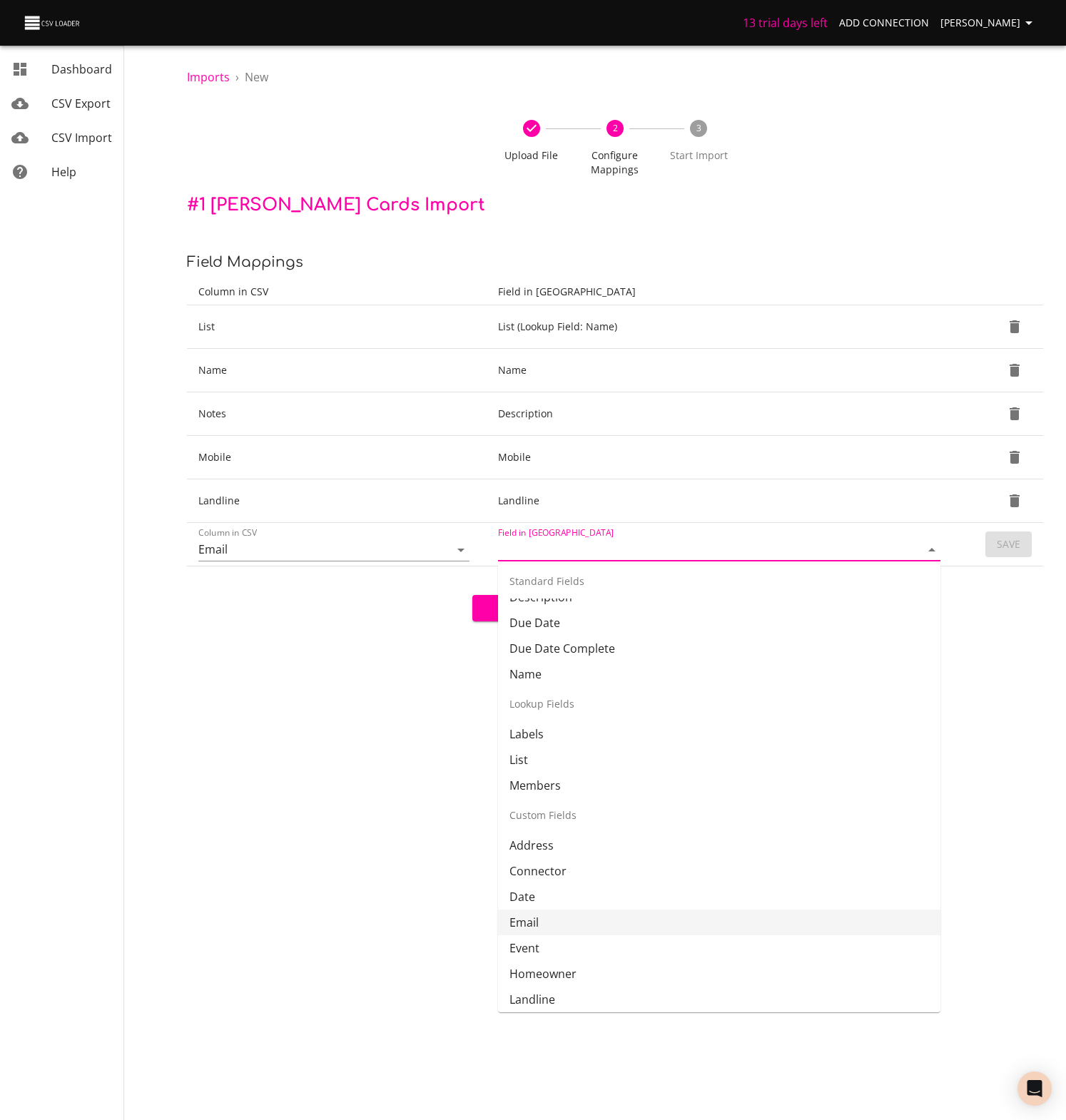
click at [512, 920] on li "Email" at bounding box center [719, 923] width 442 height 26
type input "Email"
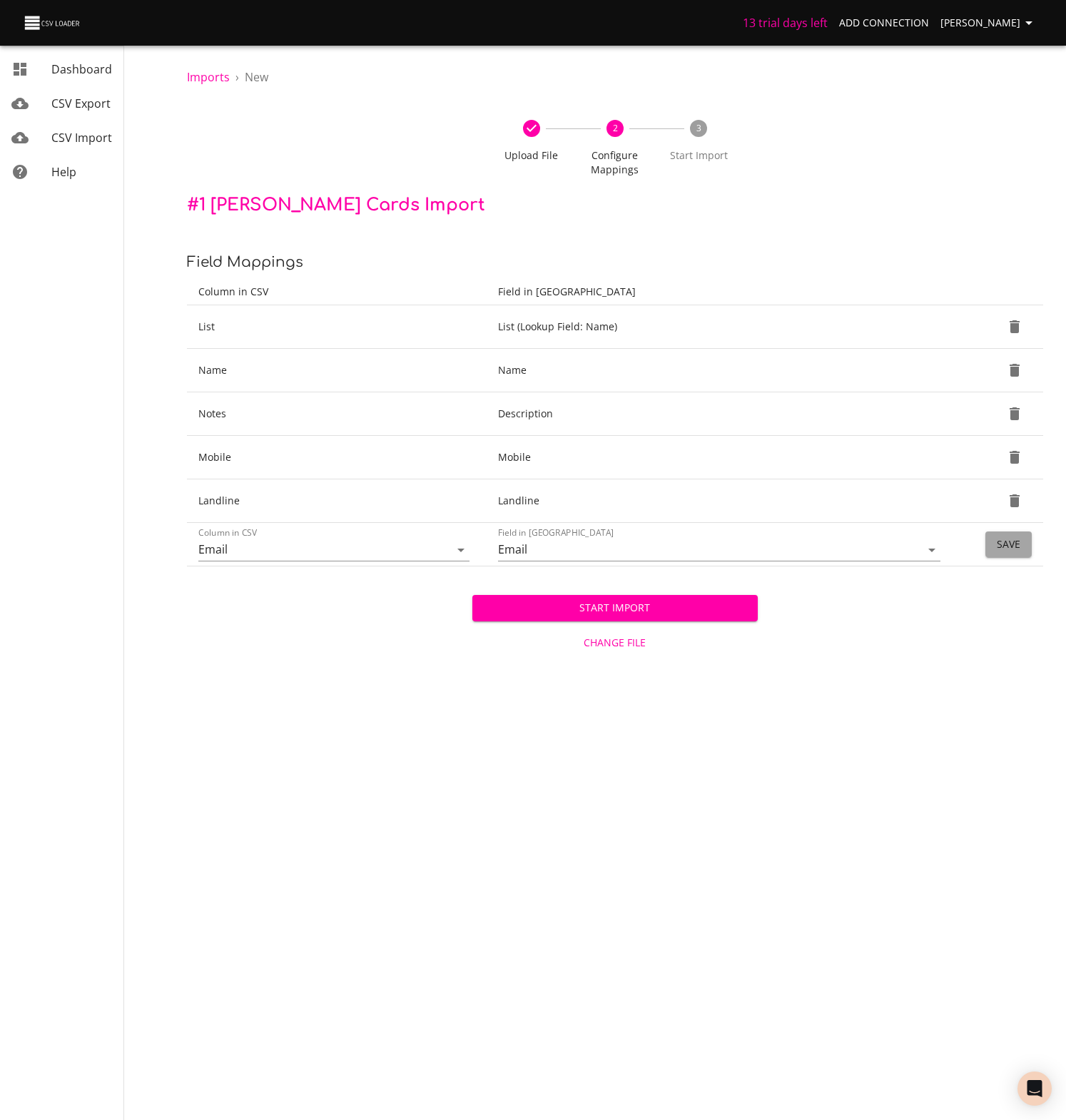
click at [1016, 549] on span "Save" at bounding box center [1008, 544] width 24 height 18
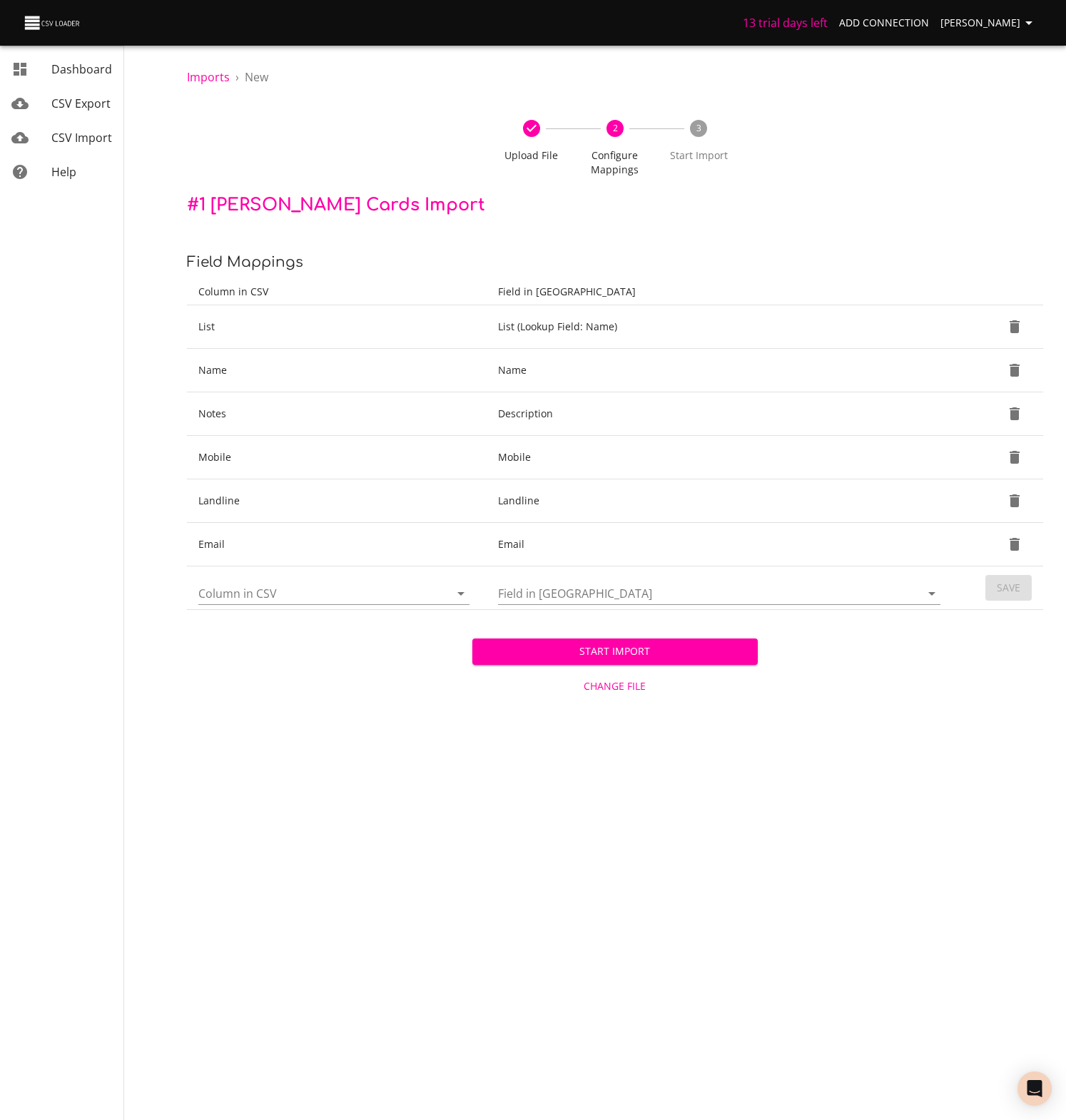
click at [462, 594] on icon "Open" at bounding box center [461, 593] width 17 height 17
click at [236, 879] on li "Referral" at bounding box center [334, 883] width 271 height 26
type input "Referral"
click at [930, 589] on icon "Open" at bounding box center [931, 593] width 17 height 17
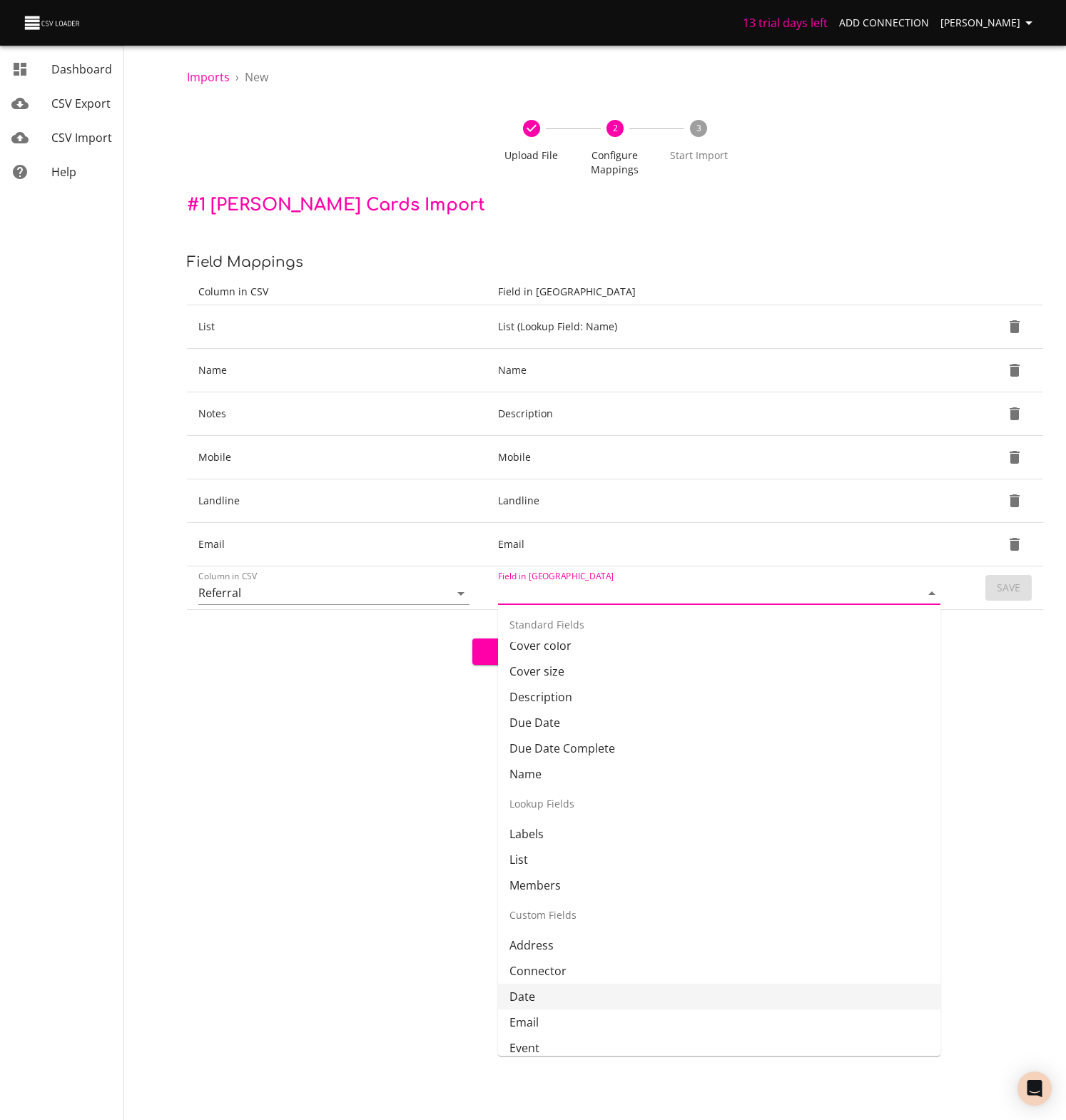
scroll to position [205, 0]
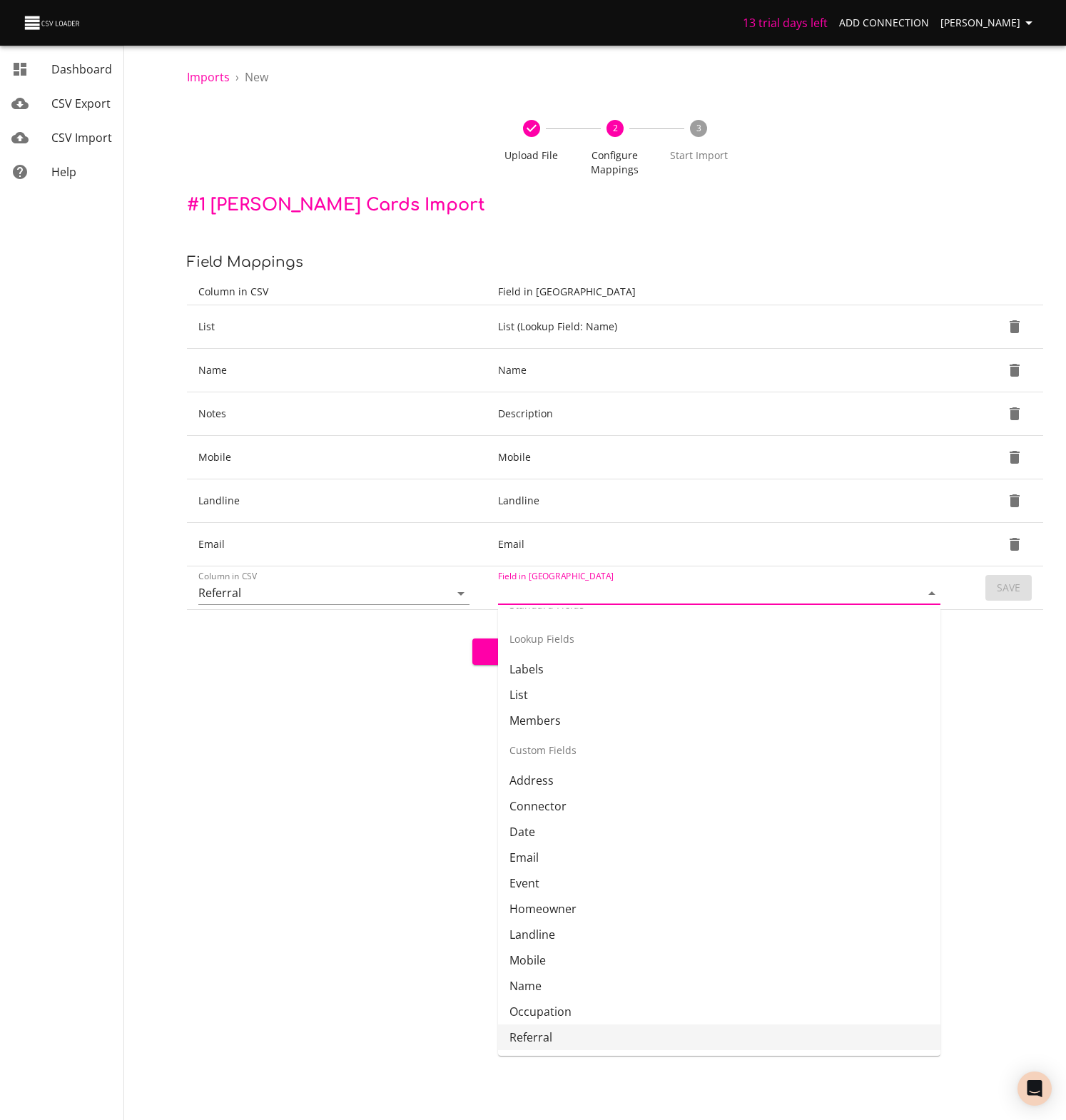
click at [535, 1031] on li "Referral" at bounding box center [719, 1037] width 442 height 26
type input "Referral"
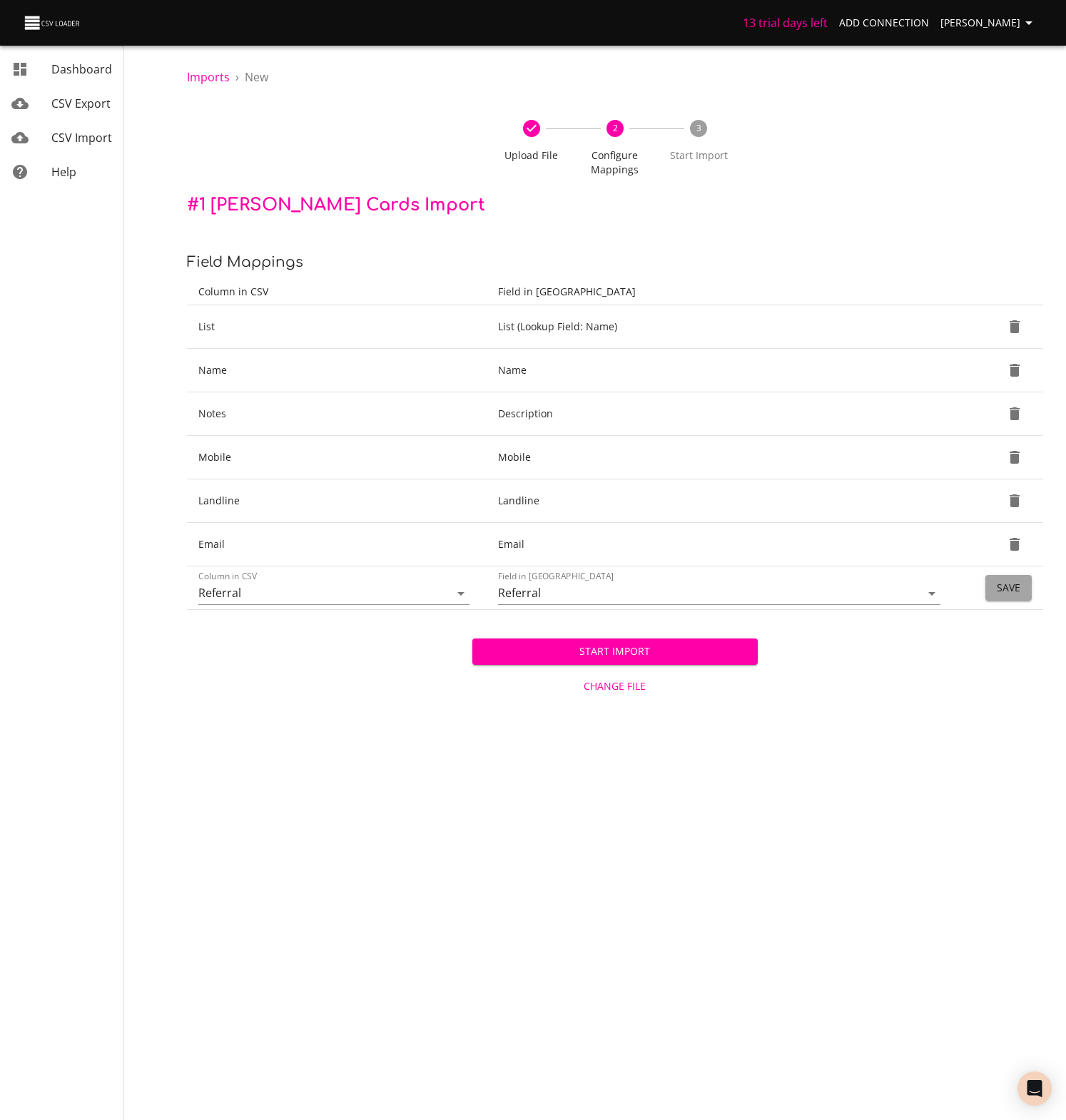
click at [1005, 594] on span "Save" at bounding box center [1008, 588] width 24 height 18
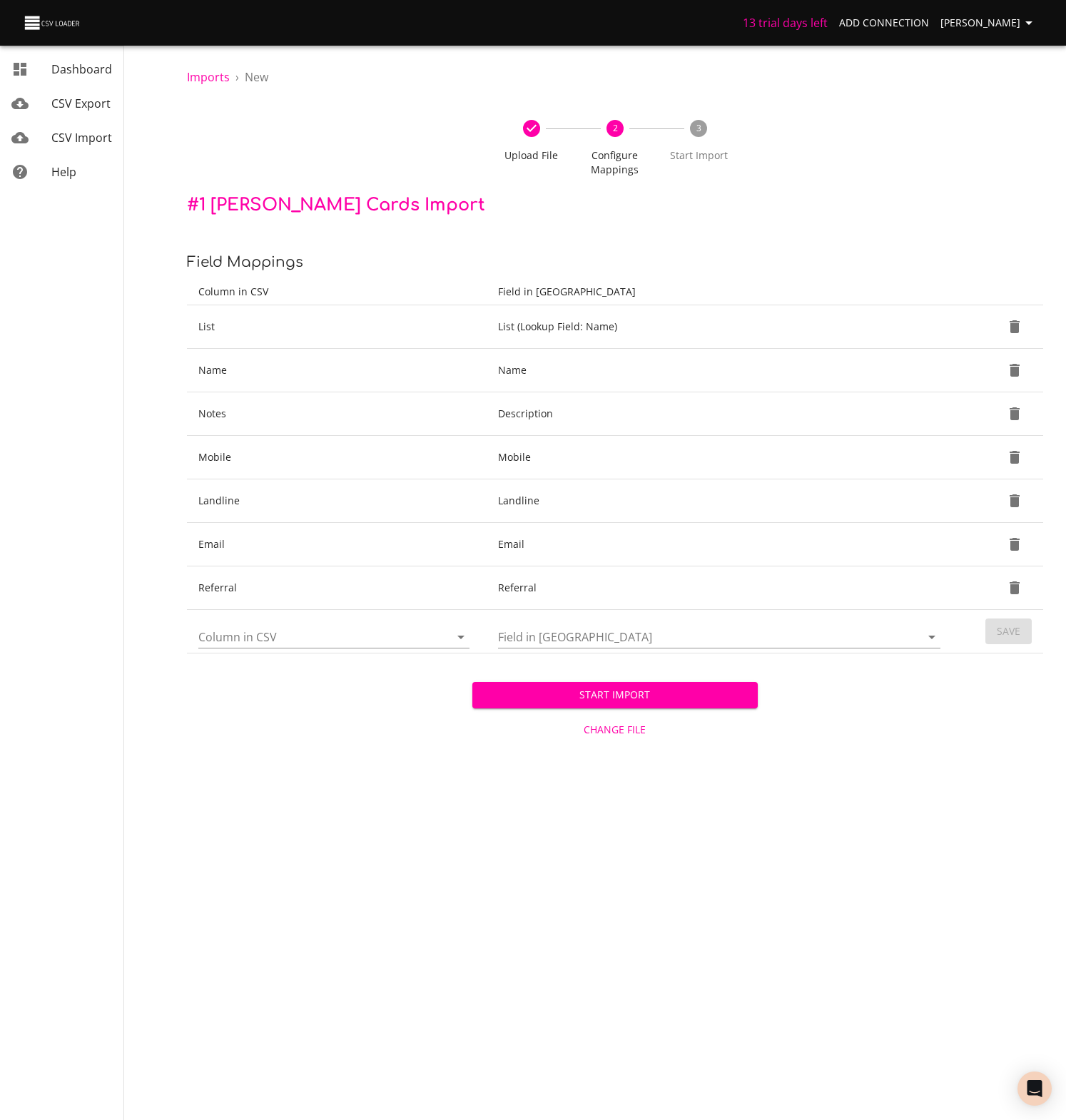
click at [458, 639] on icon "Open" at bounding box center [461, 637] width 17 height 17
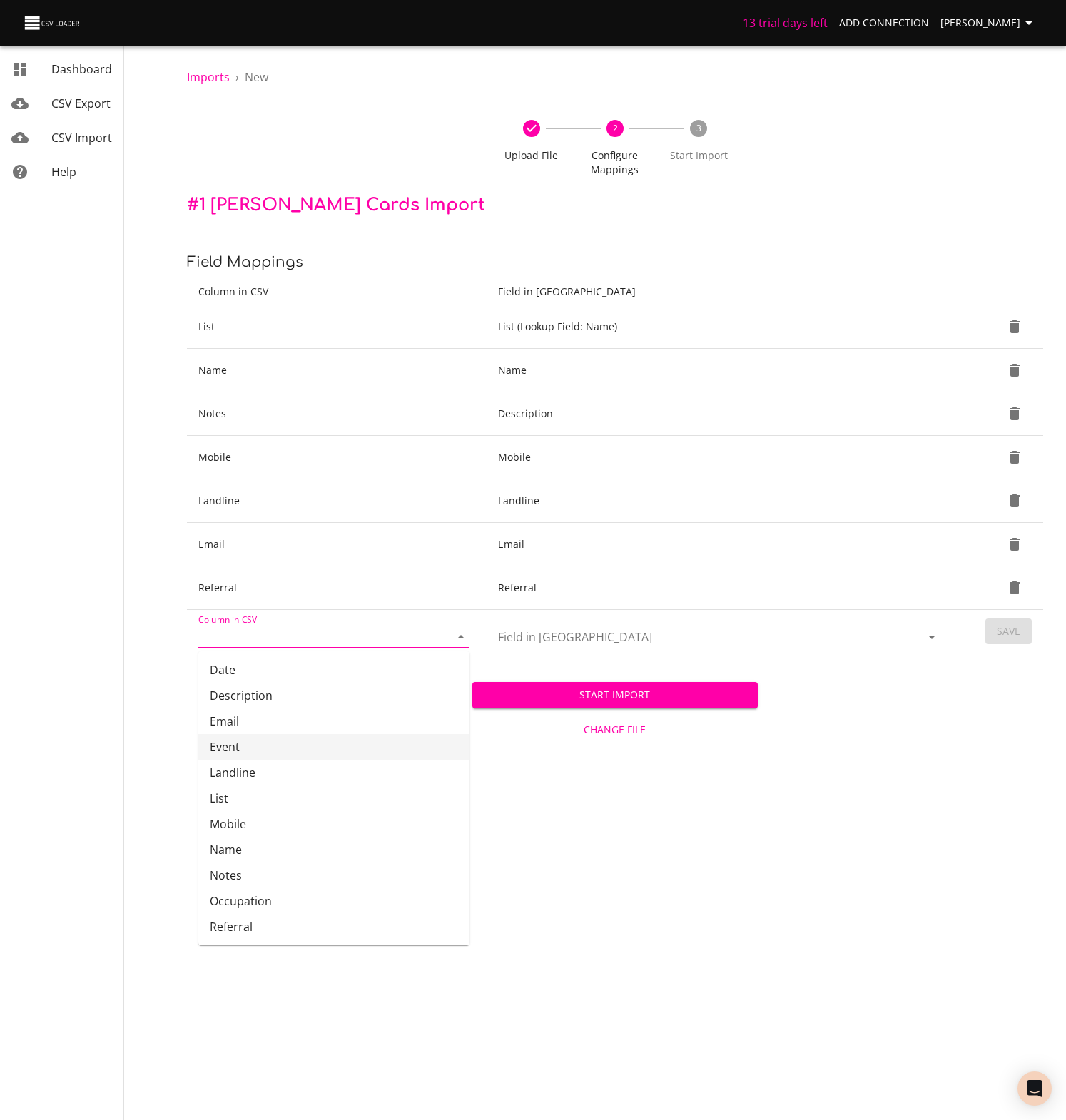
click at [236, 744] on li "Event" at bounding box center [334, 747] width 271 height 26
type input "Event"
click at [924, 637] on icon "Open" at bounding box center [931, 637] width 17 height 17
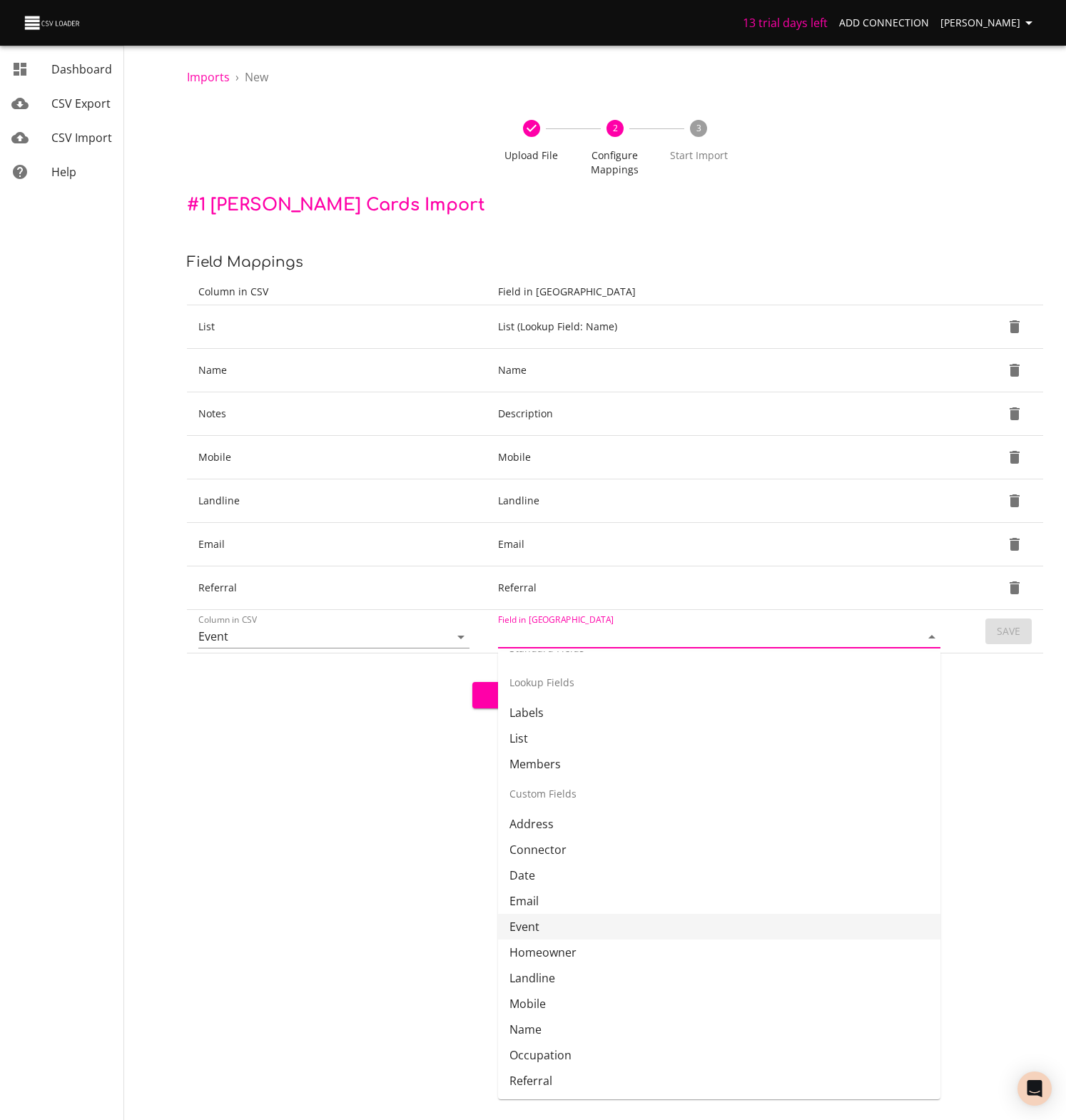
click at [522, 930] on li "Event" at bounding box center [719, 926] width 442 height 26
type input "Event"
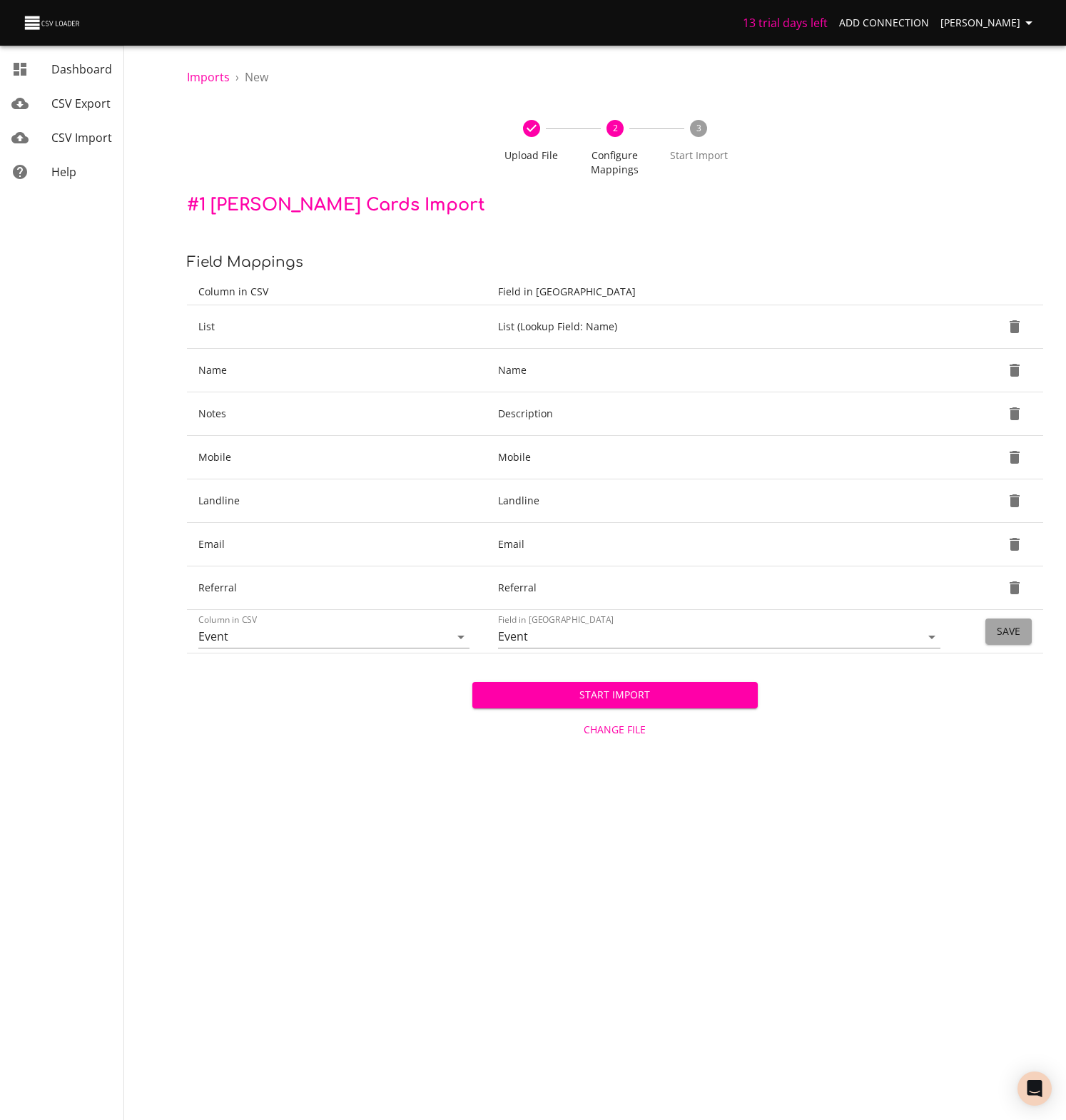
click at [1000, 628] on span "Save" at bounding box center [1008, 631] width 24 height 18
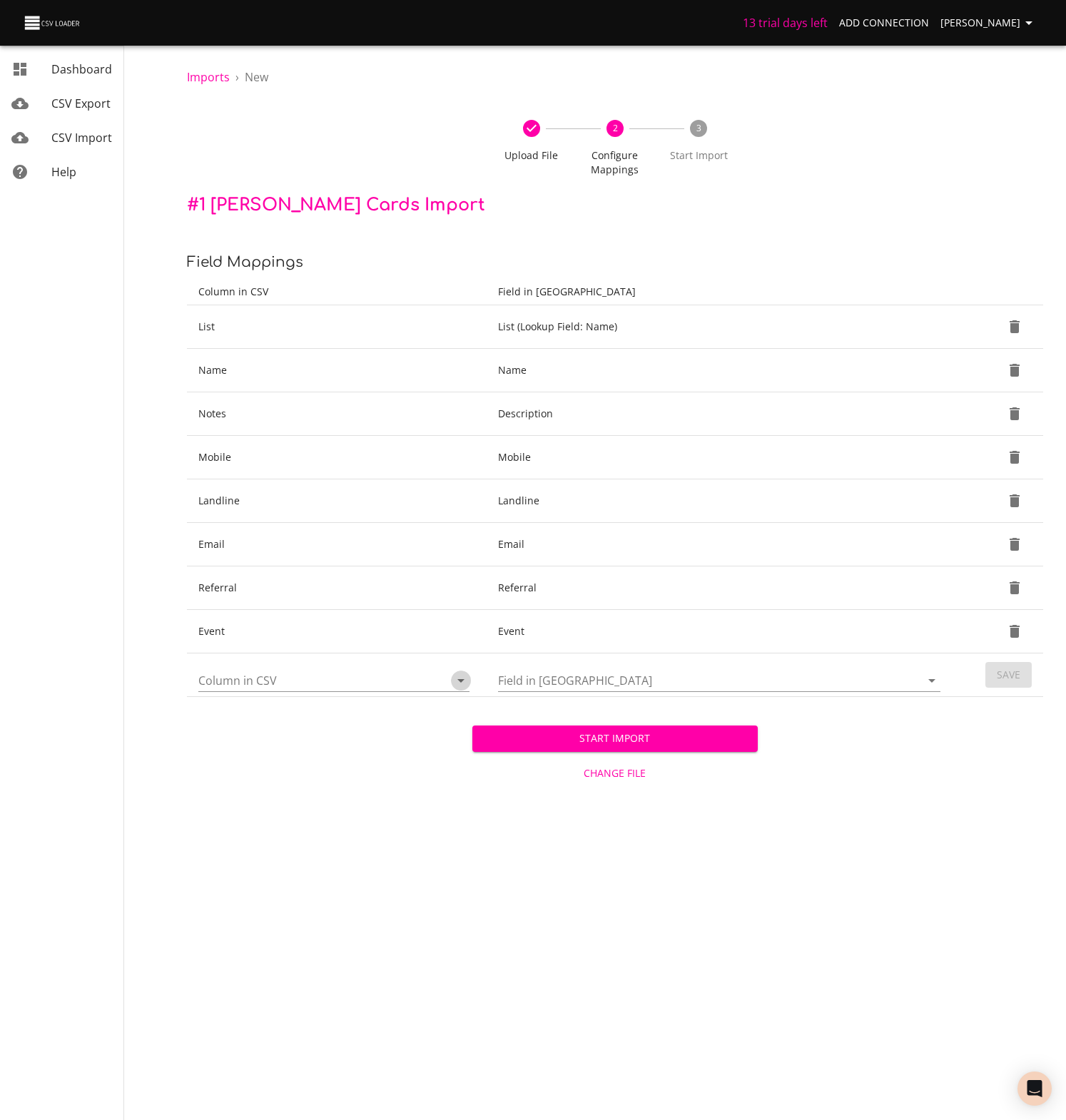
click at [461, 677] on icon "Open" at bounding box center [461, 680] width 17 height 17
click at [220, 708] on li "Date" at bounding box center [334, 713] width 271 height 26
type input "Date"
click at [927, 680] on icon "Open" at bounding box center [931, 680] width 17 height 17
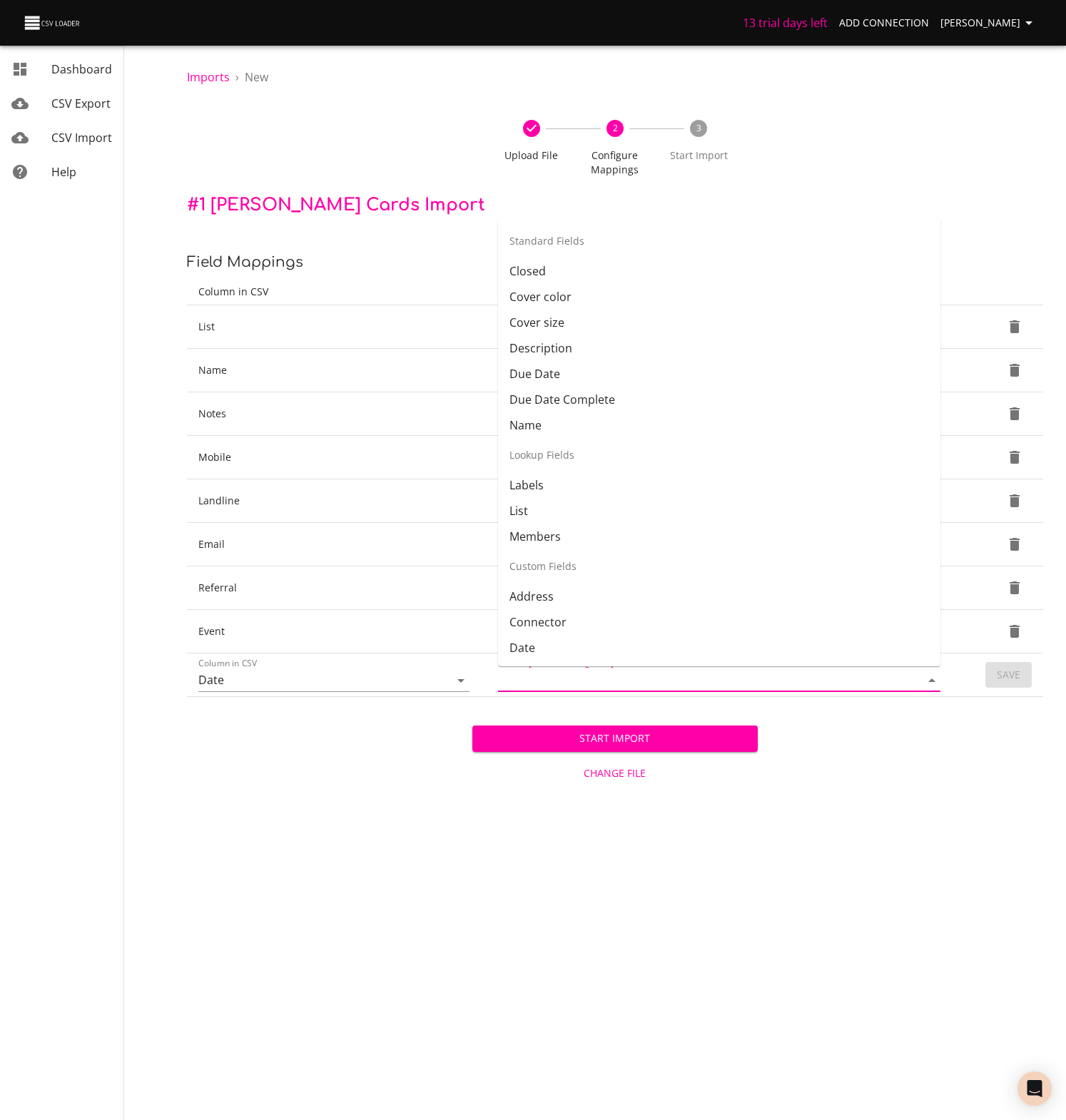
scroll to position [46, 0]
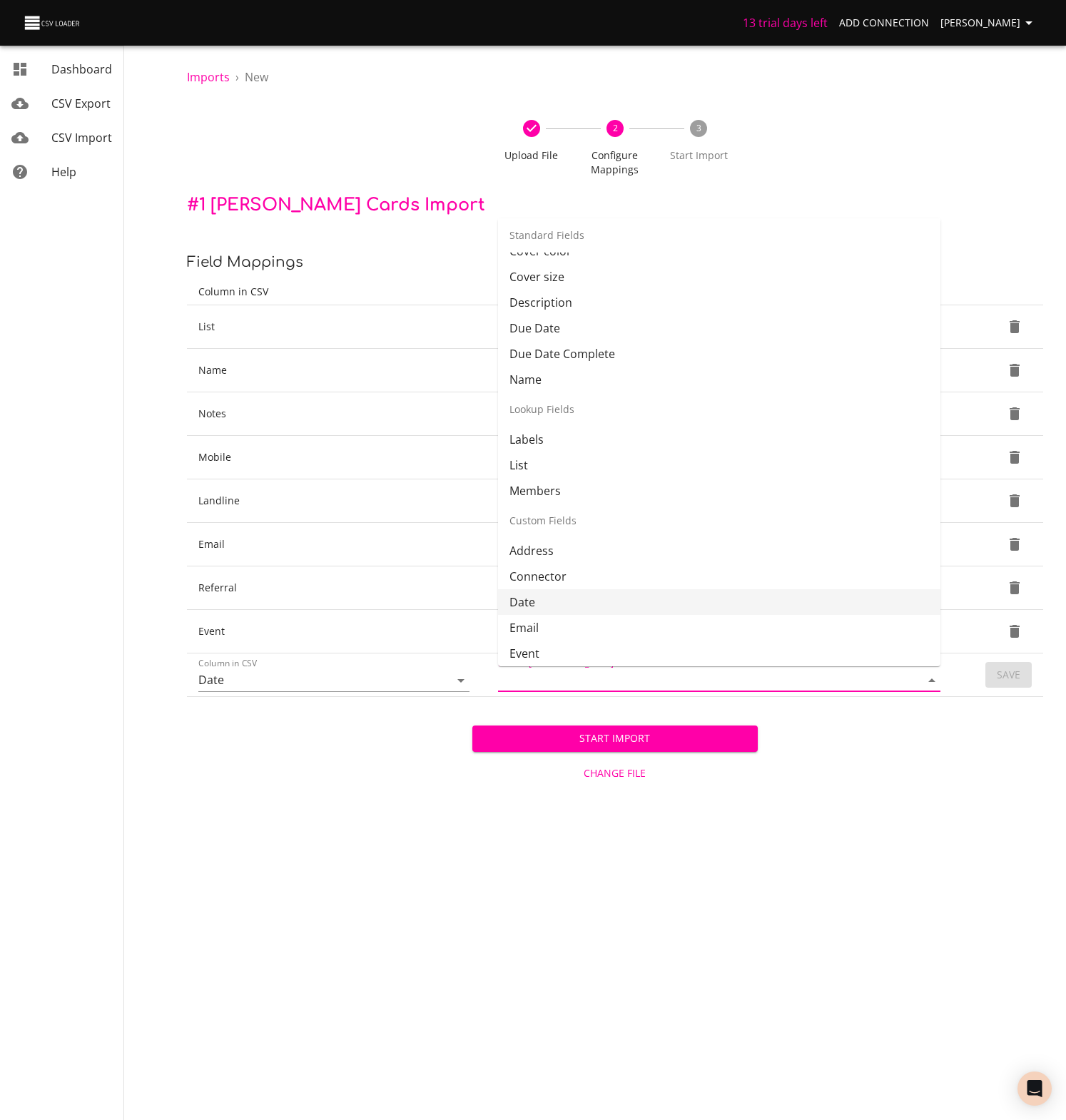
click at [527, 606] on li "Date" at bounding box center [719, 602] width 442 height 26
type input "Date"
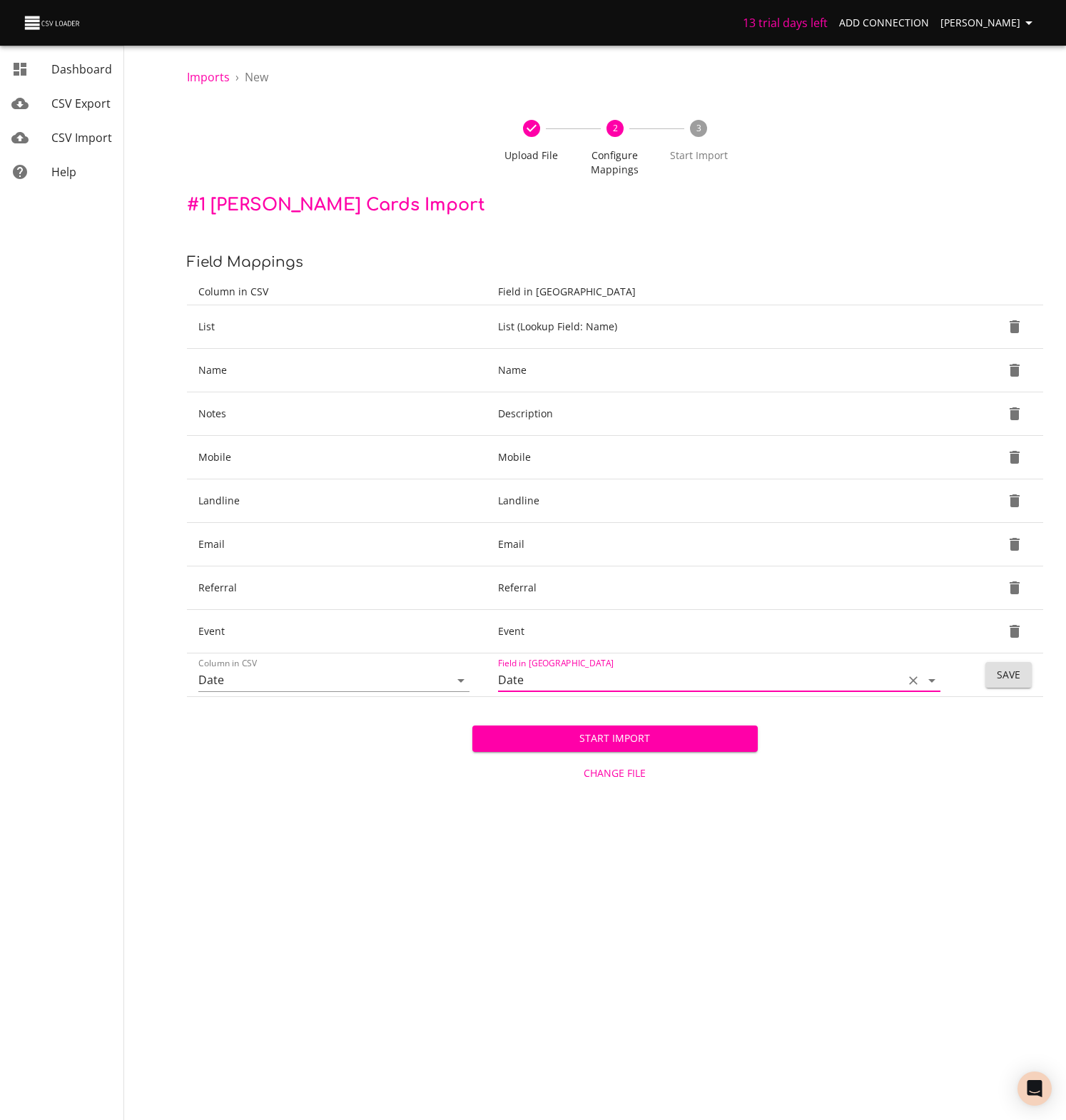
click at [1006, 673] on span "Save" at bounding box center [1008, 675] width 24 height 18
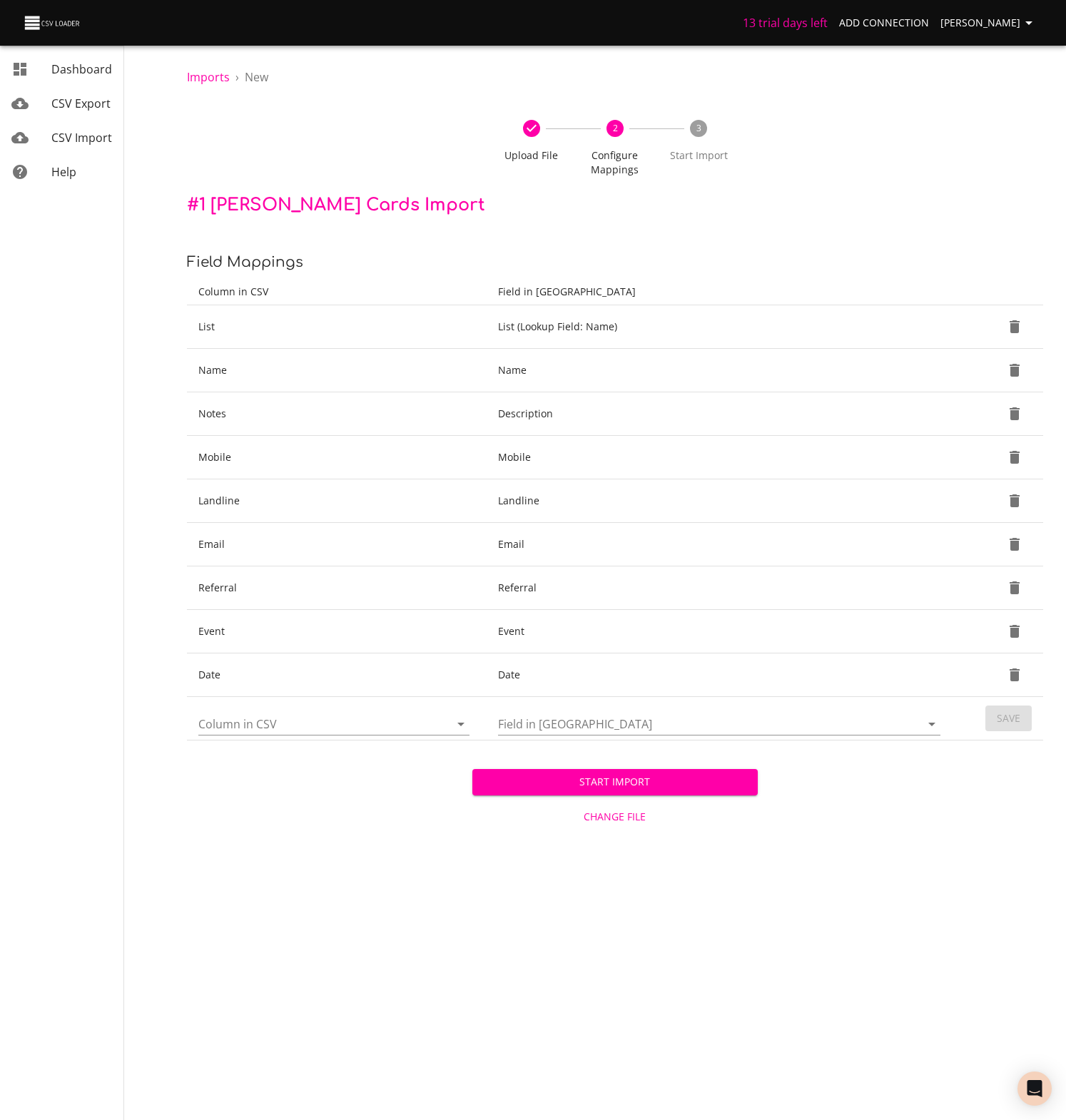
click at [462, 722] on icon "Open" at bounding box center [461, 724] width 7 height 4
click at [268, 781] on li "Description" at bounding box center [334, 783] width 271 height 26
type input "Description"
click at [931, 725] on icon "Open" at bounding box center [931, 724] width 7 height 4
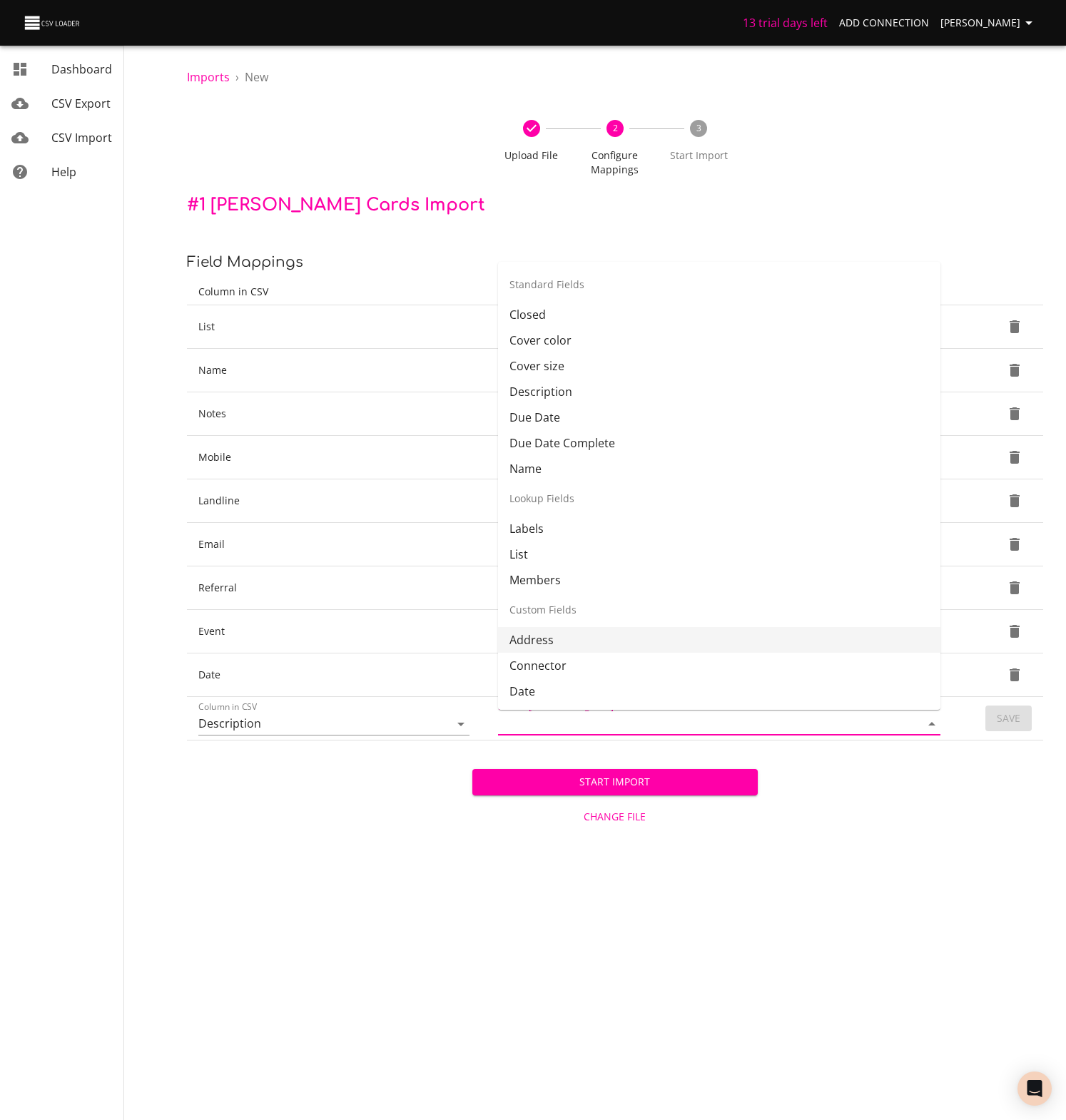
click at [531, 642] on li "Address" at bounding box center [719, 640] width 442 height 26
type input "Address"
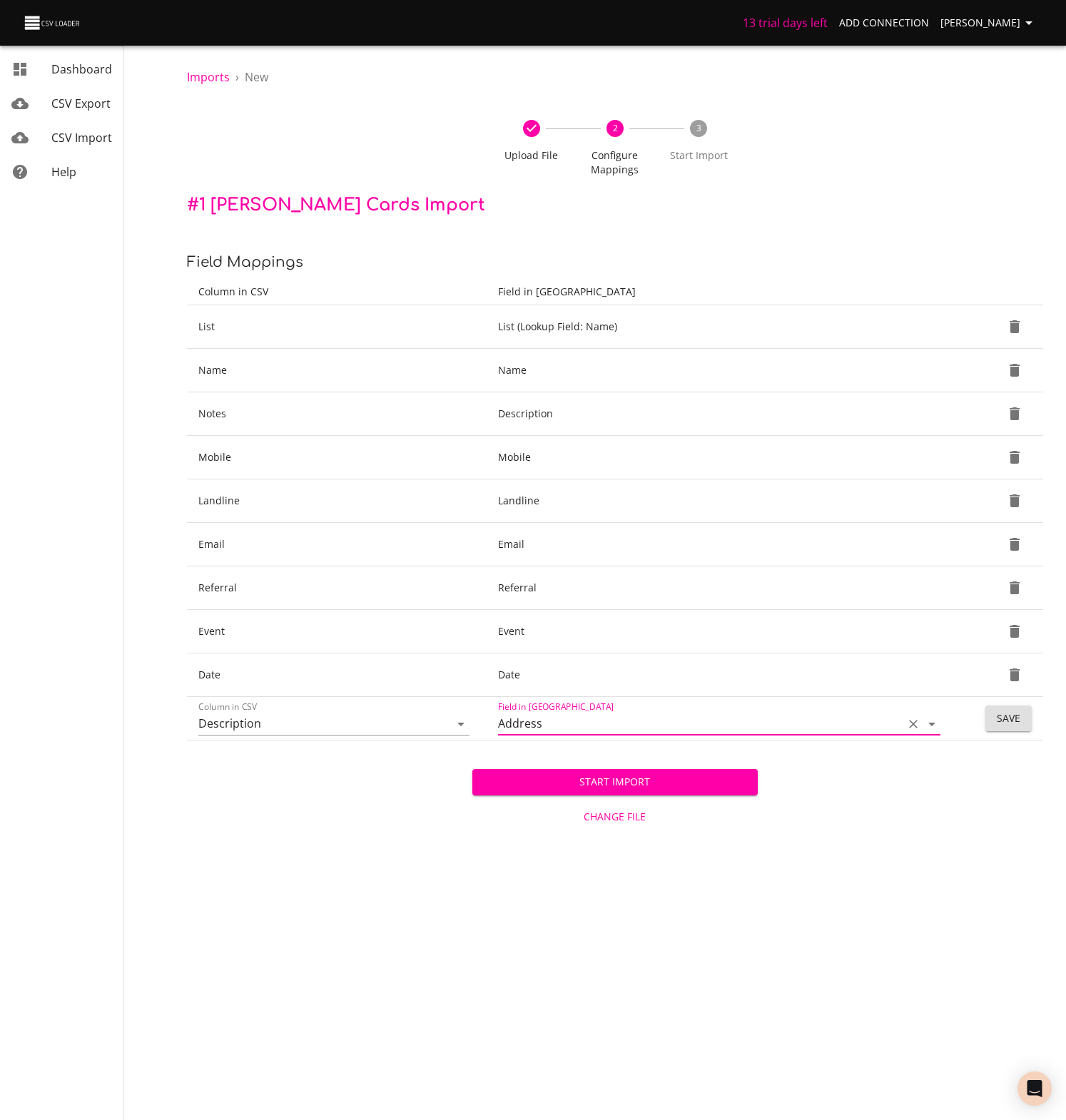
click at [1006, 717] on span "Save" at bounding box center [1008, 718] width 24 height 18
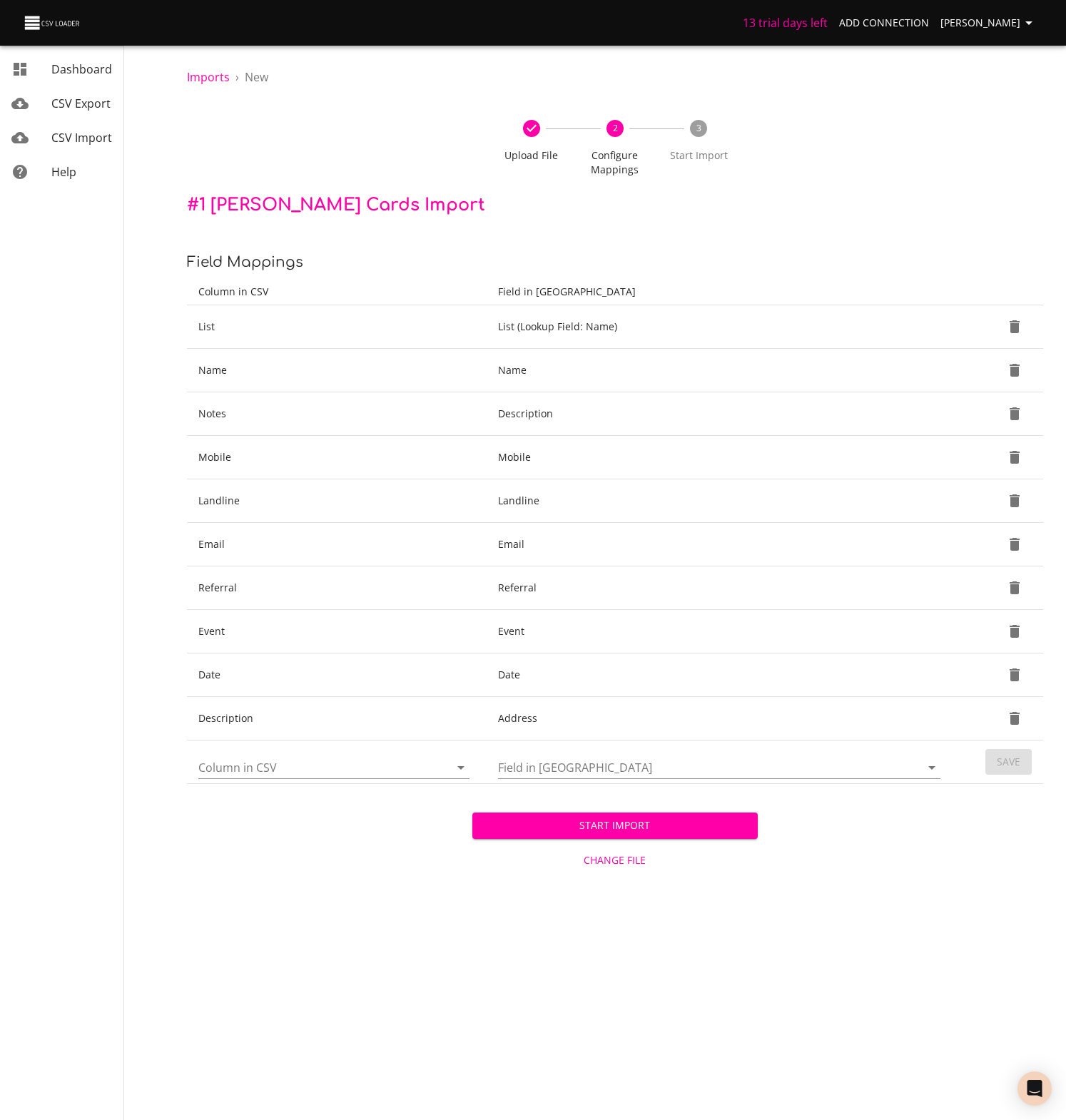
click at [459, 766] on icon "Open" at bounding box center [461, 767] width 7 height 4
click at [459, 766] on icon "Open" at bounding box center [461, 767] width 17 height 17
click at [459, 766] on icon "Open" at bounding box center [461, 767] width 7 height 4
click at [249, 1029] on li "Occupation" at bounding box center [334, 1031] width 271 height 26
type input "Occupation"
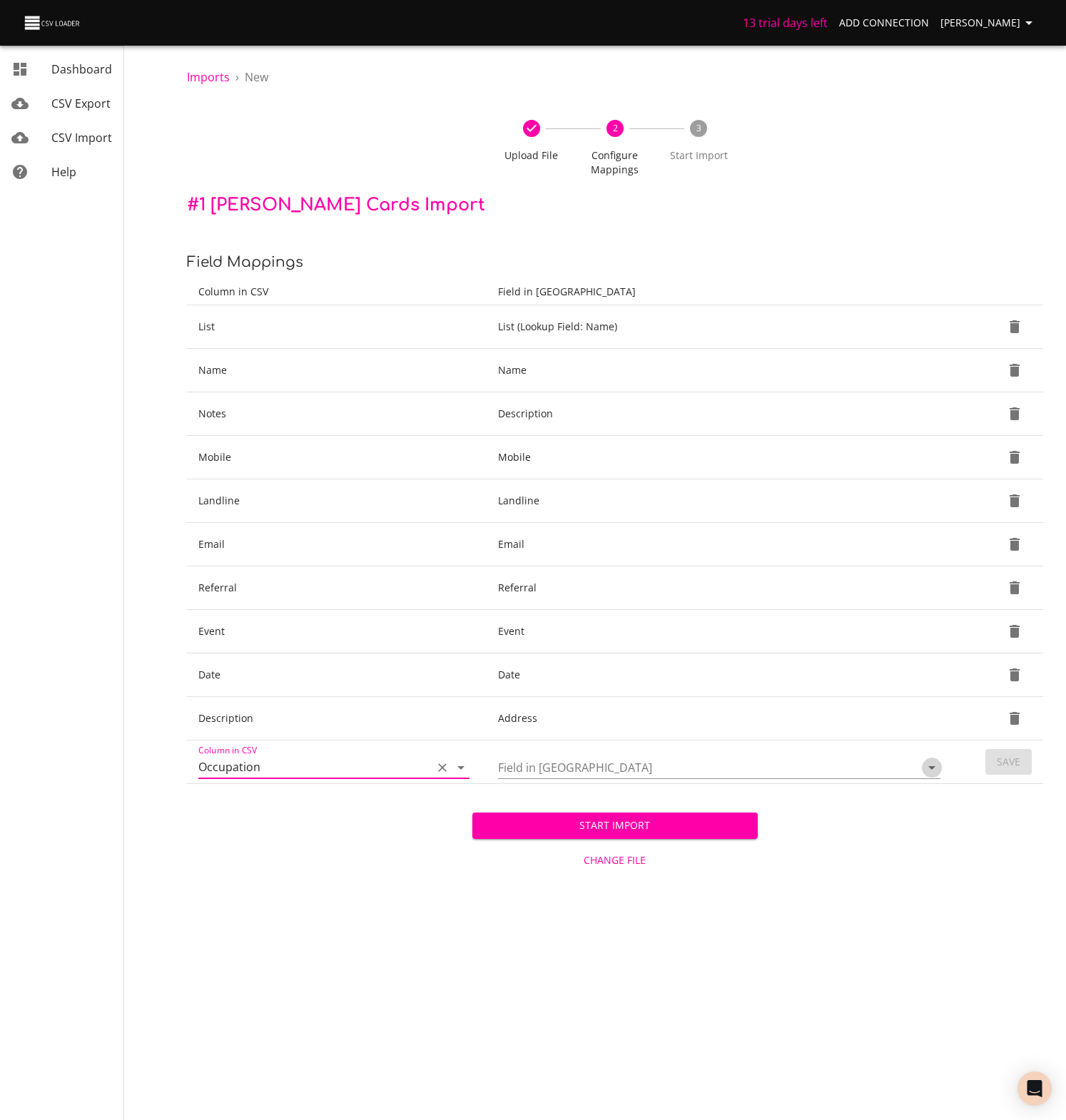
click at [933, 763] on icon "Open" at bounding box center [931, 767] width 17 height 17
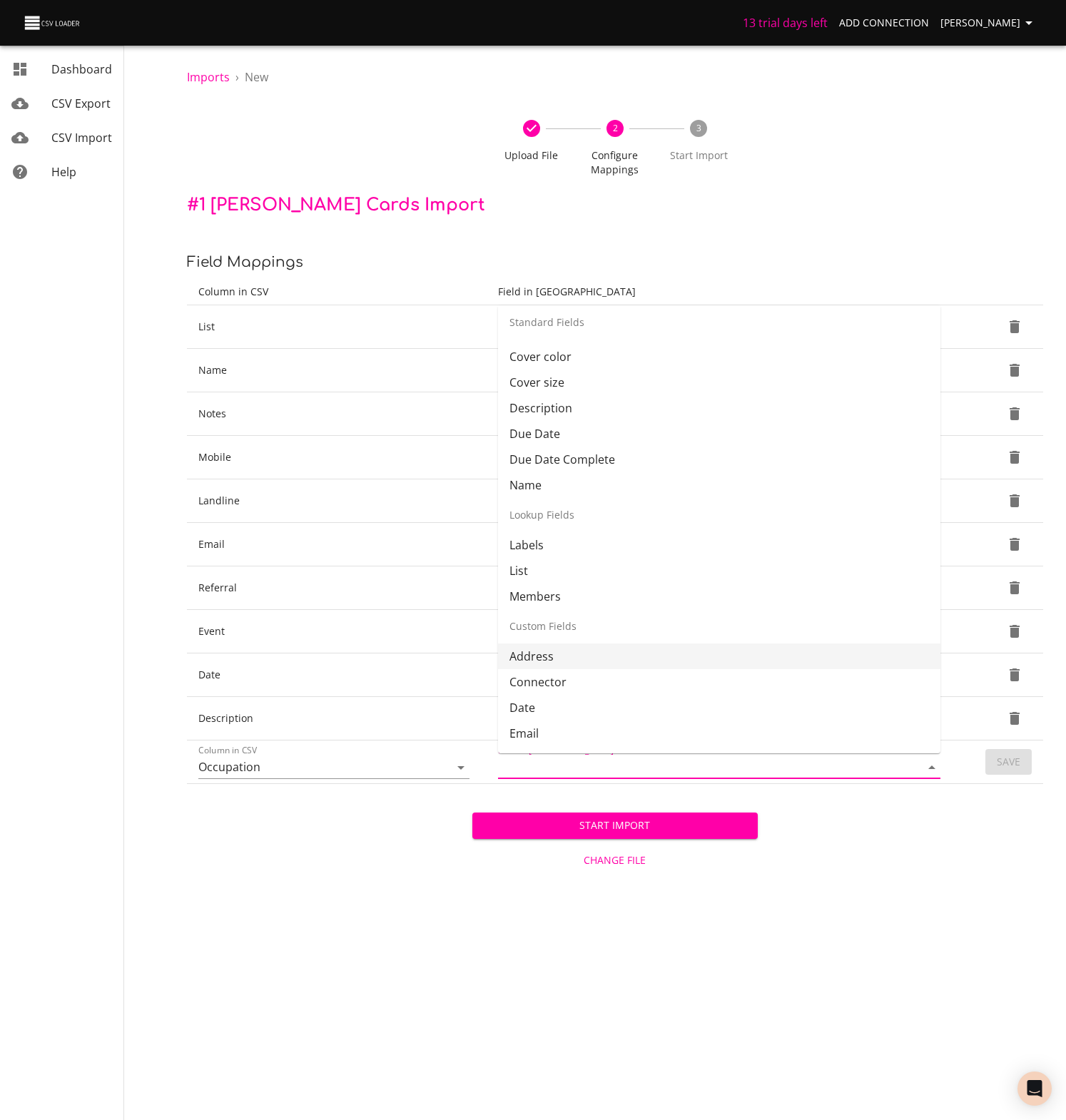
scroll to position [205, 0]
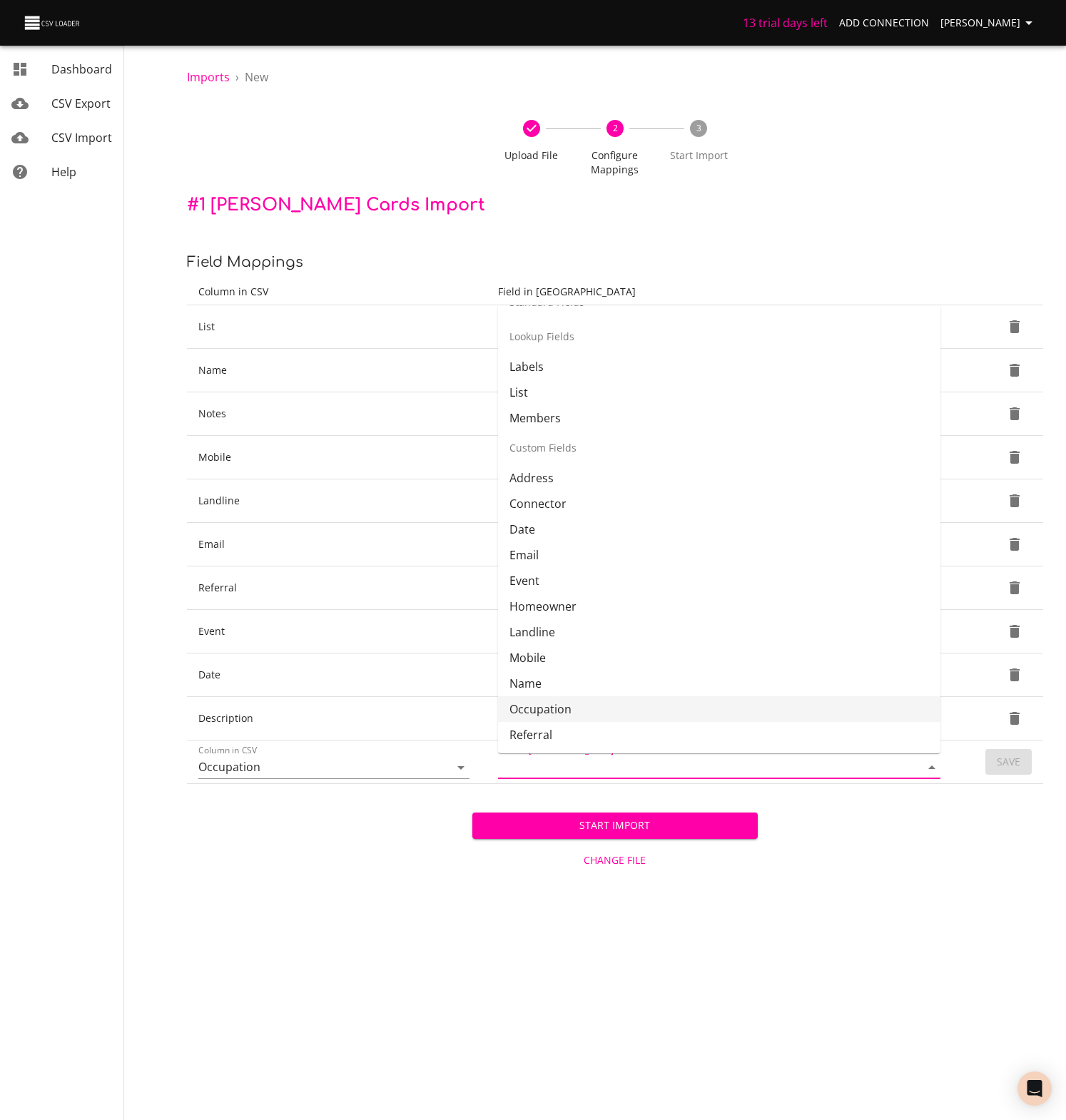
click at [533, 705] on li "Occupation" at bounding box center [719, 709] width 442 height 26
type input "Occupation"
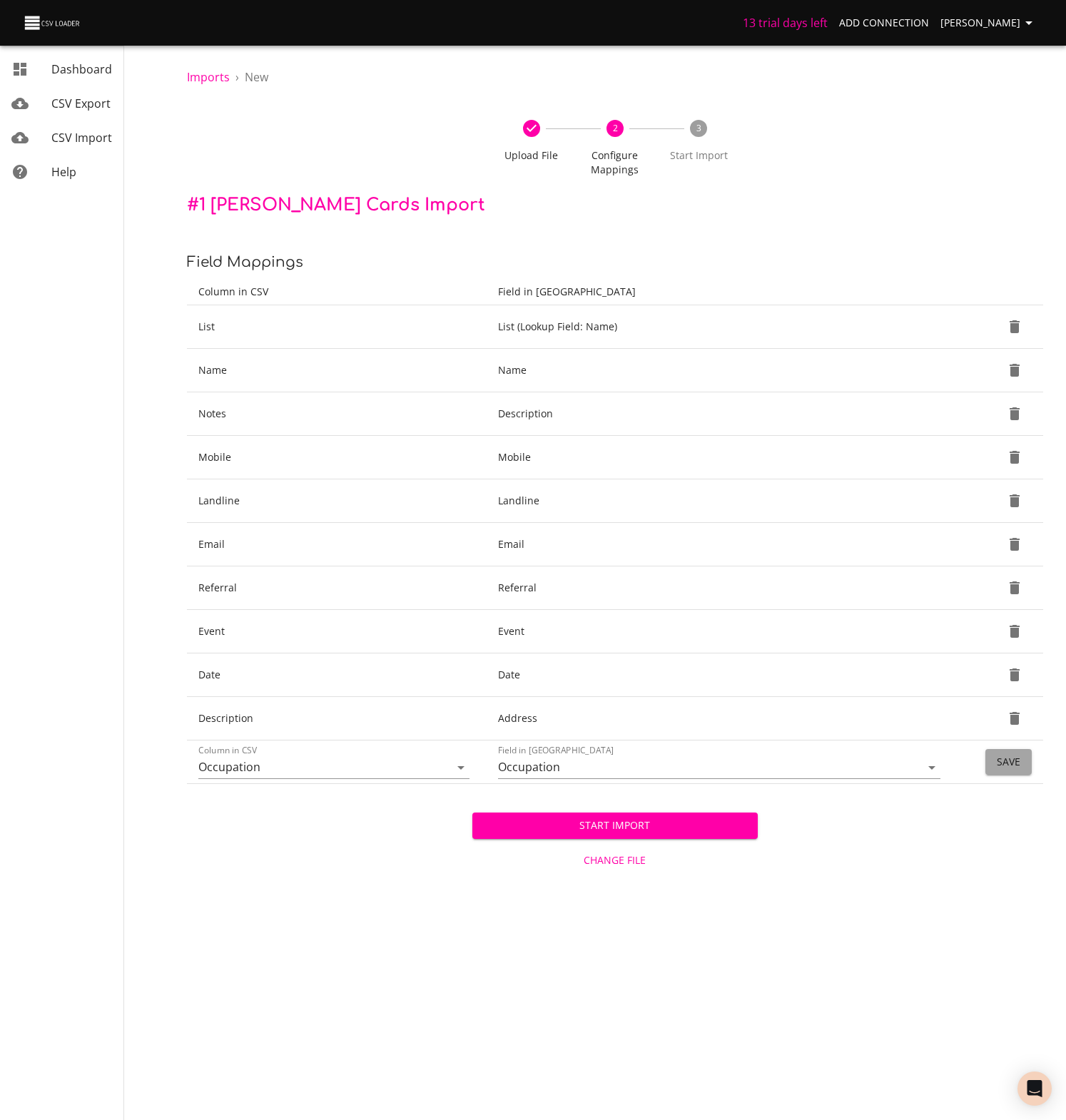
click at [1009, 763] on span "Save" at bounding box center [1008, 761] width 24 height 18
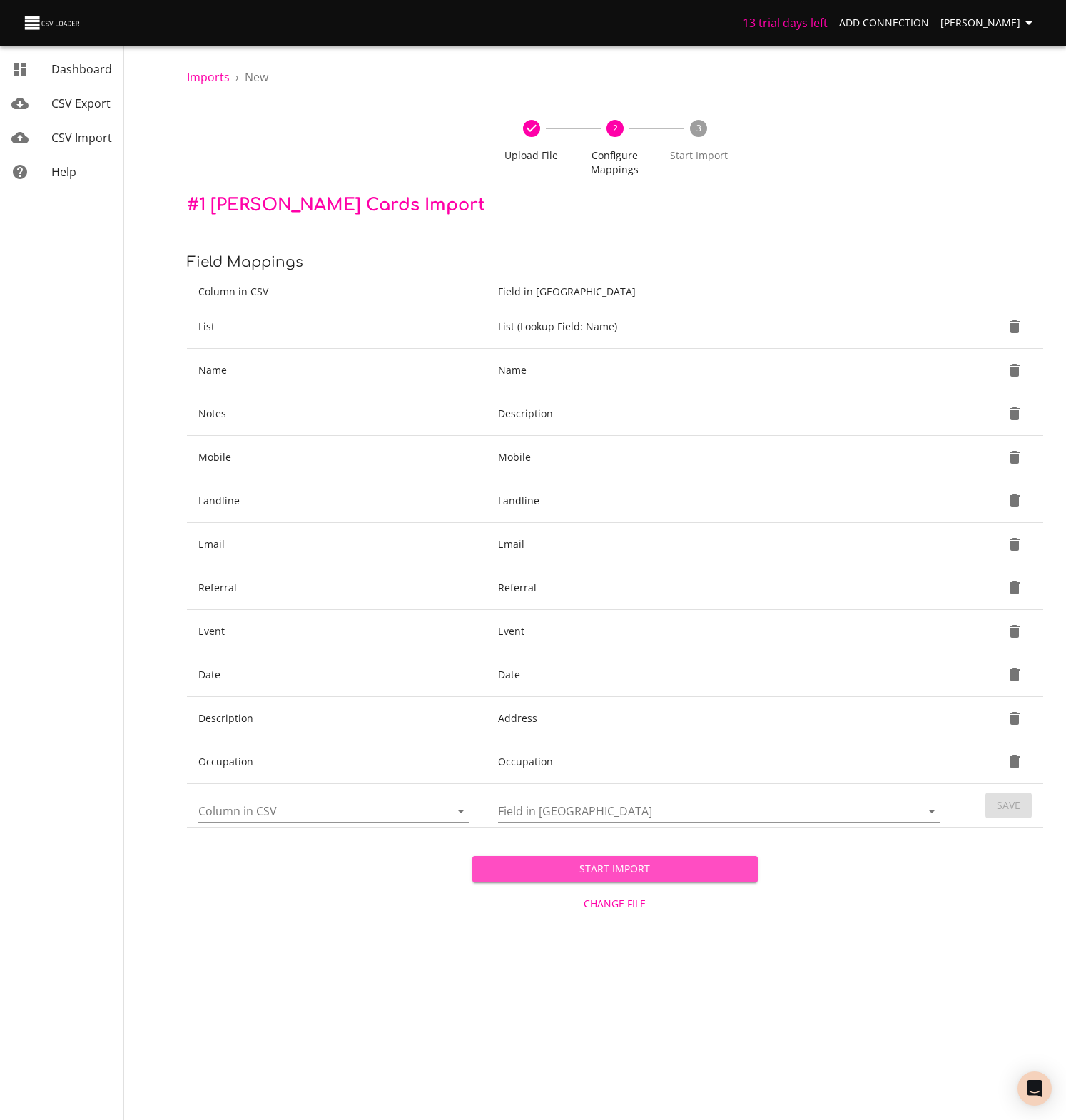
click at [616, 873] on span "Start Import" at bounding box center [614, 868] width 262 height 18
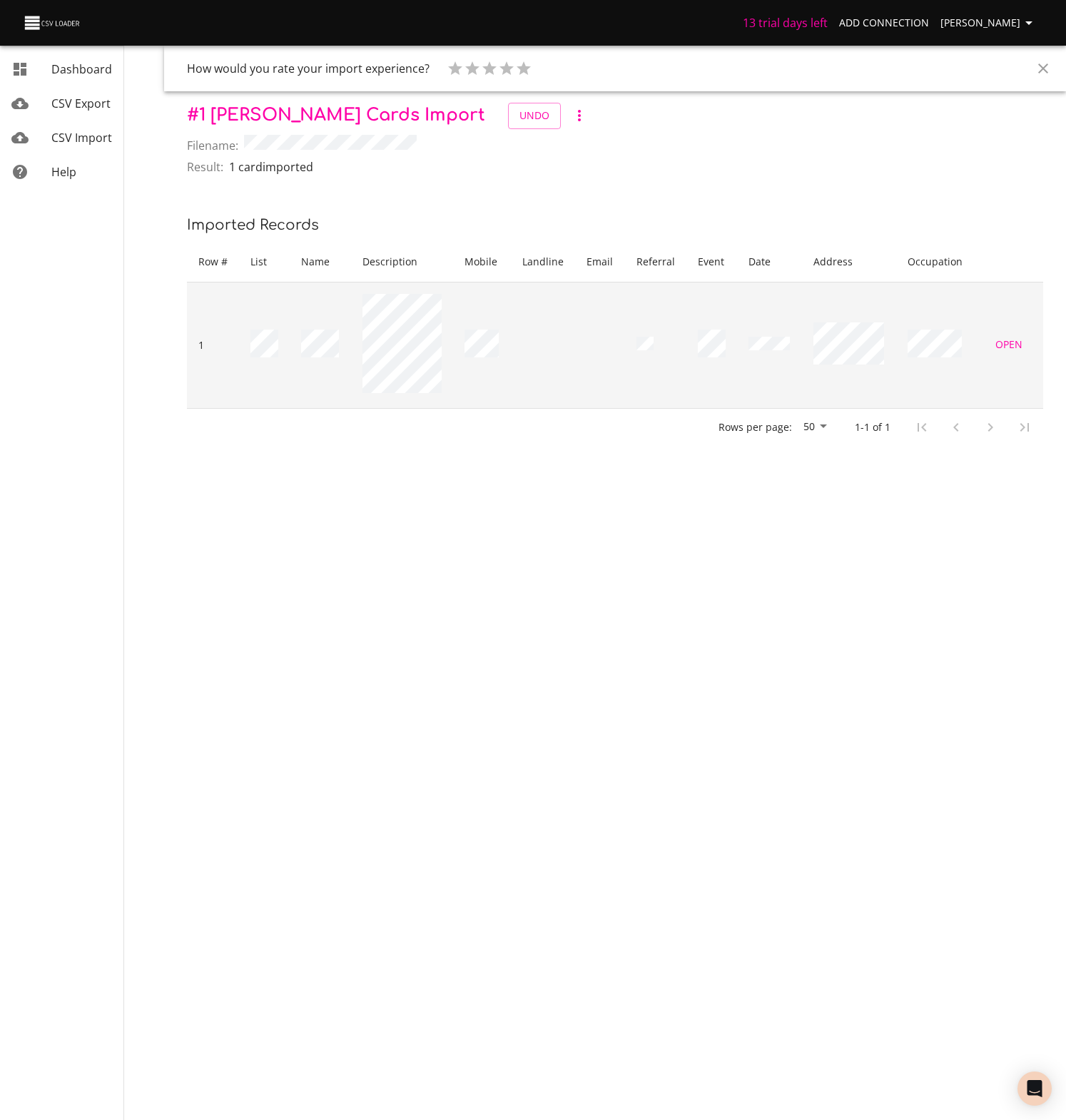
click at [1007, 353] on span "Open" at bounding box center [1009, 344] width 34 height 18
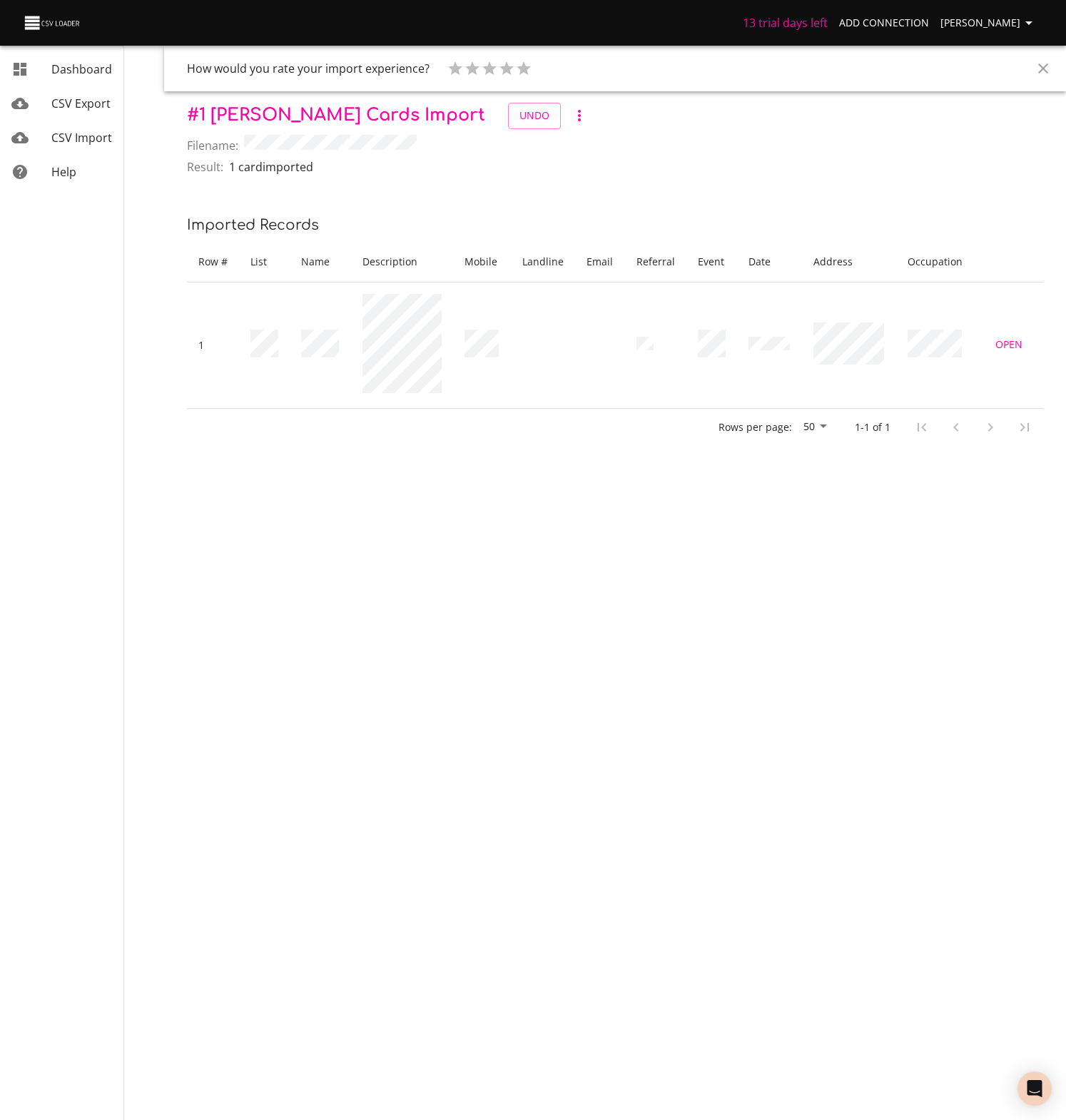
click at [1048, 65] on icon "Close" at bounding box center [1043, 68] width 17 height 17
click at [207, 80] on span "Imports" at bounding box center [208, 77] width 43 height 16
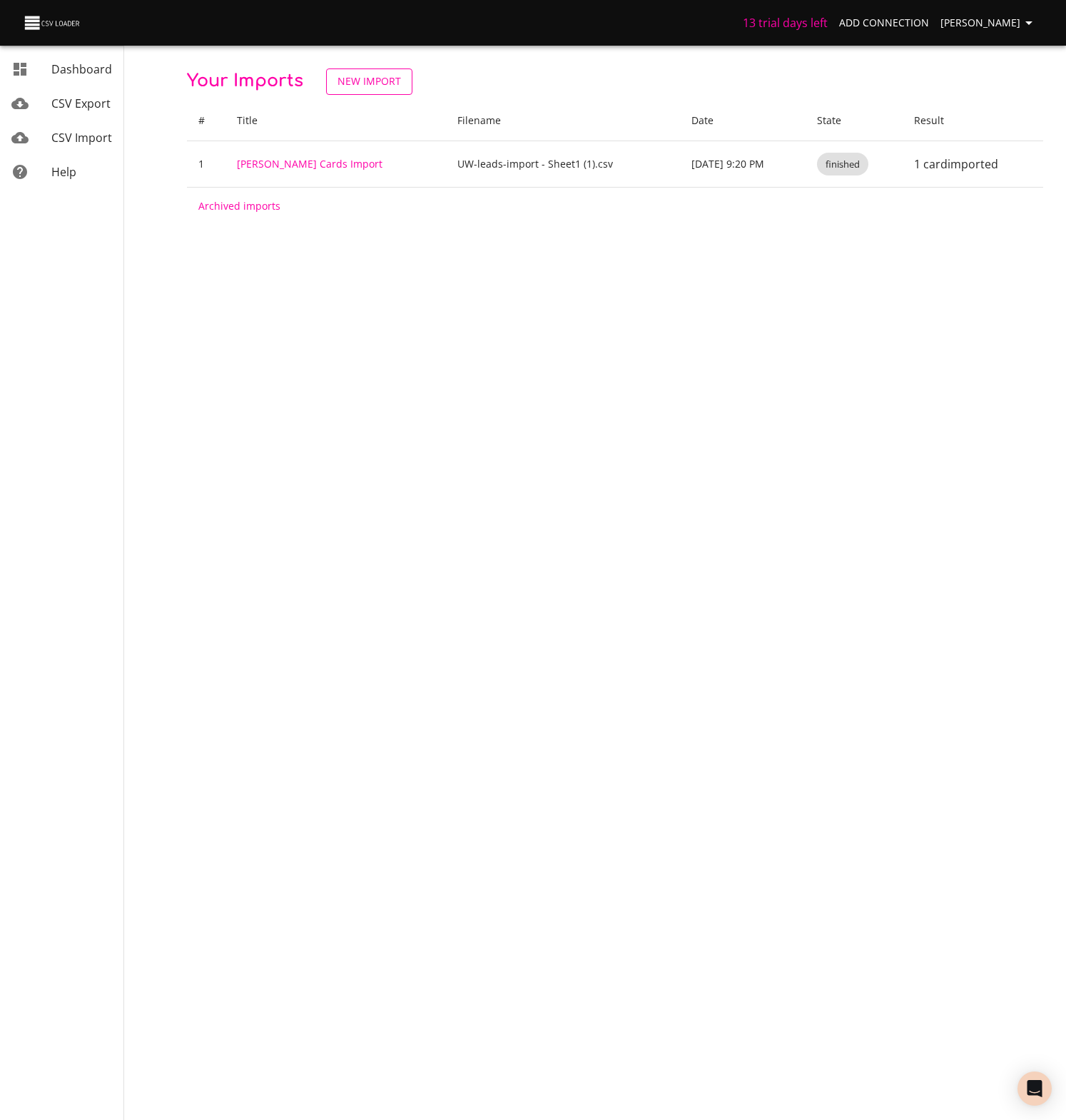
click at [363, 80] on span "New Import" at bounding box center [369, 81] width 64 height 18
